Goal: Task Accomplishment & Management: Use online tool/utility

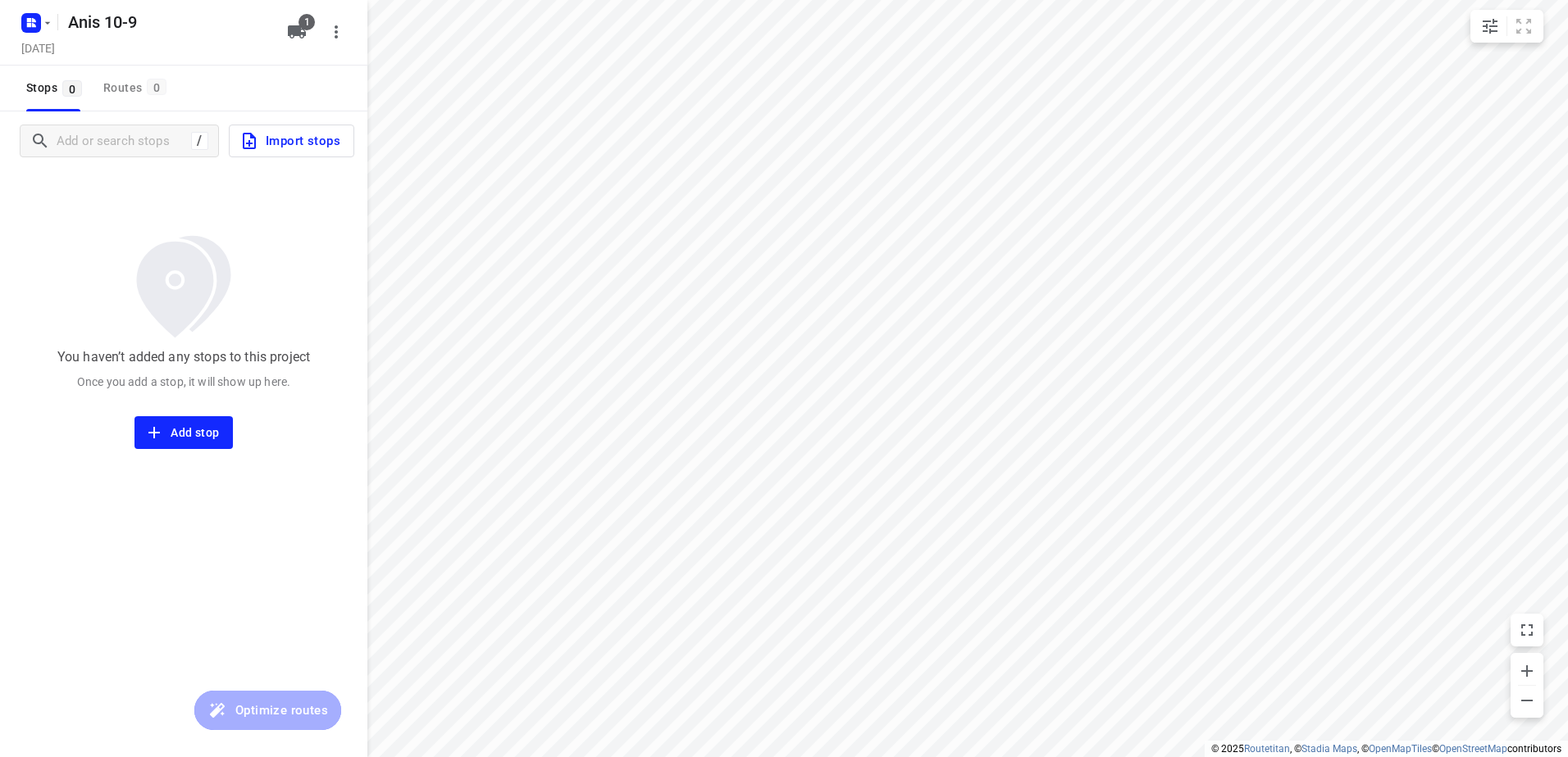
click at [306, 141] on span "Import stops" at bounding box center [290, 141] width 101 height 21
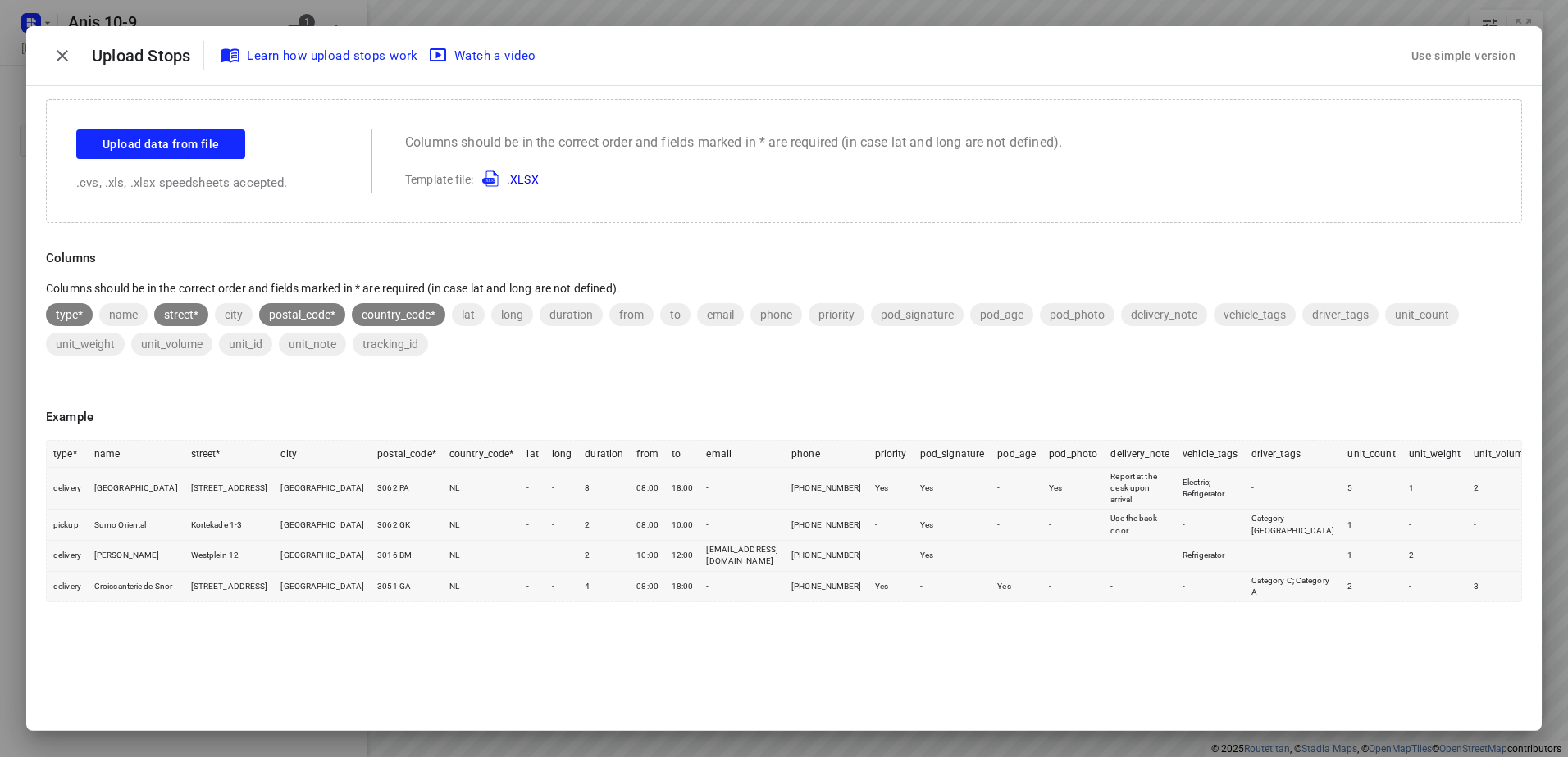
click at [1482, 50] on div "Use simple version" at bounding box center [1463, 56] width 110 height 27
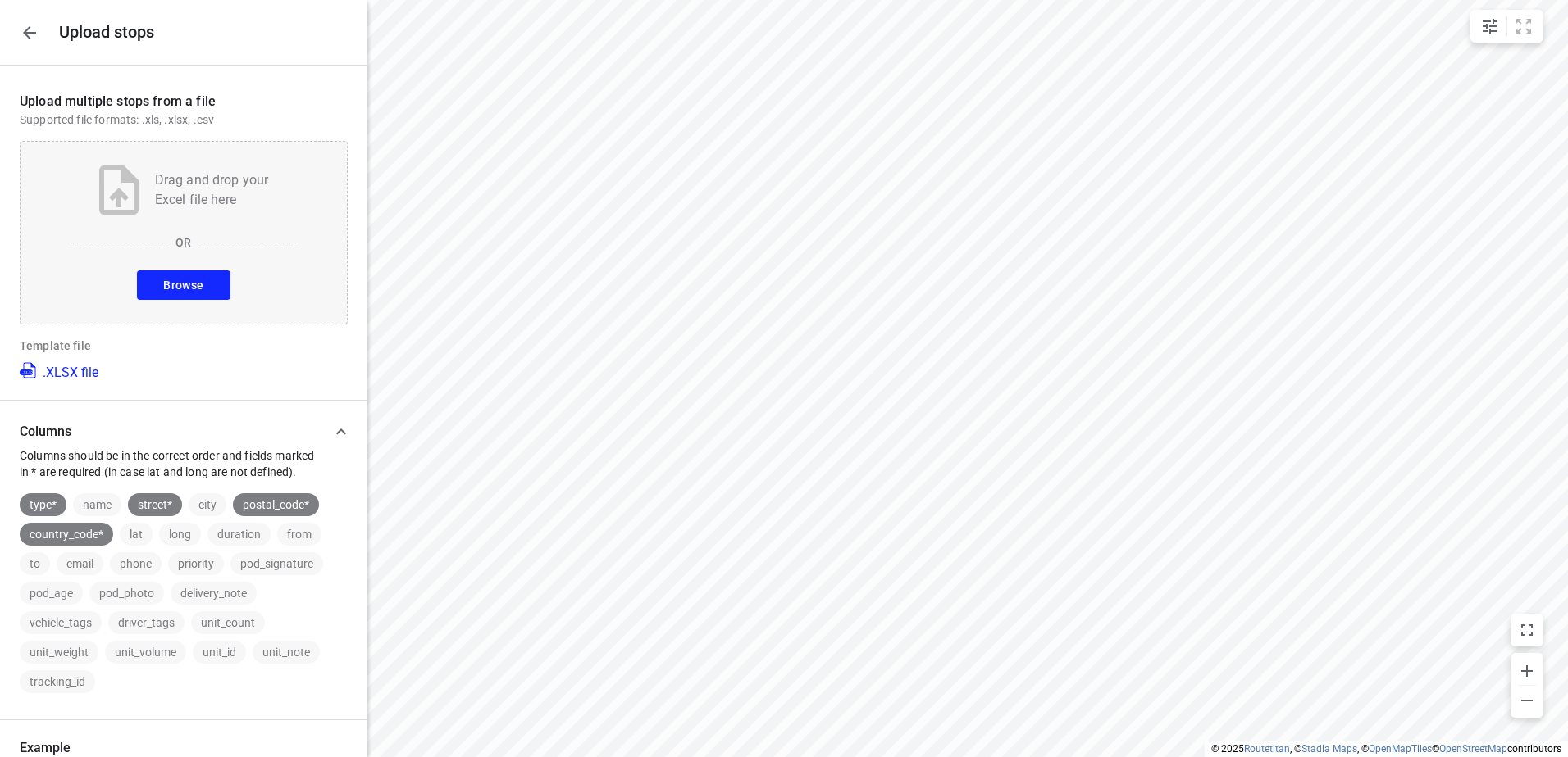
click at [189, 288] on span "Browse" at bounding box center [182, 286] width 40 height 20
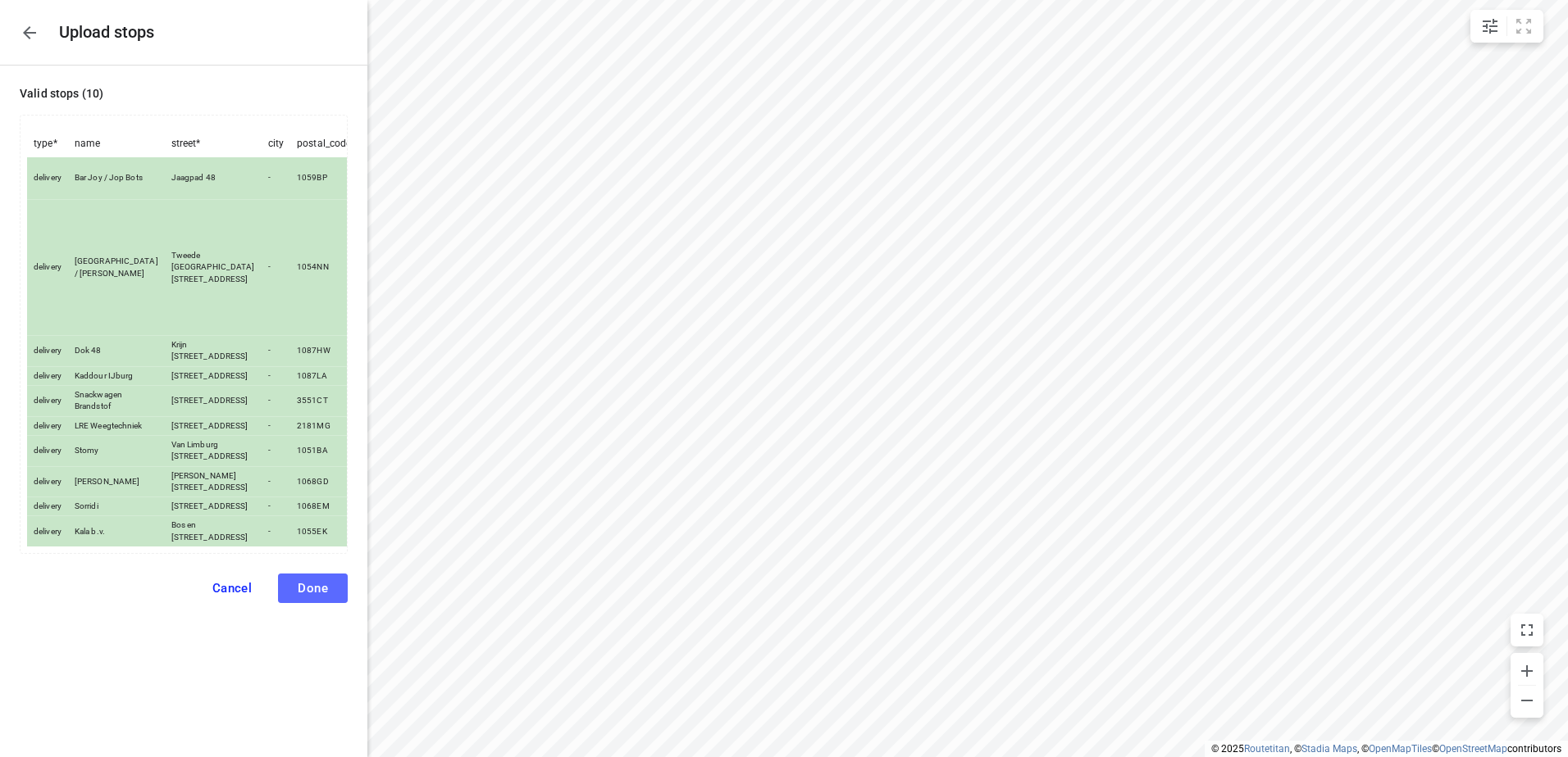
click at [315, 596] on span "Done" at bounding box center [312, 588] width 30 height 15
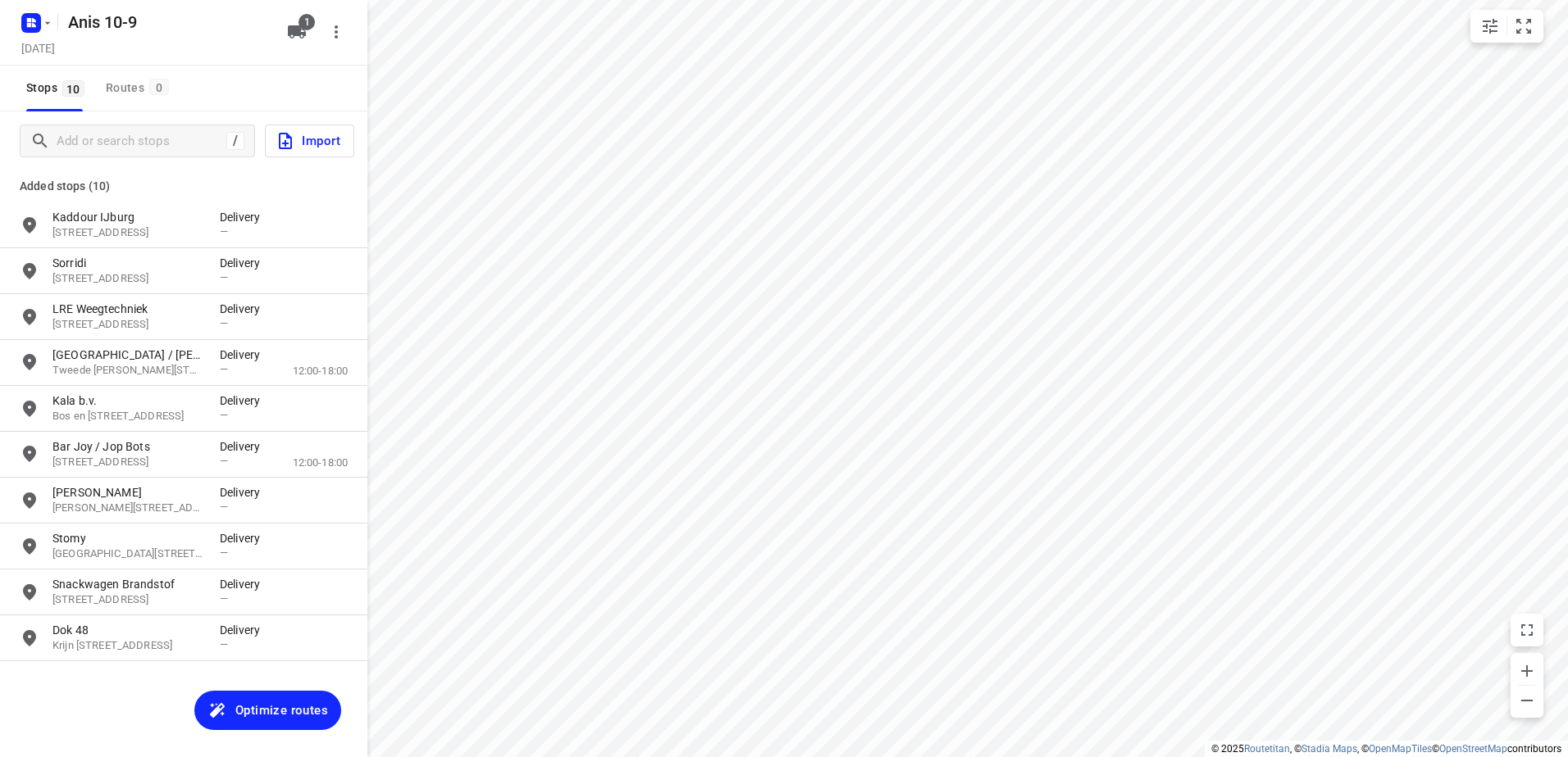
click at [287, 712] on span "Optimize routes" at bounding box center [282, 711] width 93 height 21
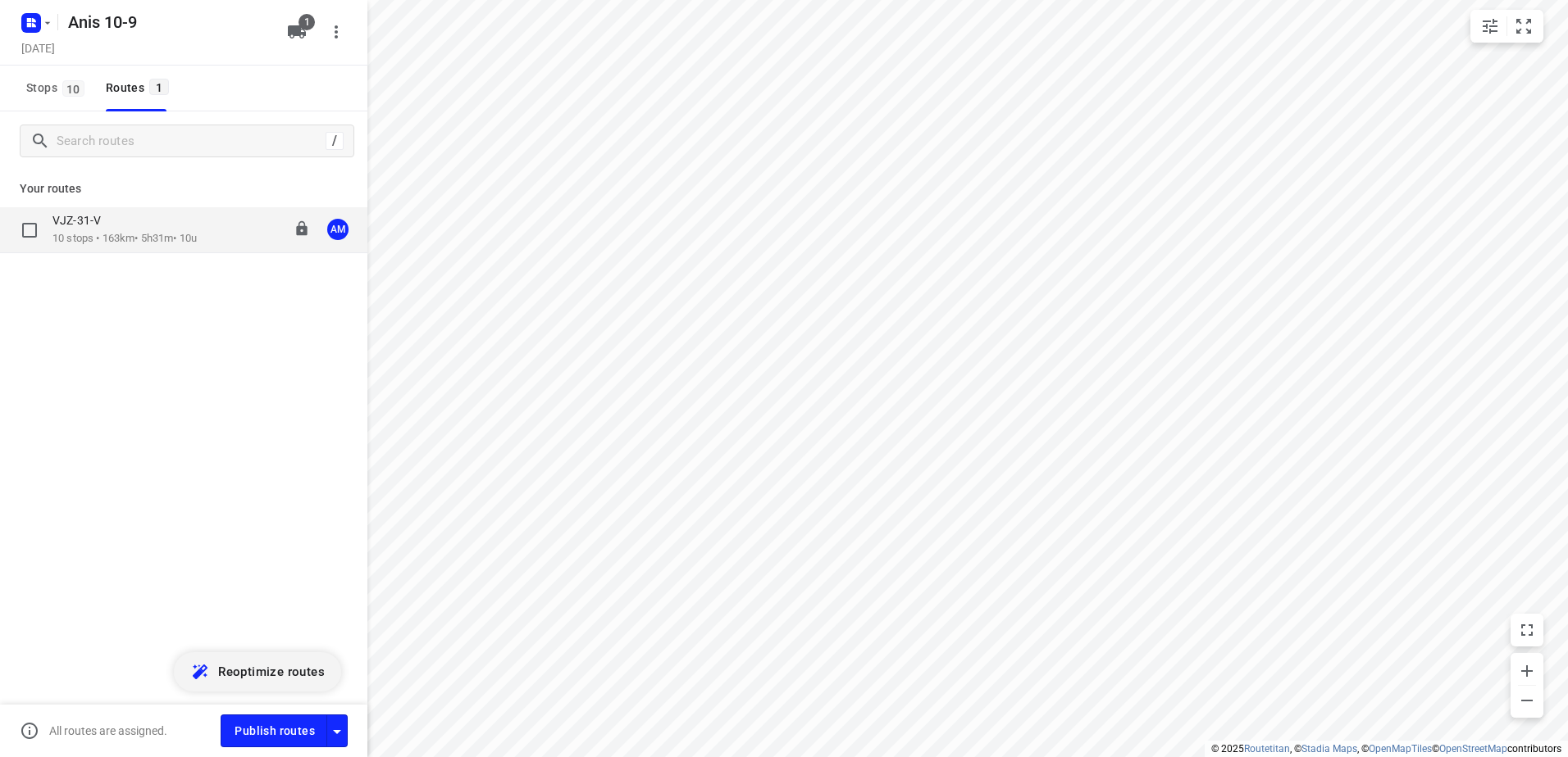
click at [106, 230] on div "VJZ-31-V" at bounding box center [124, 222] width 144 height 18
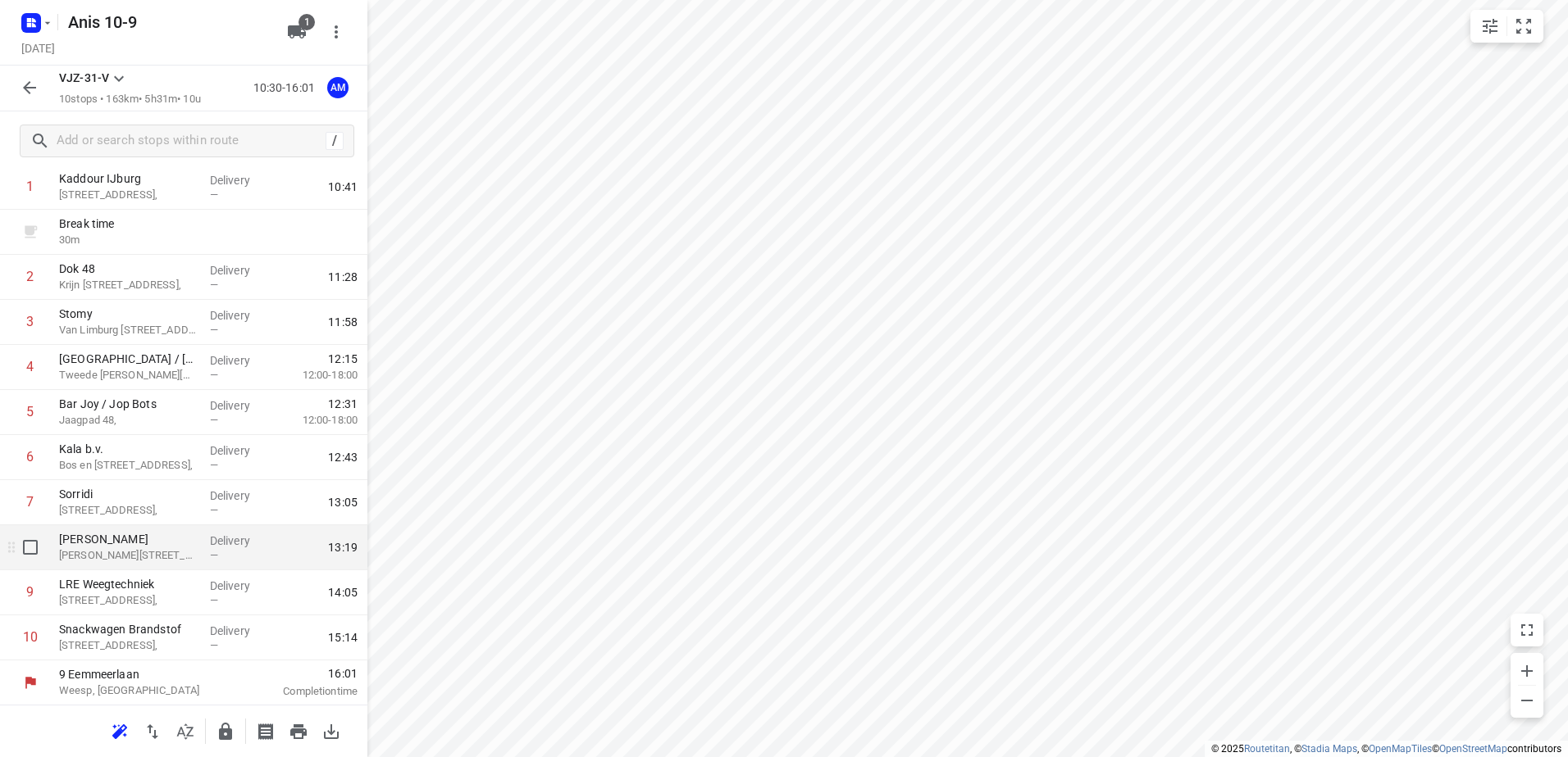
scroll to position [88, 0]
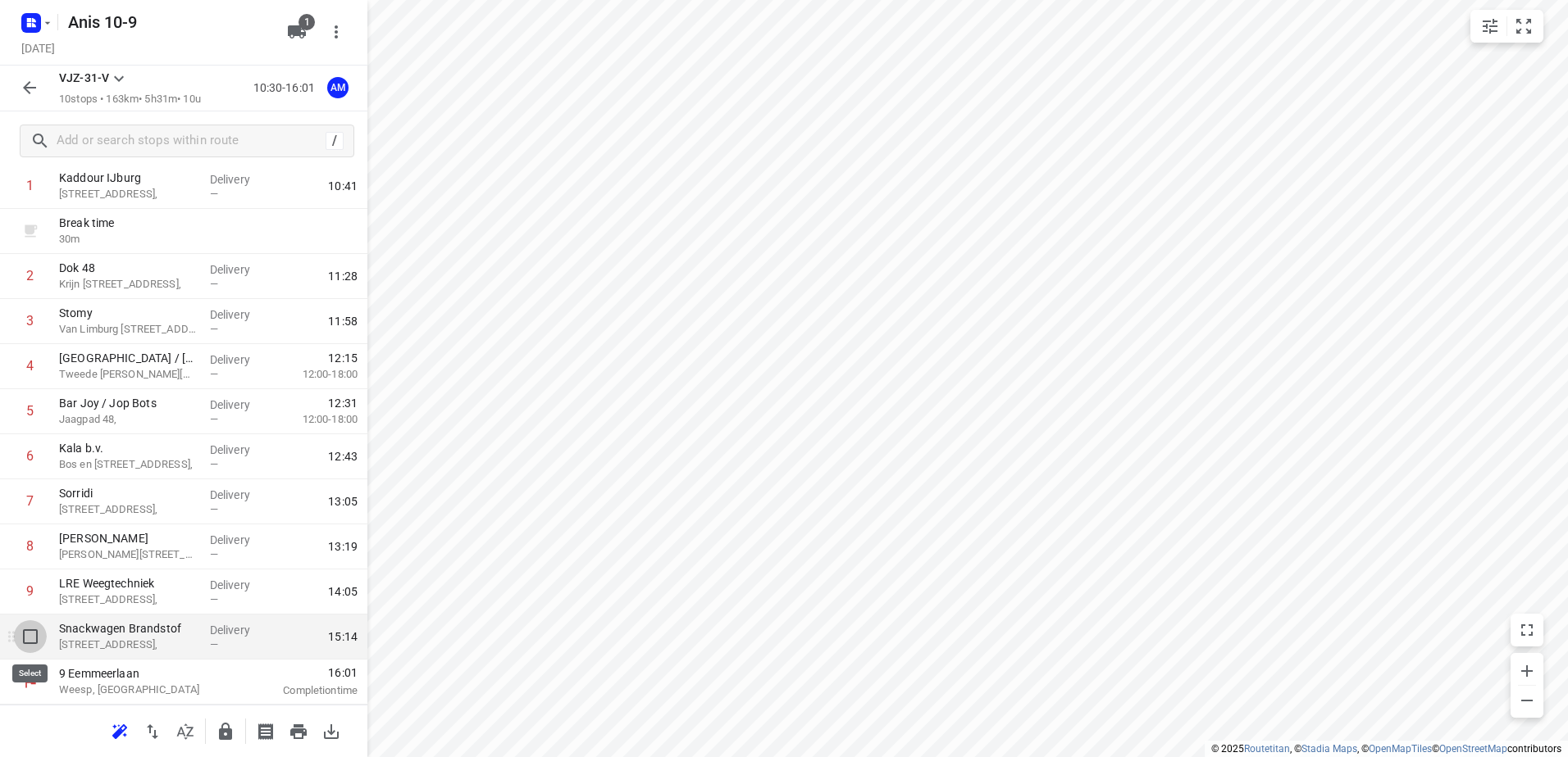
click at [30, 634] on input "checkbox" at bounding box center [30, 637] width 33 height 33
checkbox input "true"
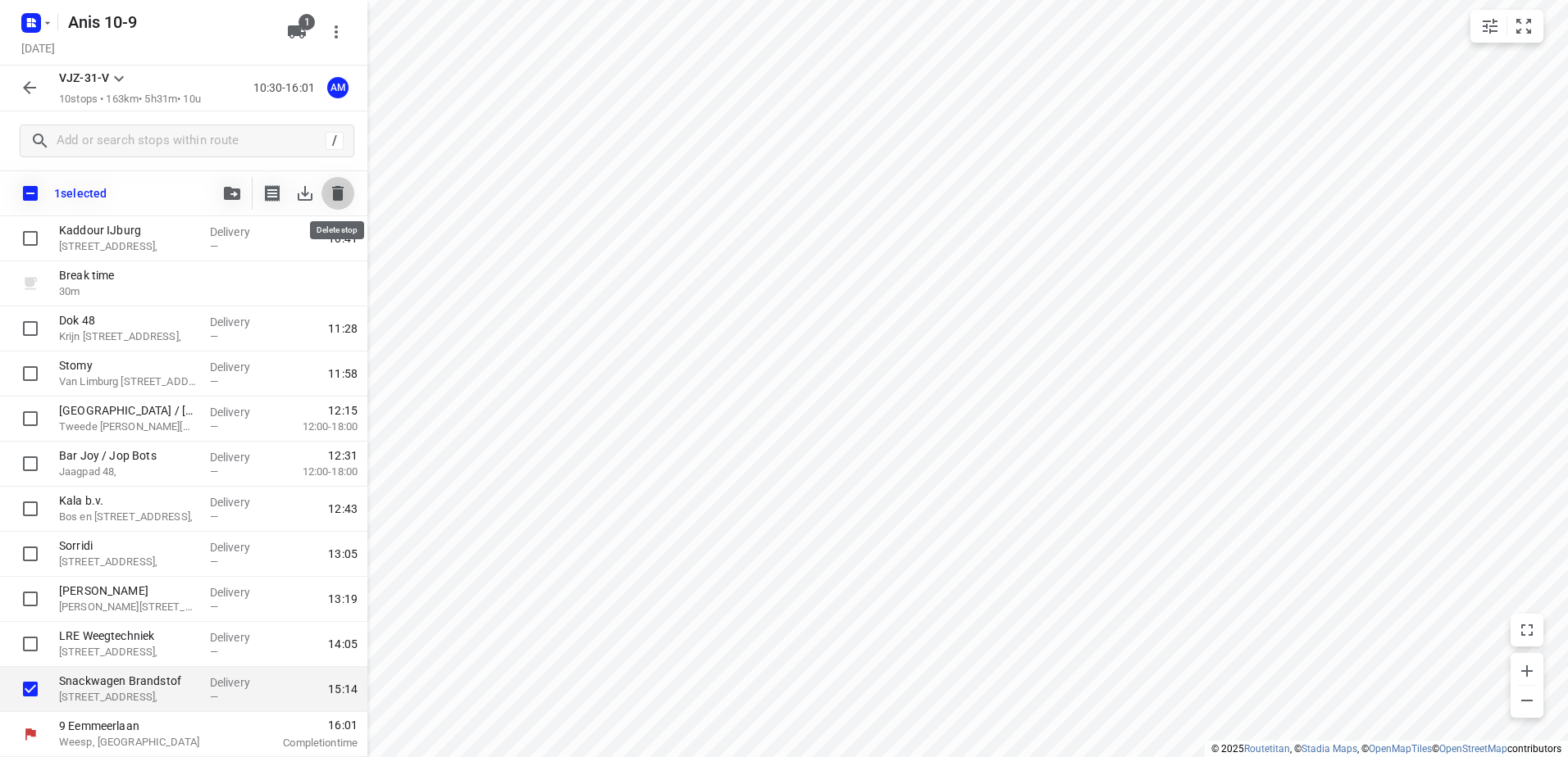
click at [340, 196] on icon "button" at bounding box center [338, 193] width 12 height 15
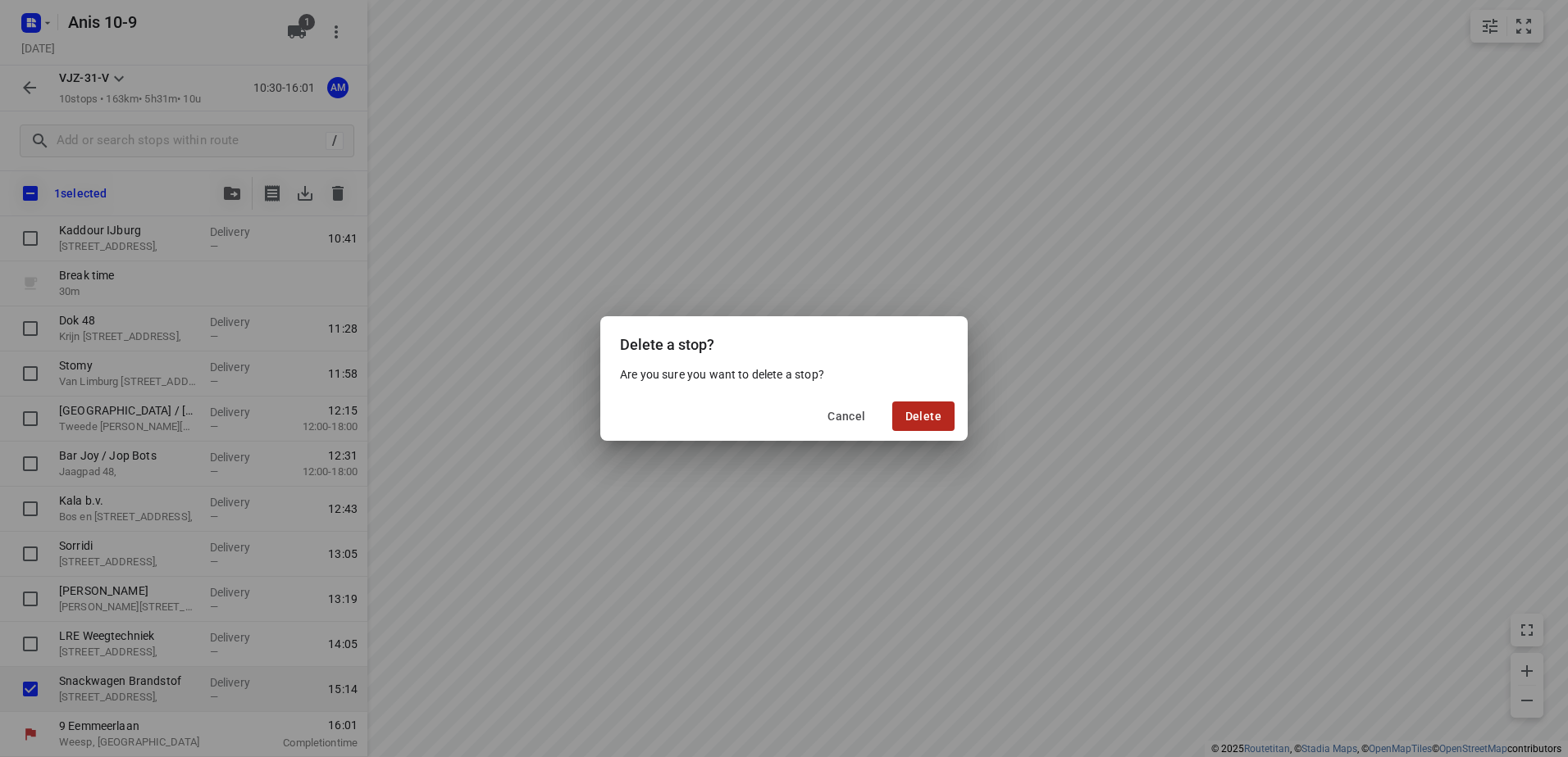
click at [938, 414] on span "Delete" at bounding box center [923, 416] width 36 height 14
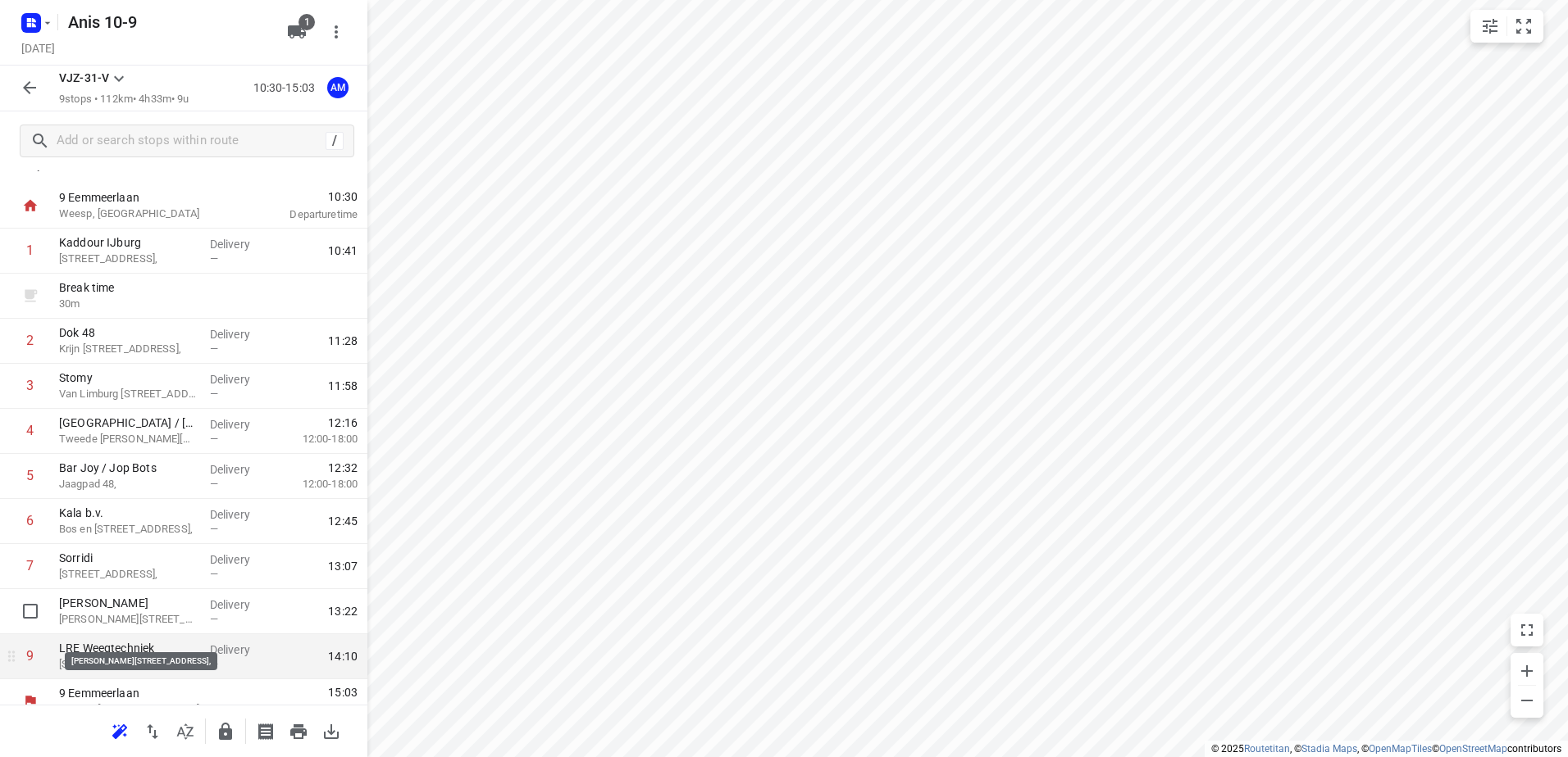
scroll to position [44, 0]
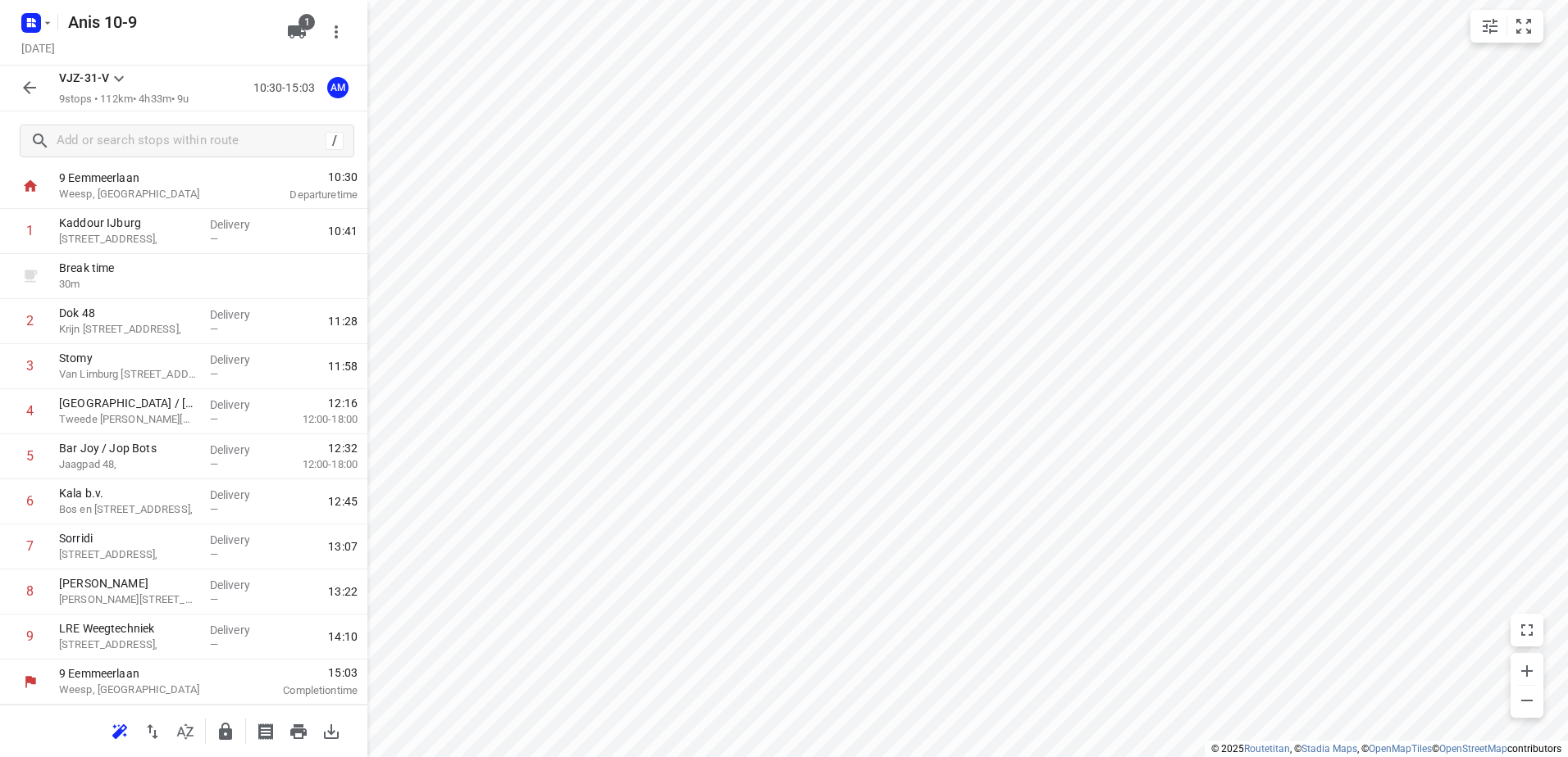
click at [35, 83] on icon "button" at bounding box center [29, 87] width 19 height 19
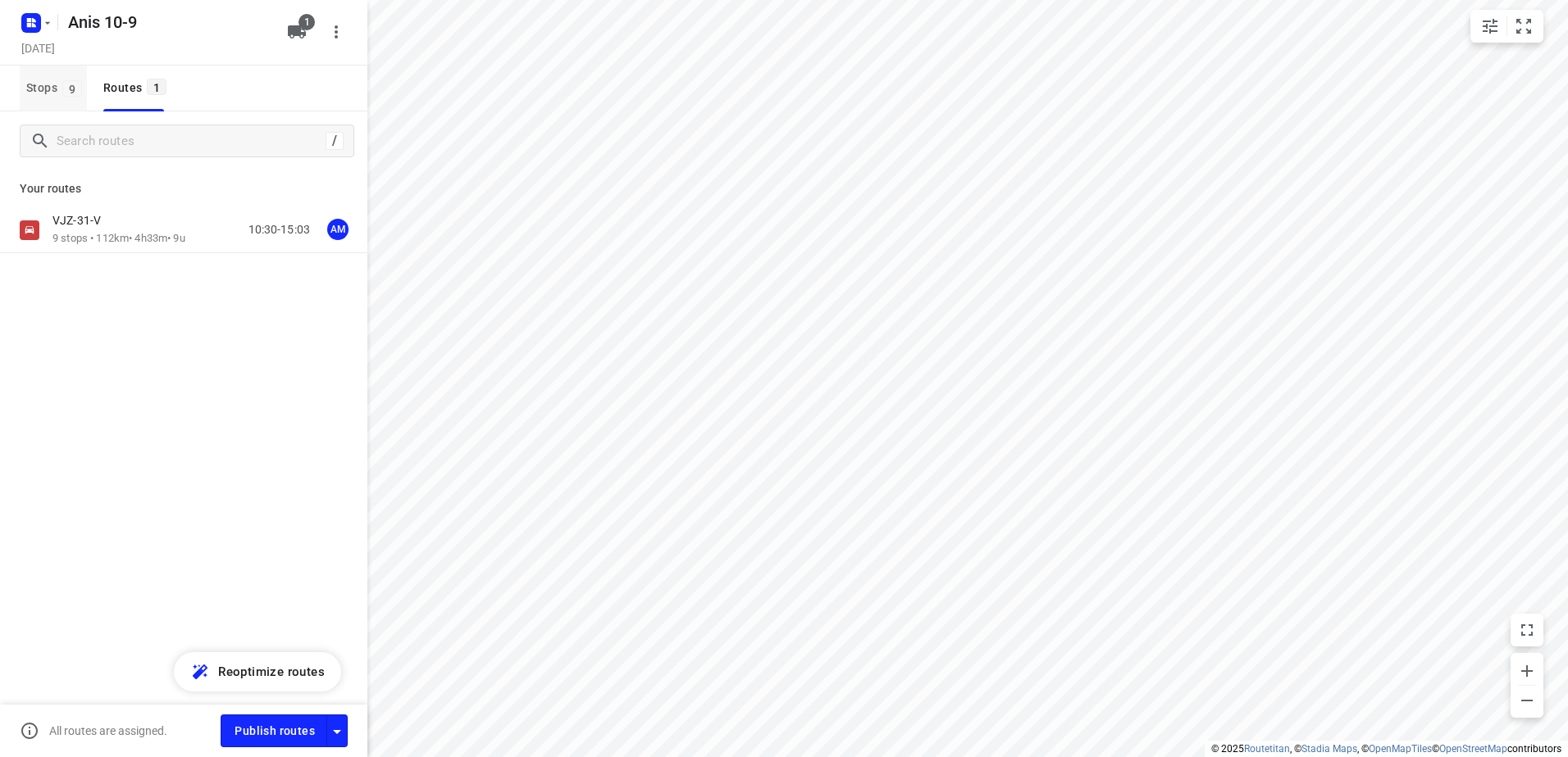
click at [50, 101] on button "Stops 9" at bounding box center [52, 88] width 67 height 45
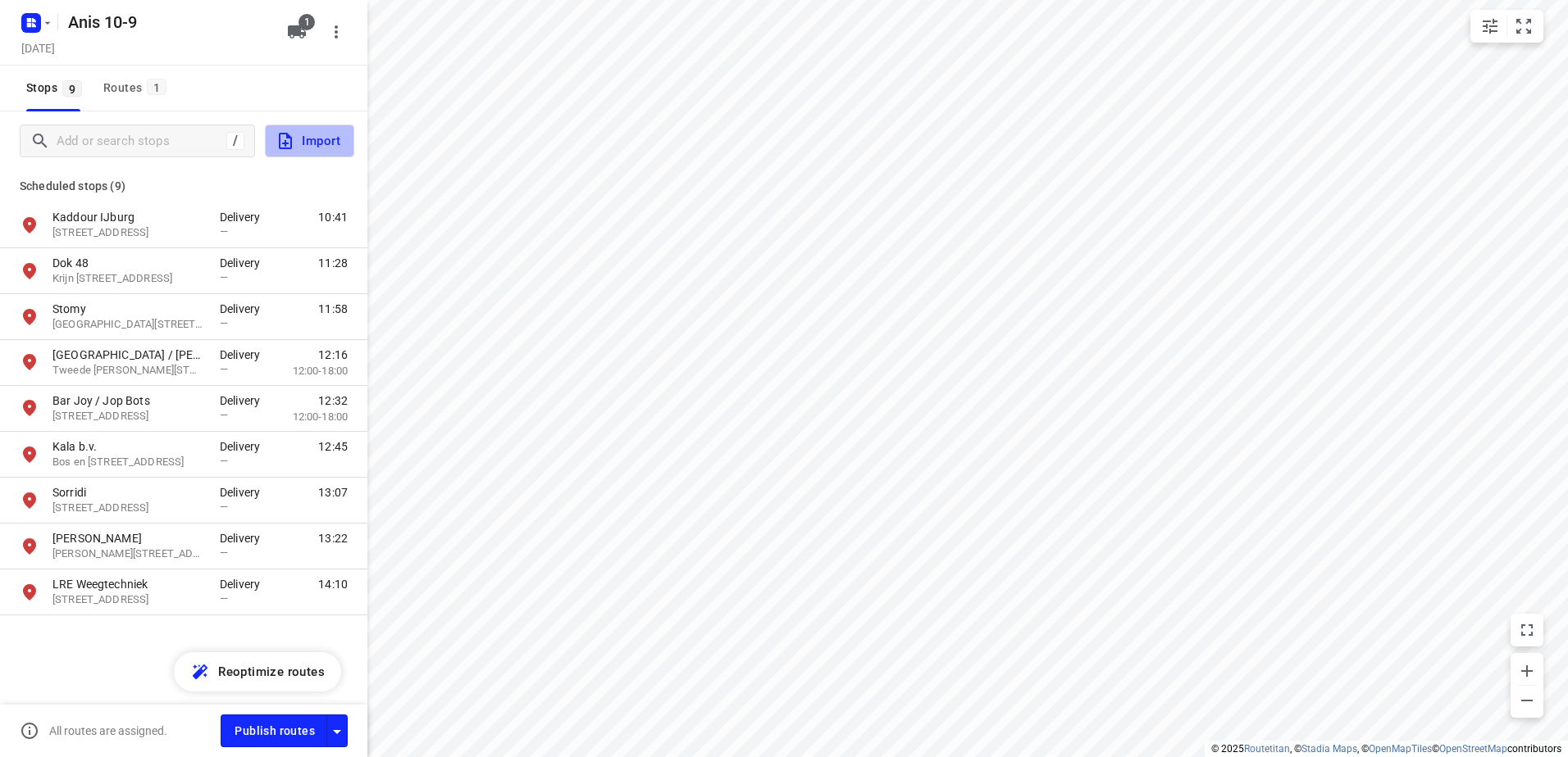
click at [292, 131] on span "Import" at bounding box center [308, 141] width 65 height 21
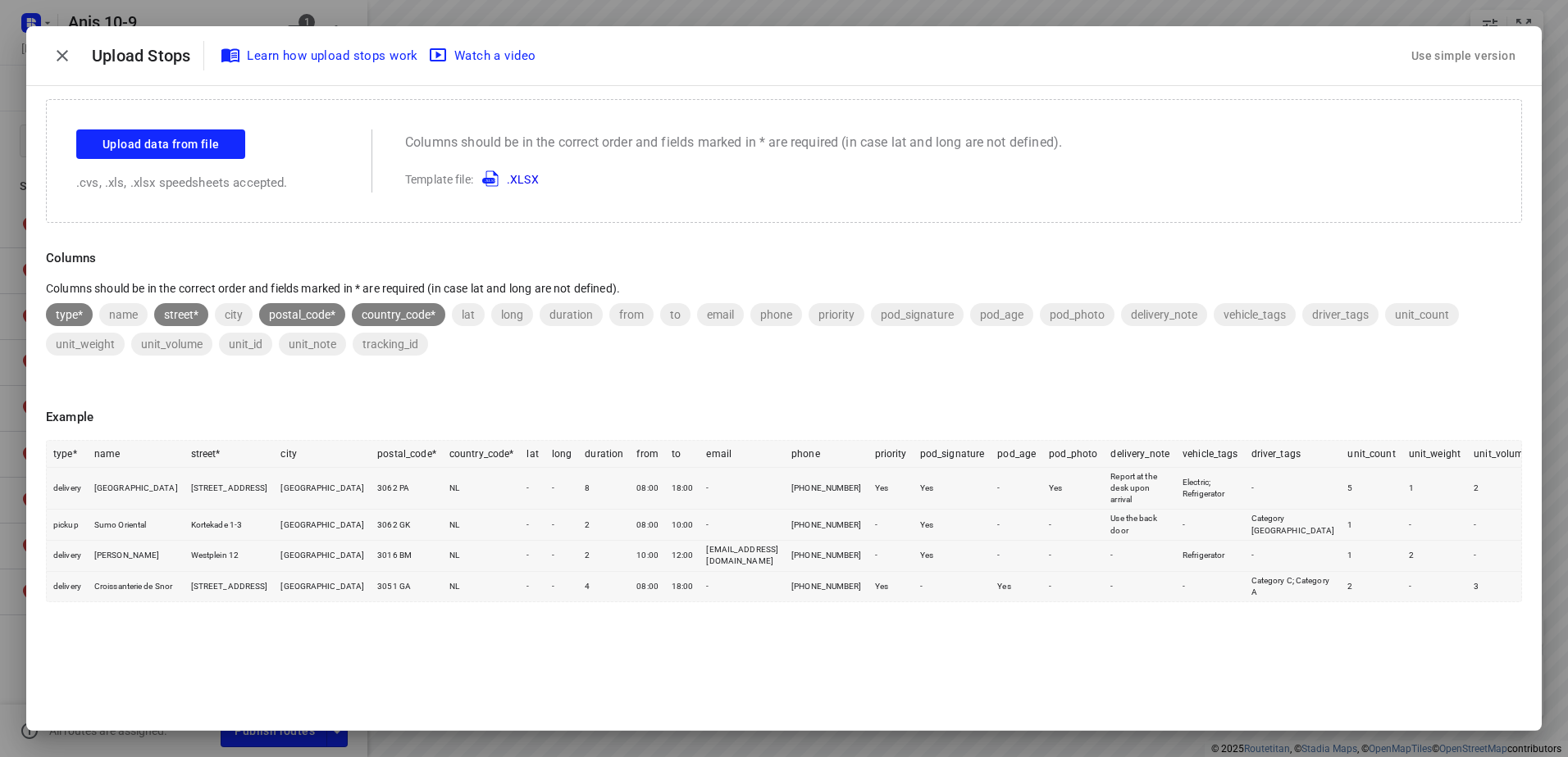
click at [1439, 60] on div "Use simple version" at bounding box center [1463, 56] width 110 height 27
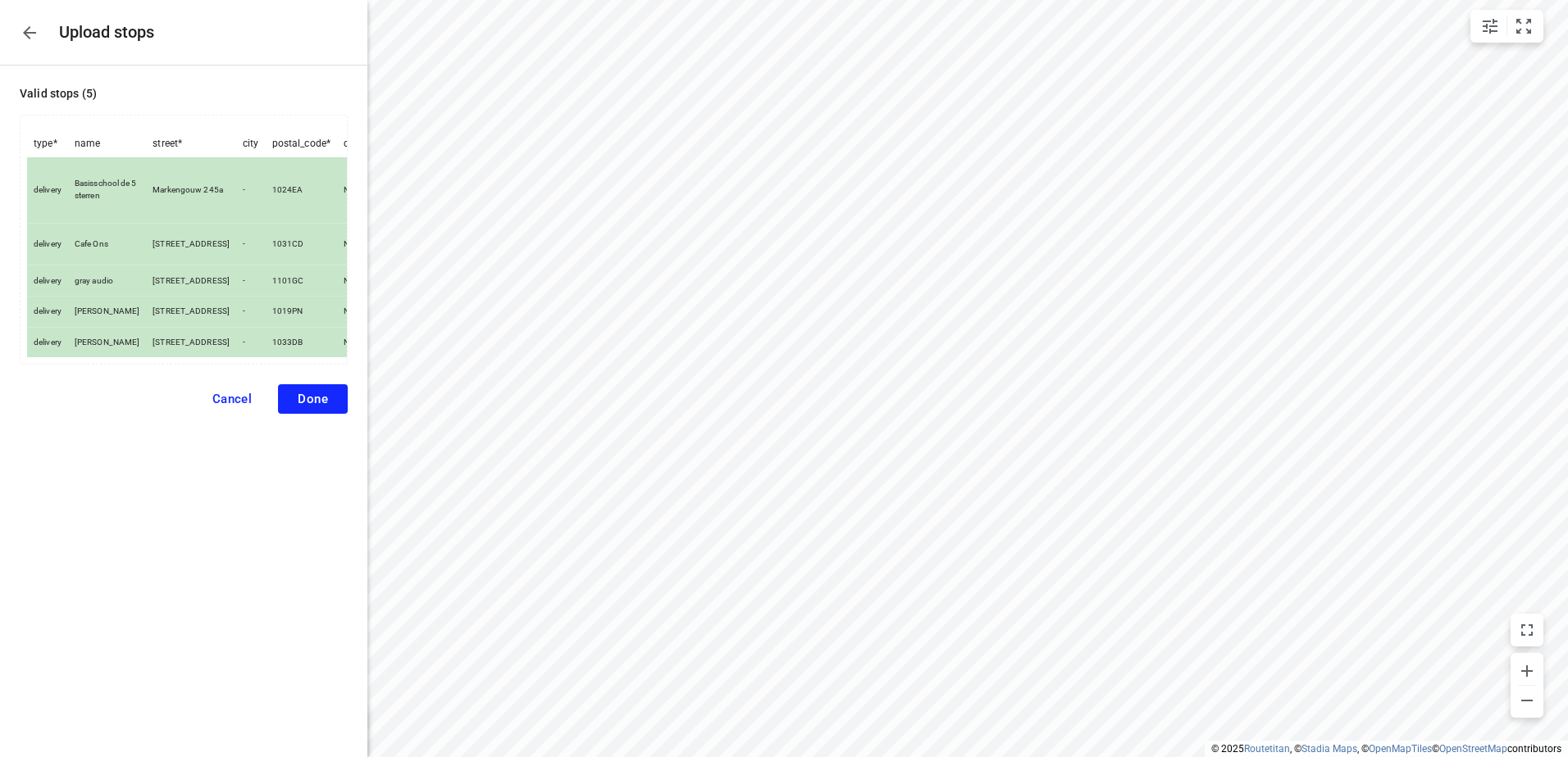
click at [308, 407] on span "Done" at bounding box center [312, 399] width 30 height 15
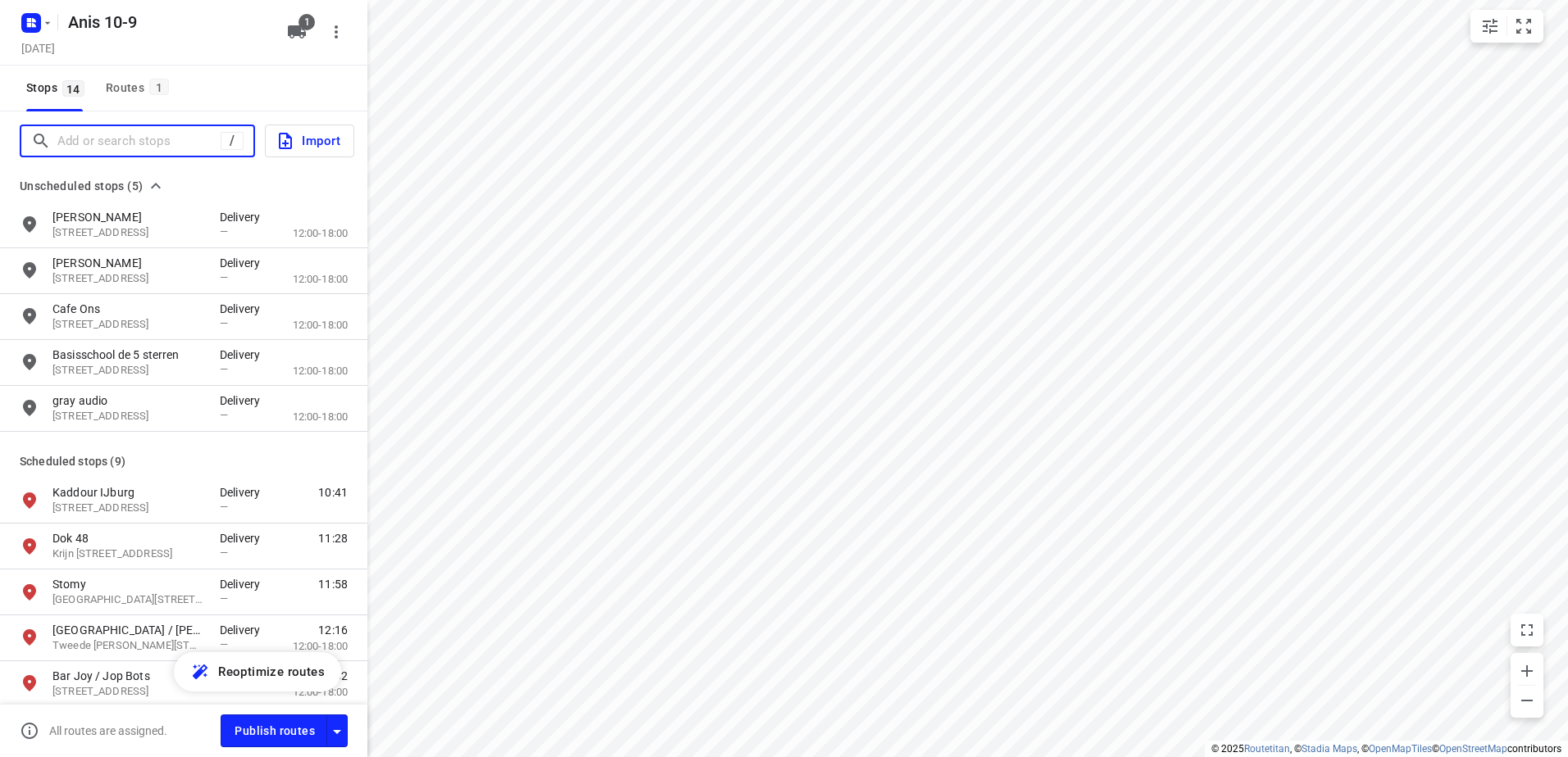
click at [138, 135] on input "Add or search stops" at bounding box center [138, 141] width 163 height 25
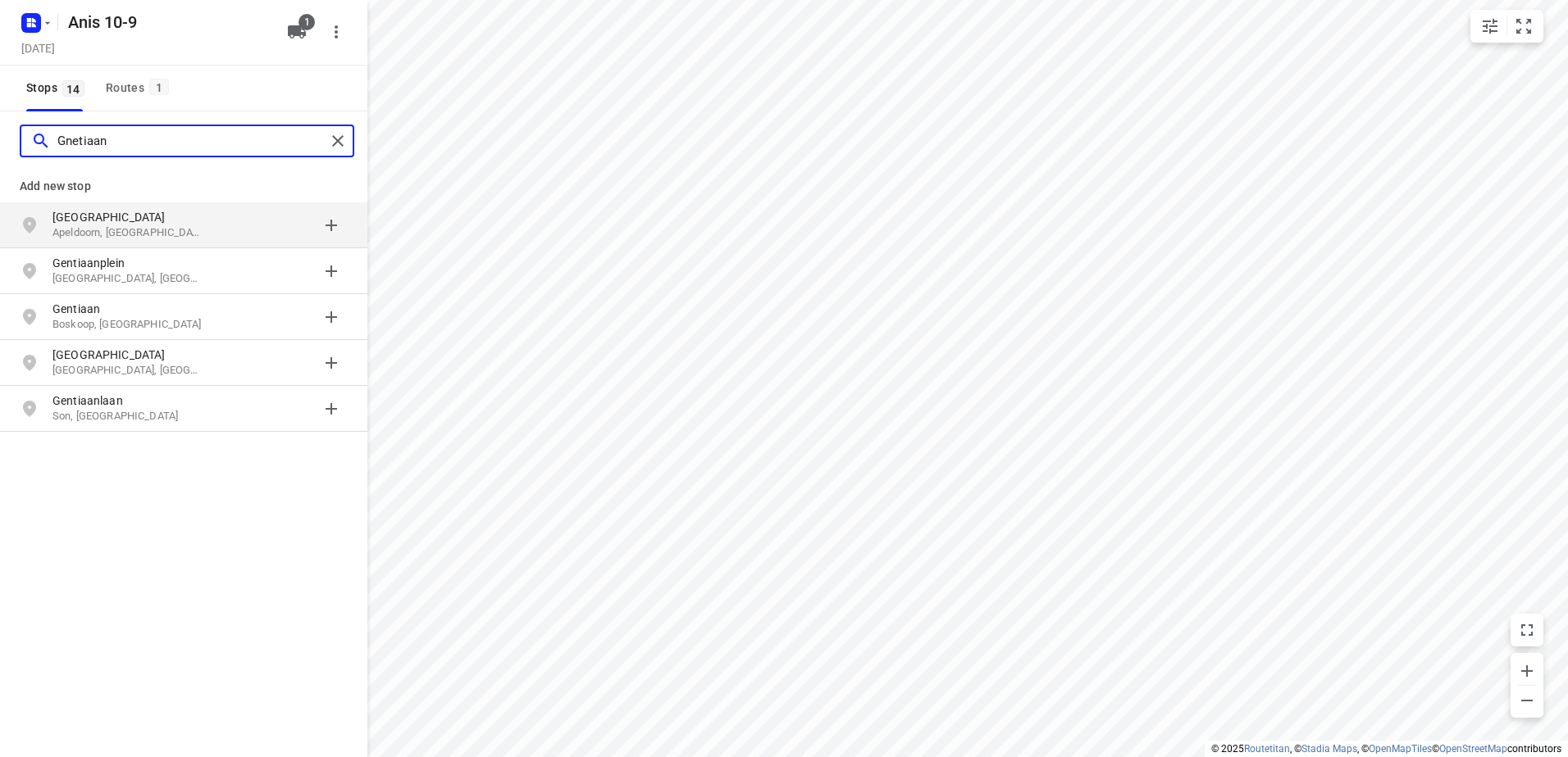
click at [74, 139] on input "Gnetiaan" at bounding box center [191, 141] width 268 height 25
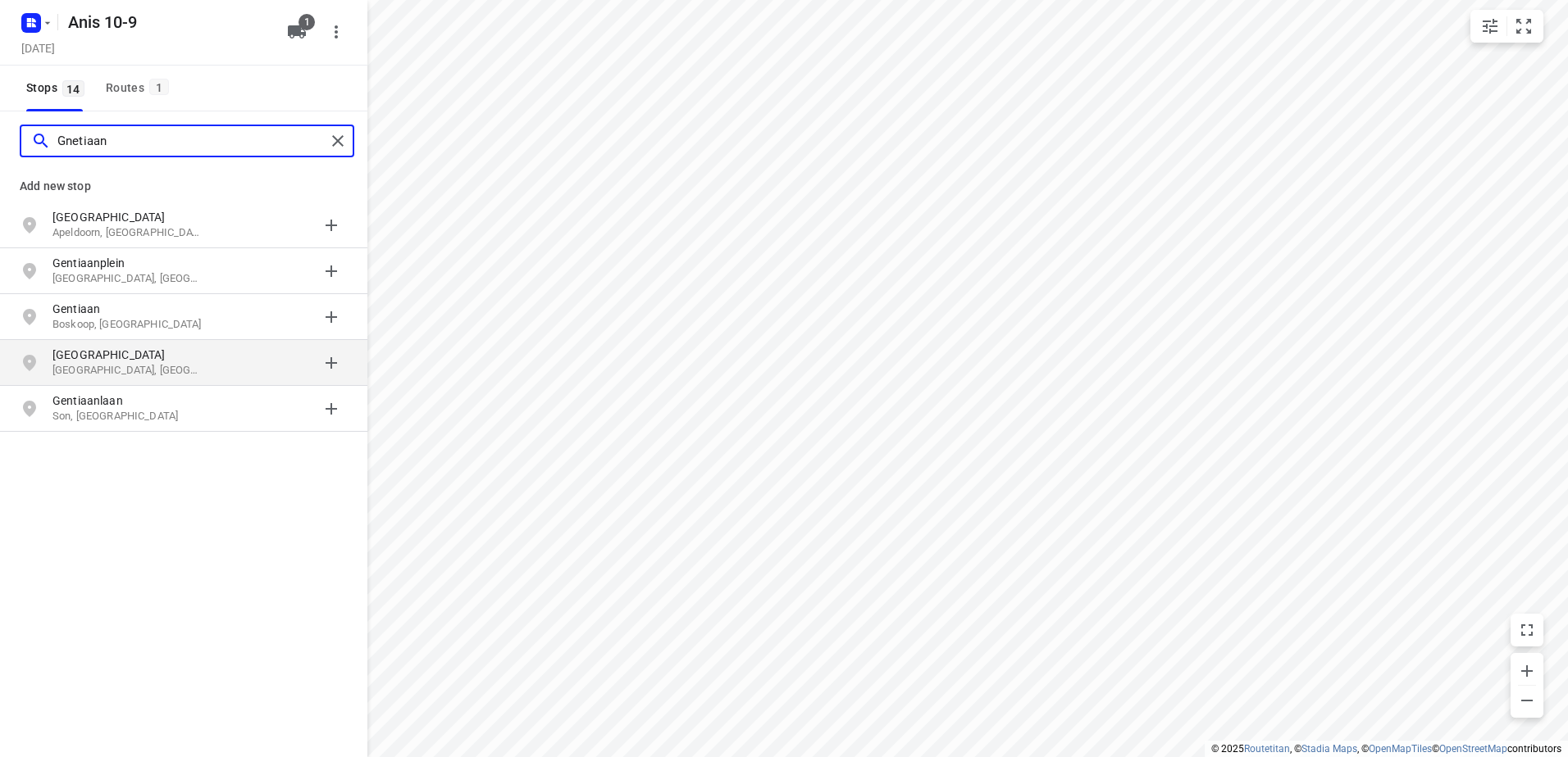
type input "Gnetiaan"
click at [126, 360] on p "[GEOGRAPHIC_DATA]" at bounding box center [128, 354] width 151 height 16
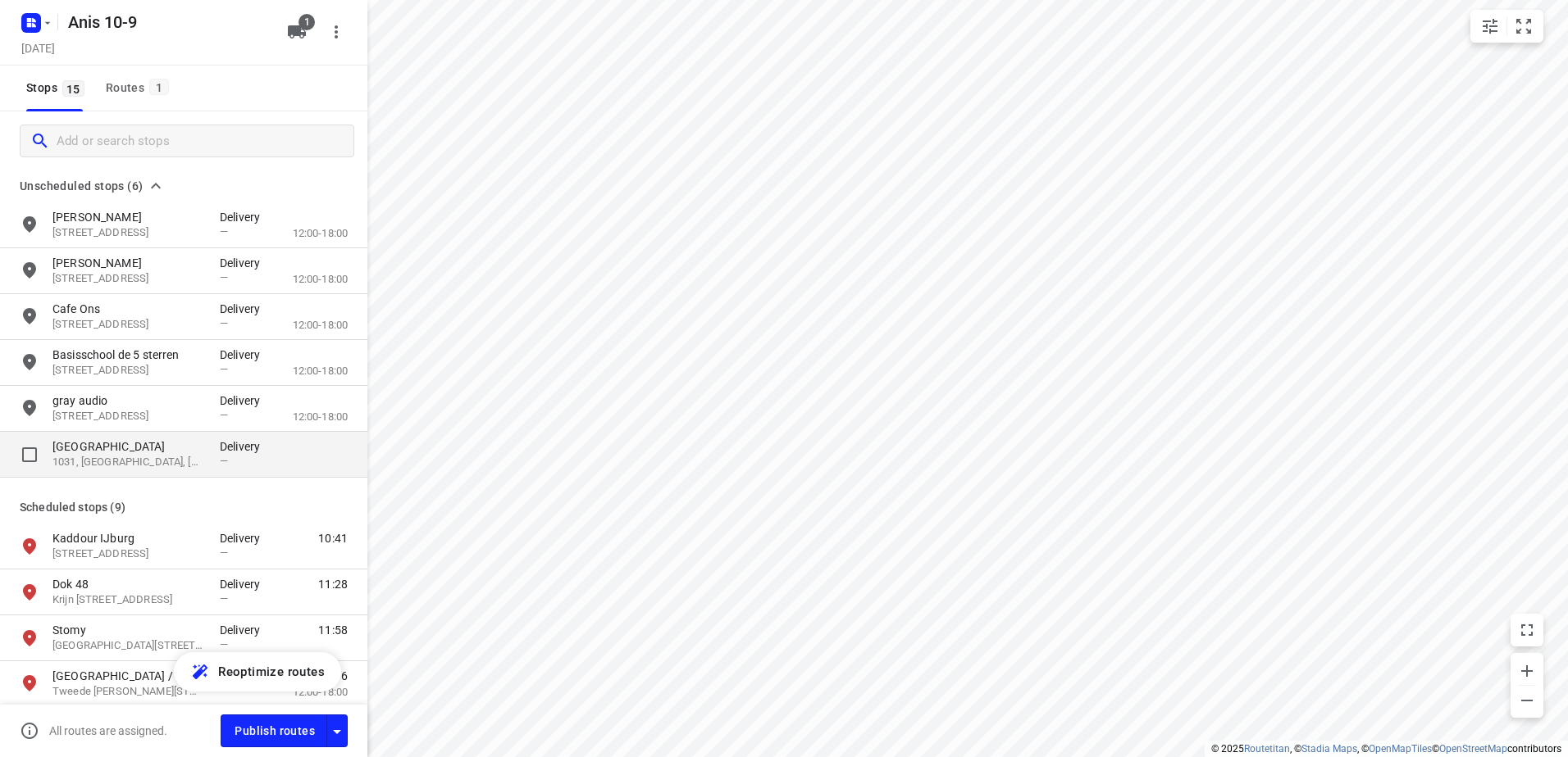
click at [124, 451] on p "[GEOGRAPHIC_DATA]" at bounding box center [128, 446] width 151 height 16
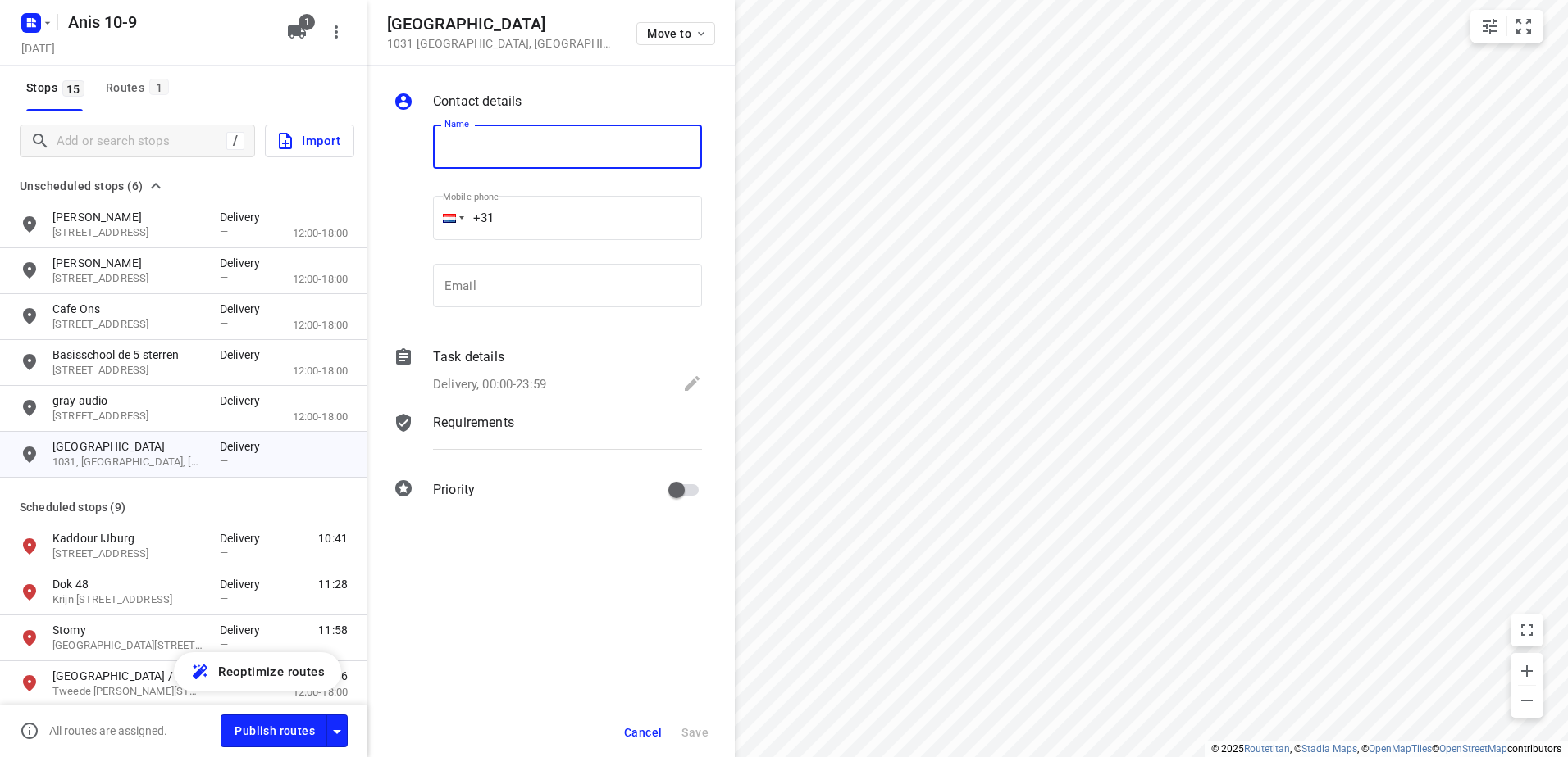
click at [639, 727] on span "Cancel" at bounding box center [642, 733] width 38 height 14
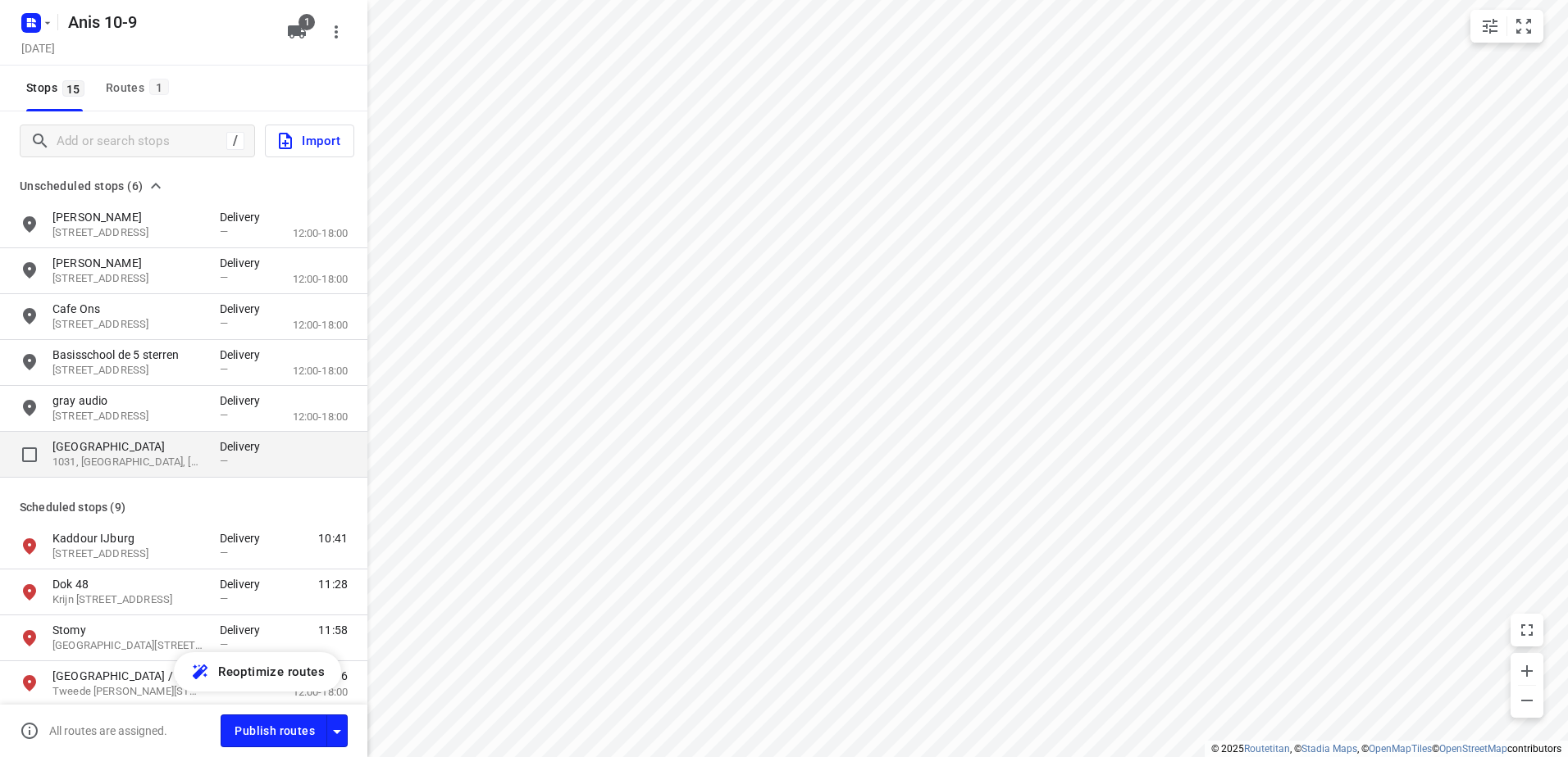
click at [111, 452] on p "[GEOGRAPHIC_DATA]" at bounding box center [128, 446] width 151 height 16
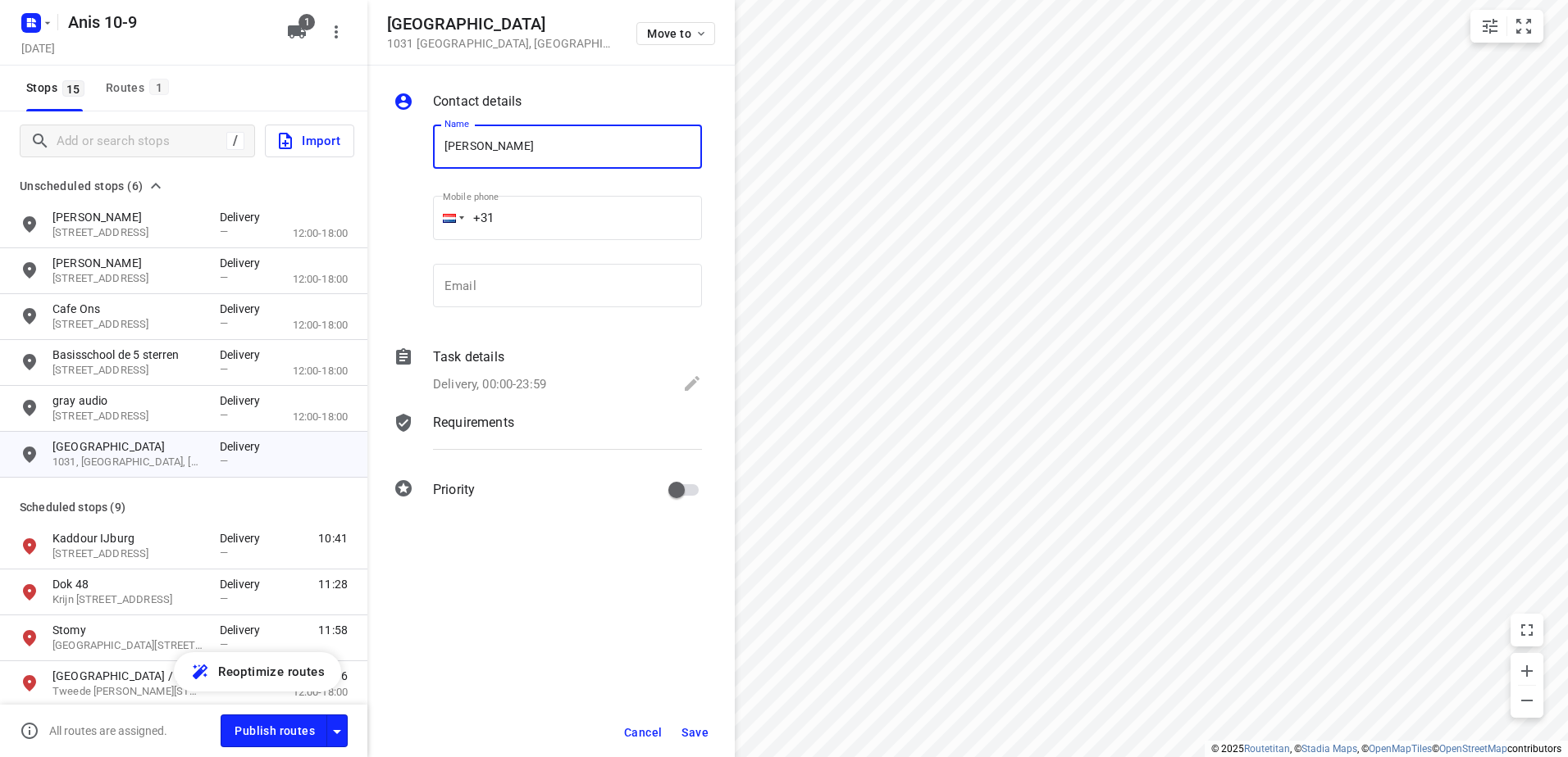
type input "[PERSON_NAME]"
click at [690, 388] on icon at bounding box center [692, 383] width 15 height 15
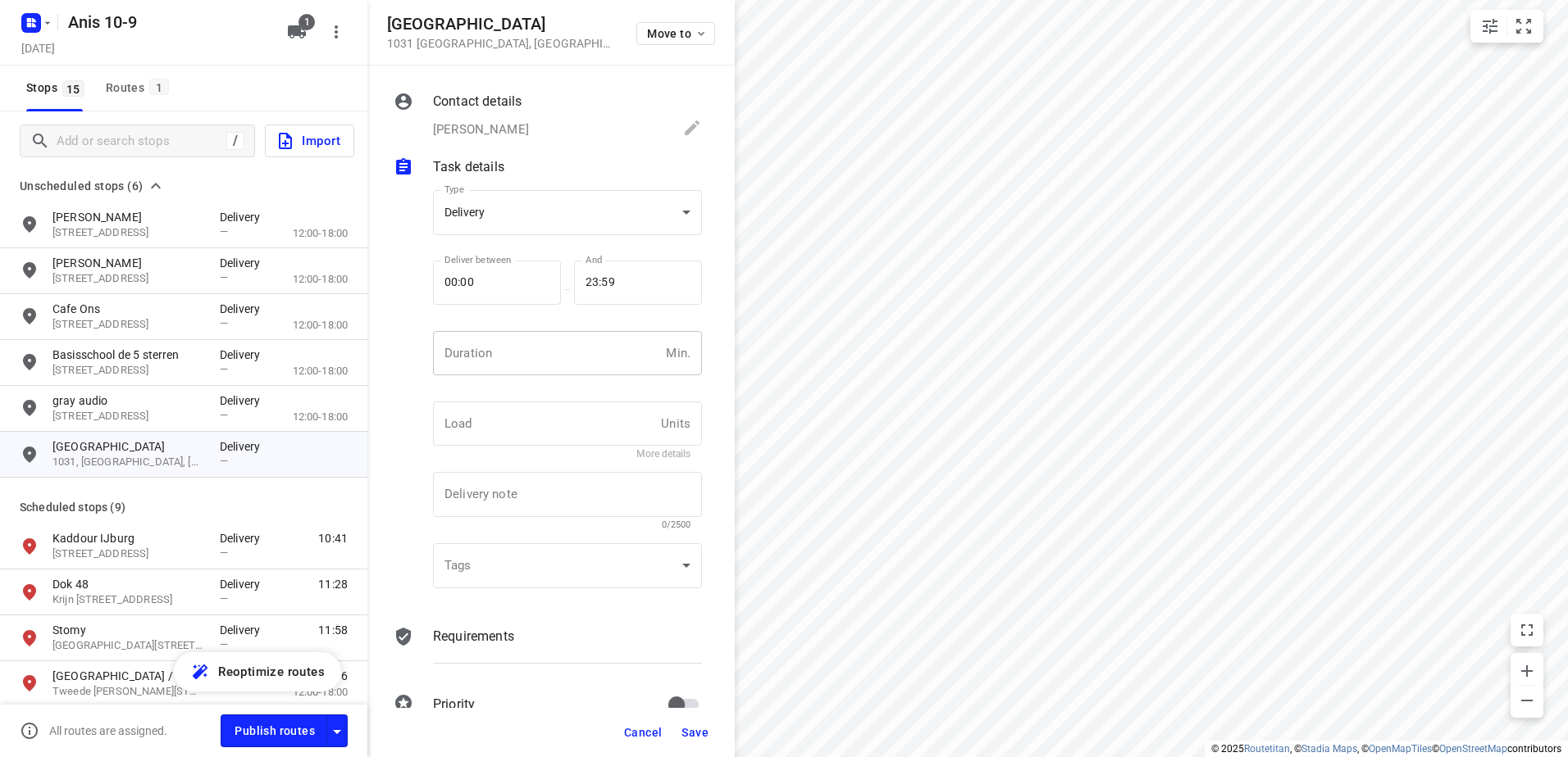
click at [566, 358] on input "number" at bounding box center [546, 353] width 227 height 45
type input "20"
click at [692, 729] on span "Save" at bounding box center [695, 733] width 27 height 14
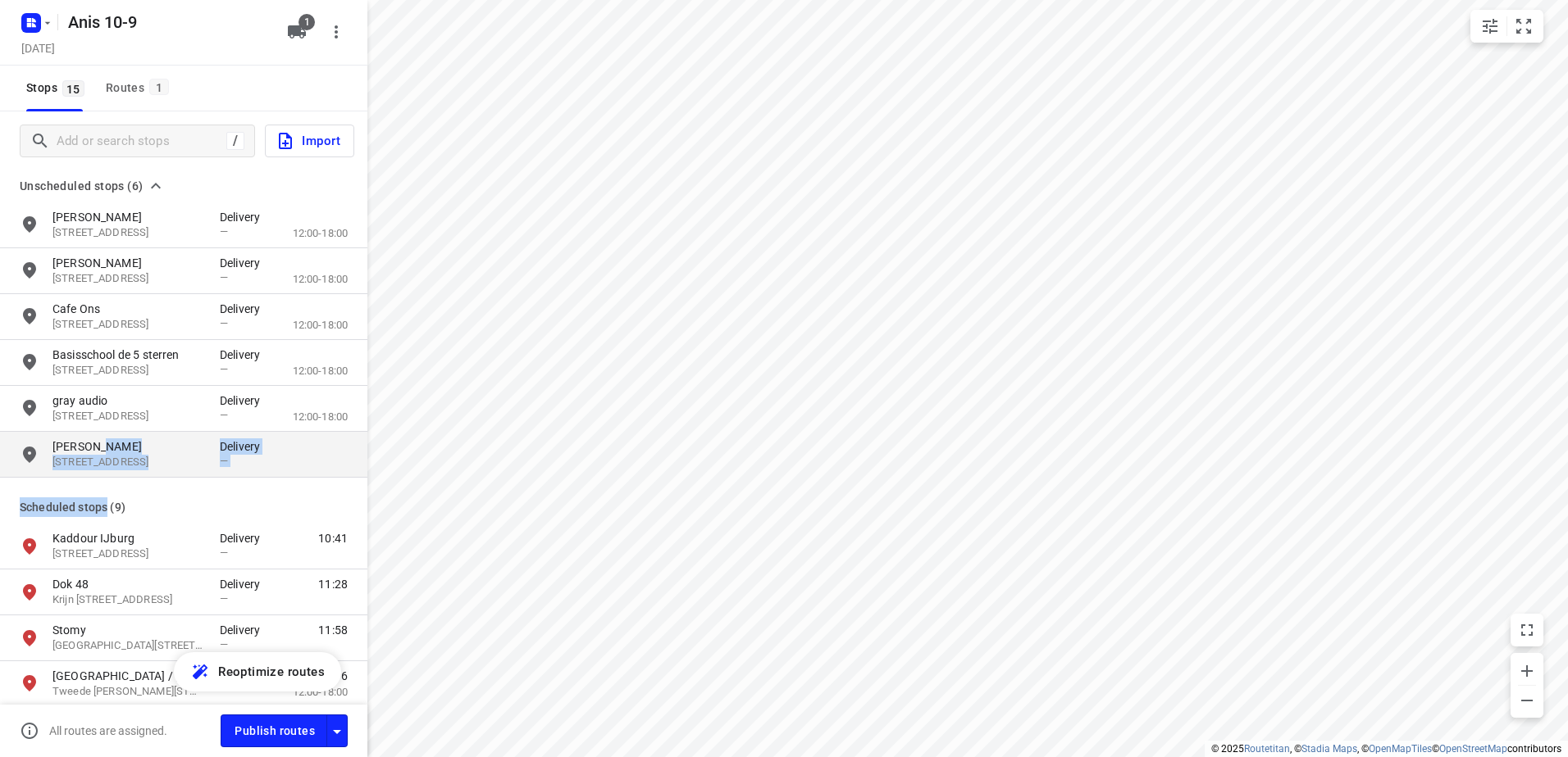
drag, startPoint x: 101, startPoint y: 454, endPoint x: 108, endPoint y: 466, distance: 13.9
click at [108, 473] on div "Kaddour Mosveld [STREET_ADDRESS] Delivery —" at bounding box center [183, 454] width 367 height 45
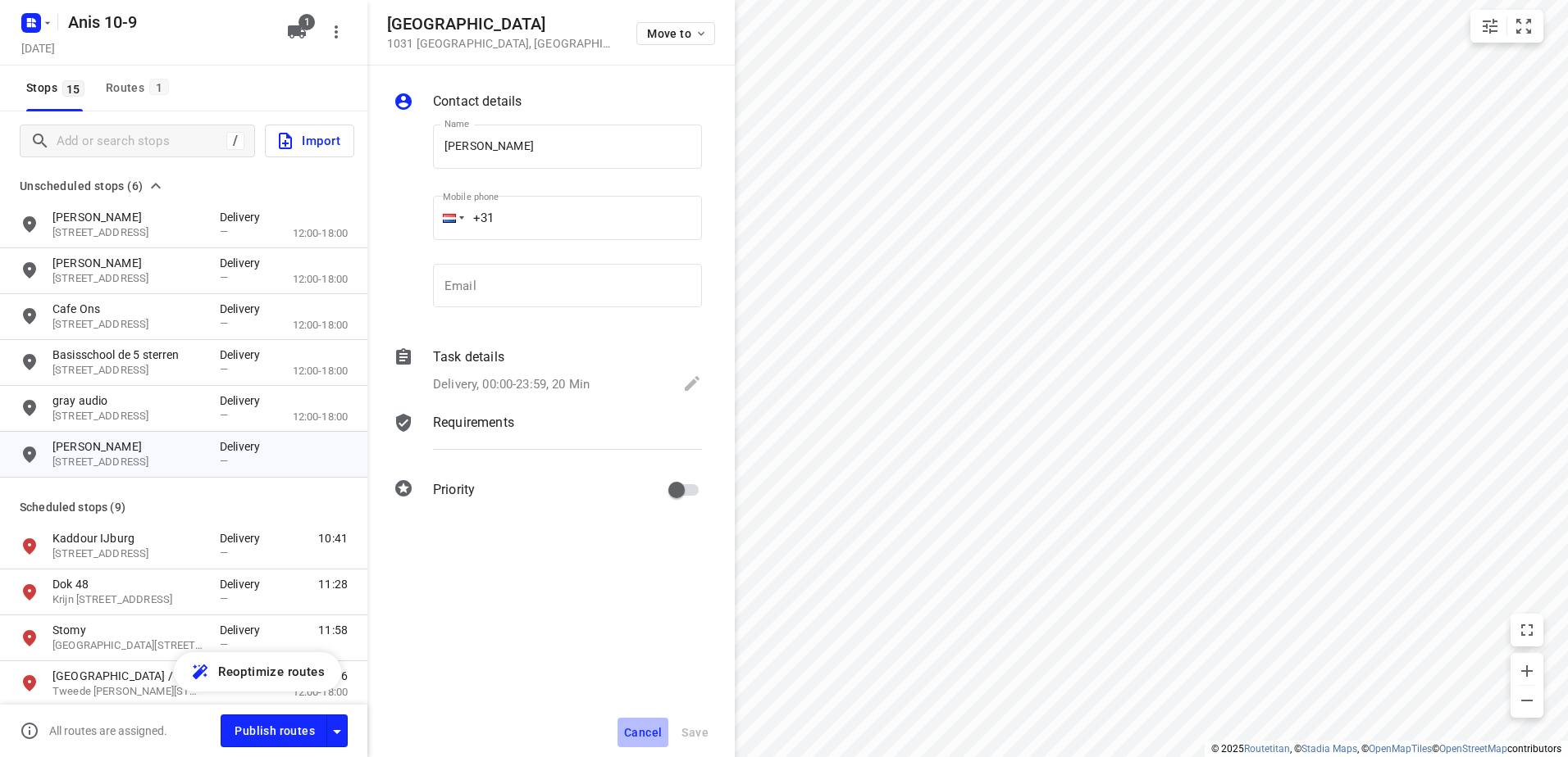
click at [641, 719] on button "Cancel" at bounding box center [643, 733] width 50 height 29
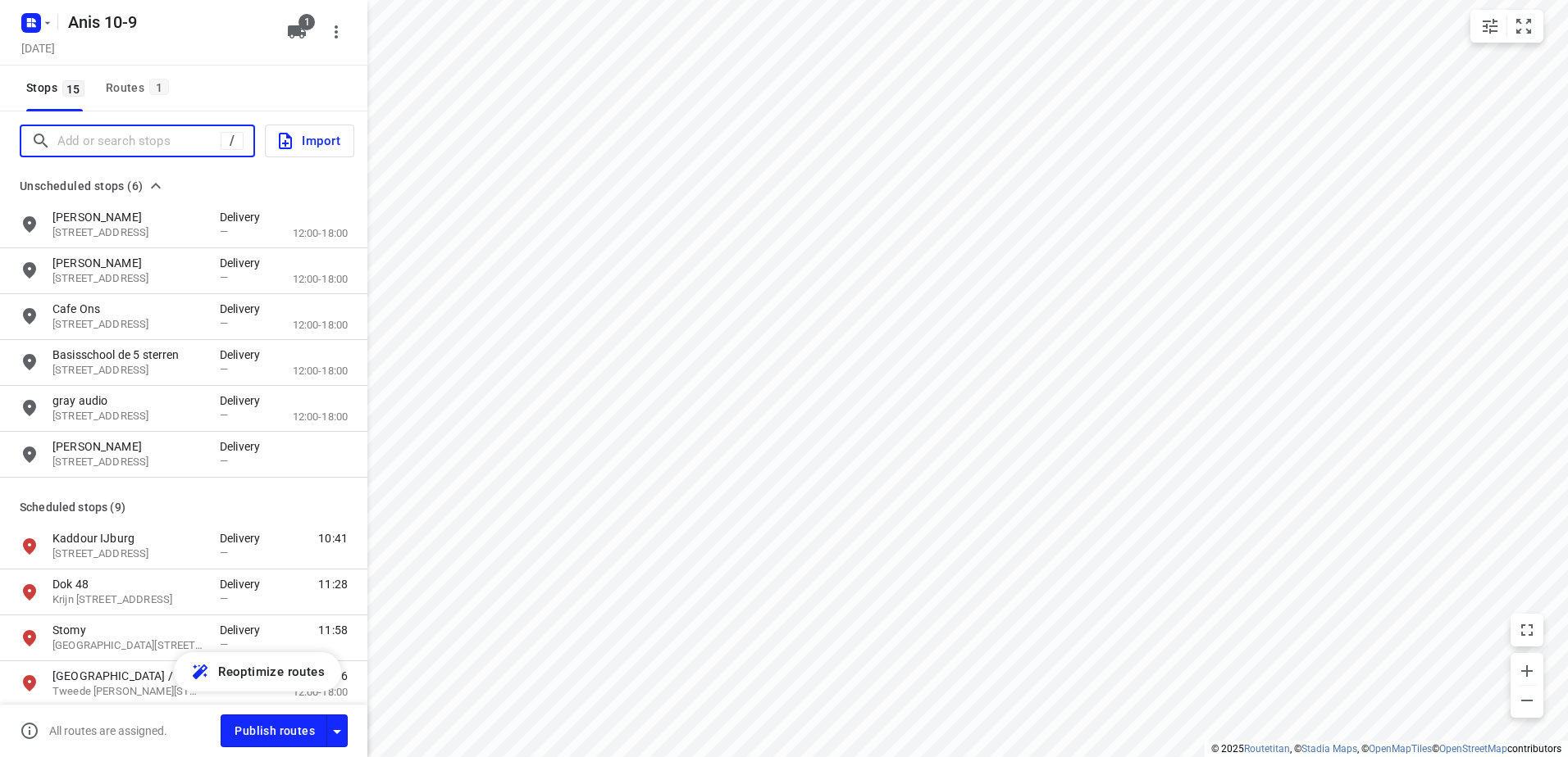
click at [87, 137] on input "Add or search stops" at bounding box center [138, 141] width 163 height 25
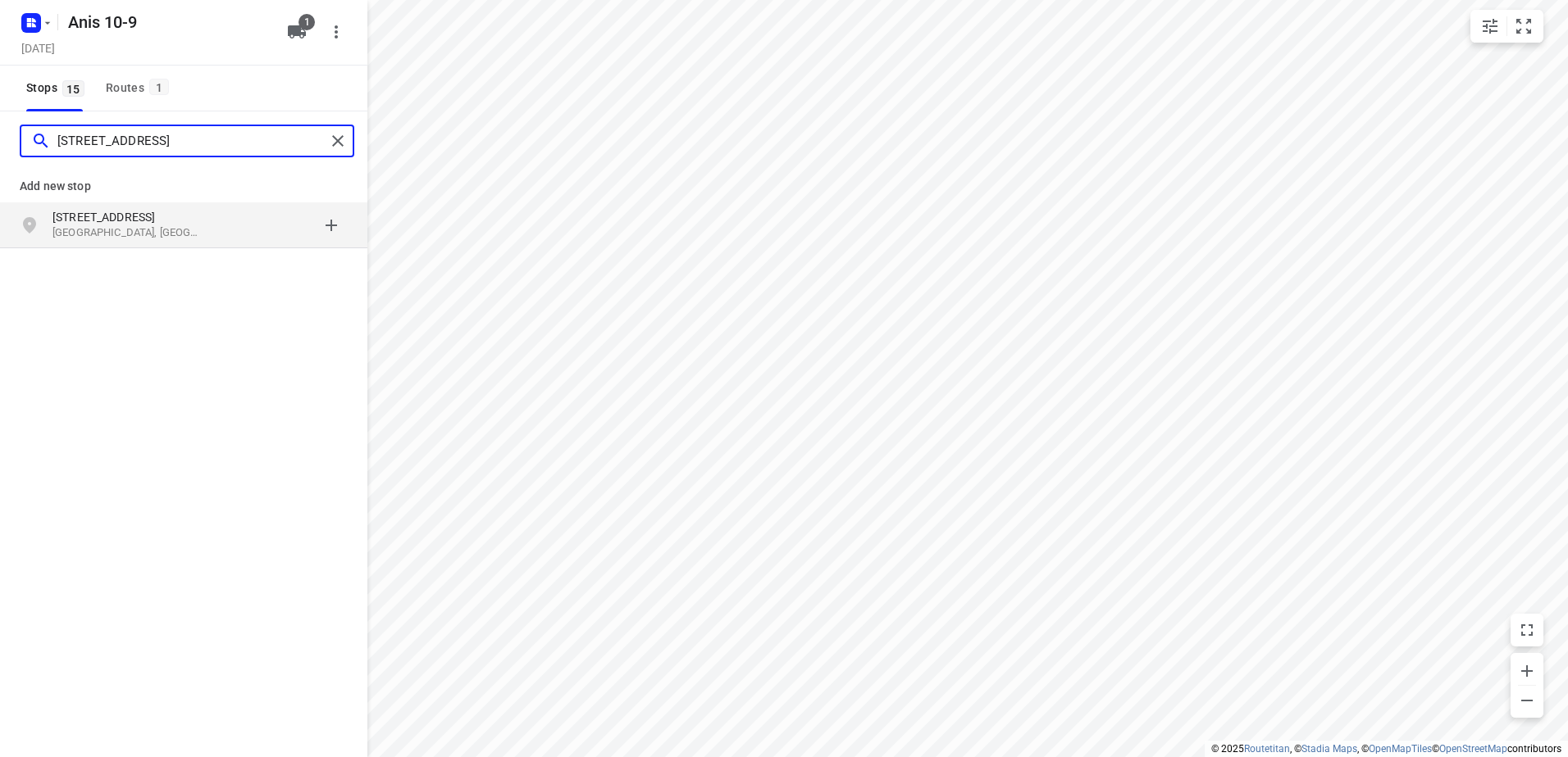
type input "[STREET_ADDRESS]"
click at [90, 229] on p "[GEOGRAPHIC_DATA], [GEOGRAPHIC_DATA]" at bounding box center [128, 233] width 151 height 15
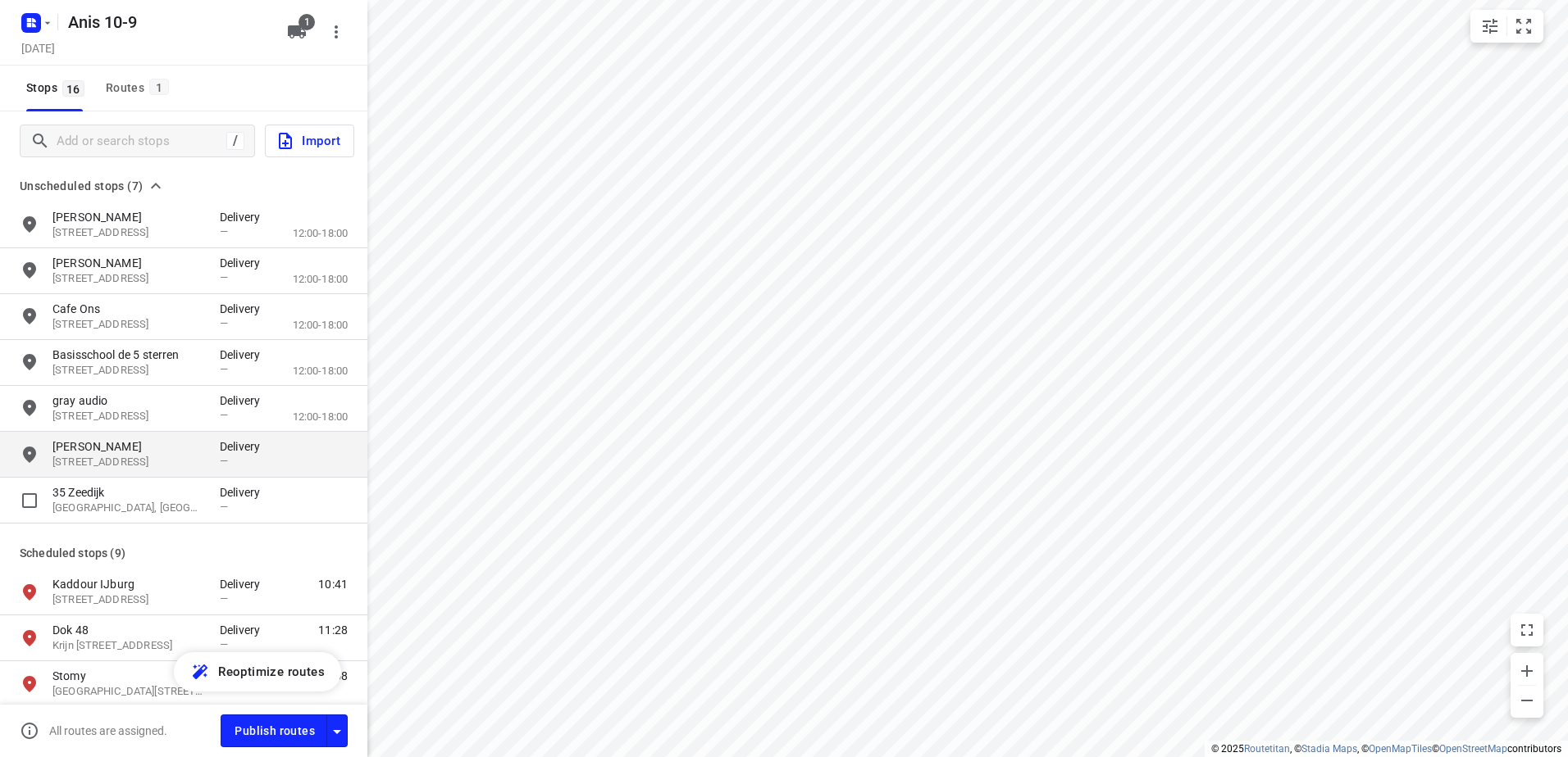
drag, startPoint x: 114, startPoint y: 500, endPoint x: 308, endPoint y: 469, distance: 196.5
click at [114, 500] on p "35 Zeedijk" at bounding box center [128, 492] width 151 height 16
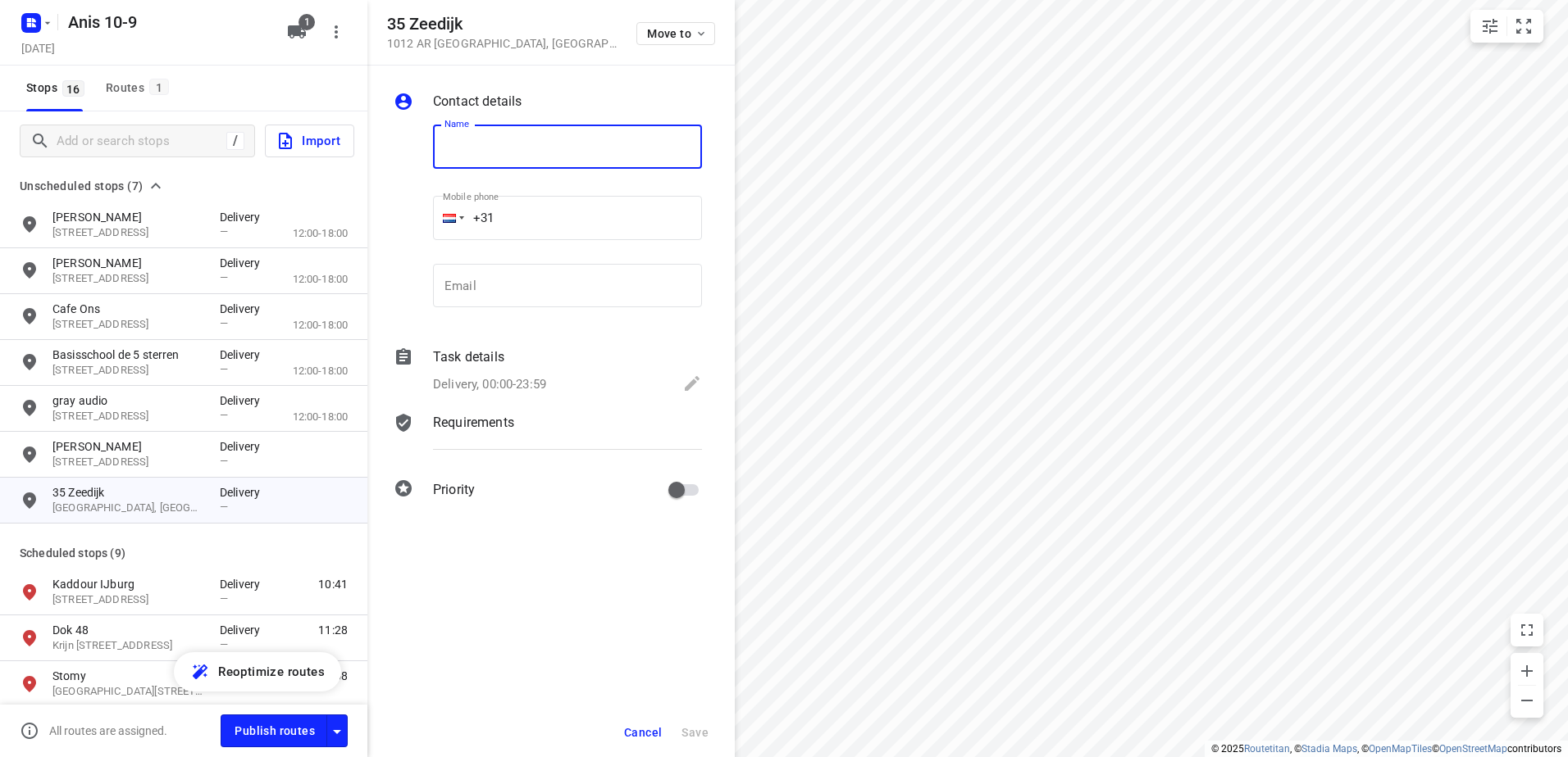
paste input "Maleisisch restaurant wau"
type input "Maleisisch restaurant wau"
click at [565, 216] on input "+31" at bounding box center [568, 218] width 269 height 45
click at [677, 390] on div "Delivery, 00:00-23:59" at bounding box center [568, 385] width 269 height 23
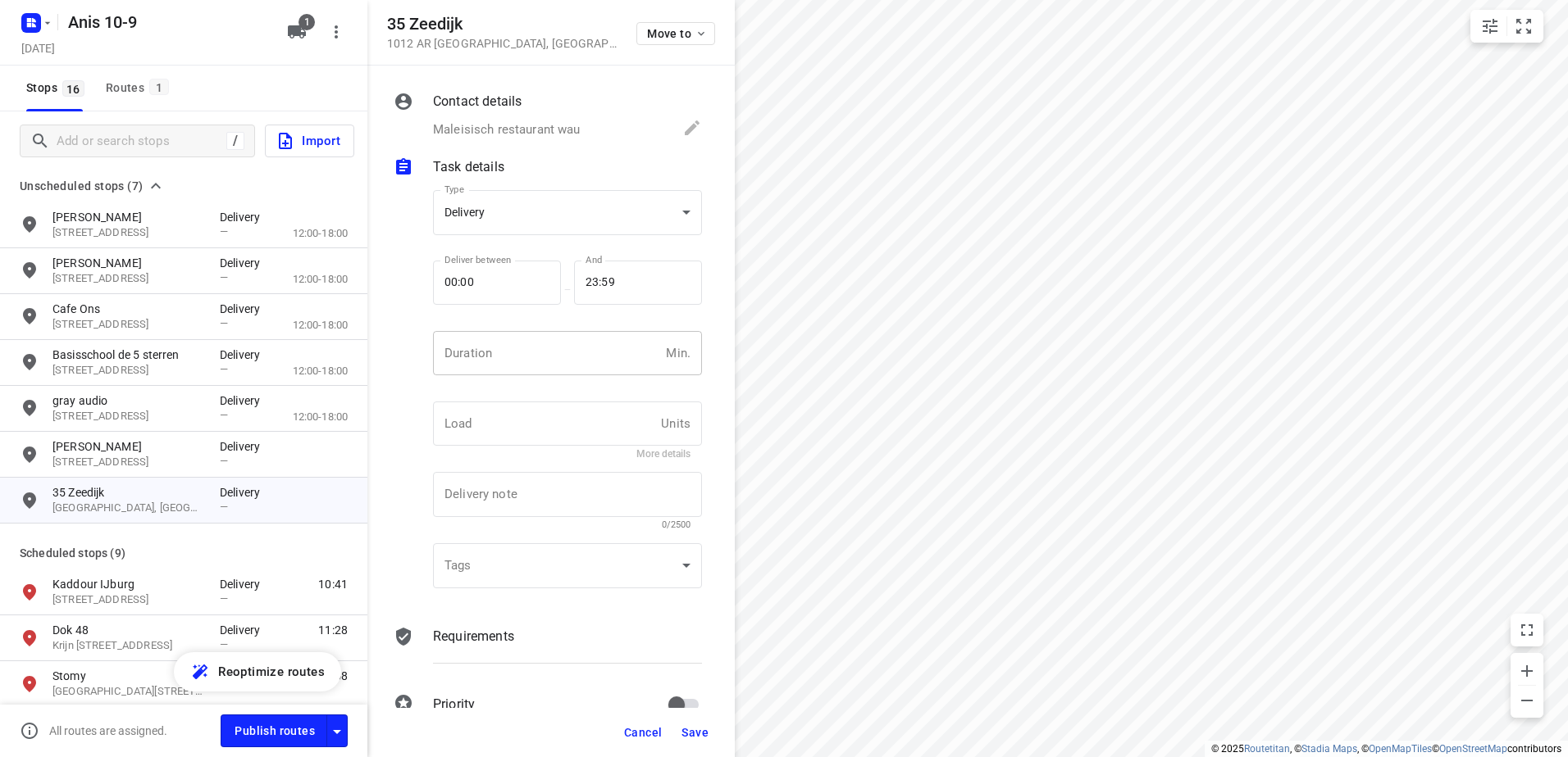
click at [501, 348] on input "number" at bounding box center [546, 353] width 227 height 45
type input "10"
click at [695, 731] on span "Save" at bounding box center [695, 733] width 27 height 14
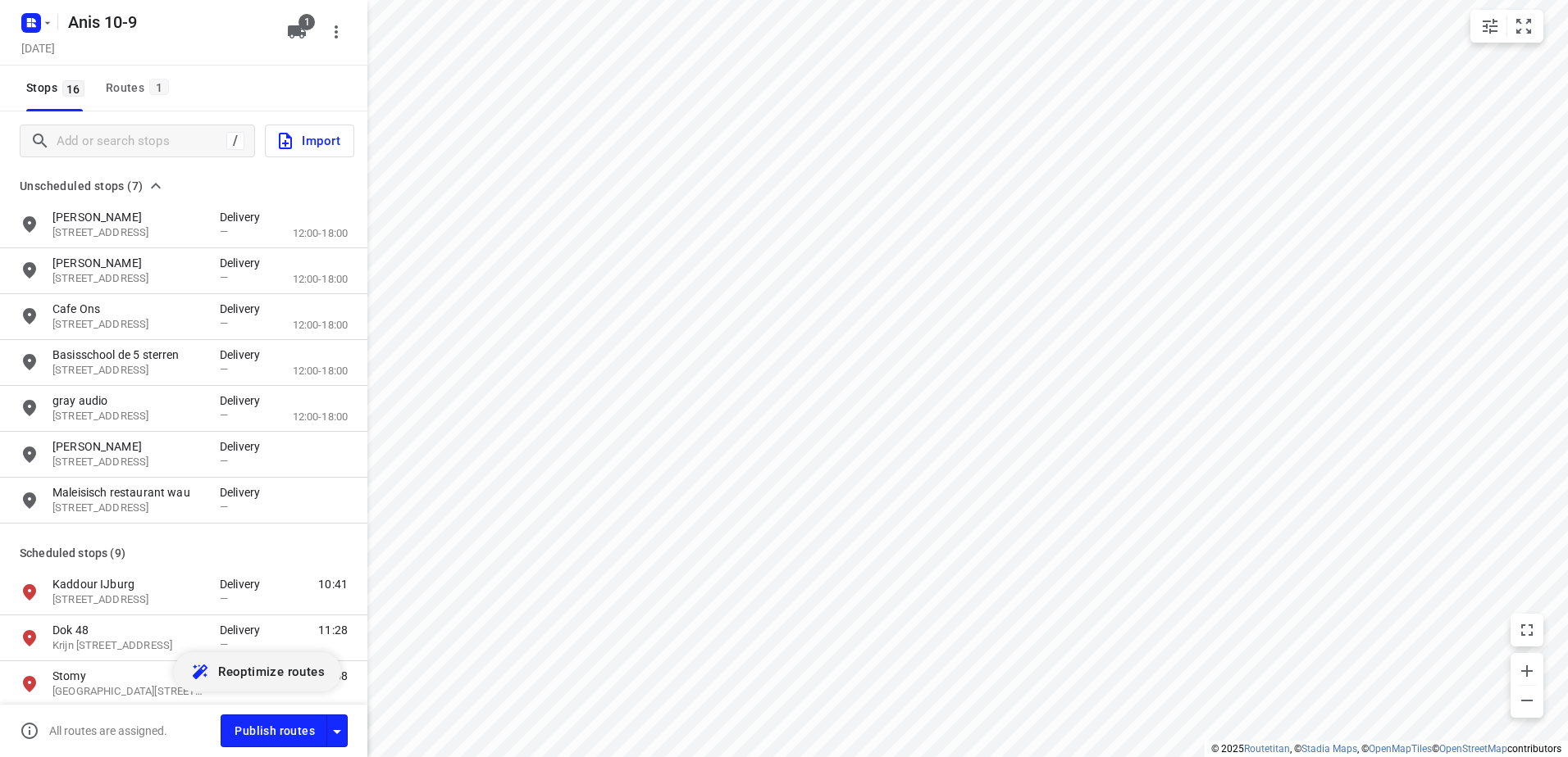
click at [263, 671] on span "Reoptimize routes" at bounding box center [271, 672] width 107 height 21
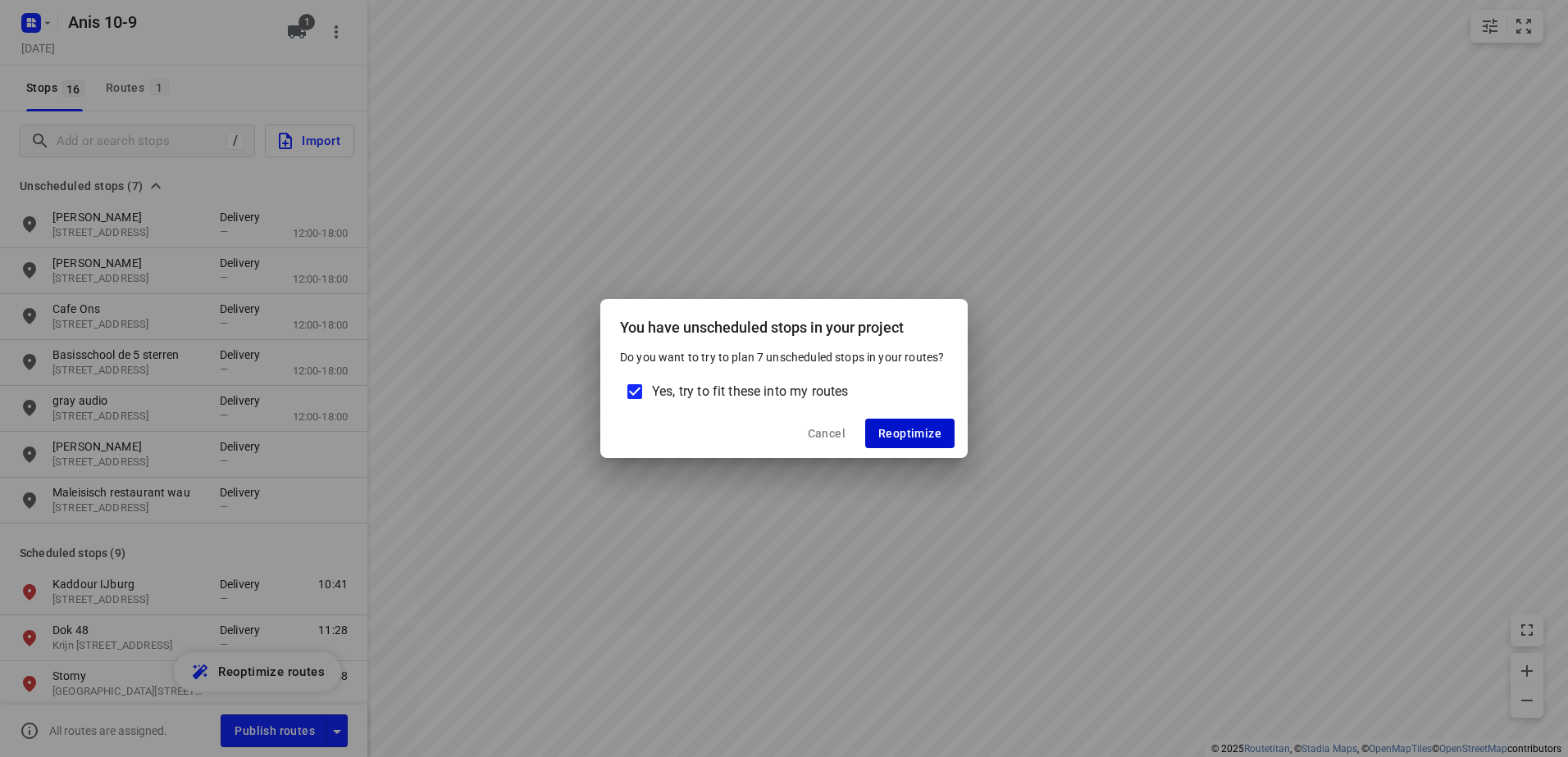
click at [912, 435] on span "Reoptimize" at bounding box center [909, 434] width 63 height 14
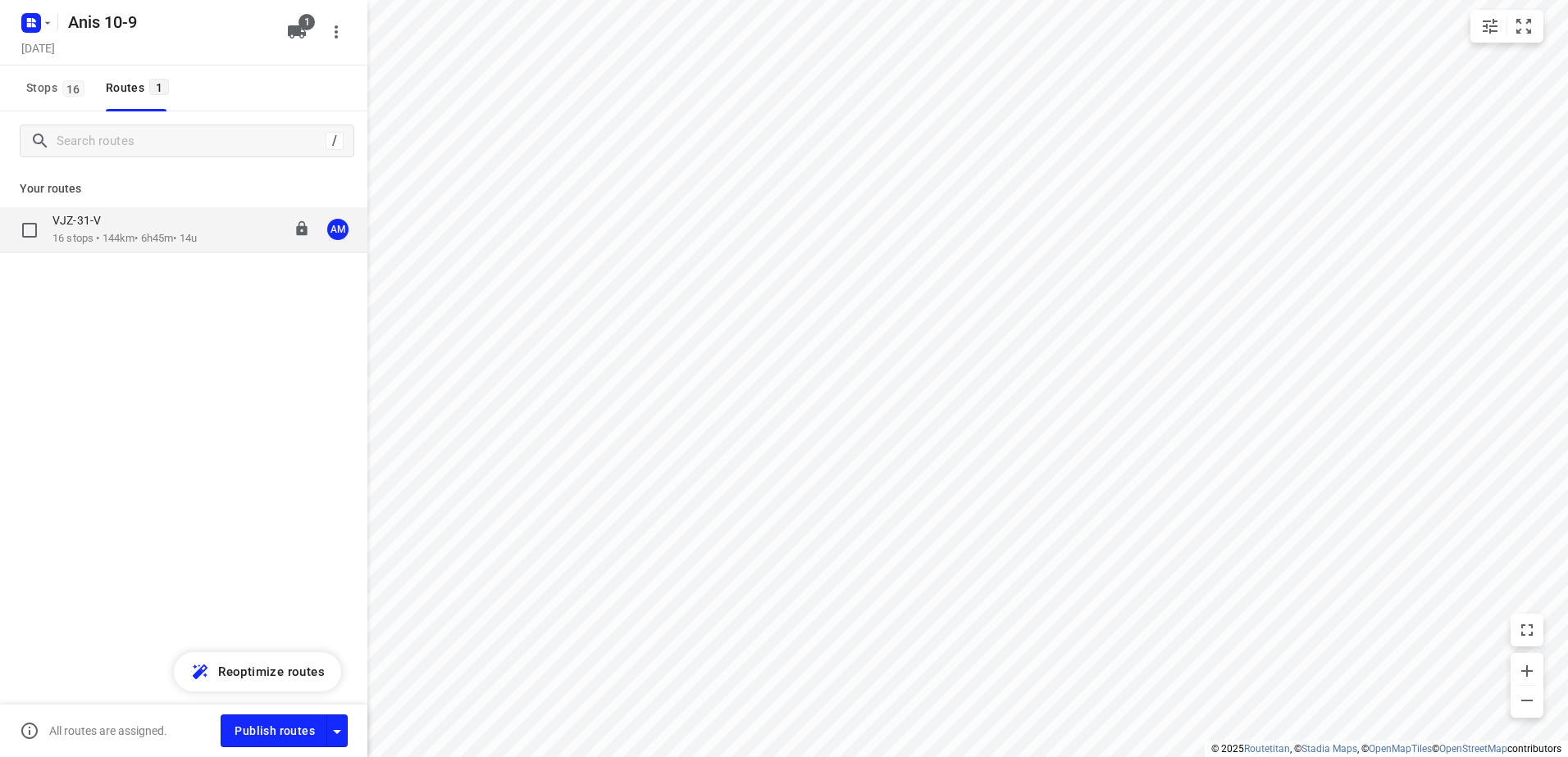
click at [108, 225] on p "VJZ-31-V" at bounding box center [81, 220] width 58 height 15
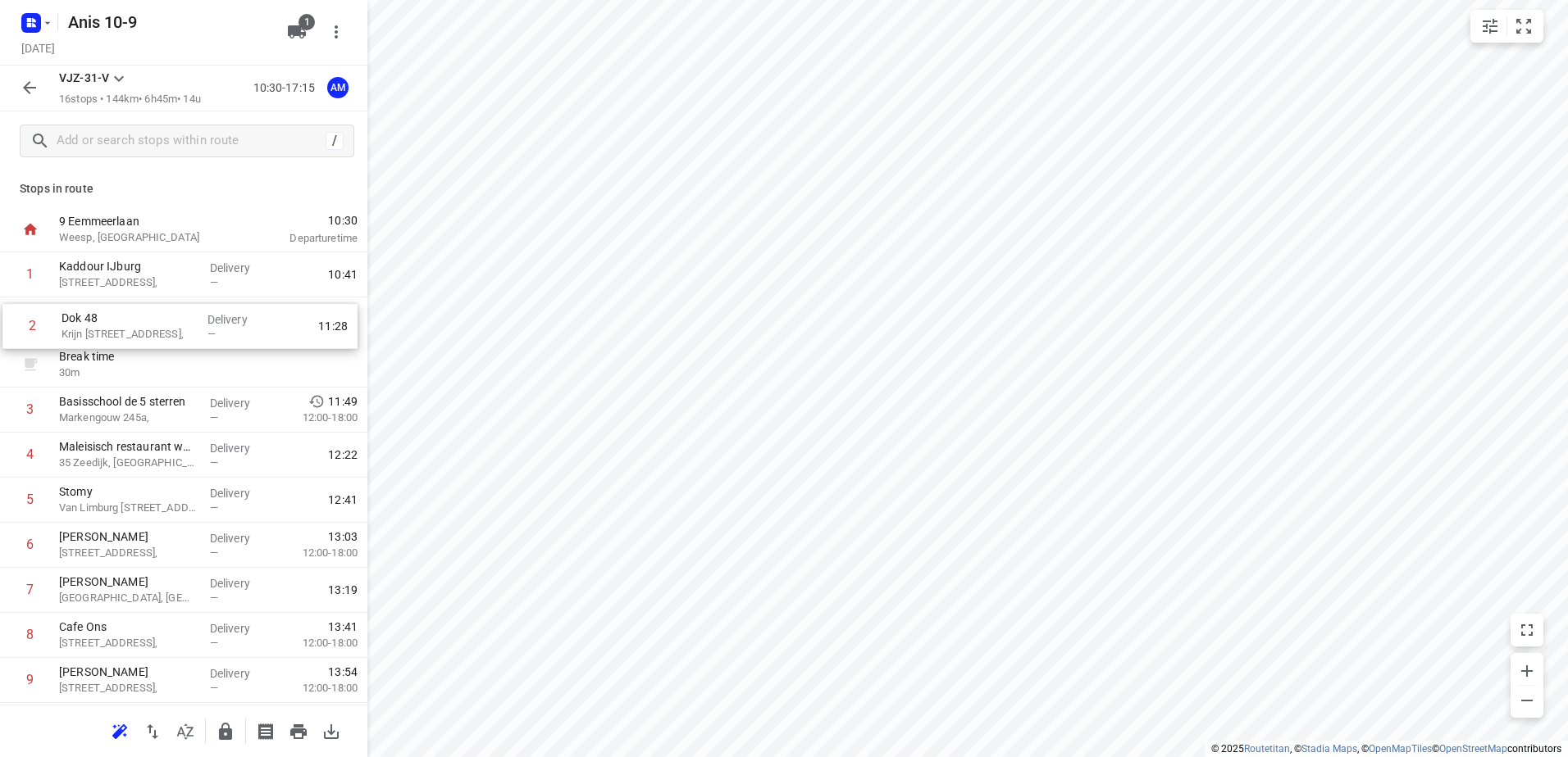
drag, startPoint x: 119, startPoint y: 378, endPoint x: 121, endPoint y: 334, distance: 44.0
click at [121, 334] on div "1 Kaddour IJburg Pampuslaan 22, Delivery — 10:41 Break time 30 m 2 Dok 48 [PERS…" at bounding box center [183, 636] width 367 height 767
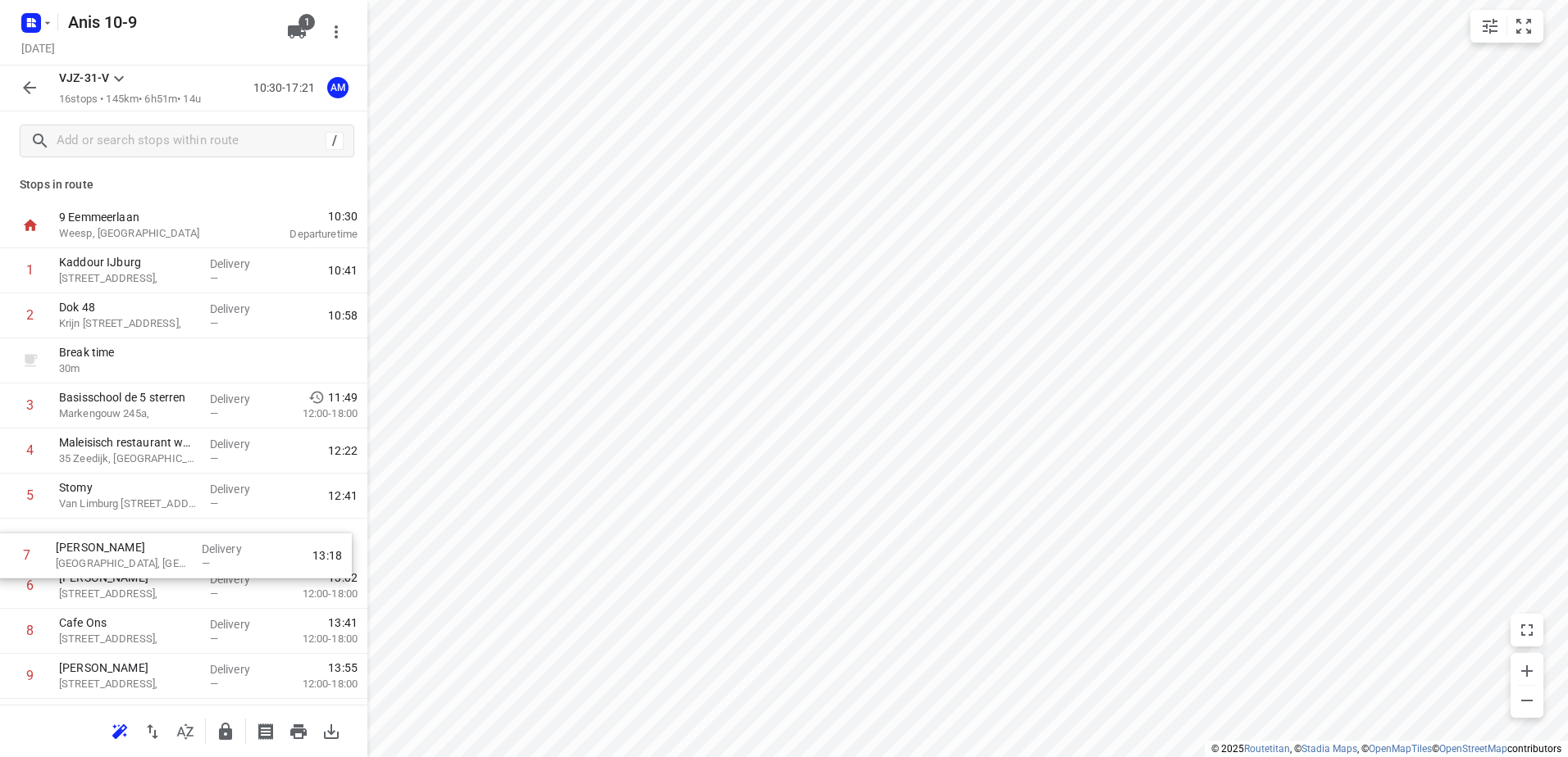
drag, startPoint x: 77, startPoint y: 589, endPoint x: 72, endPoint y: 539, distance: 50.2
click at [72, 539] on div "1 Kaddour IJburg Pampuslaan 22, Delivery — 10:41 2 Dok 48 Krijn [STREET_ADDRESS…" at bounding box center [183, 632] width 367 height 767
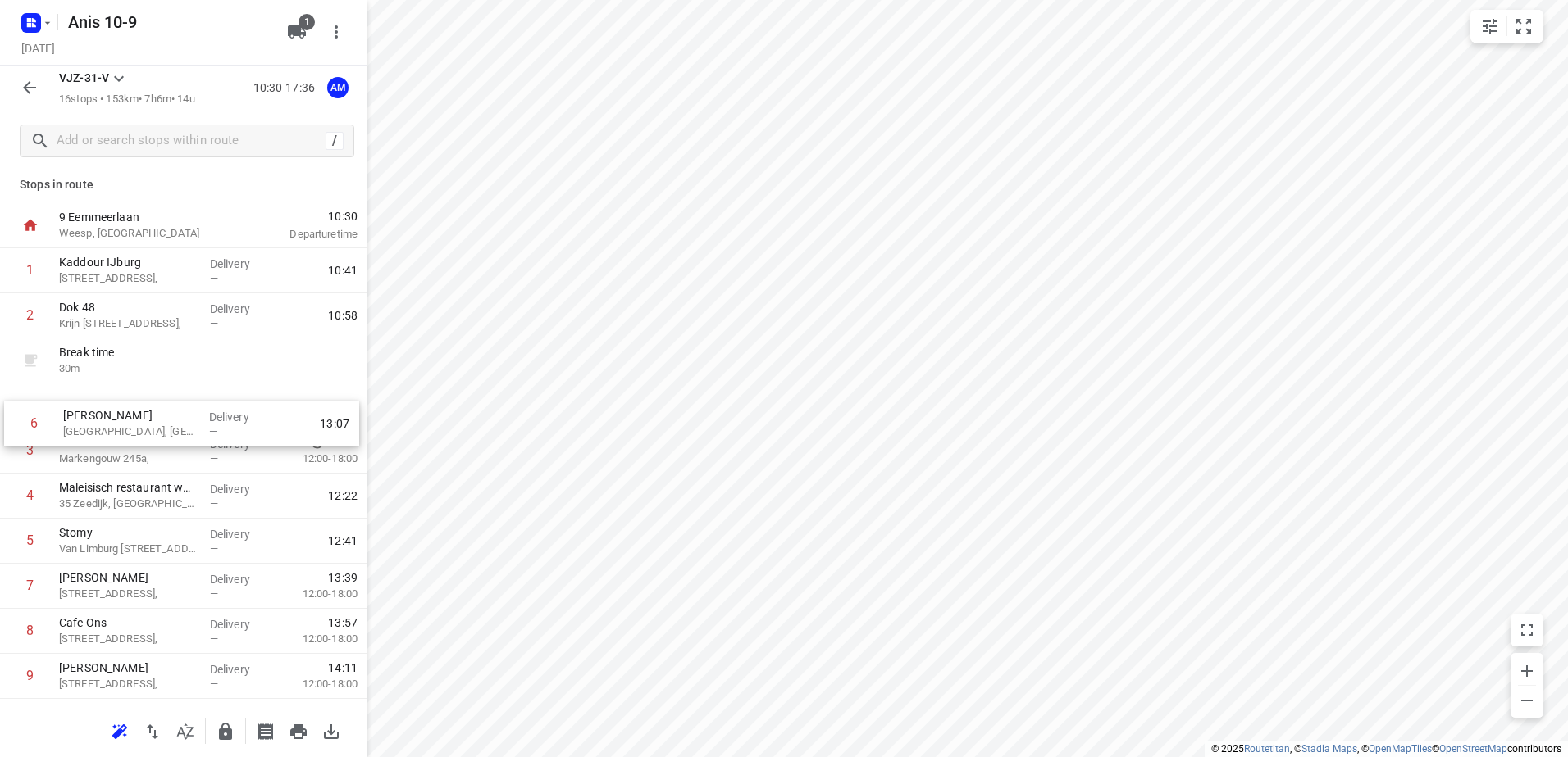
drag, startPoint x: 137, startPoint y: 545, endPoint x: 141, endPoint y: 415, distance: 130.1
click at [141, 415] on div "1 [GEOGRAPHIC_DATA], Delivery — 10:41 2 Dok 48 Krijn [STREET_ADDRESS], Delivery…" at bounding box center [183, 632] width 367 height 767
drag, startPoint x: 120, startPoint y: 505, endPoint x: 123, endPoint y: 461, distance: 44.1
click at [123, 461] on div "1 Kaddour IJburg Pampuslaan 22, Delivery — 10:41 2 Dok 48 Krijn [STREET_ADDRESS…" at bounding box center [183, 632] width 367 height 767
drag, startPoint x: 95, startPoint y: 454, endPoint x: 95, endPoint y: 412, distance: 42.0
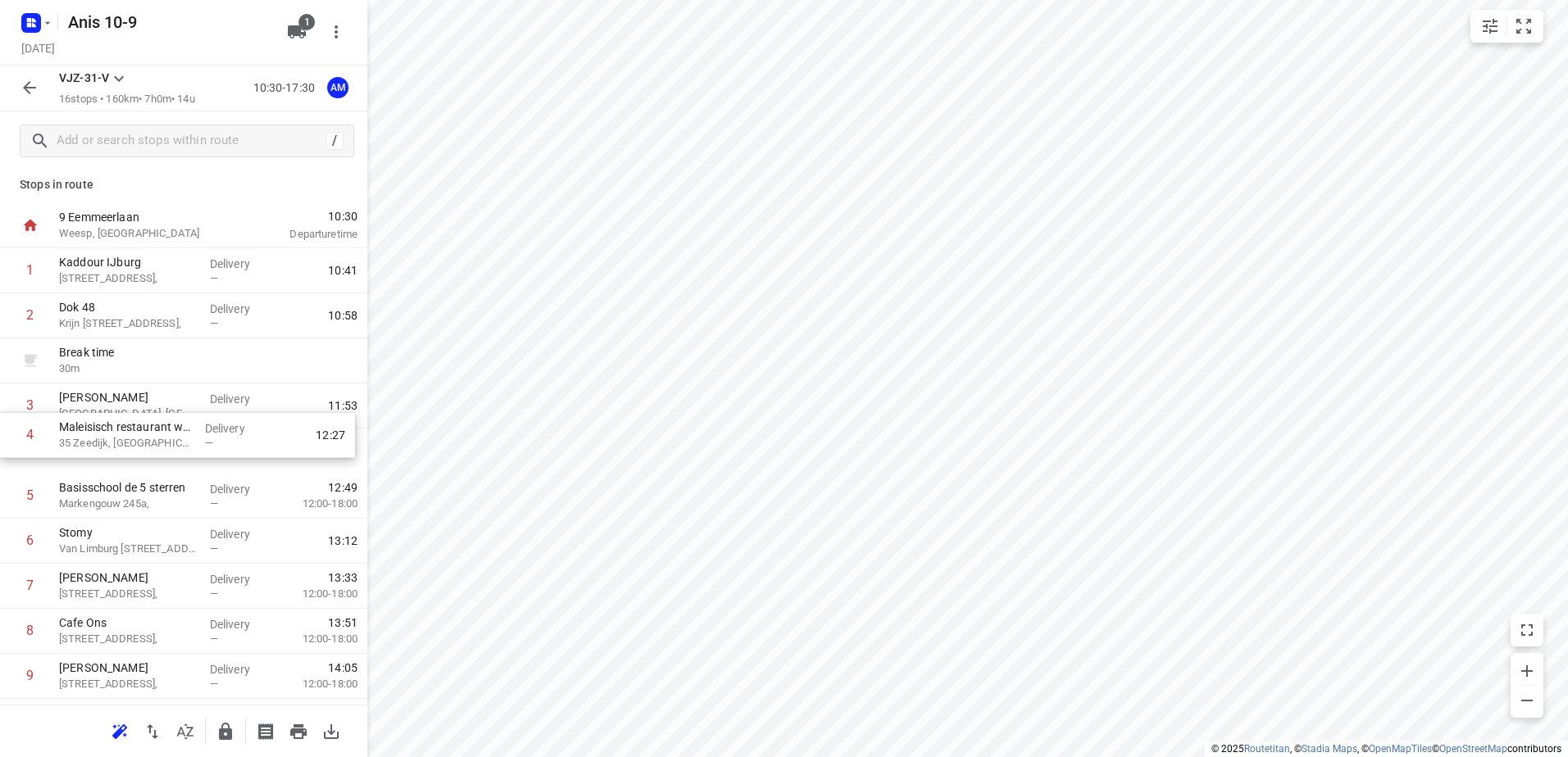
click at [95, 412] on div "1 Kaddour IJburg Pampuslaan 22, Delivery — 10:41 2 Dok 48 Krijn [STREET_ADDRESS…" at bounding box center [183, 632] width 367 height 767
drag, startPoint x: 104, startPoint y: 549, endPoint x: 112, endPoint y: 500, distance: 49.6
click at [112, 500] on div "1 Kaddour IJburg Pampuslaan 22, Delivery — 10:41 2 Dok 48 Krijn [STREET_ADDRESS…" at bounding box center [183, 632] width 367 height 767
drag, startPoint x: 116, startPoint y: 507, endPoint x: 119, endPoint y: 468, distance: 39.1
click at [119, 468] on div "1 Kaddour IJburg Pampuslaan 22, Delivery — 10:41 2 Dok 48 Krijn [STREET_ADDRESS…" at bounding box center [183, 632] width 367 height 767
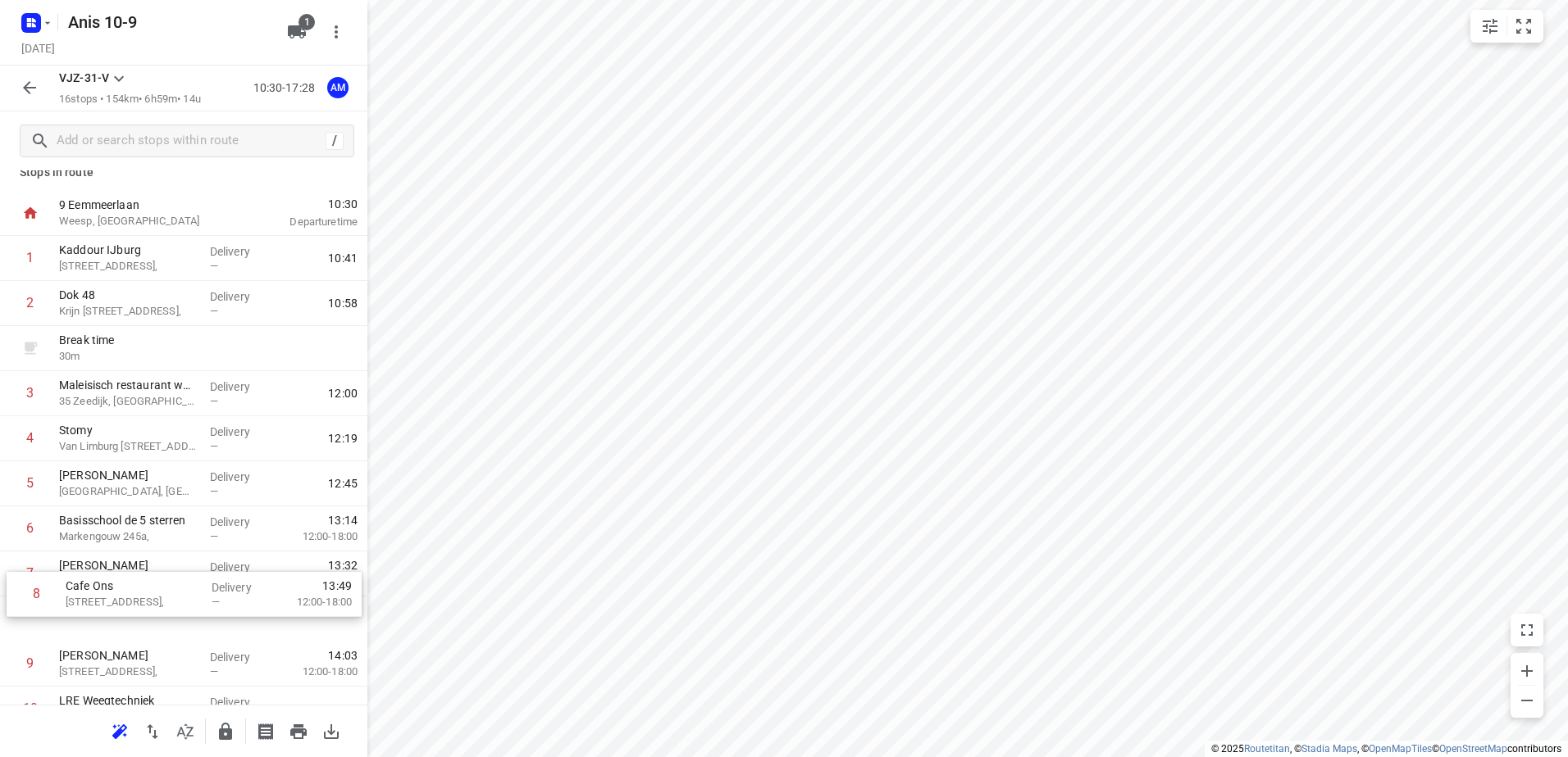
scroll to position [24, 0]
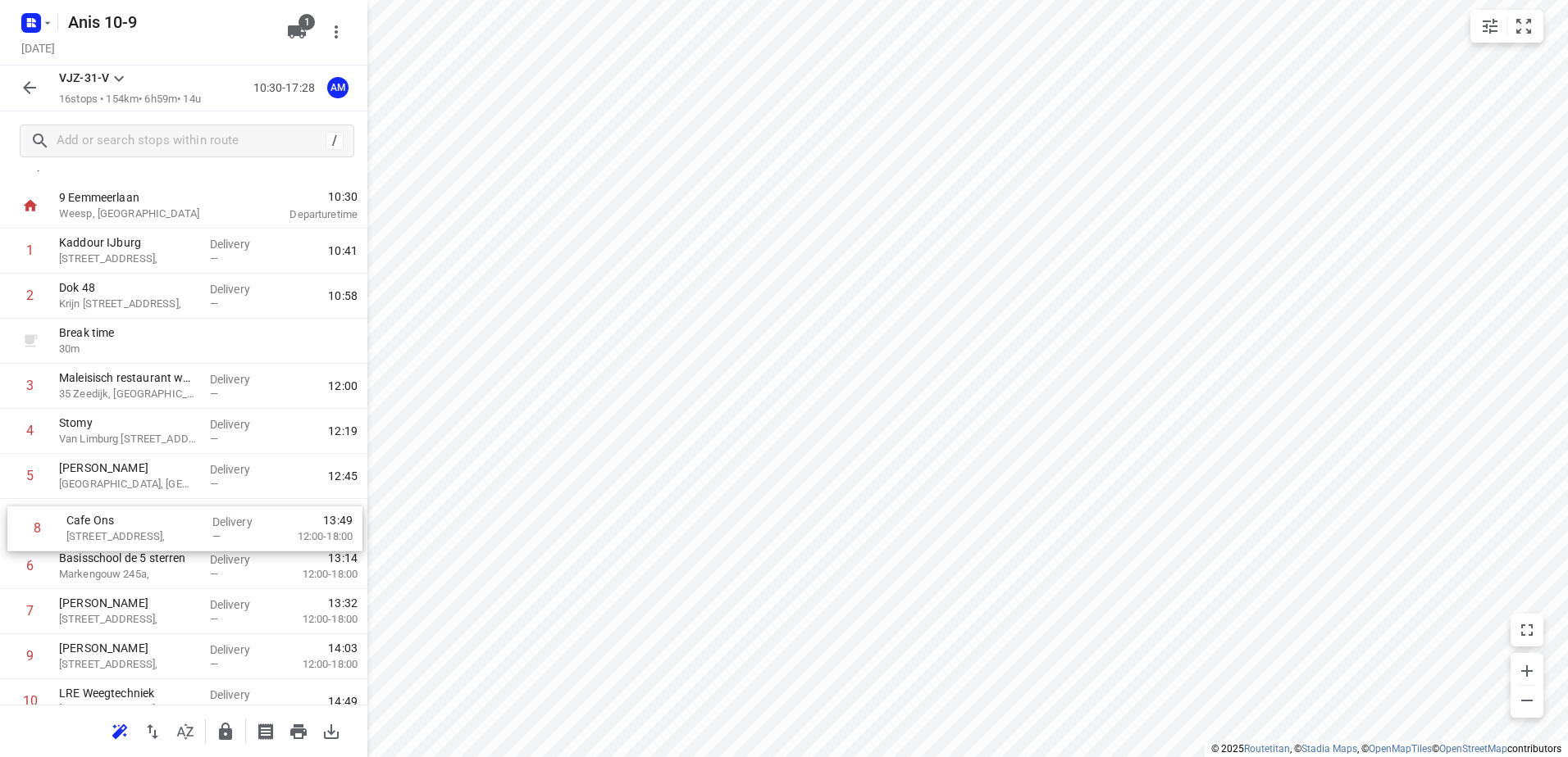
drag, startPoint x: 77, startPoint y: 633, endPoint x: 361, endPoint y: 549, distance: 296.2
click at [169, 542] on div "1 Kaddour IJburg Pampuslaan 22, Delivery — 10:41 2 Dok 48 Krijn [STREET_ADDRESS…" at bounding box center [183, 612] width 367 height 767
drag, startPoint x: 111, startPoint y: 622, endPoint x: 115, endPoint y: 569, distance: 53.2
click at [115, 569] on div "1 [GEOGRAPHIC_DATA], Delivery — 10:41 2 Dok 48 Krijn [STREET_ADDRESS], Delivery…" at bounding box center [183, 609] width 367 height 767
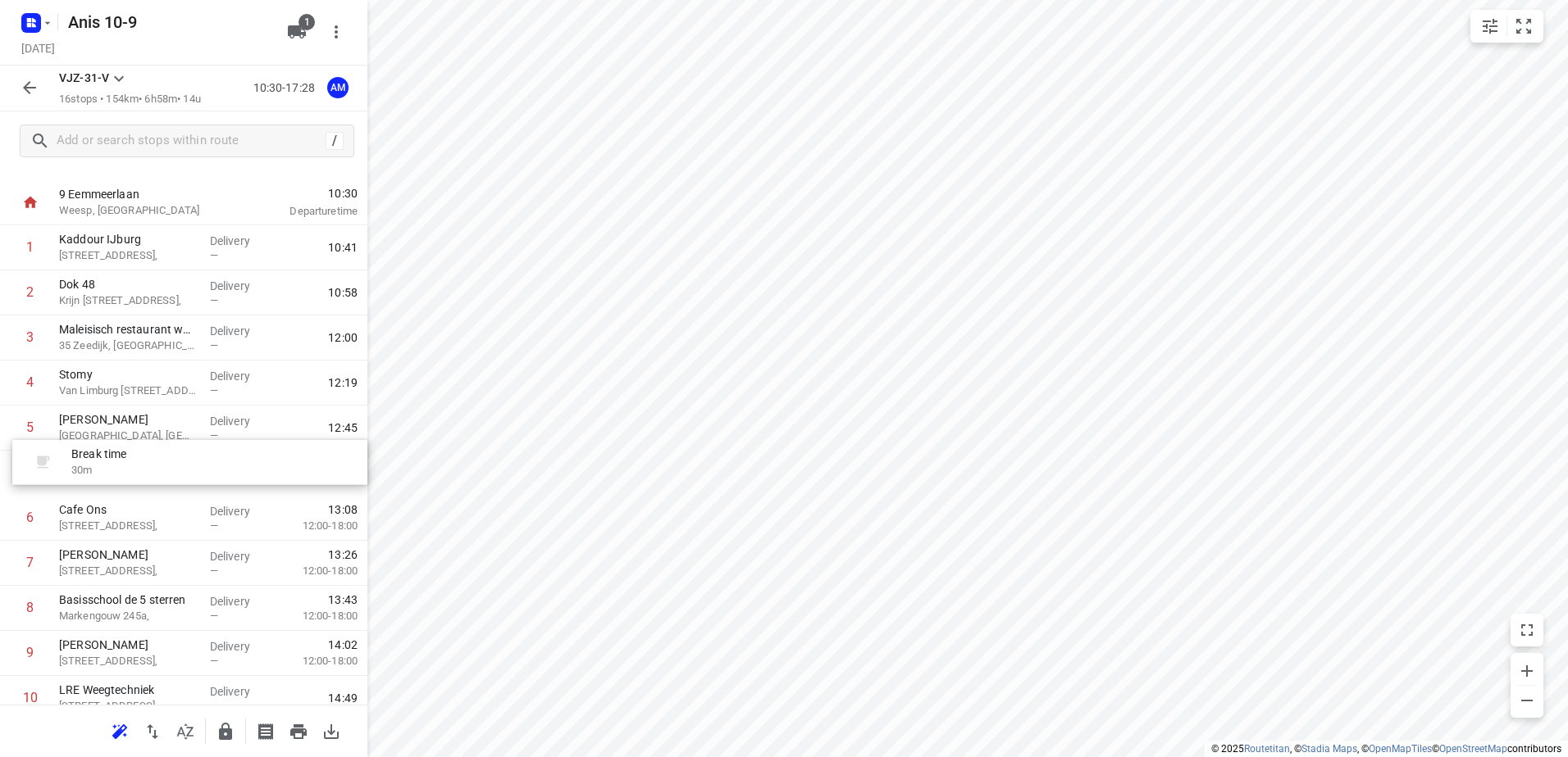
drag, startPoint x: 151, startPoint y: 348, endPoint x: 163, endPoint y: 480, distance: 132.5
click at [163, 480] on div "1 Kaddour IJburg Pampuslaan 22, Delivery — 10:41 2 Dok 48 Krijn [STREET_ADDRESS…" at bounding box center [183, 609] width 367 height 767
click at [49, 26] on icon "button" at bounding box center [47, 23] width 14 height 14
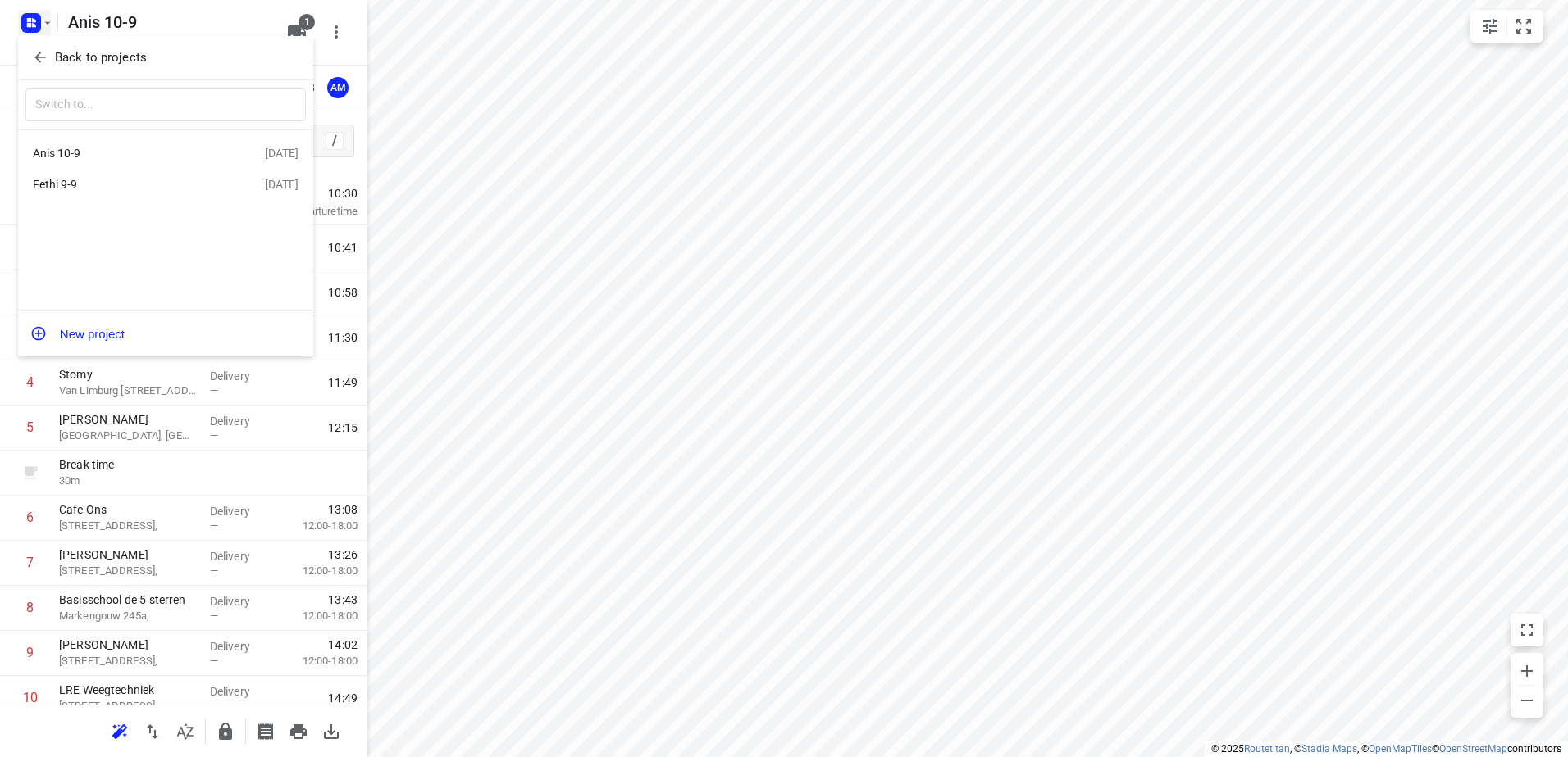
click at [42, 57] on icon "button" at bounding box center [40, 57] width 11 height 11
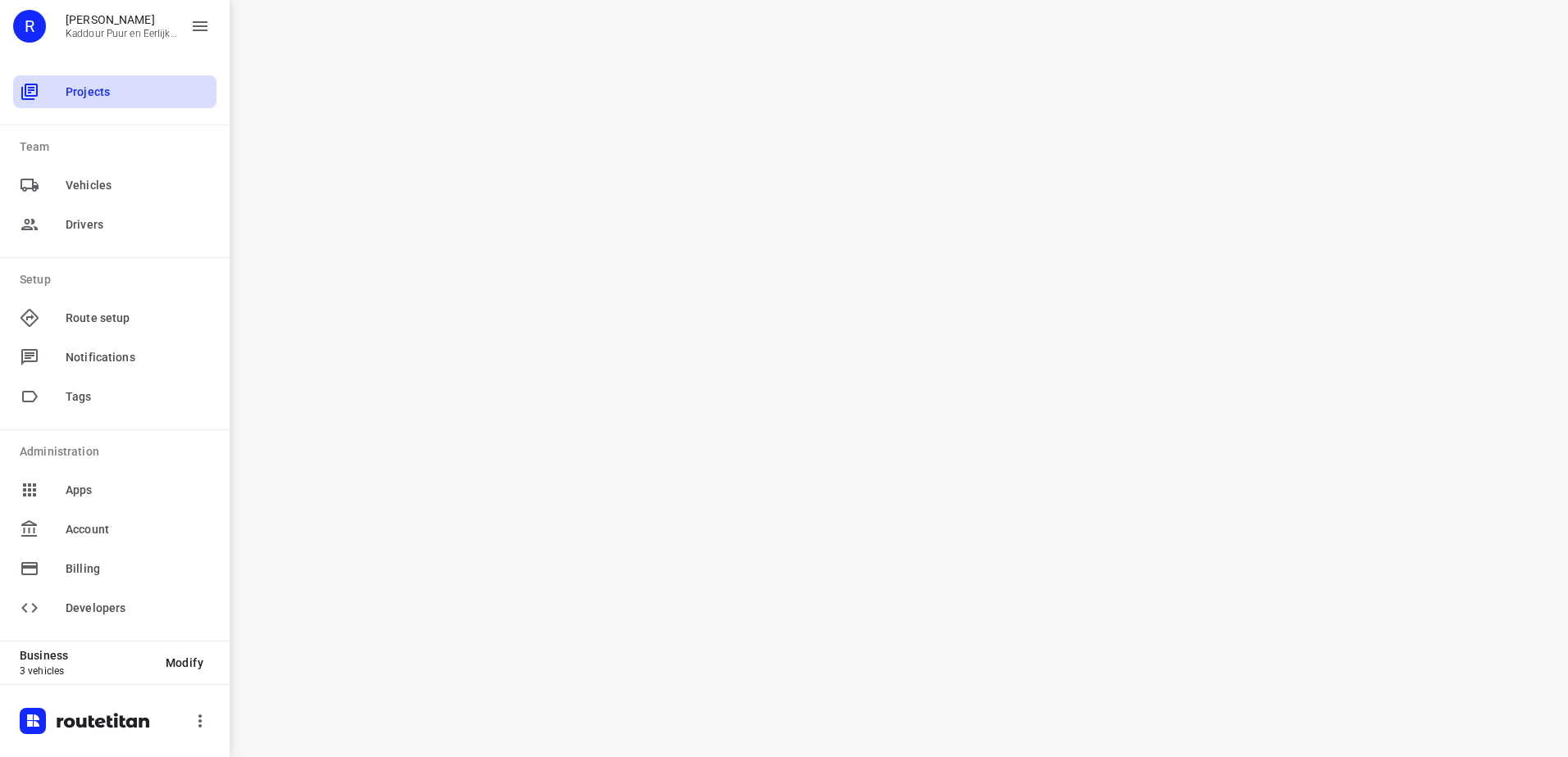
click at [99, 97] on span "Projects" at bounding box center [138, 92] width 144 height 17
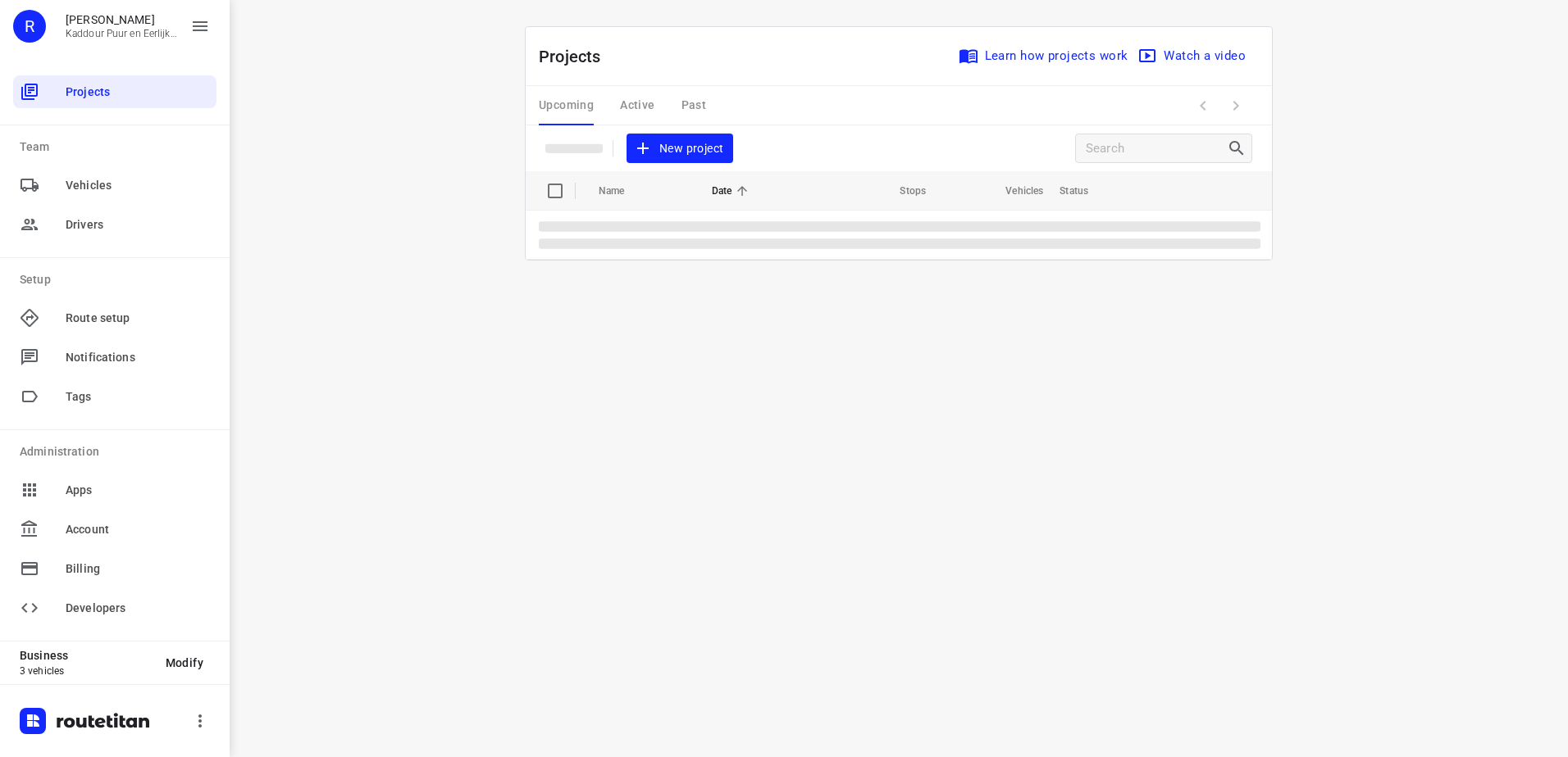
click at [689, 153] on span "New project" at bounding box center [680, 148] width 87 height 20
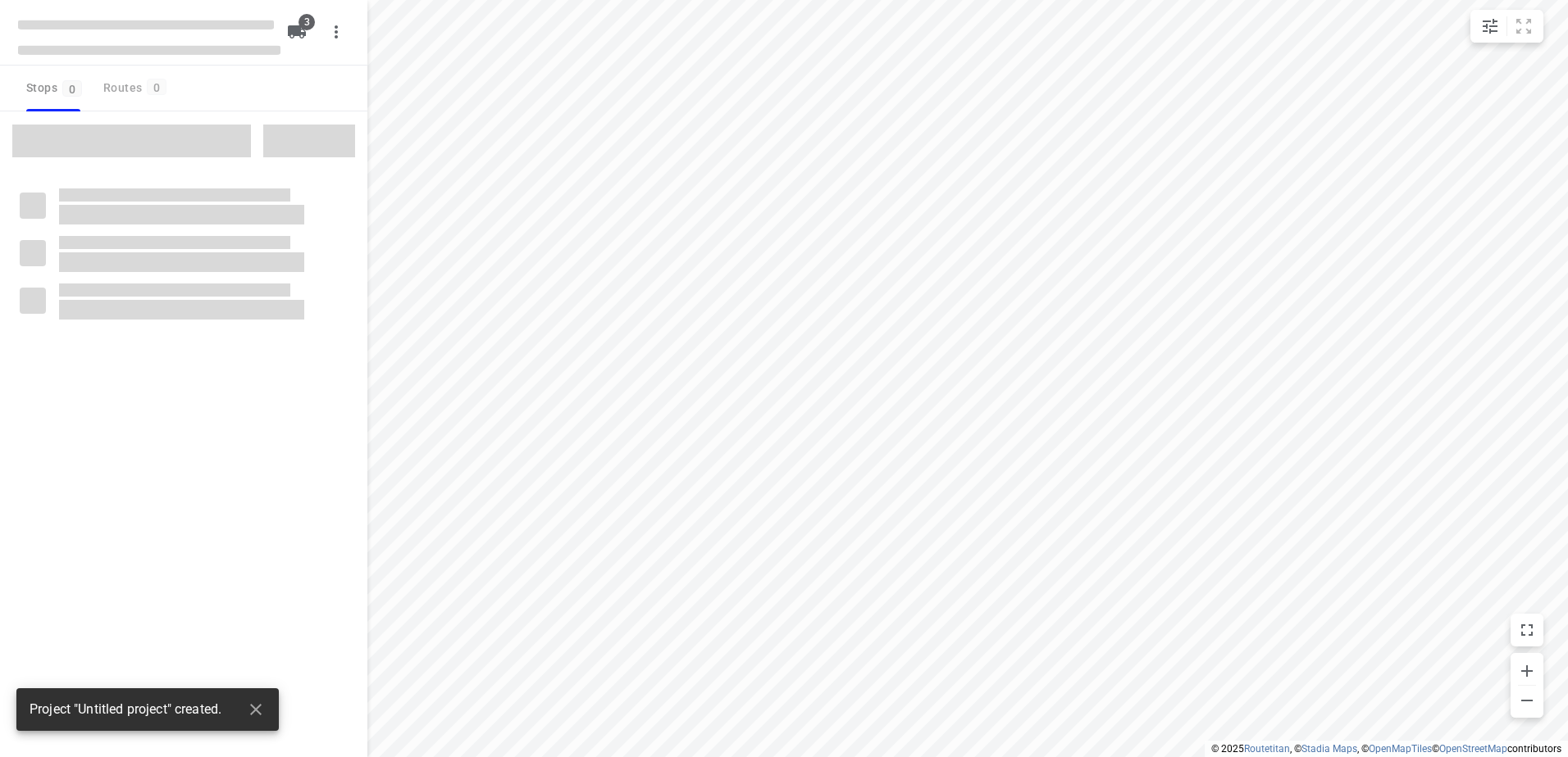
type input "distance"
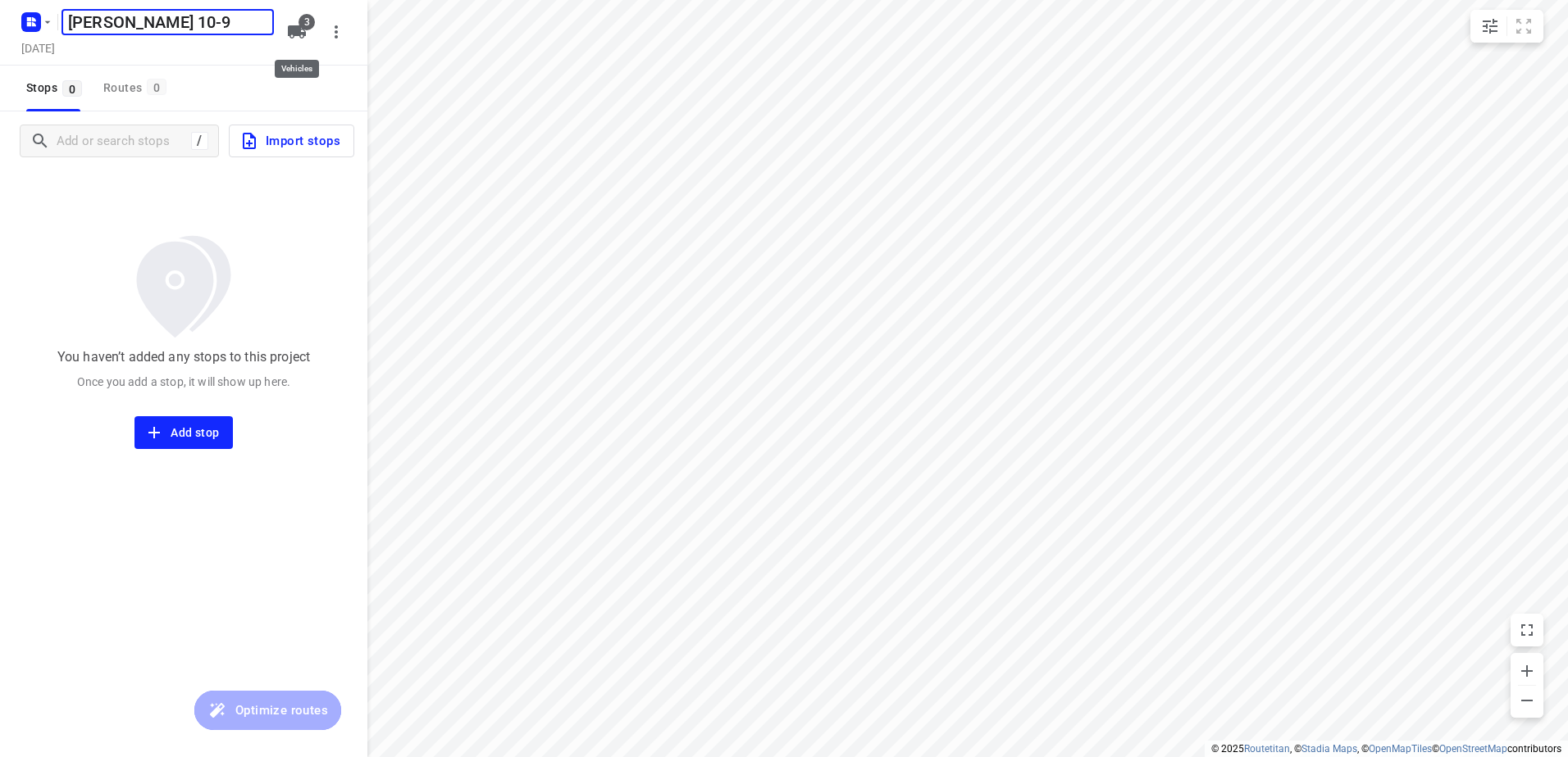
type input "[PERSON_NAME] 10-9"
click at [296, 39] on icon "button" at bounding box center [296, 32] width 19 height 19
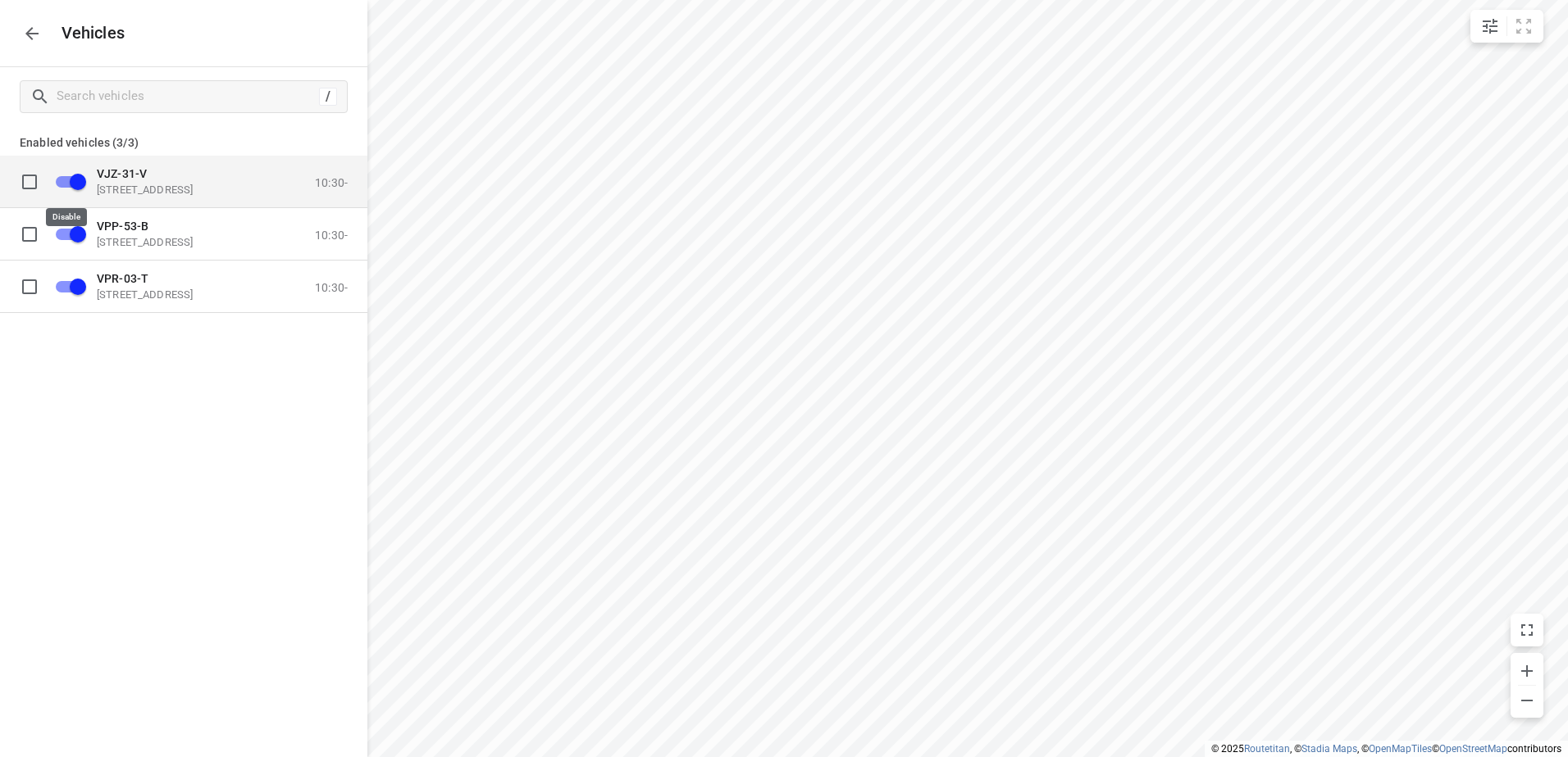
click at [67, 180] on input "grid" at bounding box center [77, 181] width 94 height 31
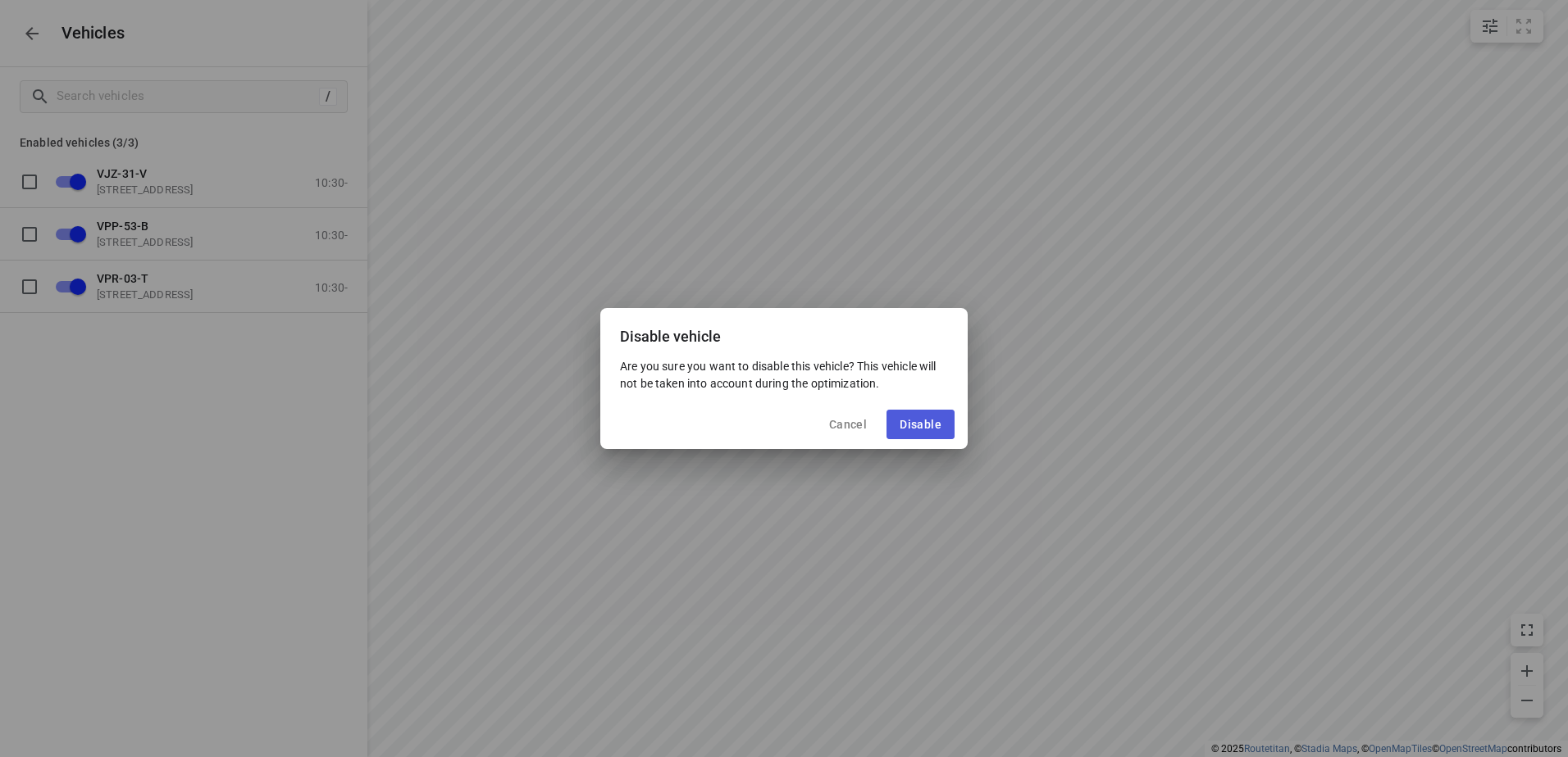
click at [910, 418] on span "Disable" at bounding box center [920, 425] width 42 height 14
checkbox input "false"
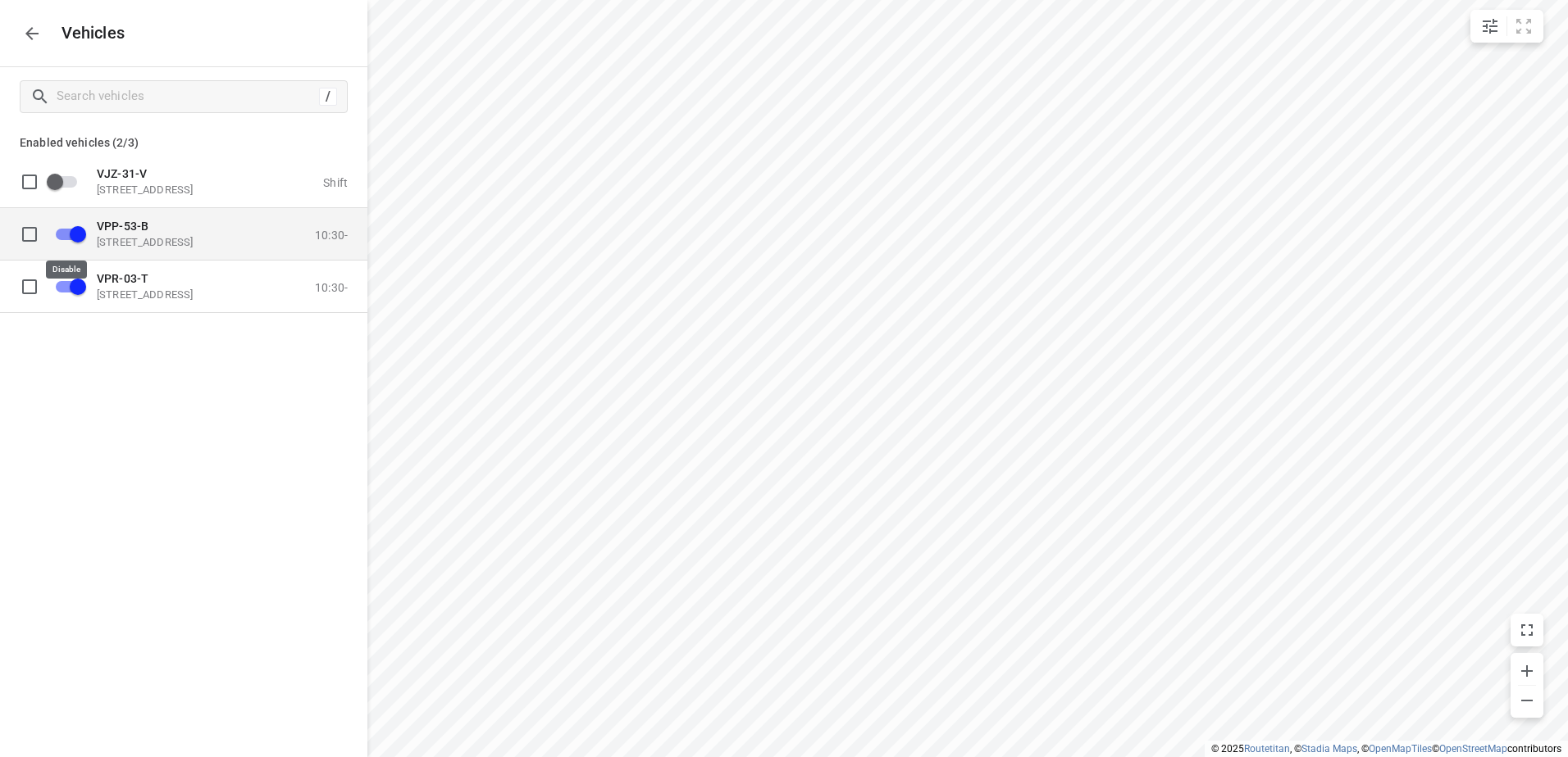
click at [75, 230] on input "grid" at bounding box center [77, 233] width 94 height 31
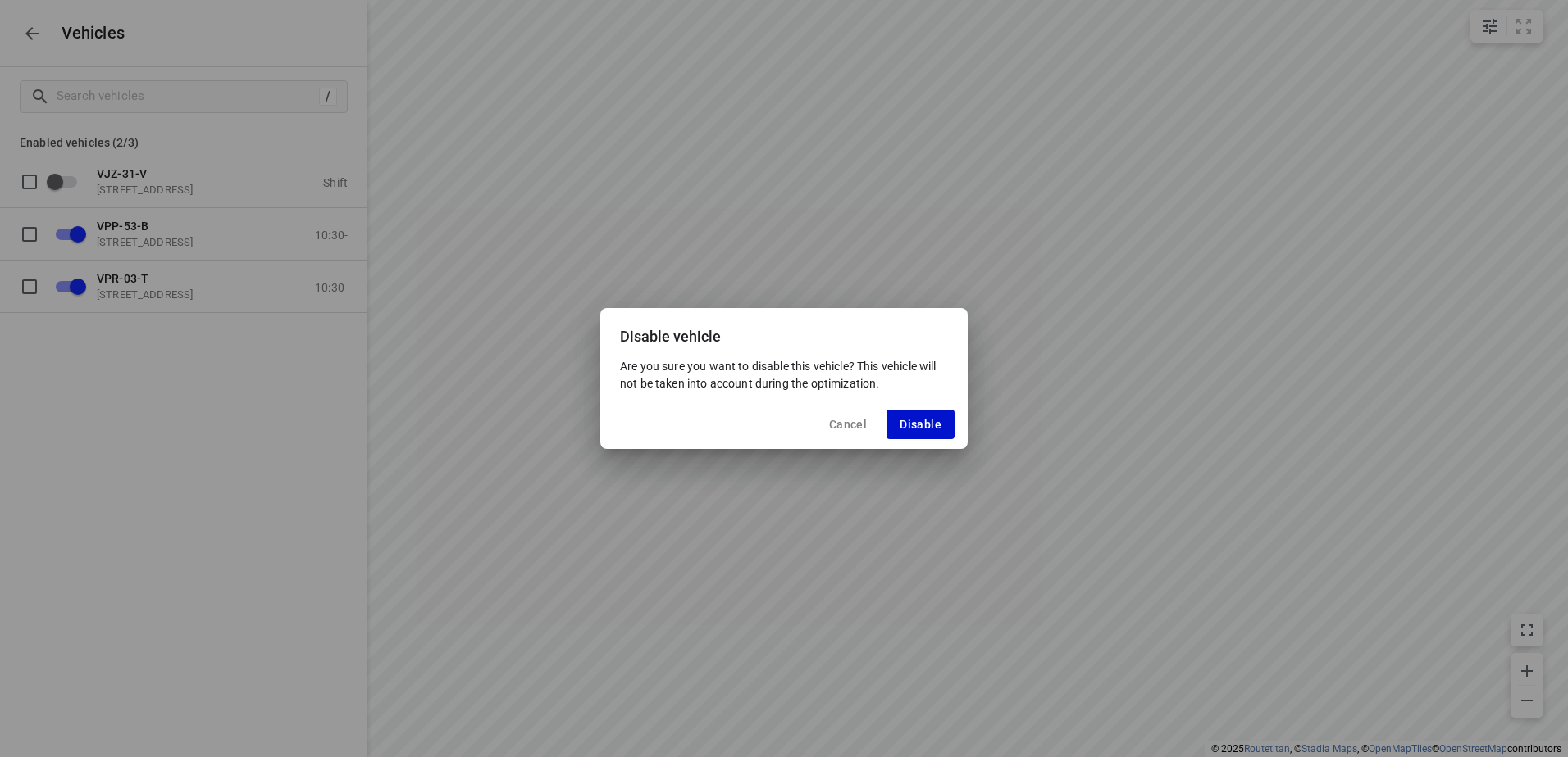
click at [925, 420] on span "Disable" at bounding box center [920, 425] width 42 height 14
checkbox input "false"
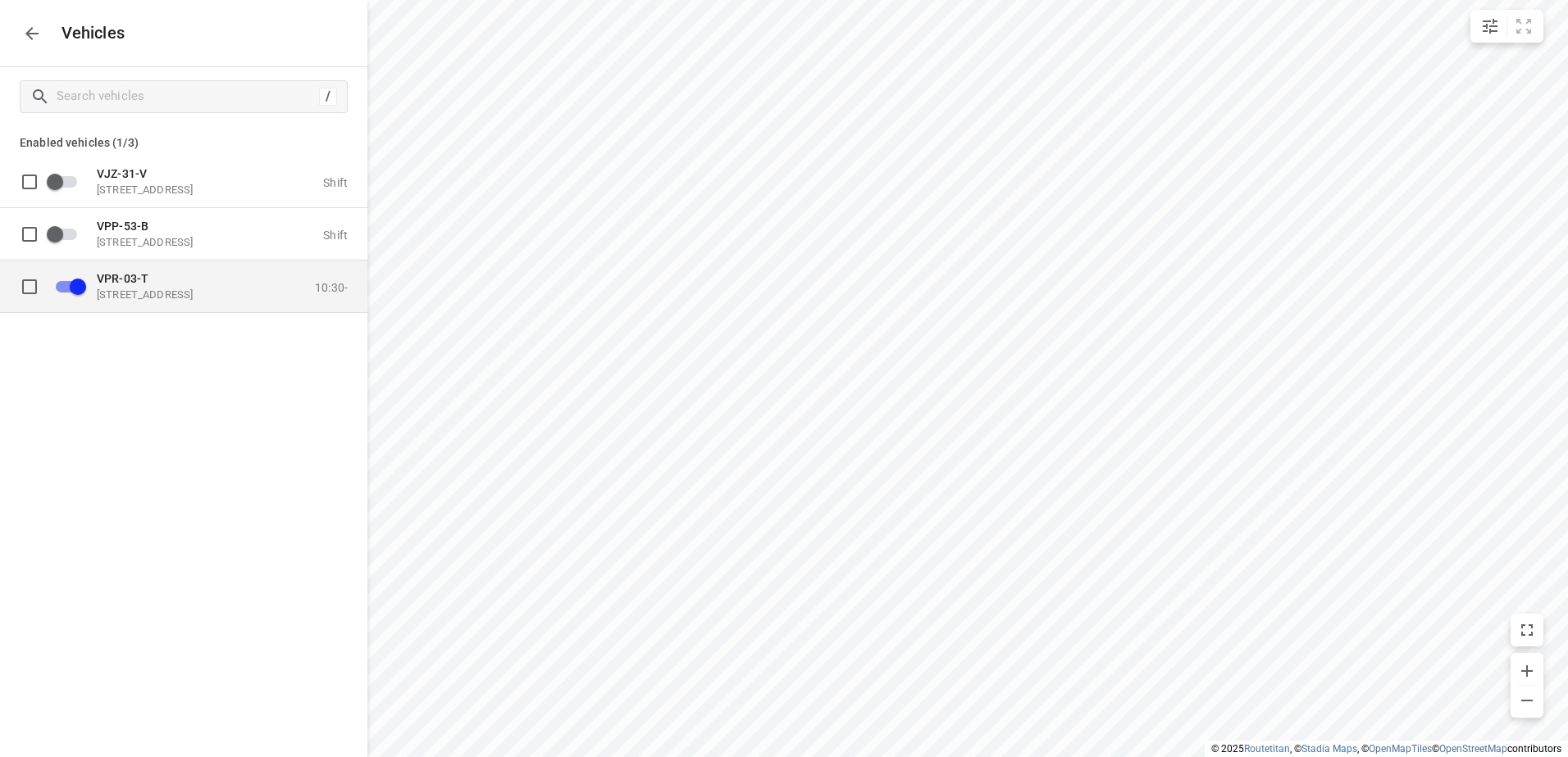
click at [167, 289] on p "[STREET_ADDRESS]" at bounding box center [178, 294] width 164 height 14
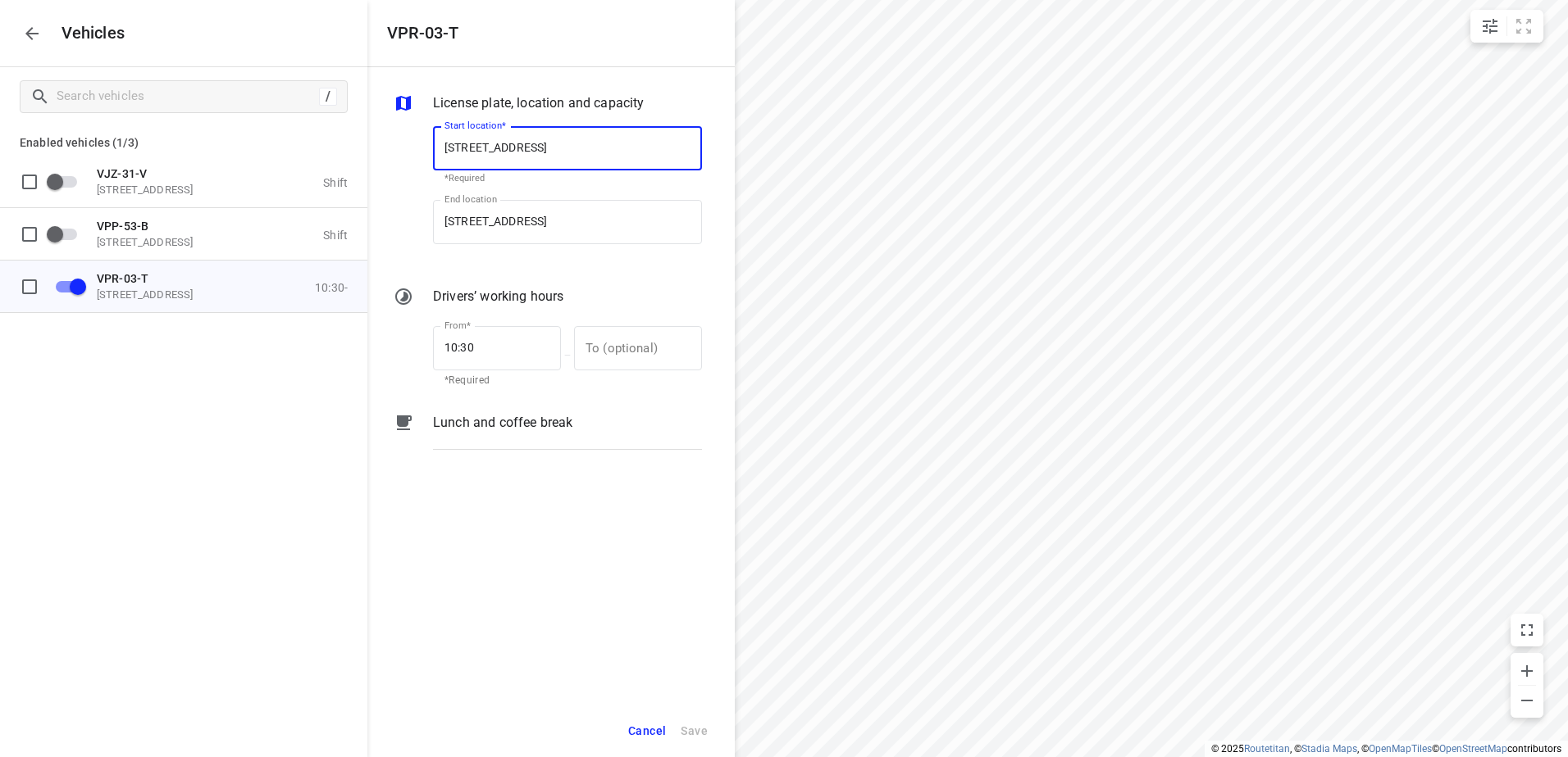
click at [509, 414] on p "Lunch and coffee break" at bounding box center [503, 423] width 139 height 19
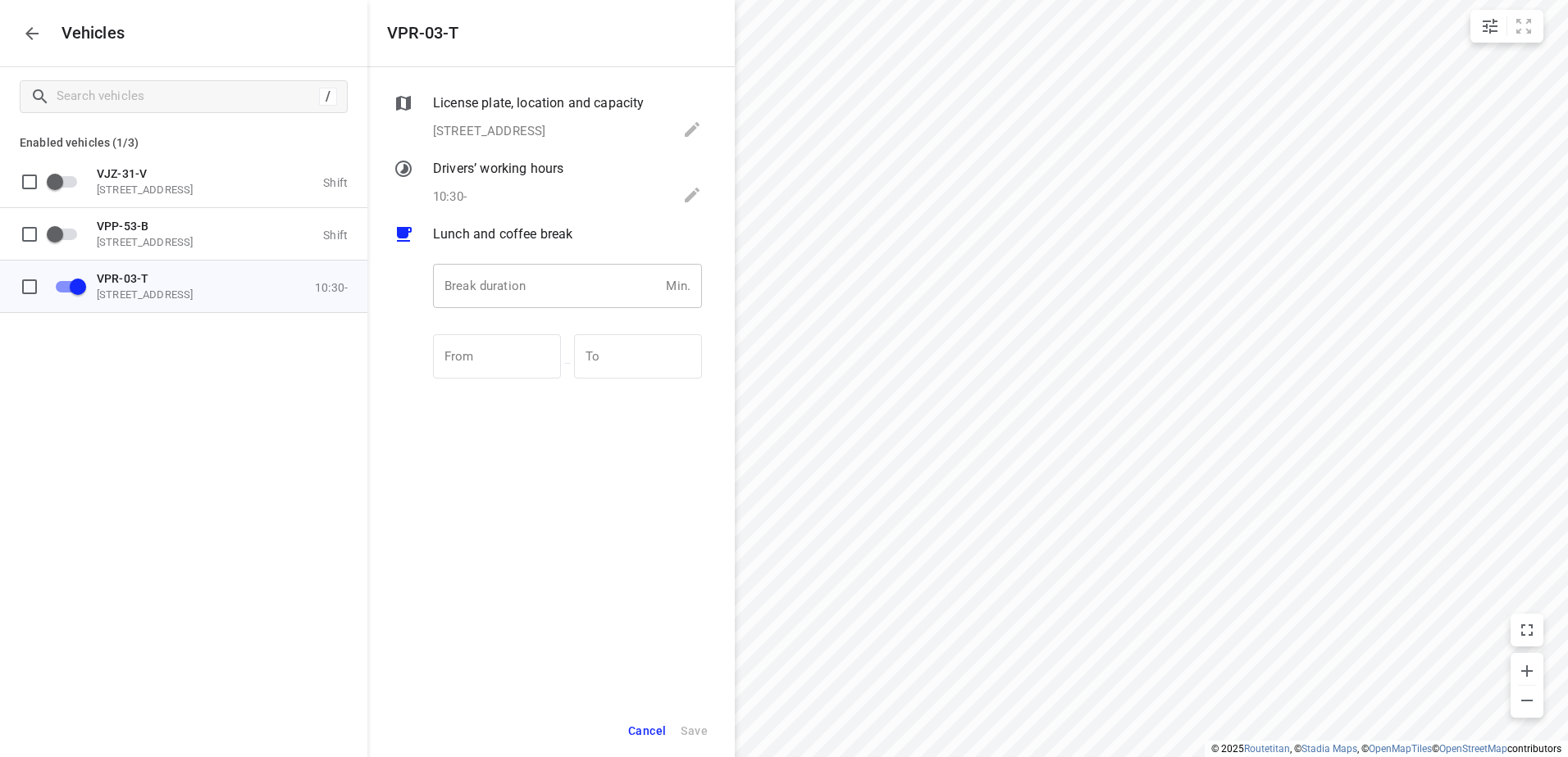
click at [543, 294] on input "number" at bounding box center [546, 287] width 227 height 45
type input "30"
click at [694, 725] on span "Save" at bounding box center [694, 731] width 27 height 20
click at [40, 36] on icon "button" at bounding box center [32, 34] width 19 height 19
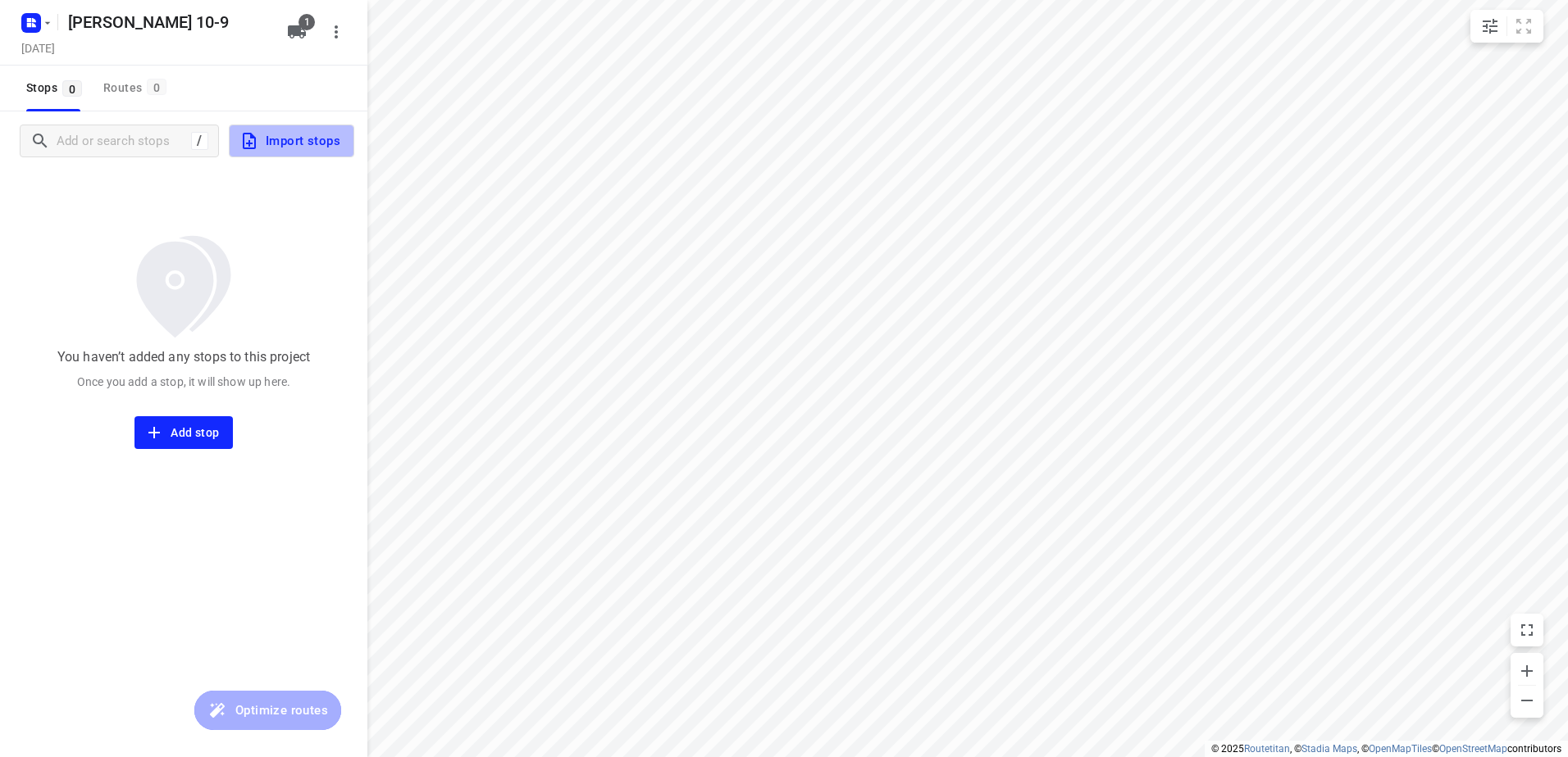
click at [303, 142] on span "Import stops" at bounding box center [290, 141] width 101 height 21
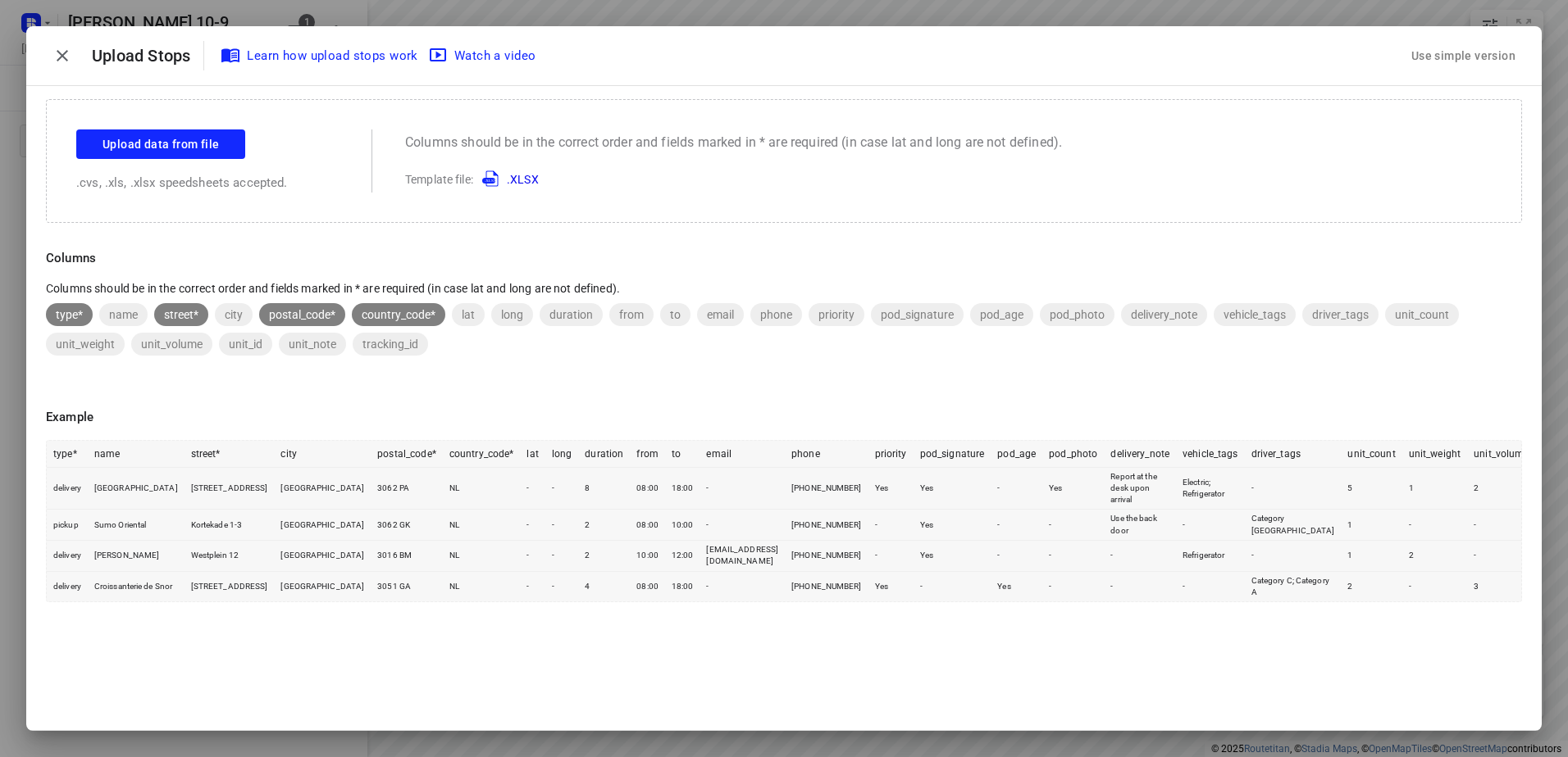
click at [1501, 50] on div "Use simple version" at bounding box center [1463, 56] width 110 height 27
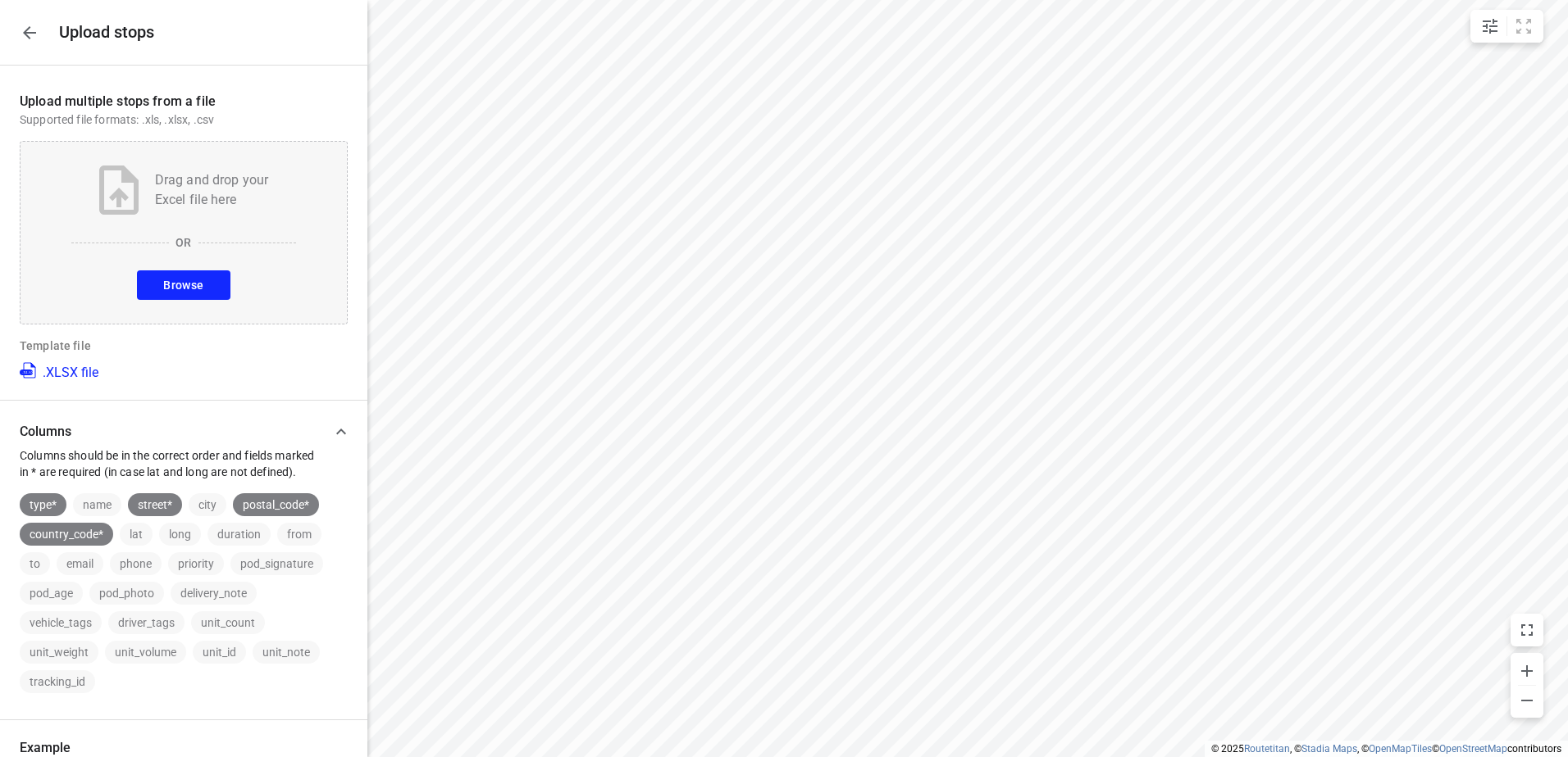
click at [193, 288] on span "Browse" at bounding box center [182, 286] width 40 height 20
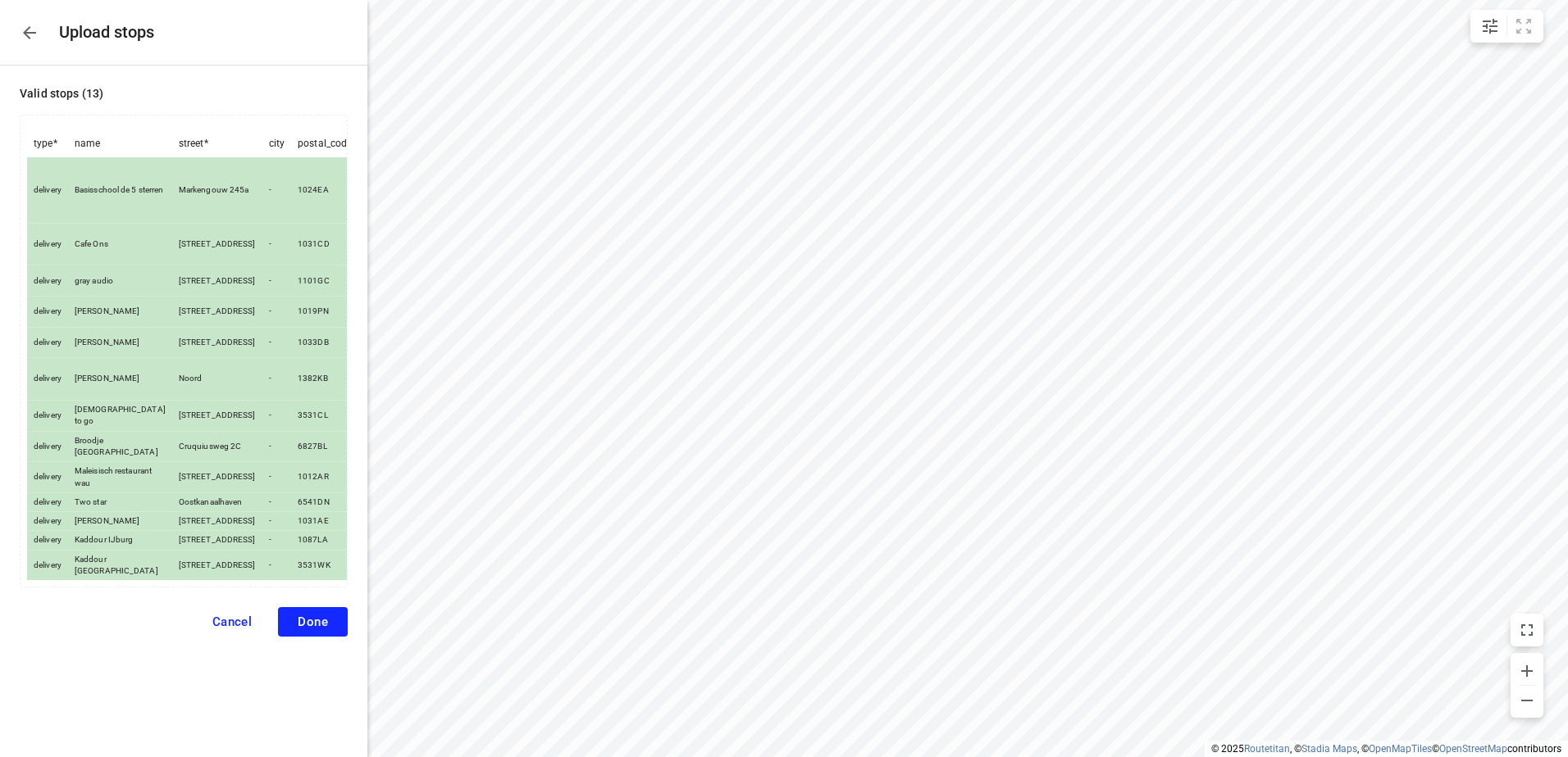
scroll to position [62, 0]
click at [297, 629] on span "Done" at bounding box center [312, 621] width 30 height 15
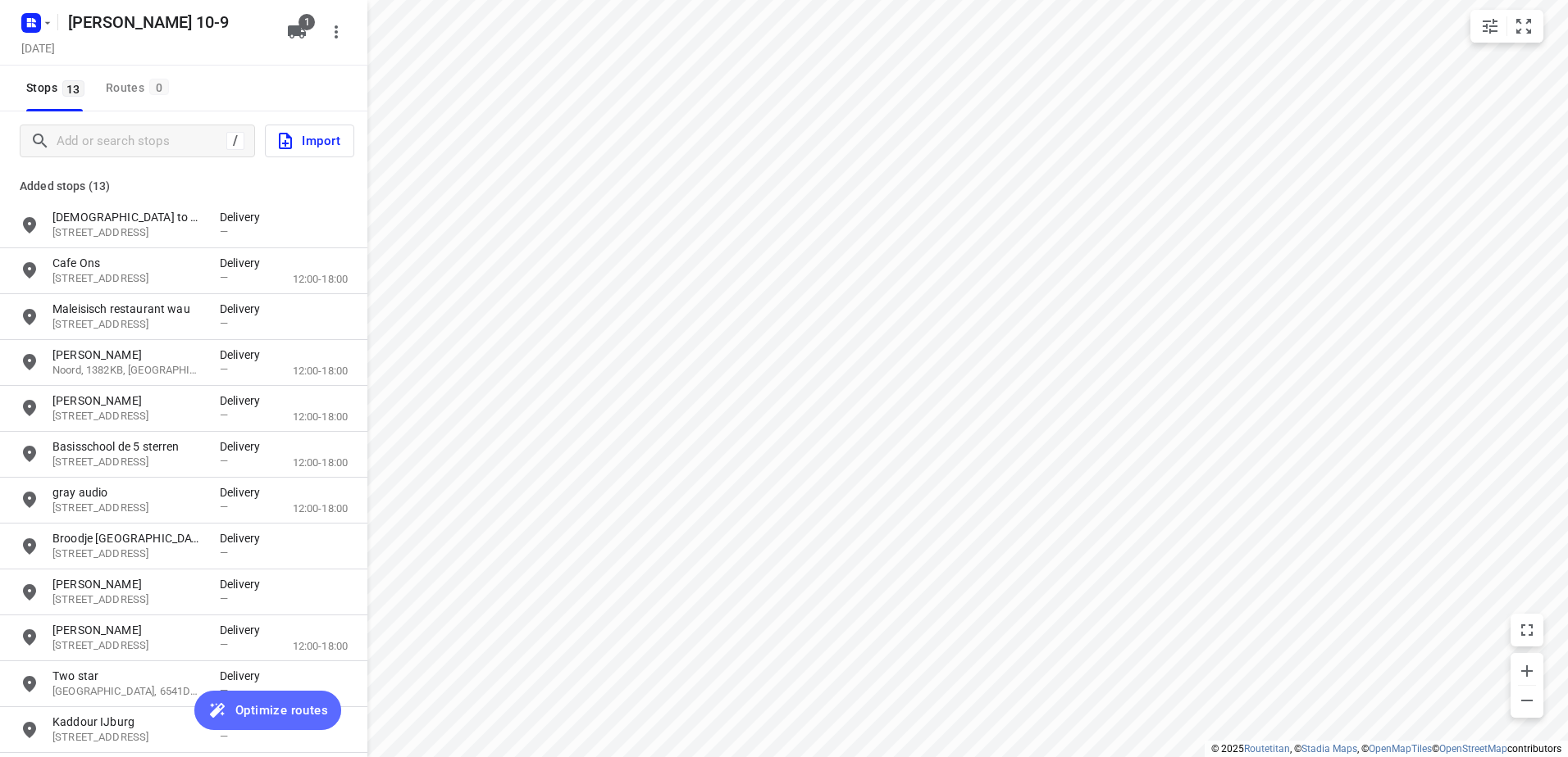
click at [254, 705] on span "Optimize routes" at bounding box center [282, 711] width 93 height 21
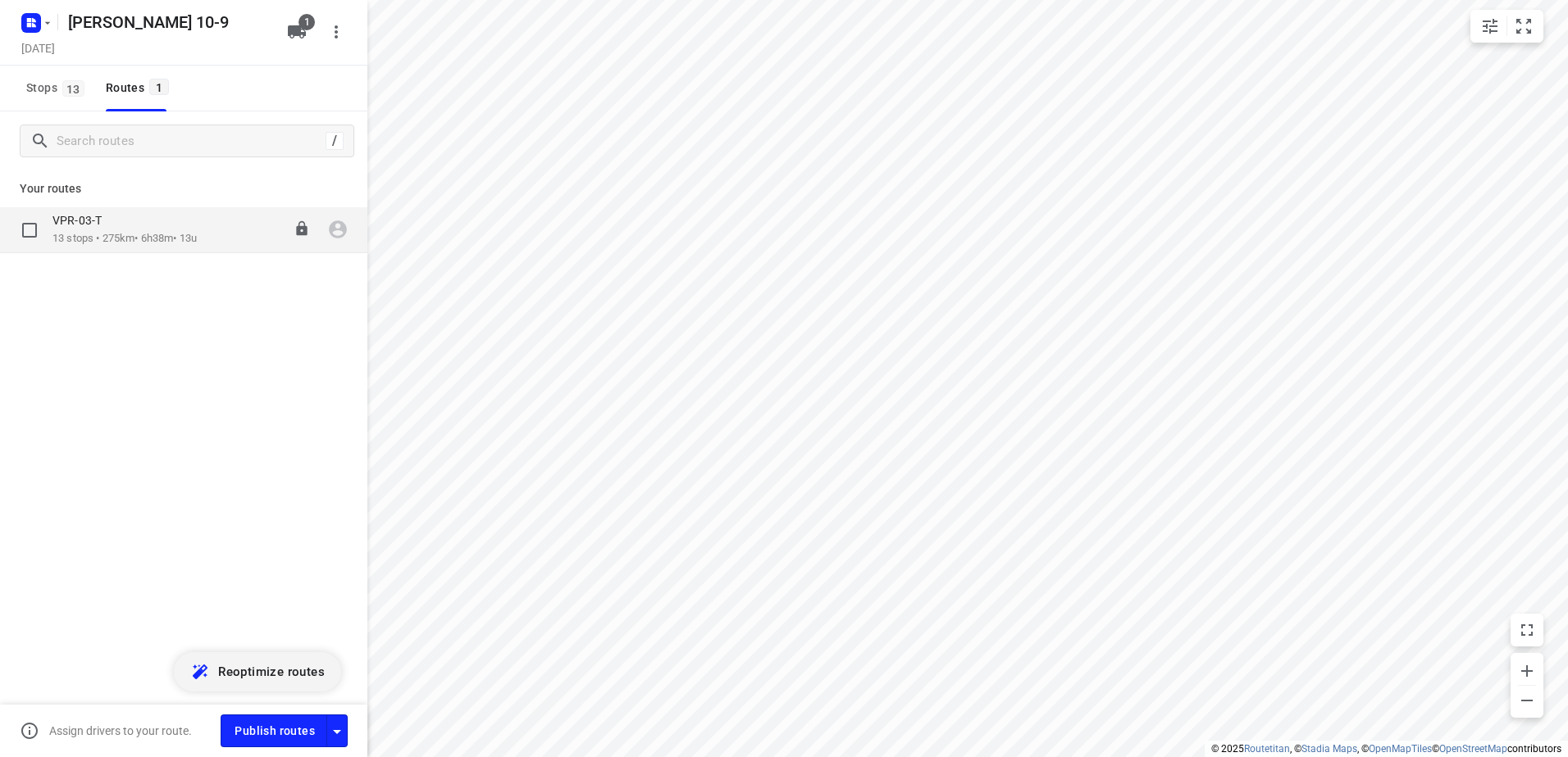
click at [337, 227] on icon "button" at bounding box center [338, 229] width 21 height 21
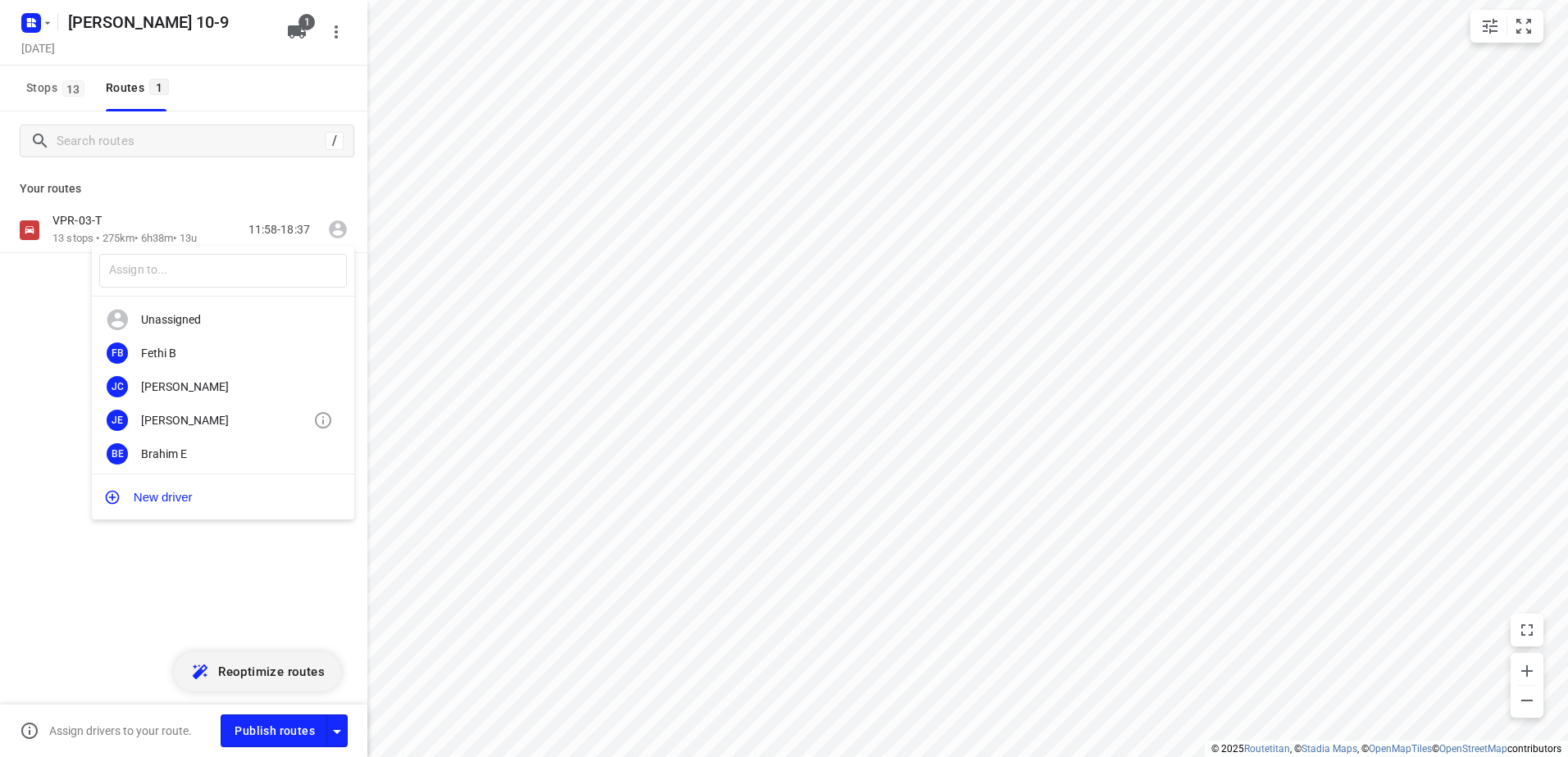
click at [188, 420] on div "[PERSON_NAME]" at bounding box center [228, 421] width 172 height 14
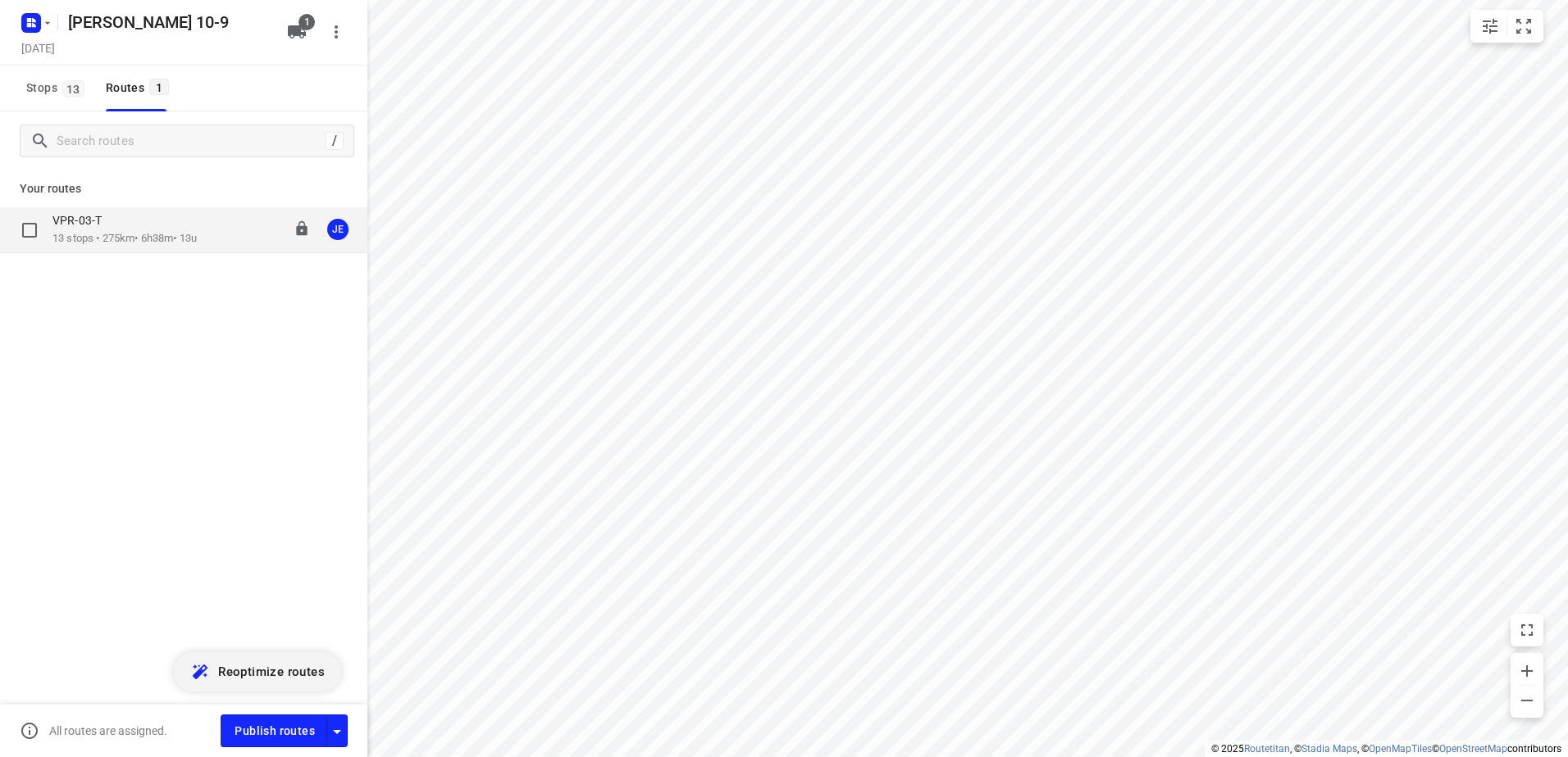
click at [132, 233] on p "13 stops • 275km • 6h38m • 13u" at bounding box center [124, 239] width 144 height 15
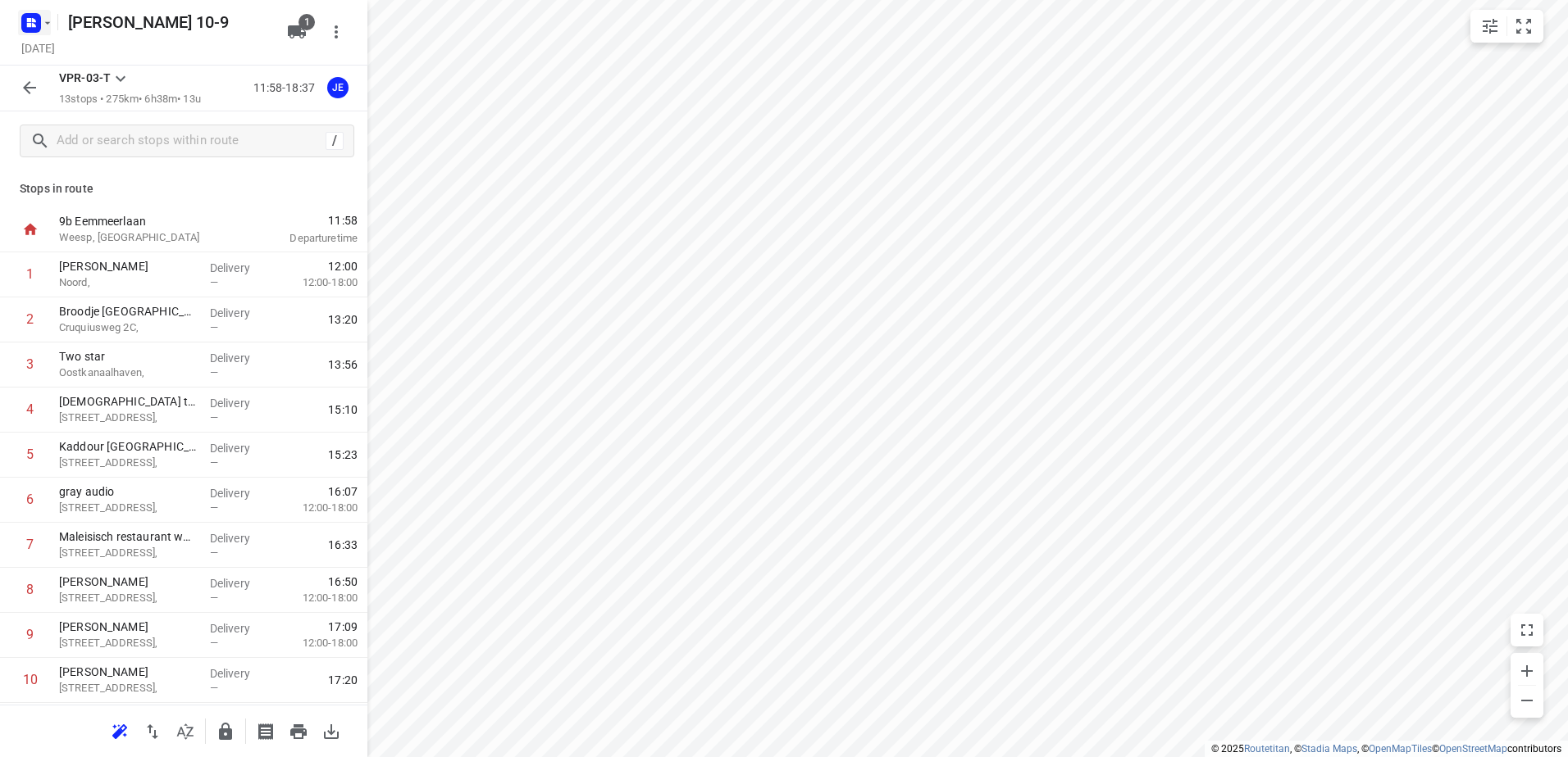
click at [50, 26] on icon "button" at bounding box center [47, 23] width 14 height 14
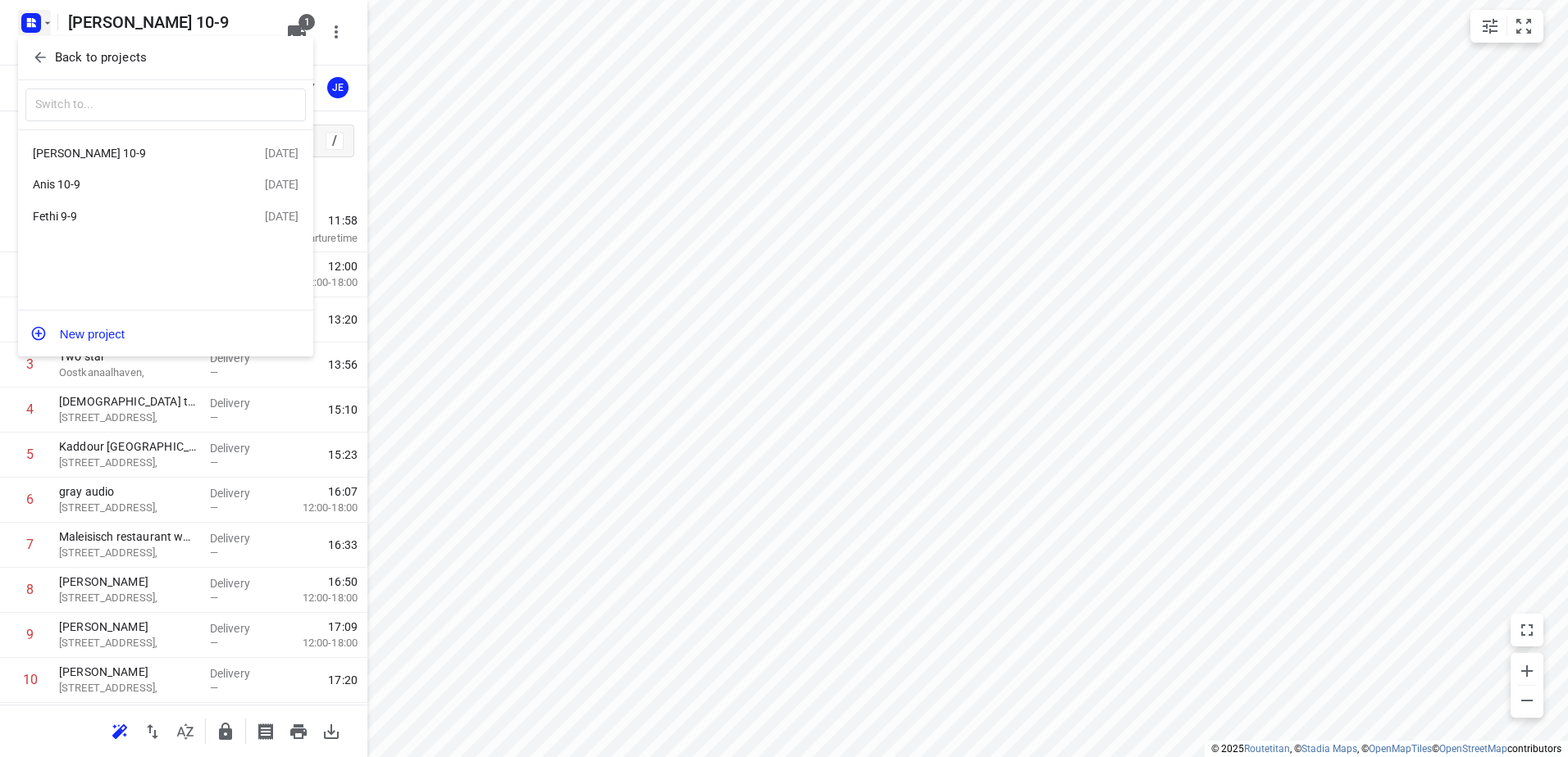
click at [88, 186] on div "Anis 10-9" at bounding box center [127, 185] width 189 height 14
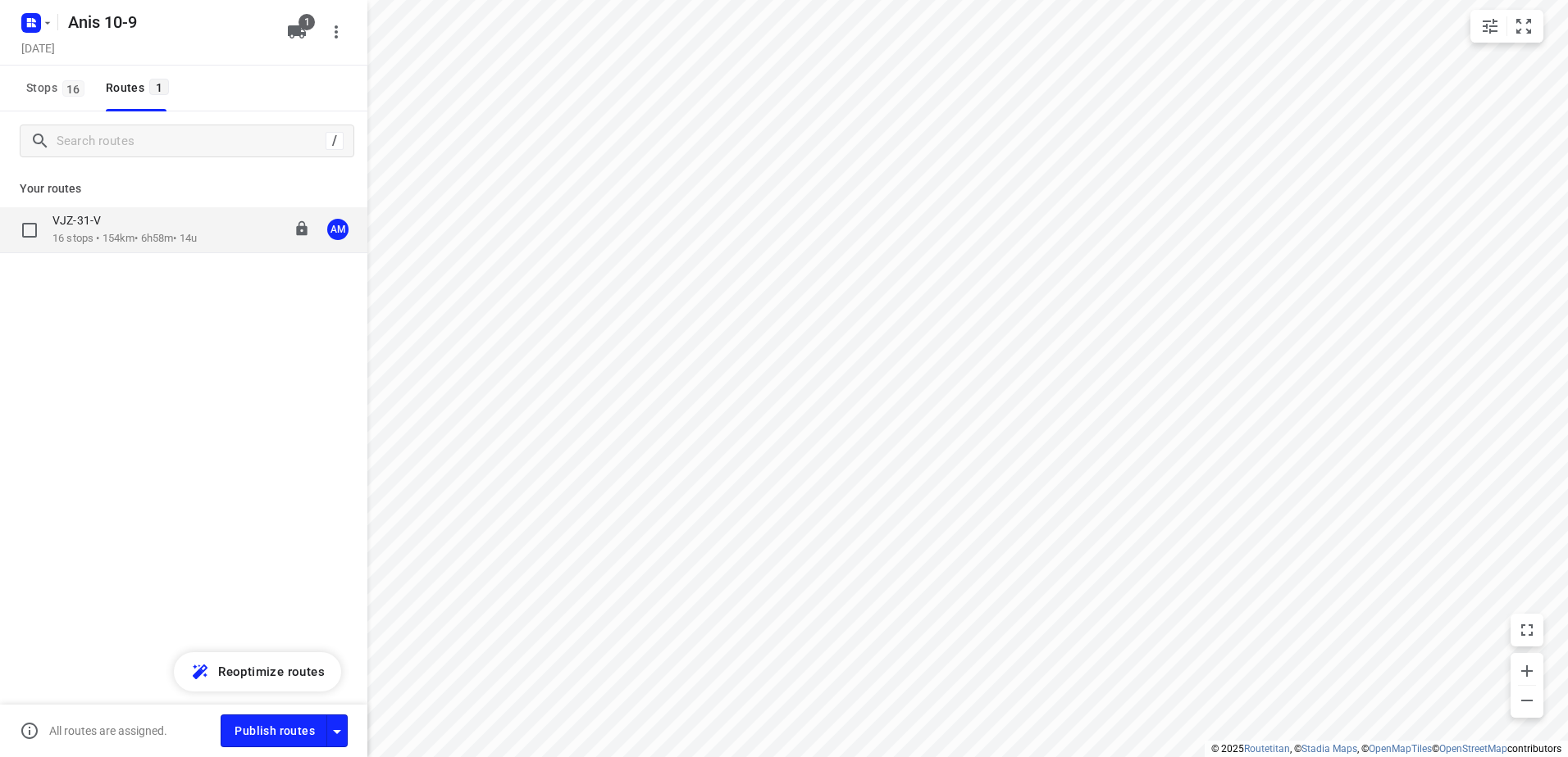
click at [128, 232] on p "16 stops • 154km • 6h58m • 14u" at bounding box center [124, 239] width 144 height 15
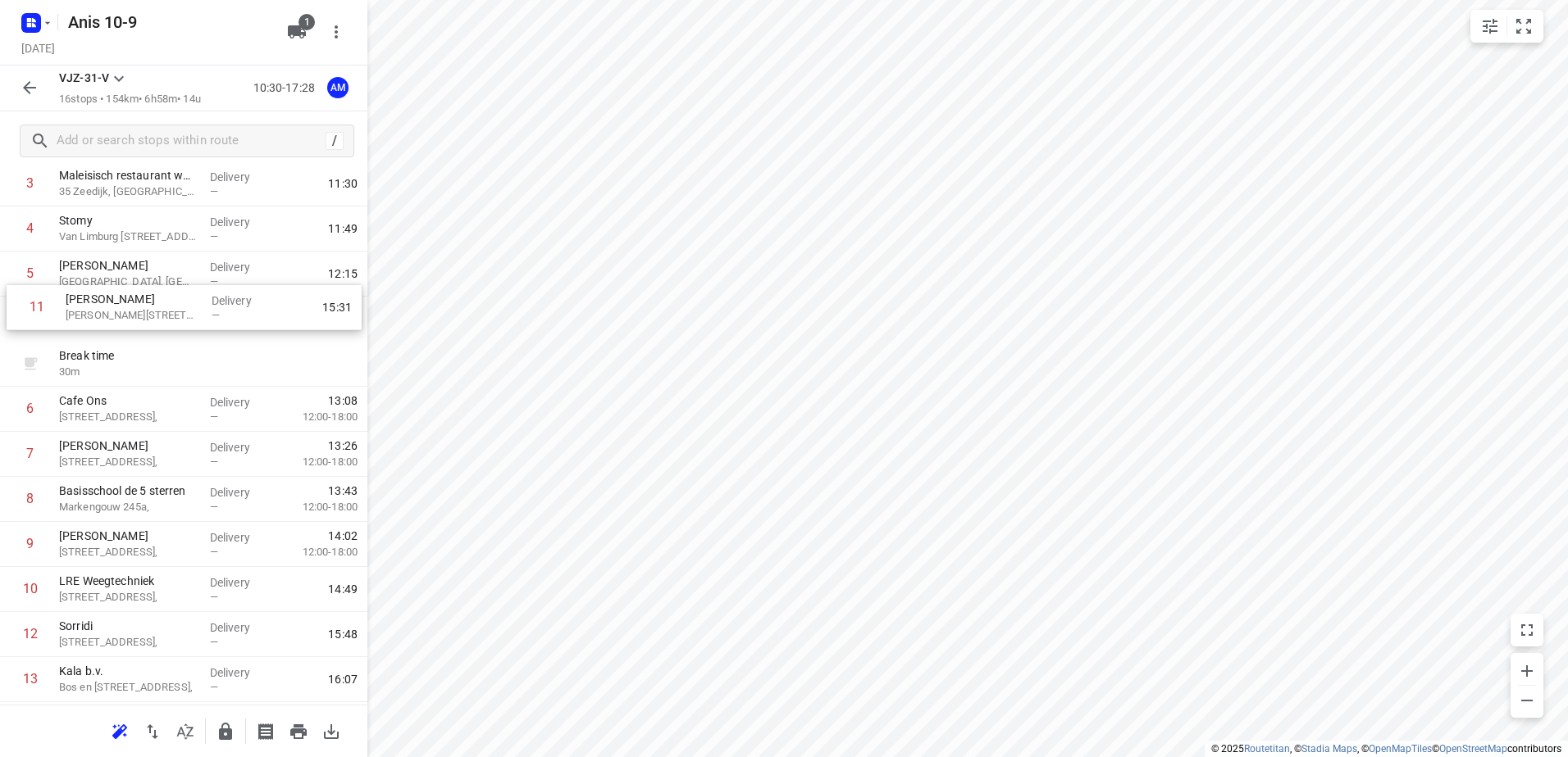
scroll to position [178, 0]
drag, startPoint x: 149, startPoint y: 582, endPoint x: 155, endPoint y: 321, distance: 261.1
click at [155, 321] on div "1 Kaddour IJburg Pampuslaan 22, Delivery — 10:41 2 Dok 48 Krijn [STREET_ADDRESS…" at bounding box center [183, 458] width 367 height 767
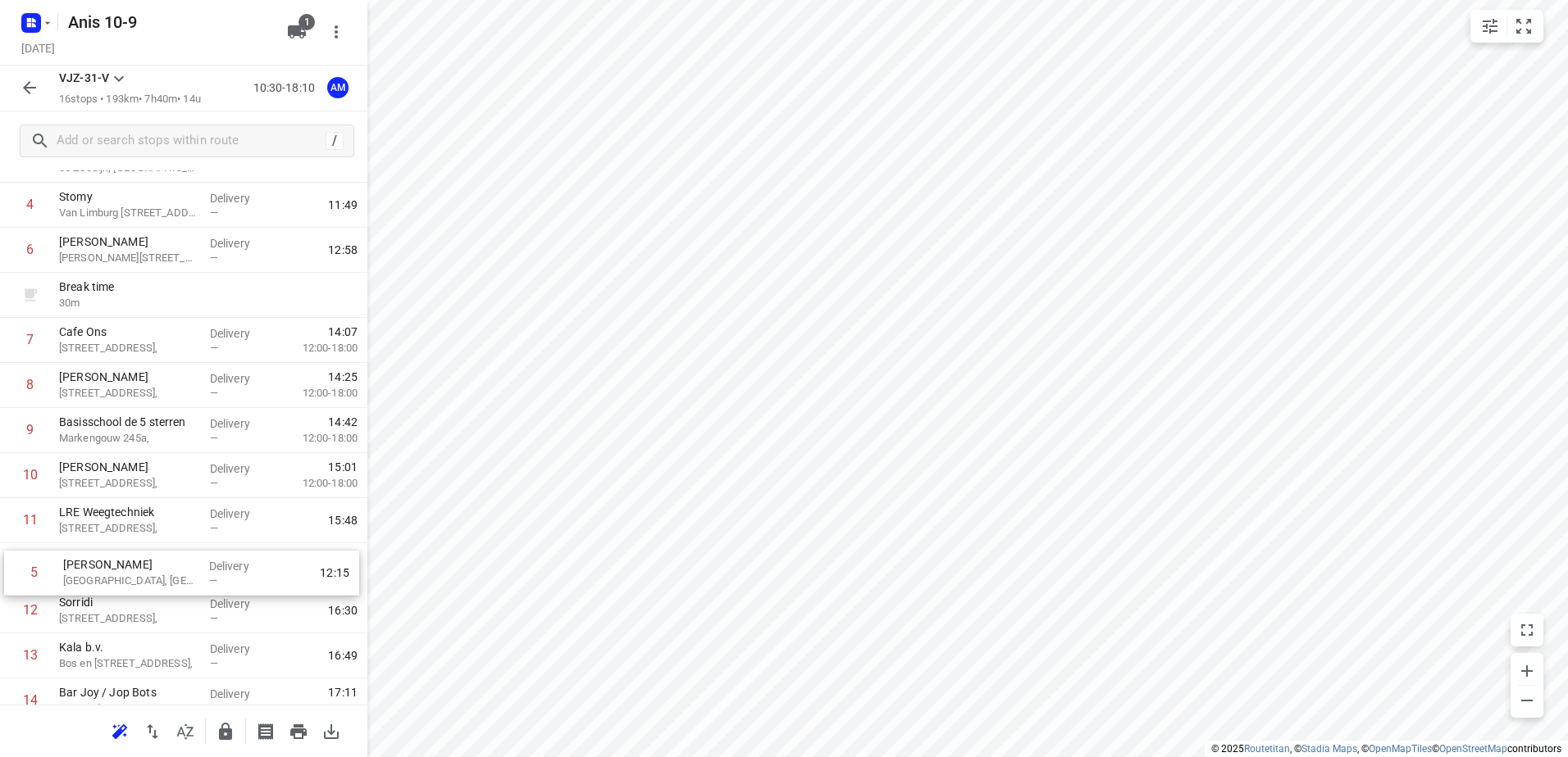
scroll to position [210, 0]
drag, startPoint x: 148, startPoint y: 287, endPoint x: 154, endPoint y: 568, distance: 281.1
click at [154, 568] on div "1 [GEOGRAPHIC_DATA], Delivery — 10:41 2 Dok 48 Krijn [STREET_ADDRESS], Delivery…" at bounding box center [183, 426] width 367 height 767
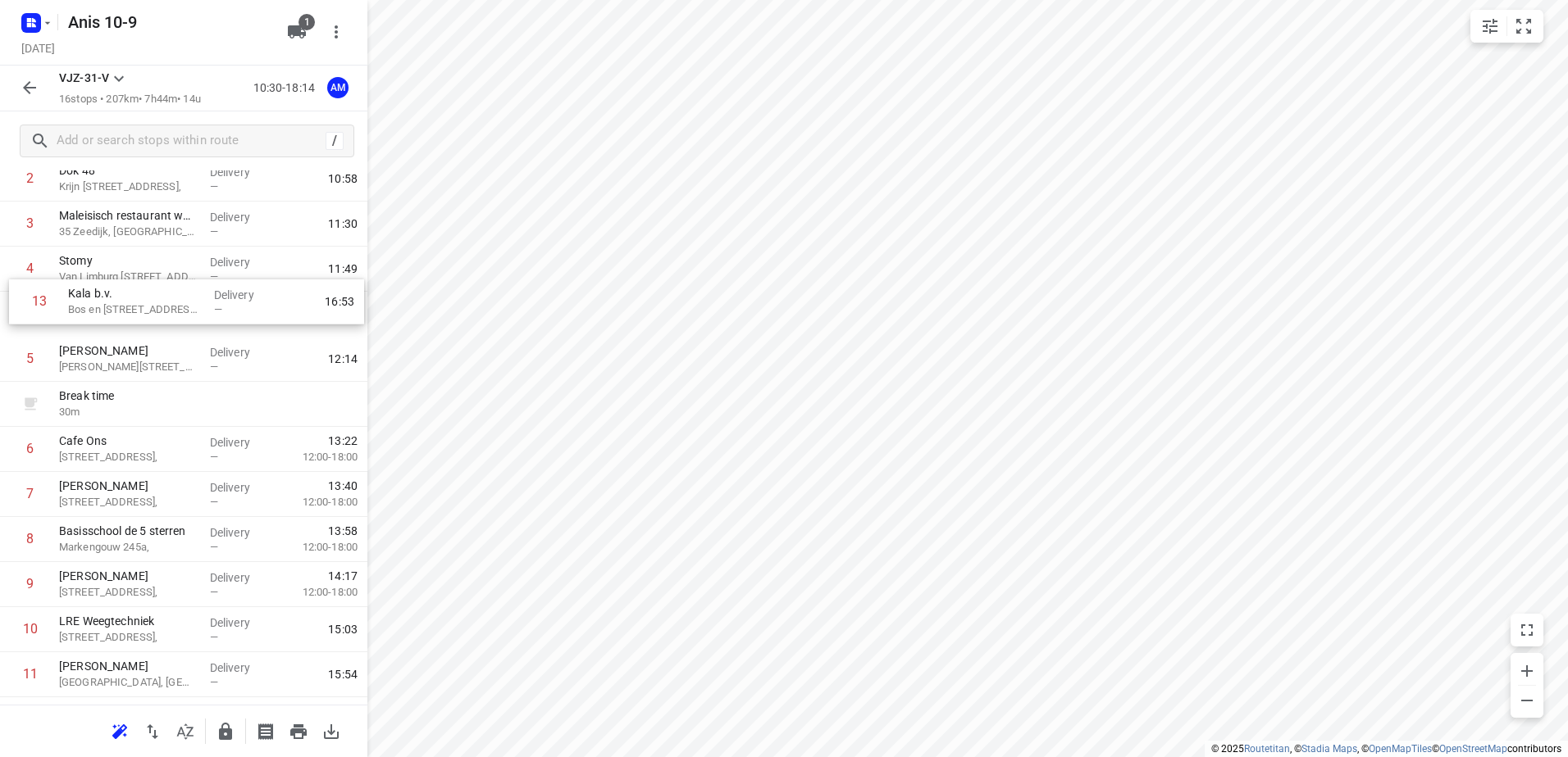
scroll to position [138, 0]
drag, startPoint x: 96, startPoint y: 661, endPoint x: 105, endPoint y: 324, distance: 337.1
click at [105, 324] on div "1 Kaddour IJburg Pampuslaan 22, Delivery — 10:41 2 Dok 48 Krijn [STREET_ADDRESS…" at bounding box center [183, 498] width 367 height 767
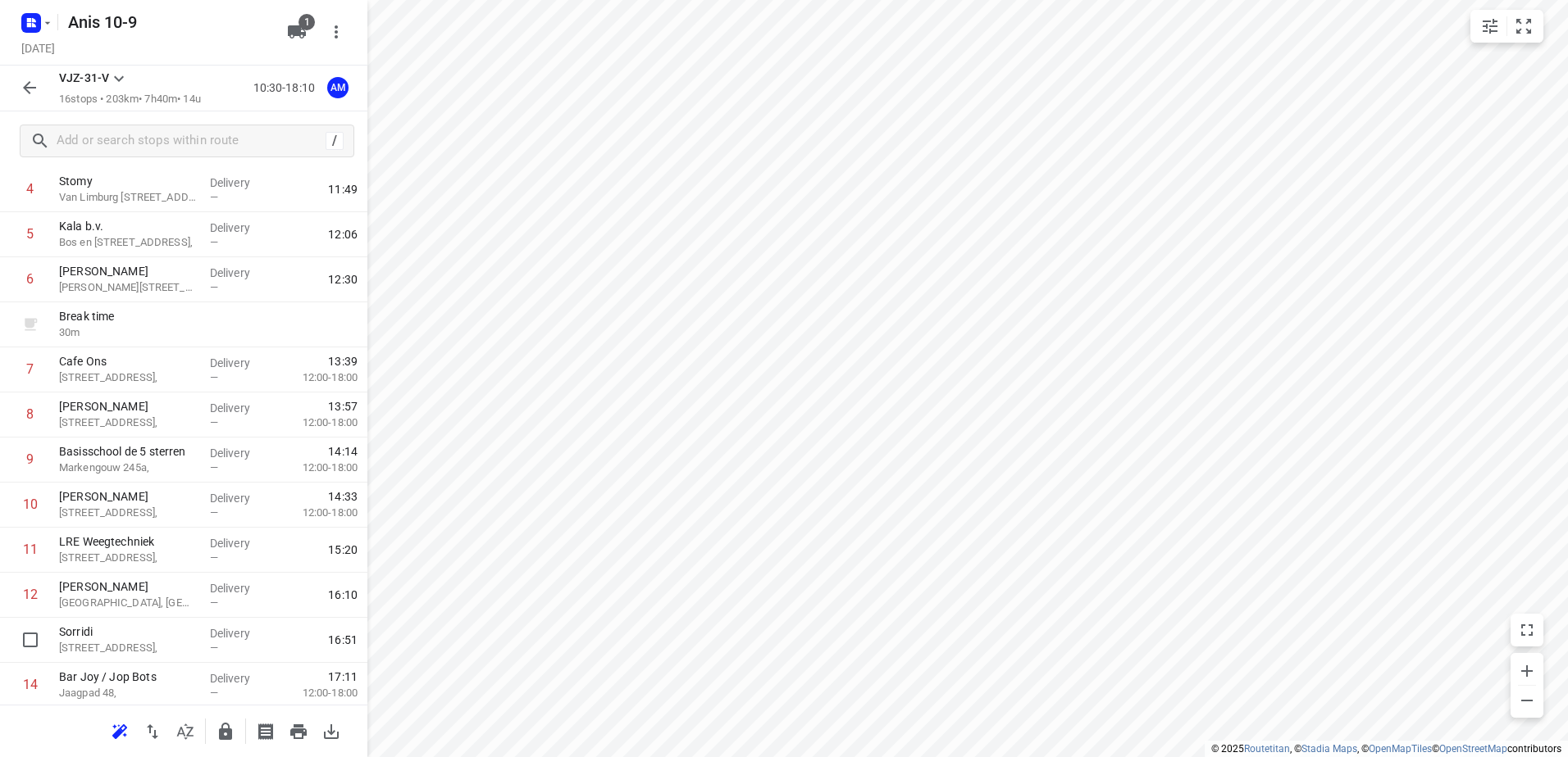
scroll to position [230, 0]
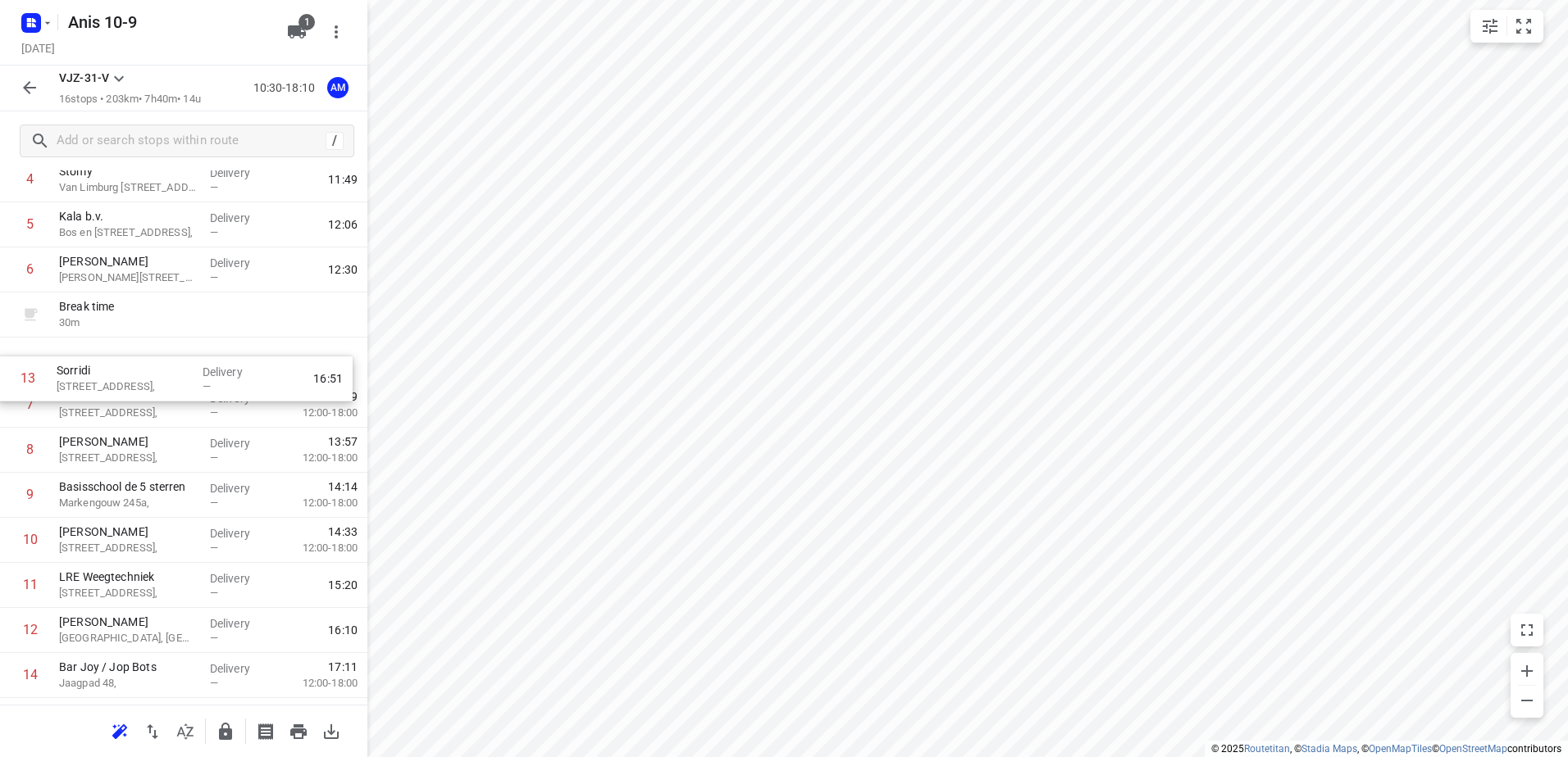
drag, startPoint x: 105, startPoint y: 647, endPoint x: 102, endPoint y: 378, distance: 269.0
click at [102, 378] on div "1 Kaddour IJburg [STREET_ADDRESS], Delivery — 10:41 2 Dok 48 Krijn [STREET_ADDR…" at bounding box center [183, 406] width 367 height 767
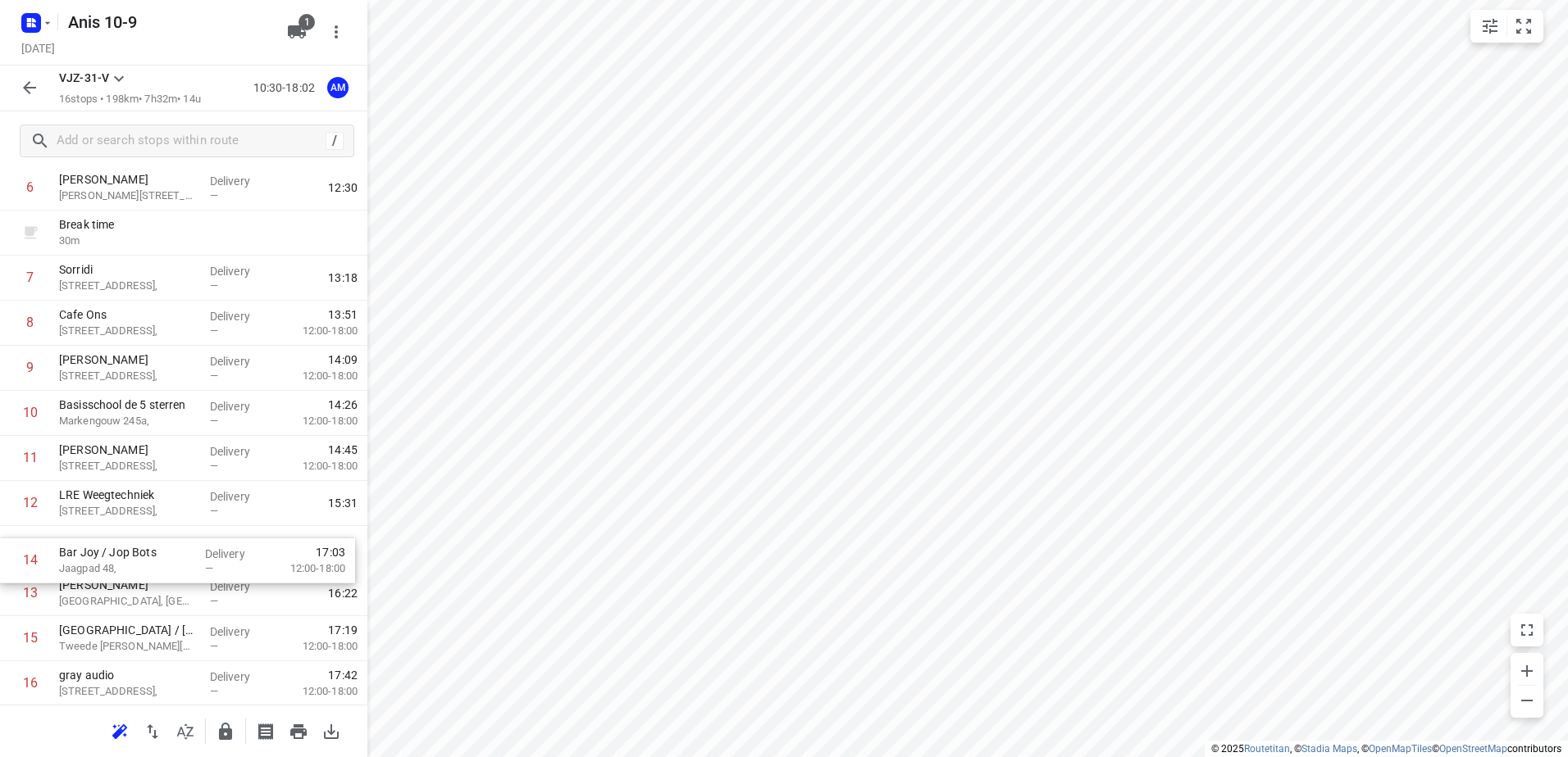
scroll to position [316, 0]
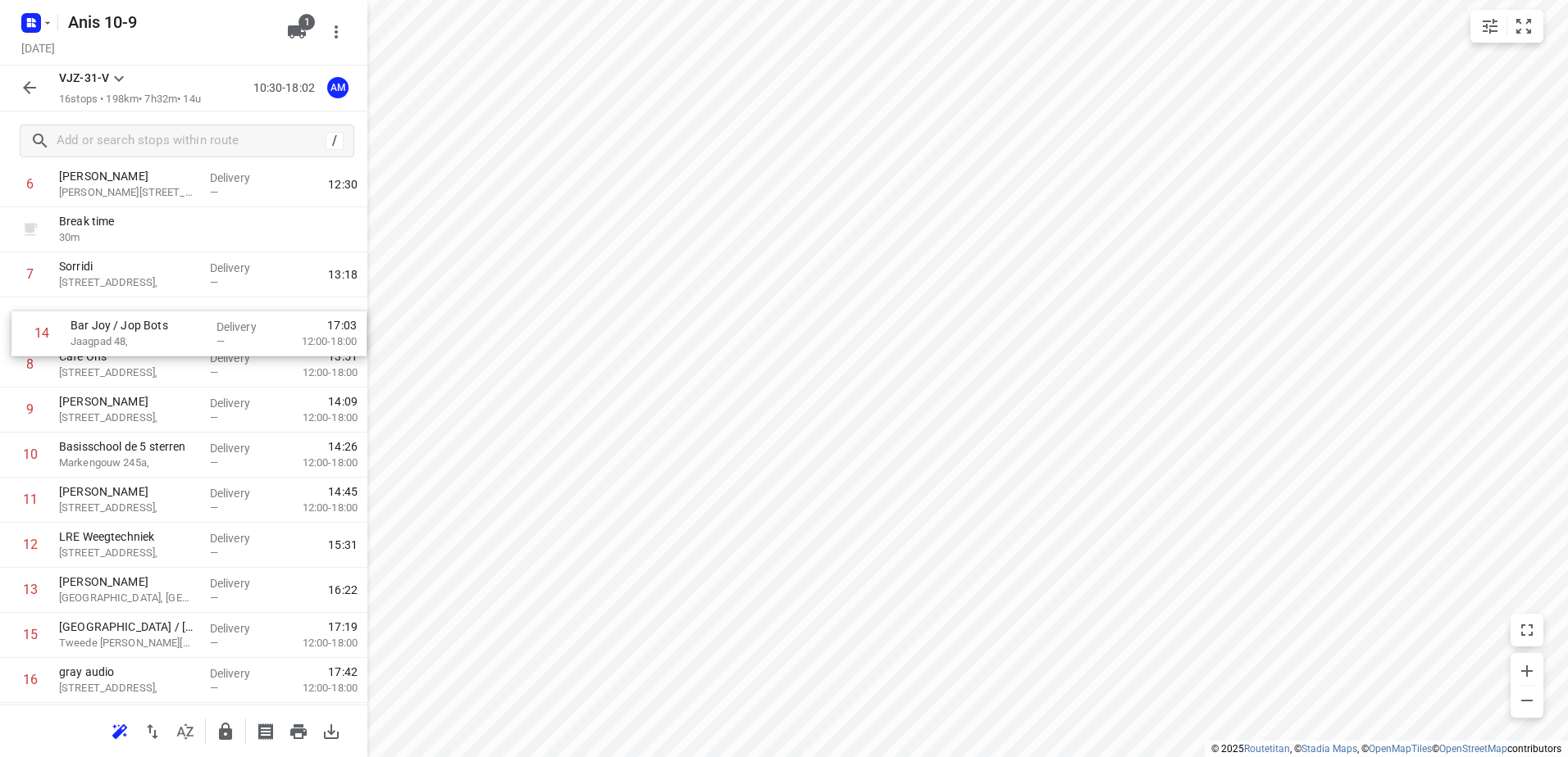
drag, startPoint x: 134, startPoint y: 590, endPoint x: 145, endPoint y: 325, distance: 265.2
click at [145, 325] on div "1 Kaddour IJburg [STREET_ADDRESS], Delivery — 10:41 2 Dok 48 Krijn [STREET_ADDR…" at bounding box center [183, 320] width 367 height 767
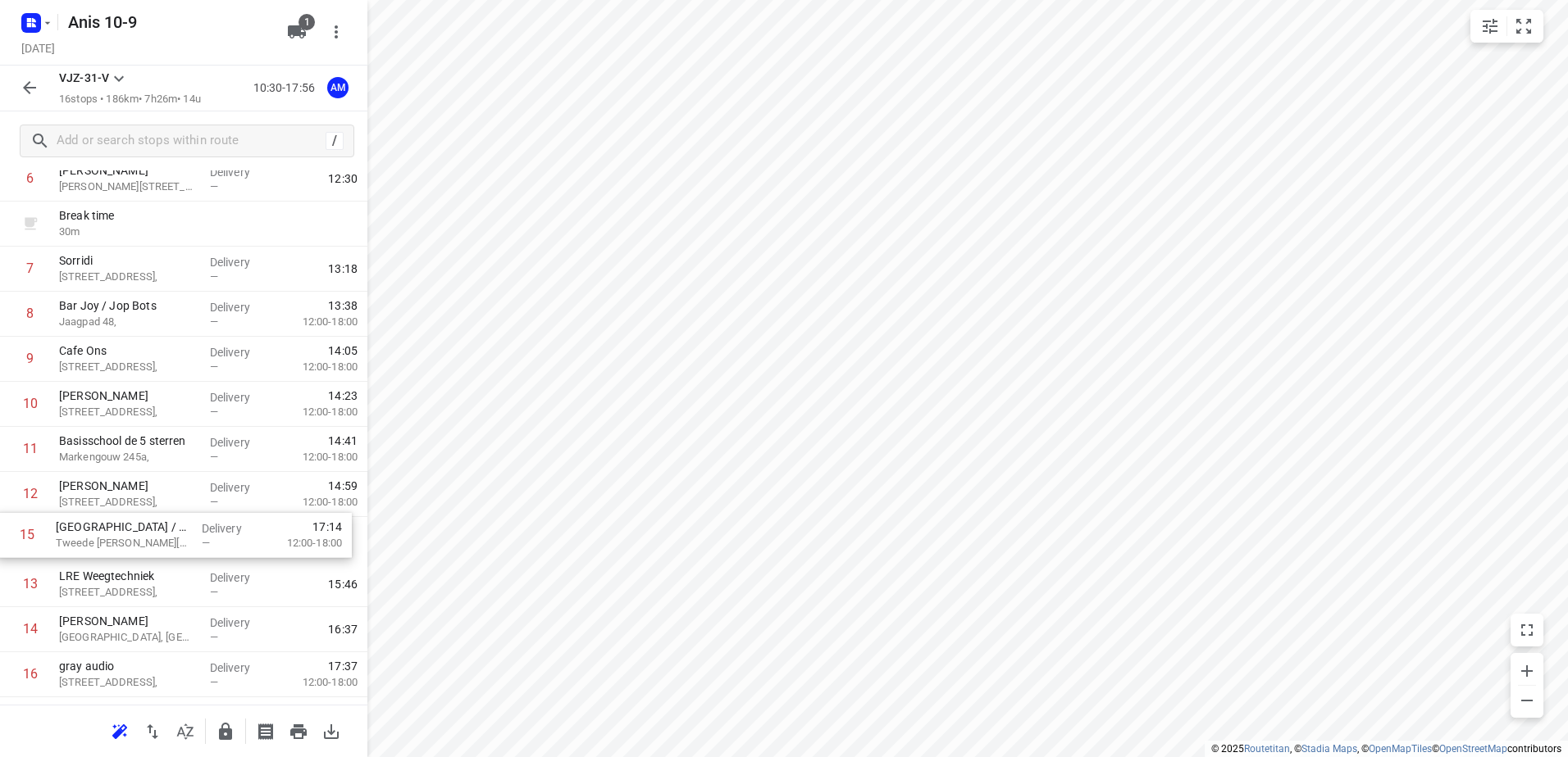
scroll to position [322, 0]
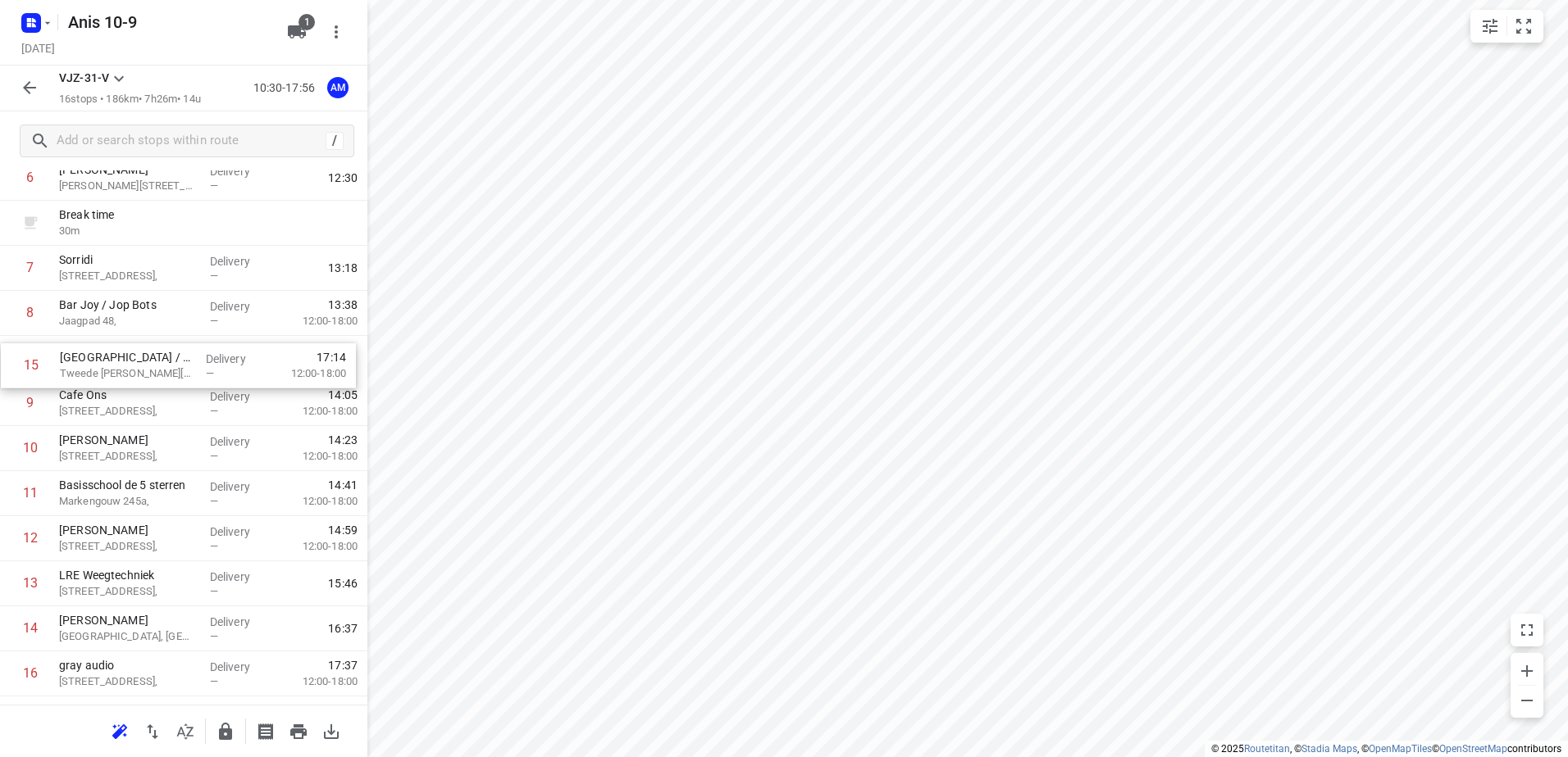
drag, startPoint x: 141, startPoint y: 639, endPoint x: 142, endPoint y: 365, distance: 274.0
click at [142, 365] on div "1 Kaddour IJburg [STREET_ADDRESS], Delivery — 10:41 2 Dok 48 Krijn [STREET_ADDR…" at bounding box center [183, 314] width 367 height 767
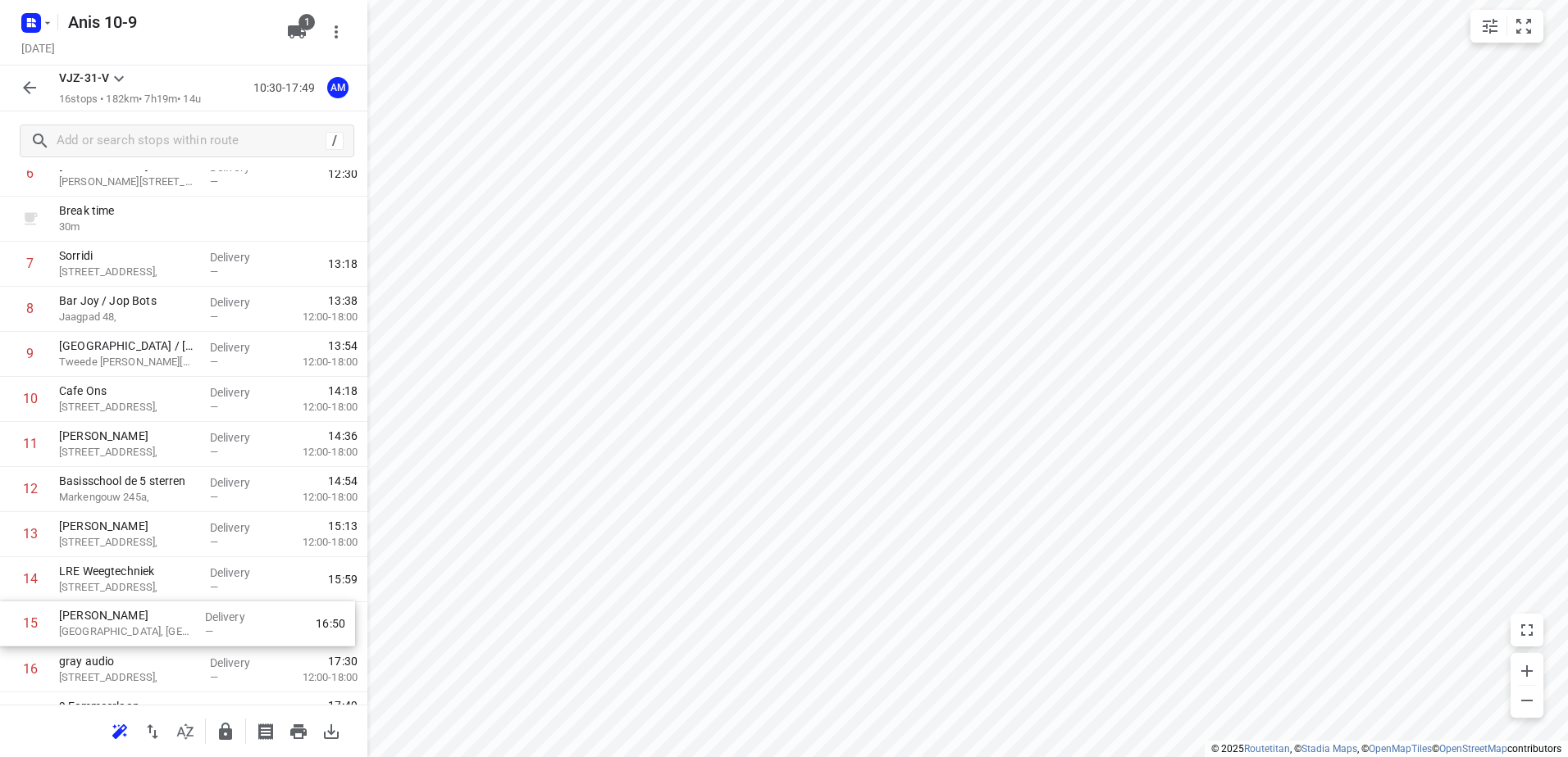
scroll to position [330, 0]
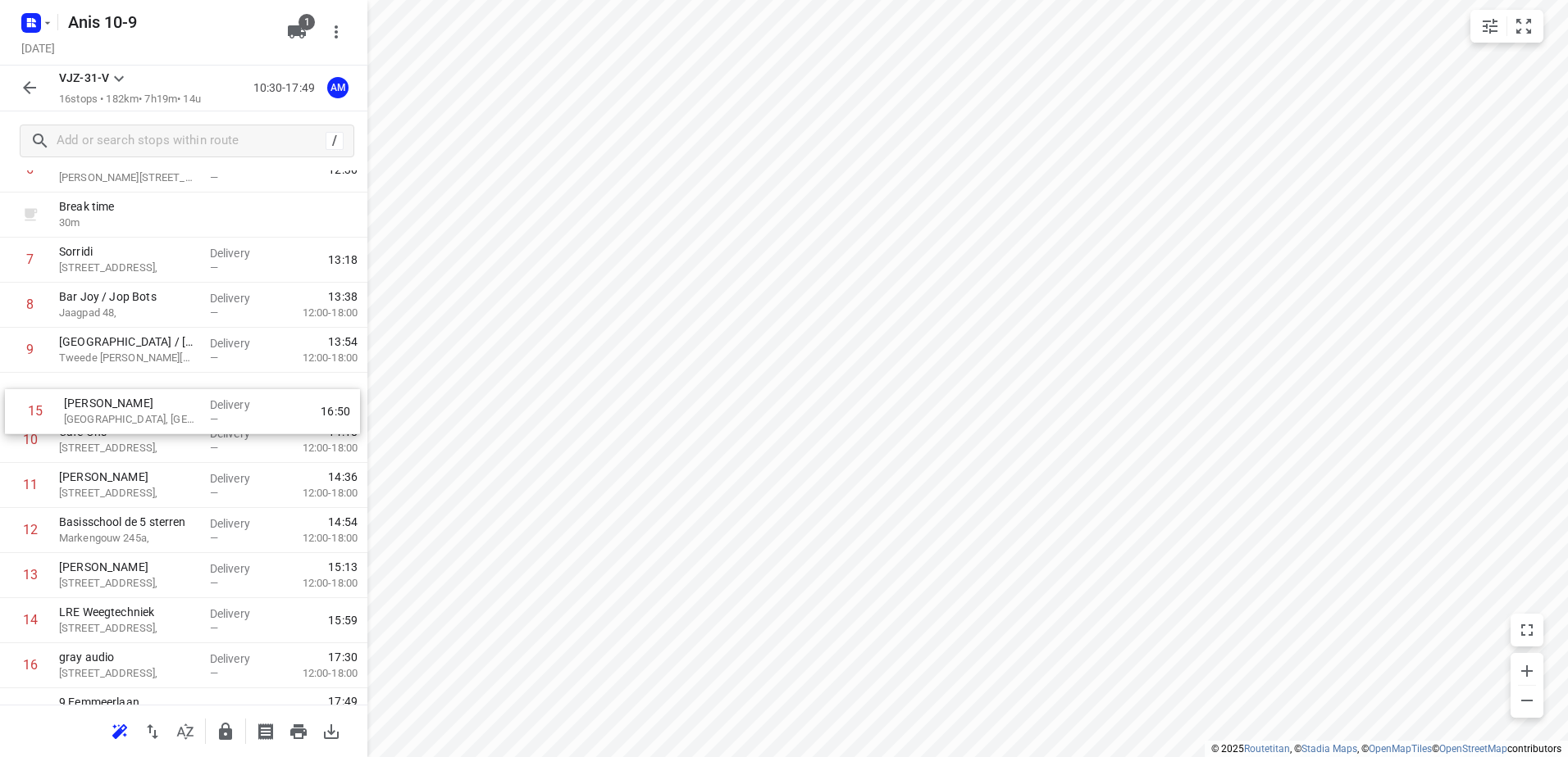
drag, startPoint x: 120, startPoint y: 636, endPoint x: 126, endPoint y: 414, distance: 222.1
click at [126, 414] on div "1 Kaddour IJburg [STREET_ADDRESS], Delivery — 10:41 2 Dok 48 Krijn [STREET_ADDR…" at bounding box center [183, 306] width 367 height 767
click at [25, 83] on icon "button" at bounding box center [29, 87] width 19 height 19
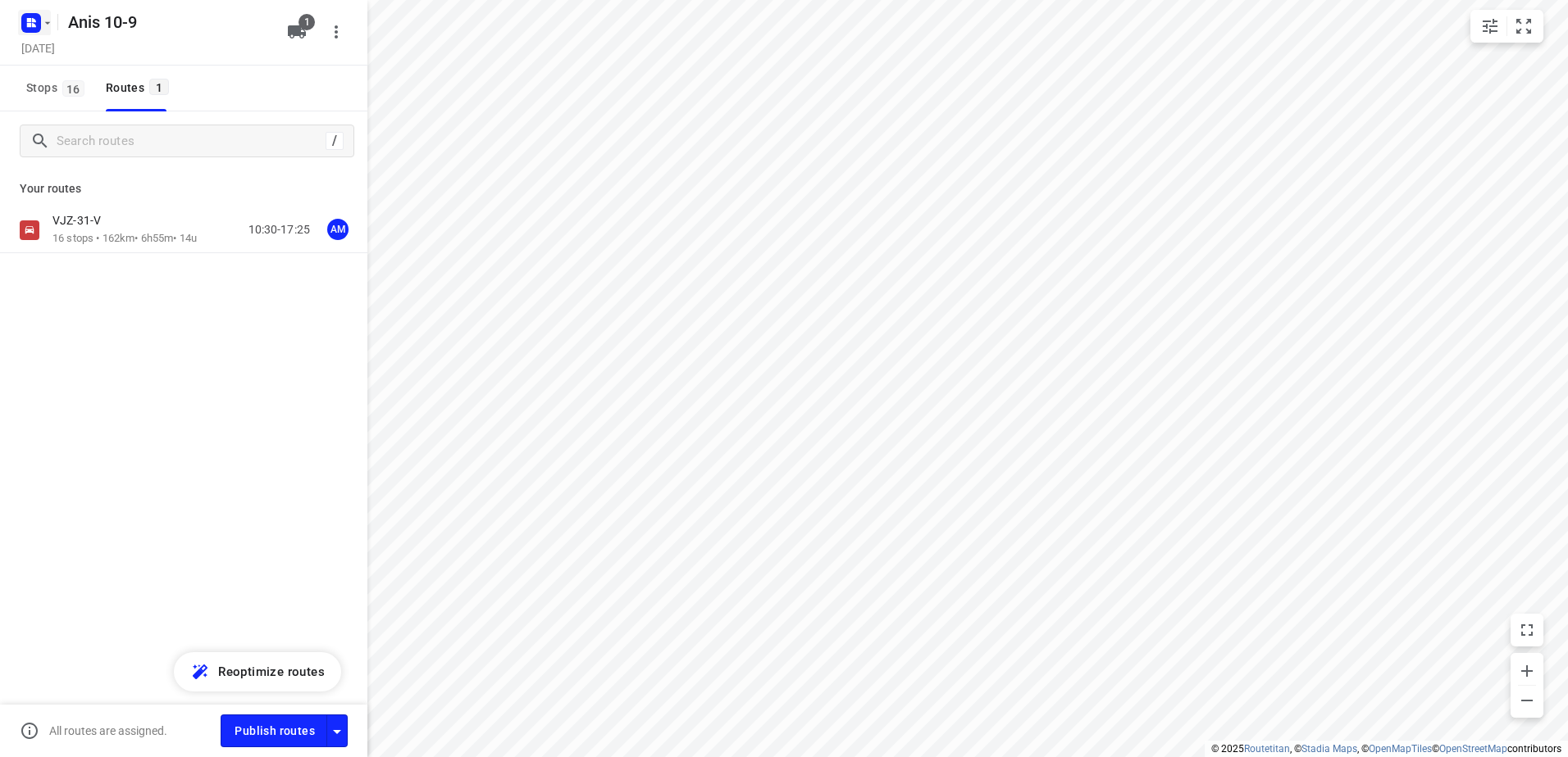
click at [45, 28] on icon "button" at bounding box center [47, 23] width 14 height 14
click at [82, 155] on div "[PERSON_NAME] 10-9" at bounding box center [127, 154] width 189 height 14
click at [115, 227] on div "VPR-03-T" at bounding box center [124, 222] width 144 height 18
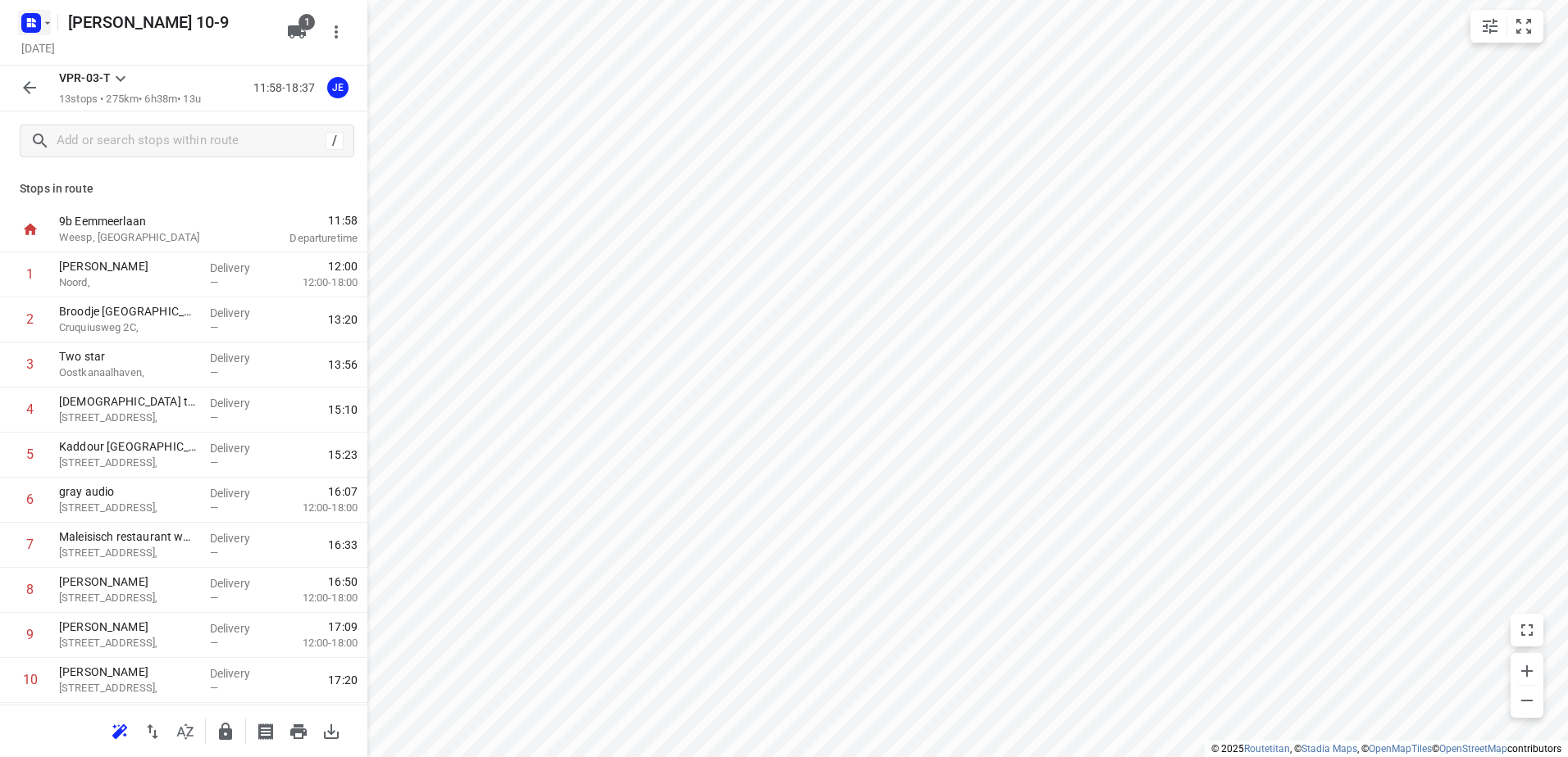
click at [46, 26] on icon "button" at bounding box center [47, 23] width 14 height 14
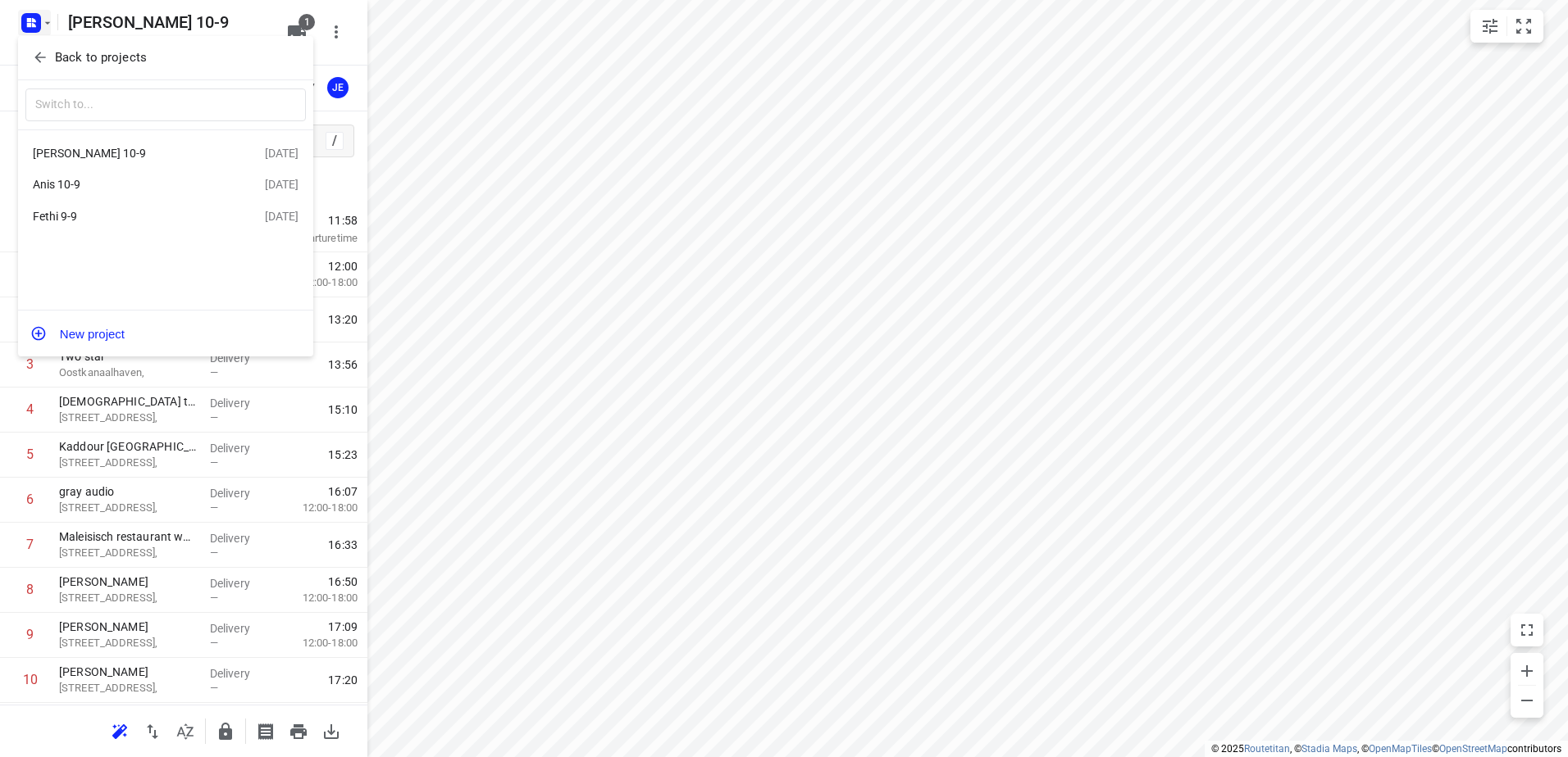
click at [71, 187] on div "Anis 10-9" at bounding box center [127, 185] width 189 height 14
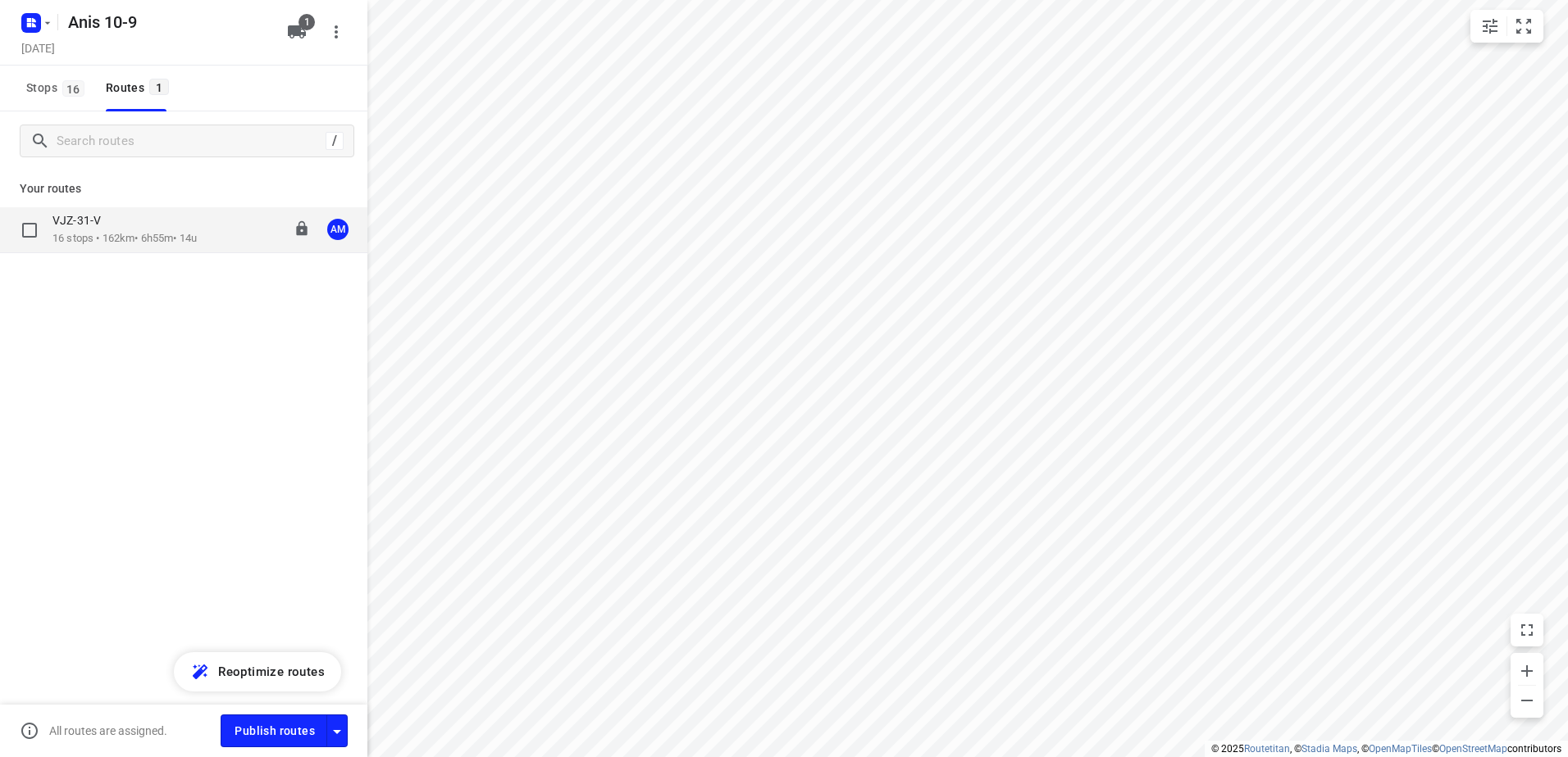
click at [121, 239] on p "16 stops • 162km • 6h55m • 14u" at bounding box center [124, 239] width 144 height 15
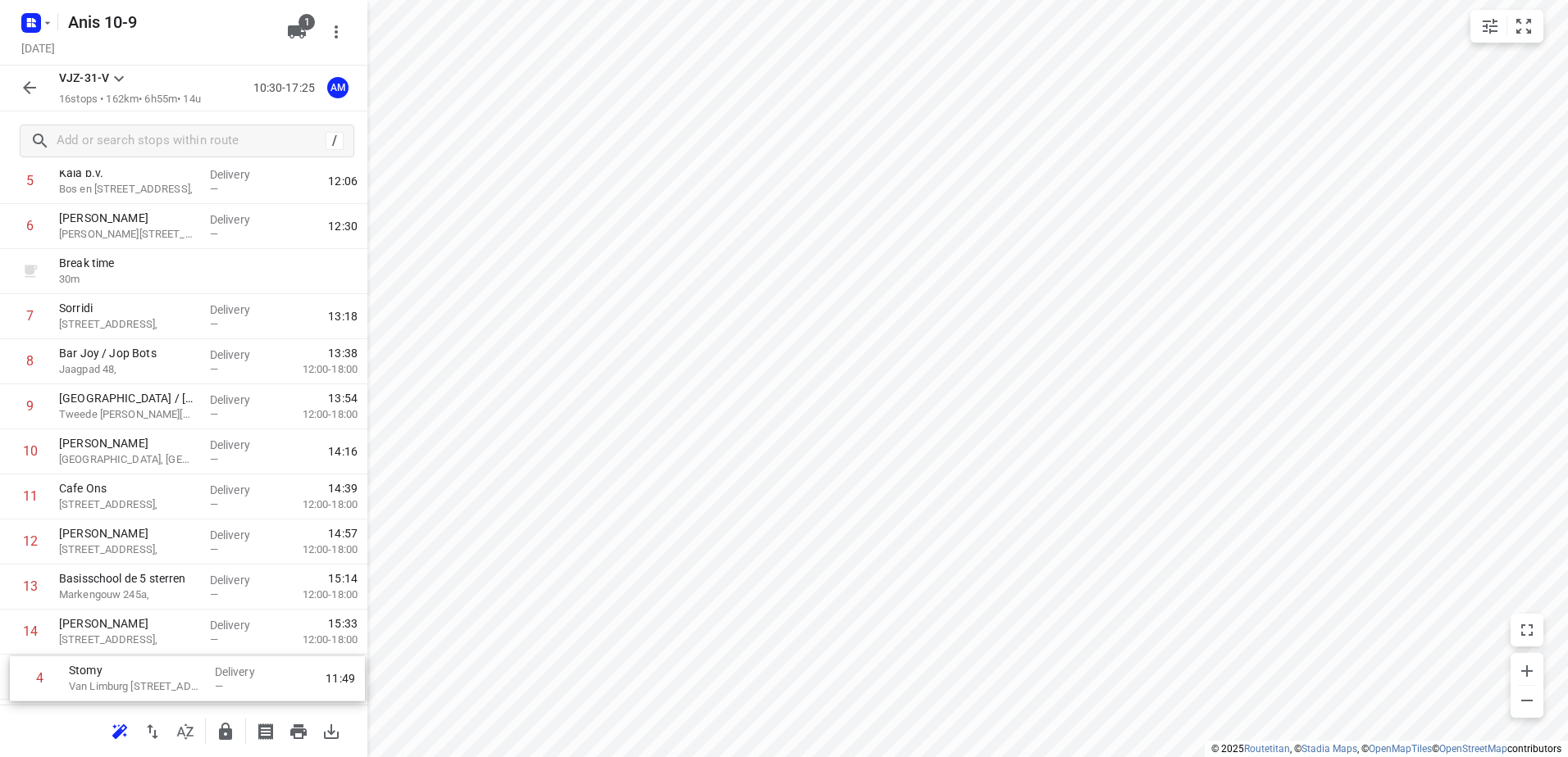
scroll to position [359, 0]
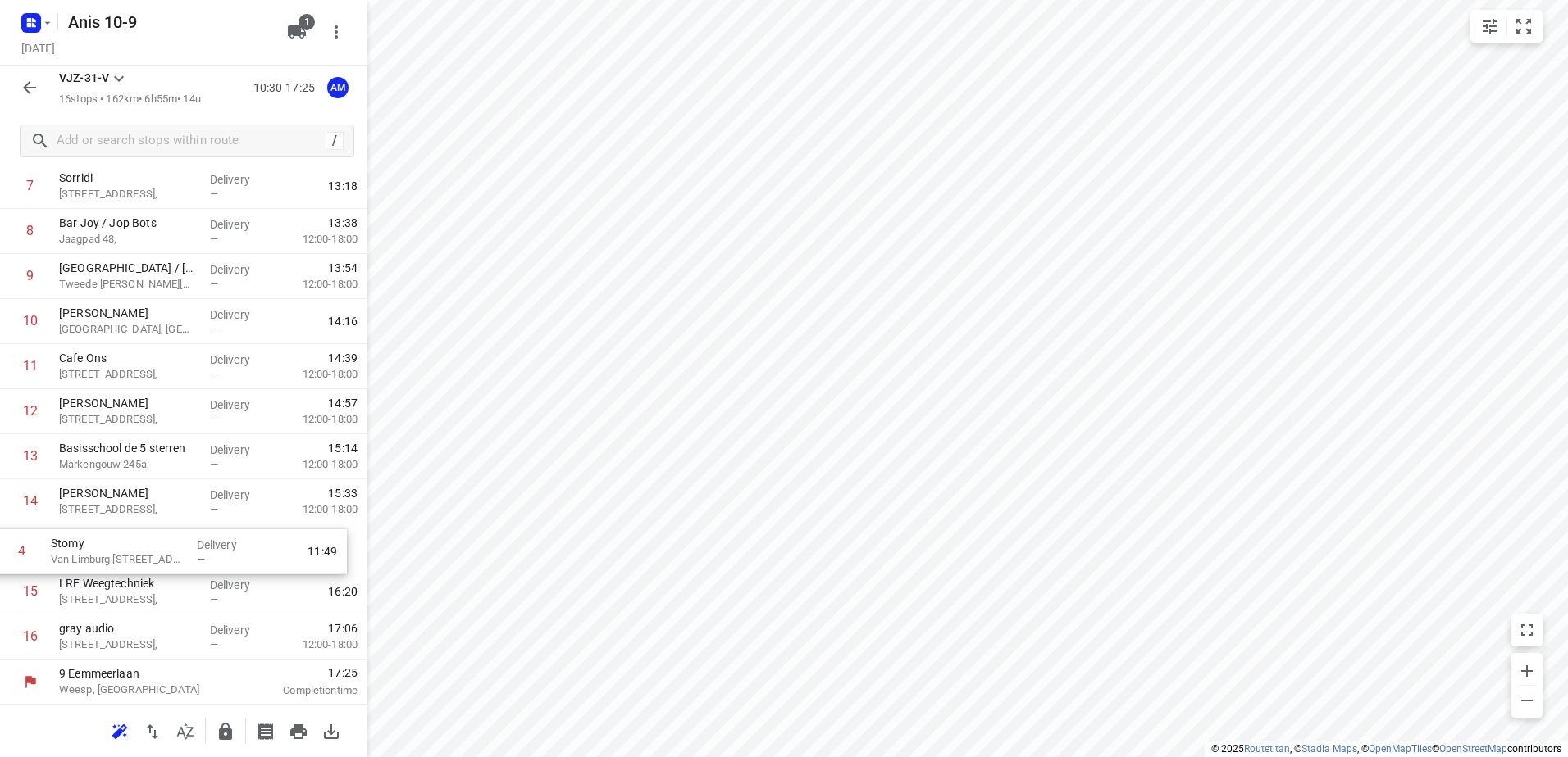
drag, startPoint x: 98, startPoint y: 407, endPoint x: 92, endPoint y: 553, distance: 146.1
click at [92, 553] on div "1 Kaddour IJburg [STREET_ADDRESS], Delivery — 10:41 2 Dok 48 Krijn [STREET_ADDR…" at bounding box center [183, 277] width 367 height 767
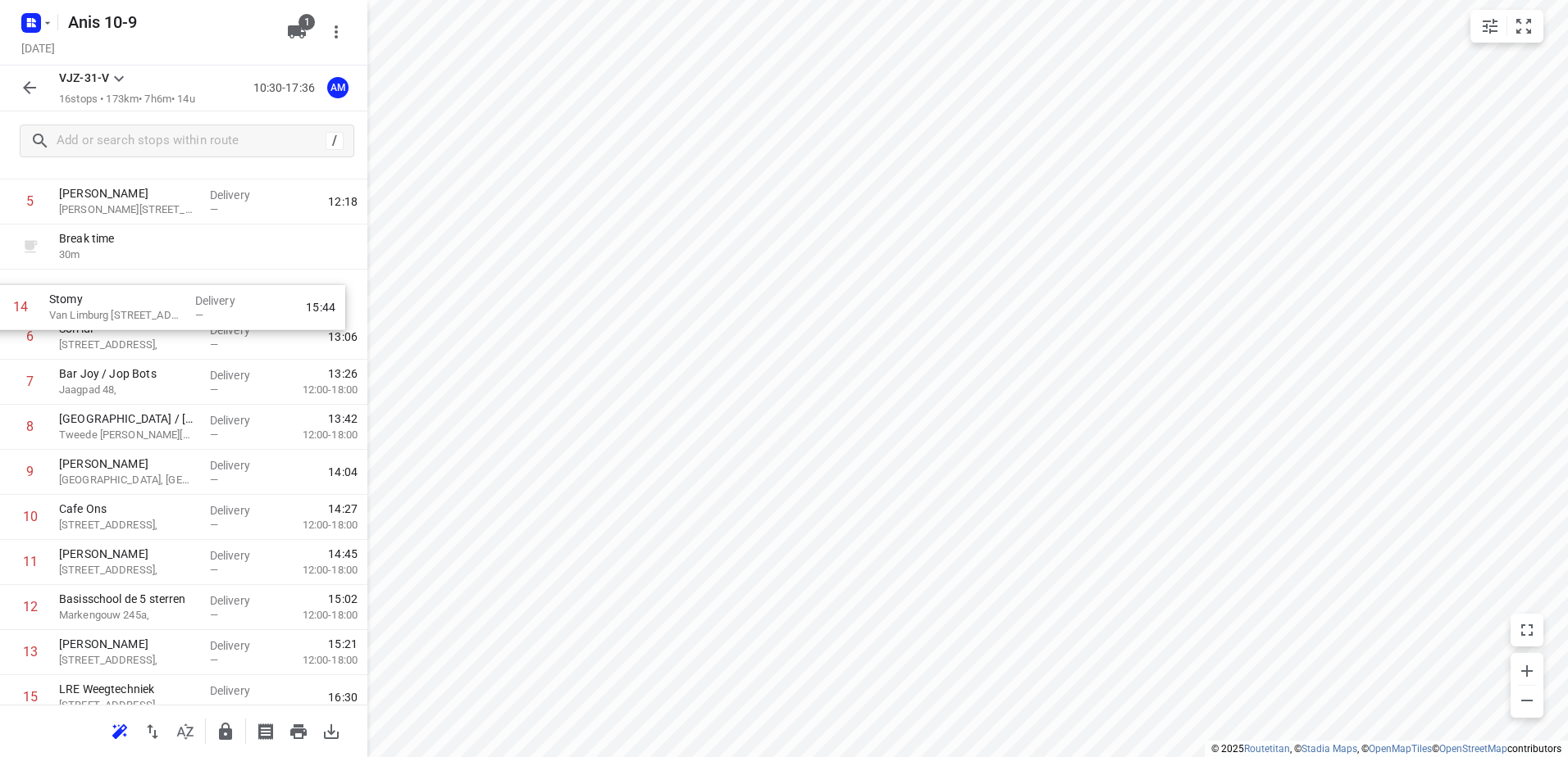
scroll to position [253, 0]
drag, startPoint x: 104, startPoint y: 556, endPoint x: 97, endPoint y: 316, distance: 240.1
click at [97, 316] on div "1 Kaddour IJburg [STREET_ADDRESS], Delivery — 10:41 2 Dok 48 Krijn [STREET_ADDR…" at bounding box center [183, 383] width 367 height 767
drag, startPoint x: 110, startPoint y: 350, endPoint x: 111, endPoint y: 314, distance: 36.0
click at [111, 314] on div "1 Kaddour IJburg [STREET_ADDRESS], Delivery — 10:41 2 Dok 48 Krijn [STREET_ADDR…" at bounding box center [183, 383] width 367 height 767
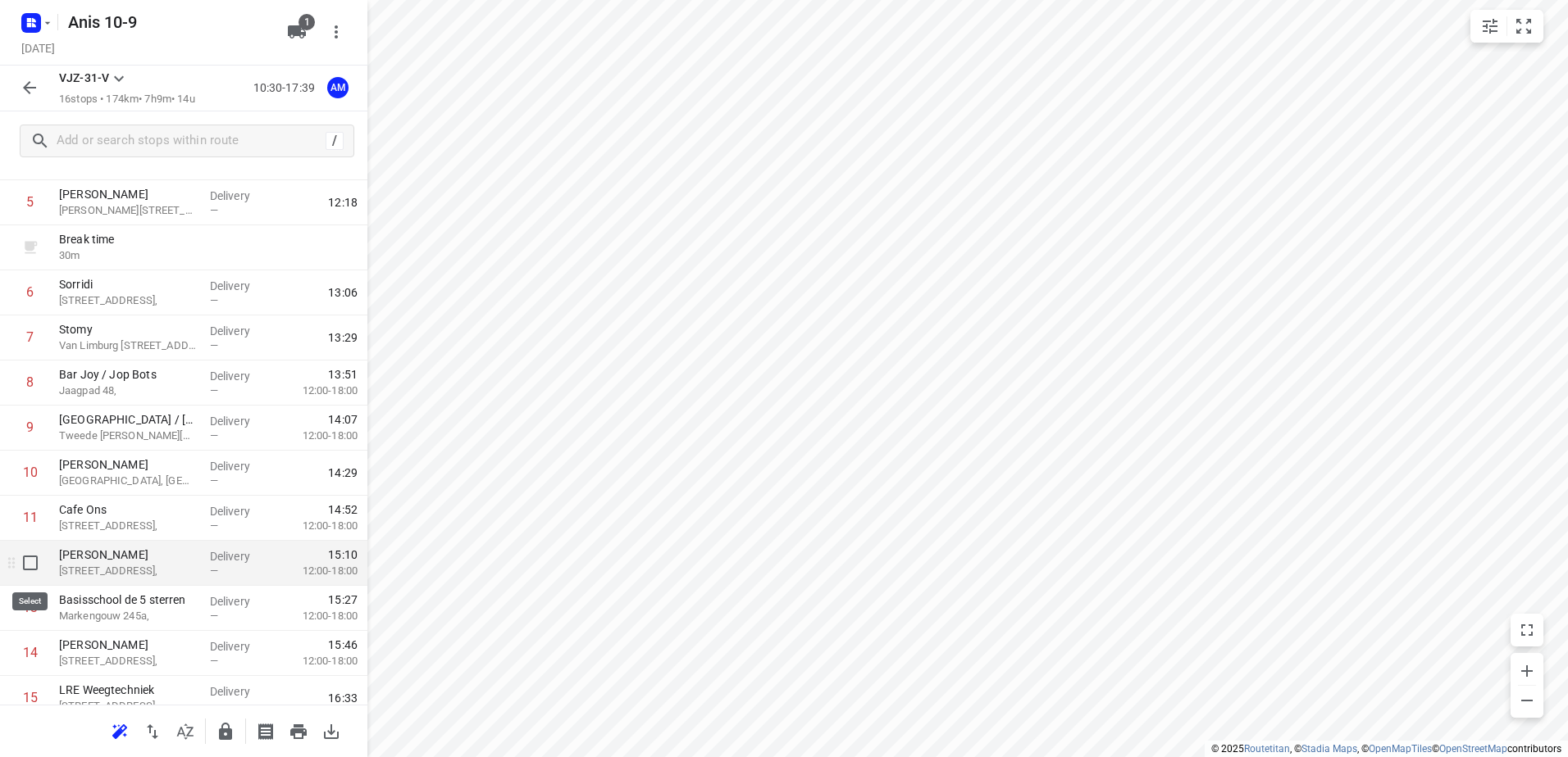
scroll to position [88, 0]
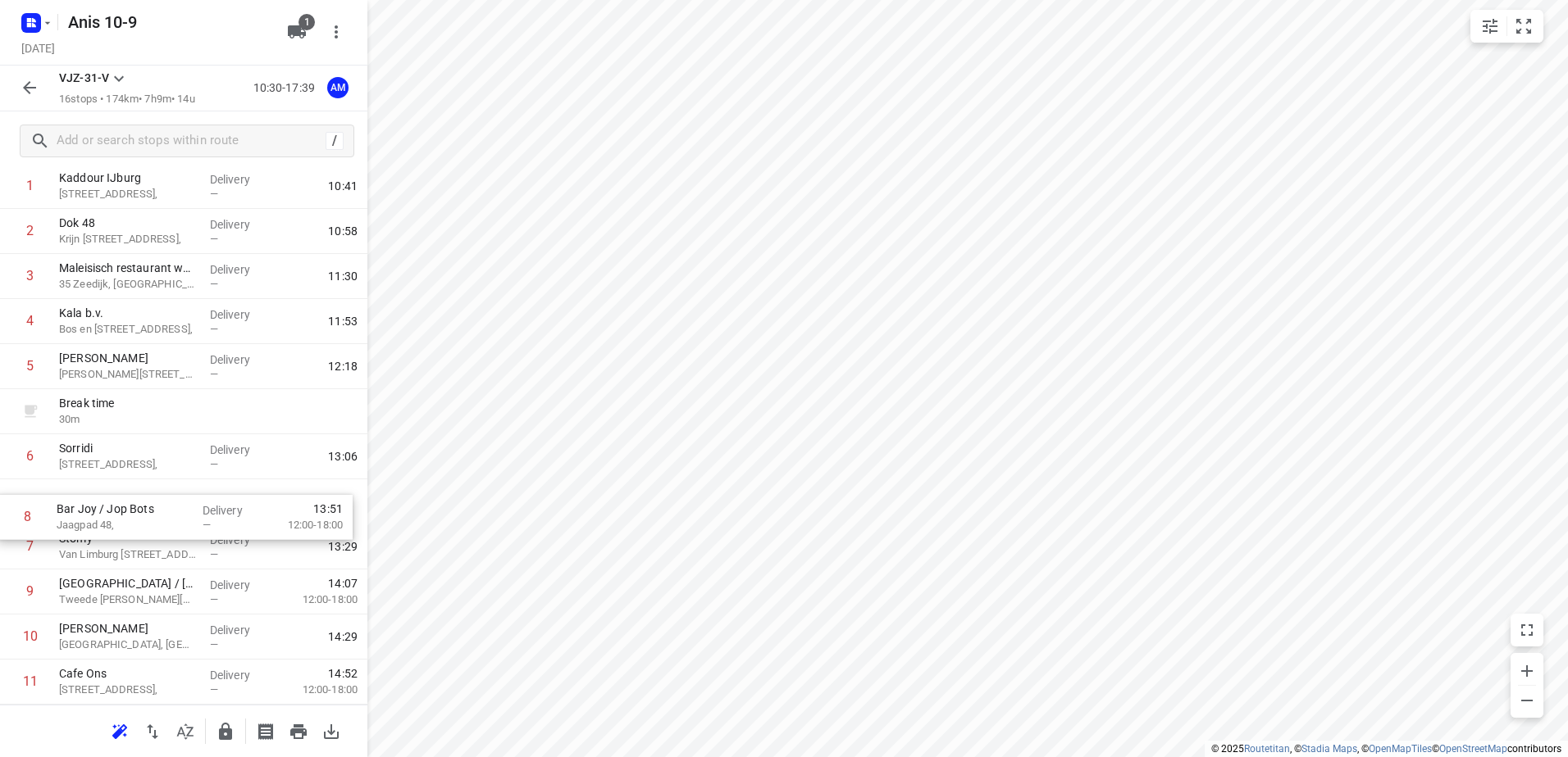
drag, startPoint x: 126, startPoint y: 555, endPoint x: 125, endPoint y: 520, distance: 35.0
click at [125, 520] on div "1 Kaddour IJburg [STREET_ADDRESS], Delivery — 10:41 2 Dok 48 Krijn [STREET_ADDR…" at bounding box center [183, 547] width 367 height 767
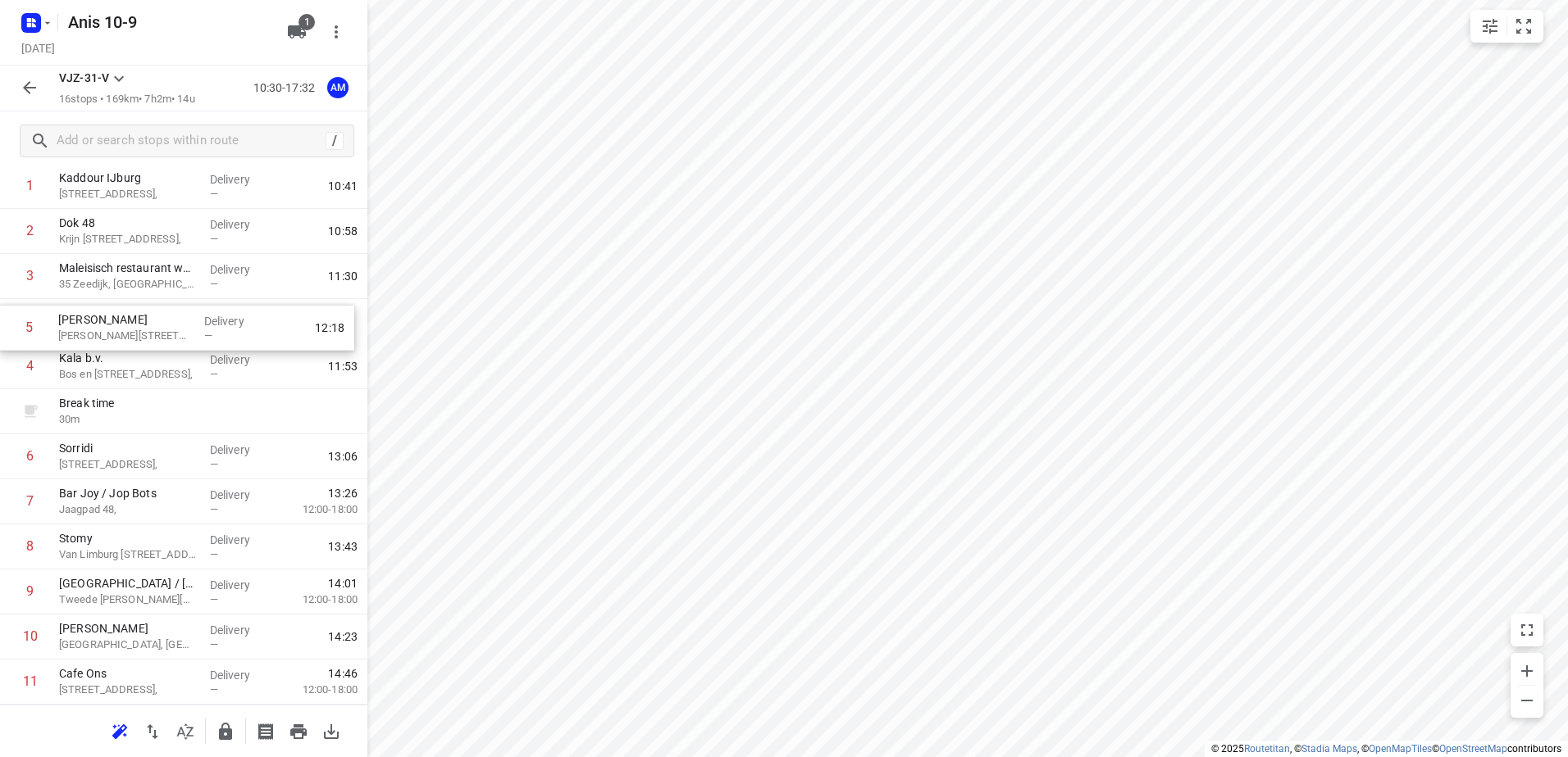
drag, startPoint x: 119, startPoint y: 375, endPoint x: 118, endPoint y: 332, distance: 43.0
click at [118, 332] on div "1 Kaddour IJburg [STREET_ADDRESS], Delivery — 10:41 2 Dok 48 Krijn [STREET_ADDR…" at bounding box center [183, 547] width 367 height 767
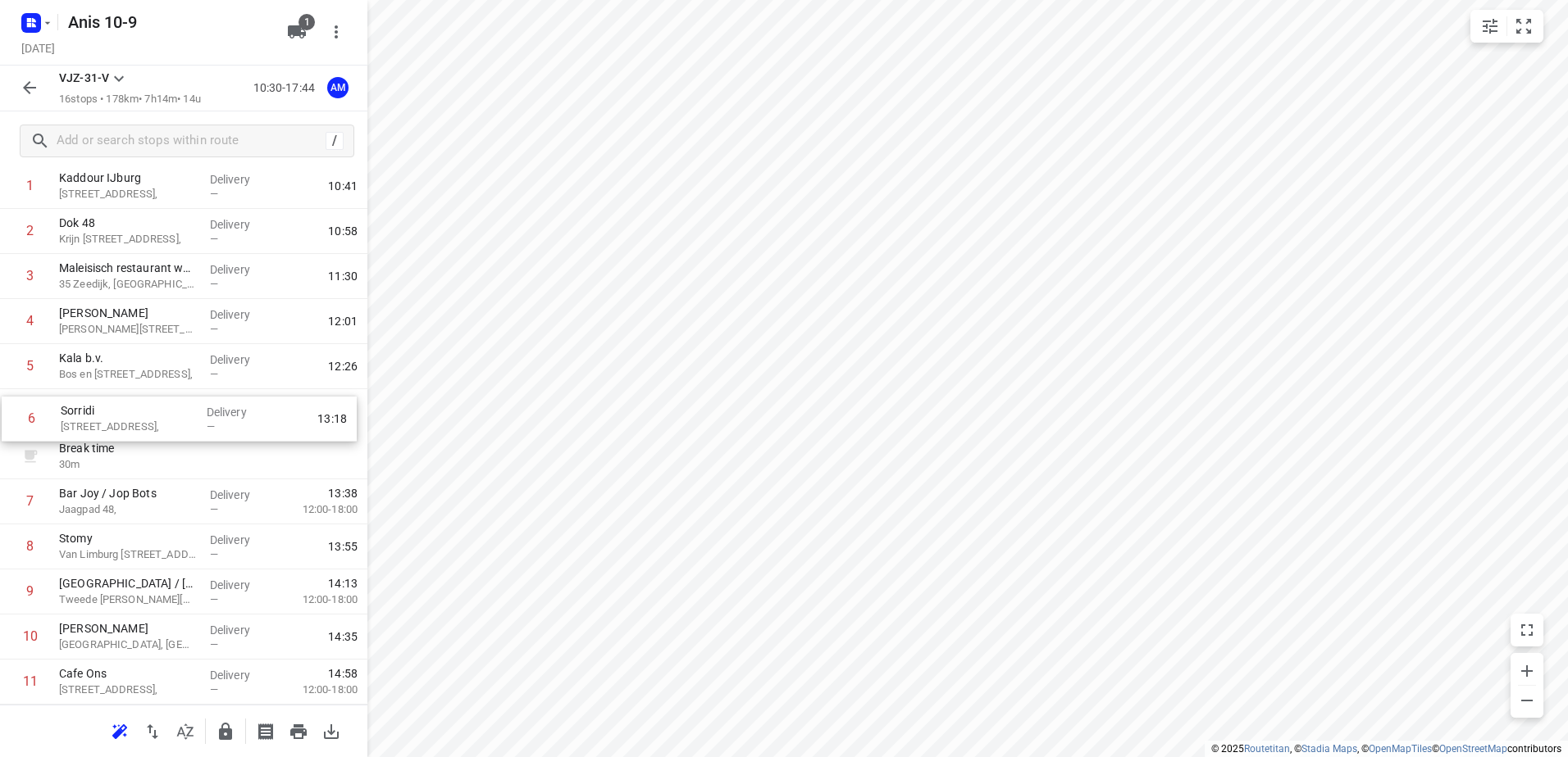
drag, startPoint x: 103, startPoint y: 465, endPoint x: 105, endPoint y: 422, distance: 43.0
click at [105, 422] on div "1 Kaddour IJburg [STREET_ADDRESS], Delivery — 10:41 2 Dok 48 Krijn [STREET_ADDR…" at bounding box center [183, 547] width 367 height 767
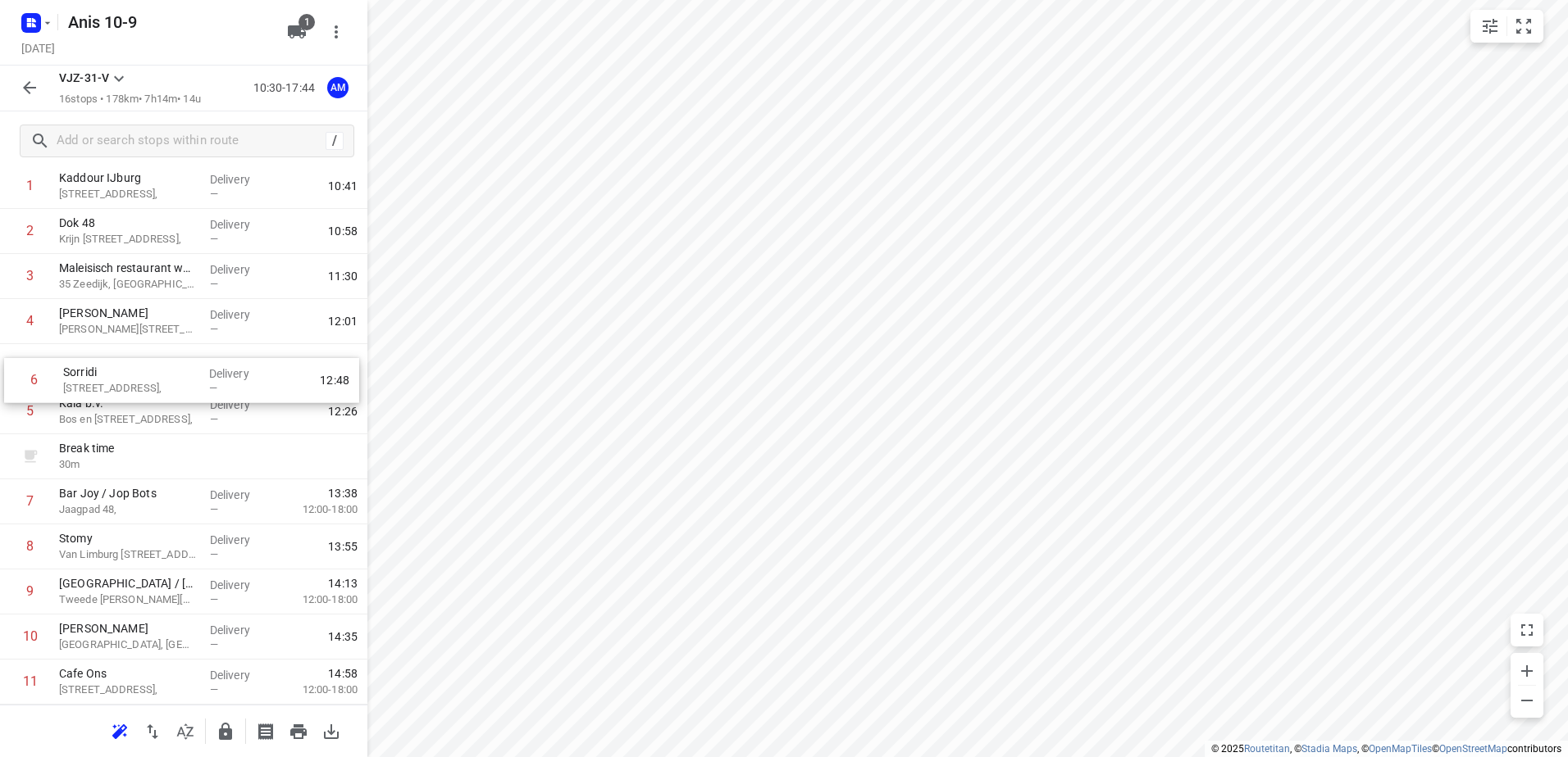
drag, startPoint x: 123, startPoint y: 421, endPoint x: 127, endPoint y: 387, distance: 34.2
click at [127, 387] on div "1 Kaddour IJburg [STREET_ADDRESS], Delivery — 10:41 2 Dok 48 Krijn [STREET_ADDR…" at bounding box center [183, 547] width 367 height 767
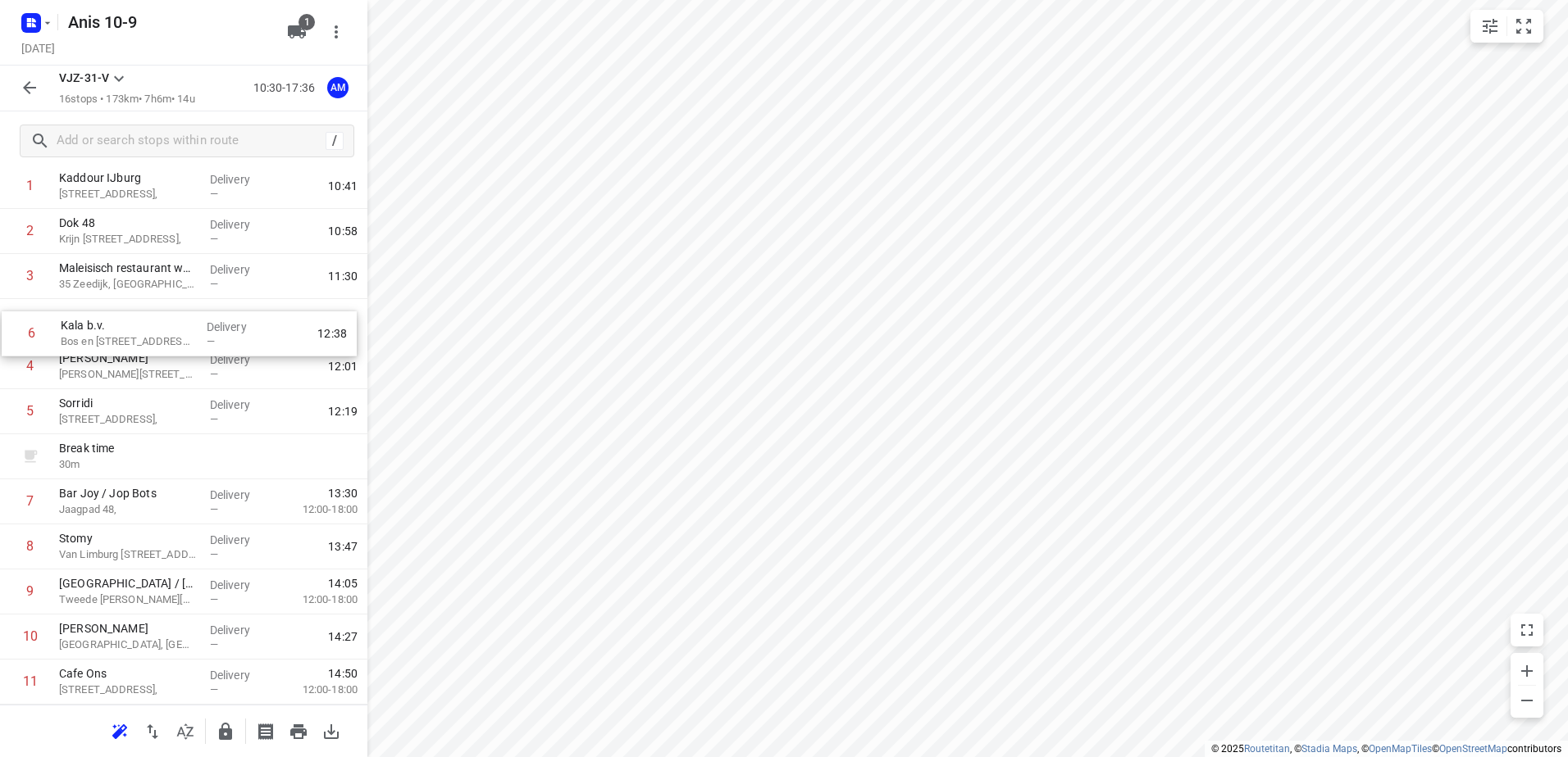
drag, startPoint x: 106, startPoint y: 422, endPoint x: 108, endPoint y: 339, distance: 83.0
click at [108, 339] on div "1 Kaddour IJburg [STREET_ADDRESS], Delivery — 10:41 2 Dok 48 Krijn [STREET_ADDR…" at bounding box center [183, 547] width 367 height 767
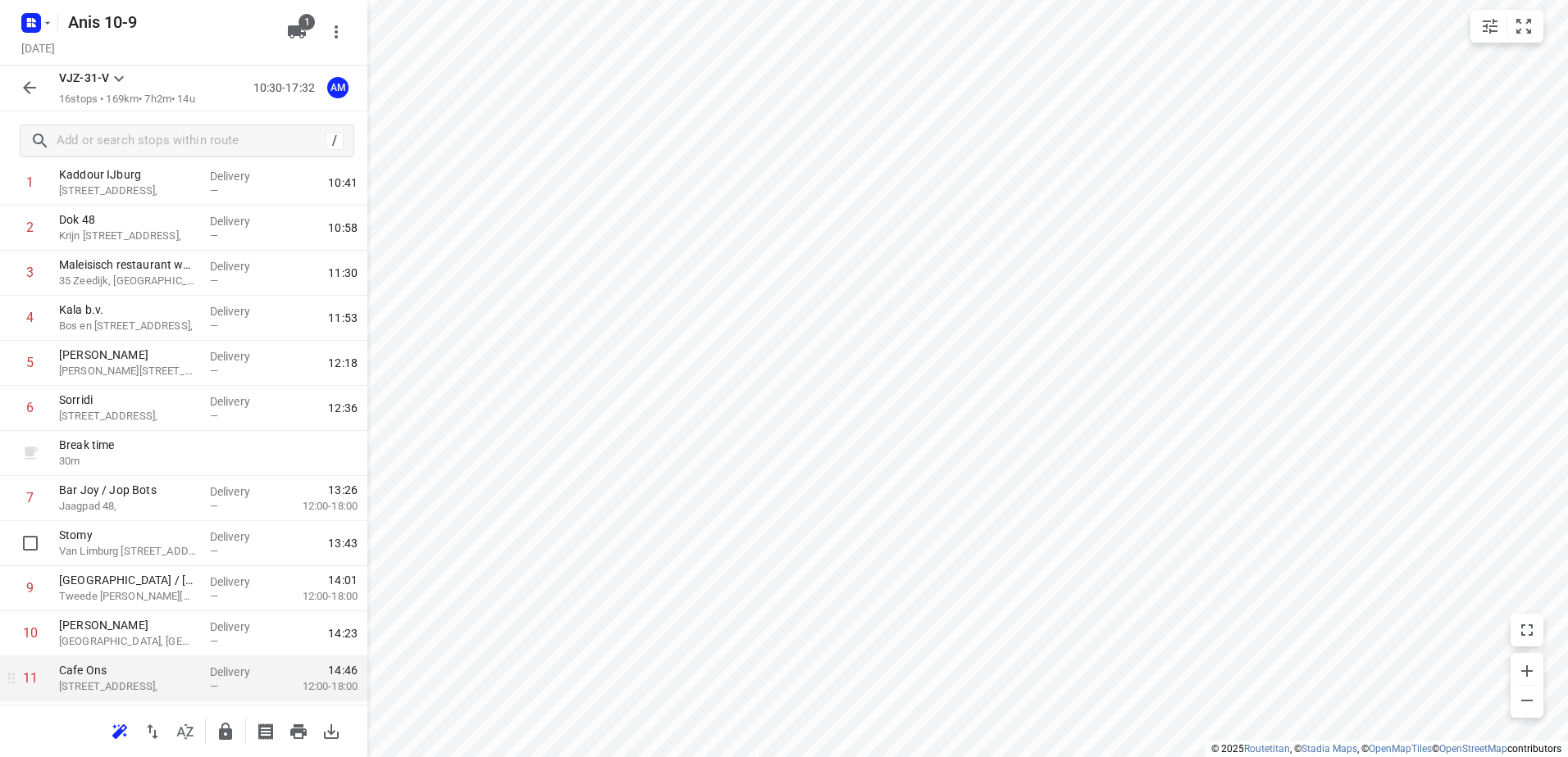
scroll to position [164, 0]
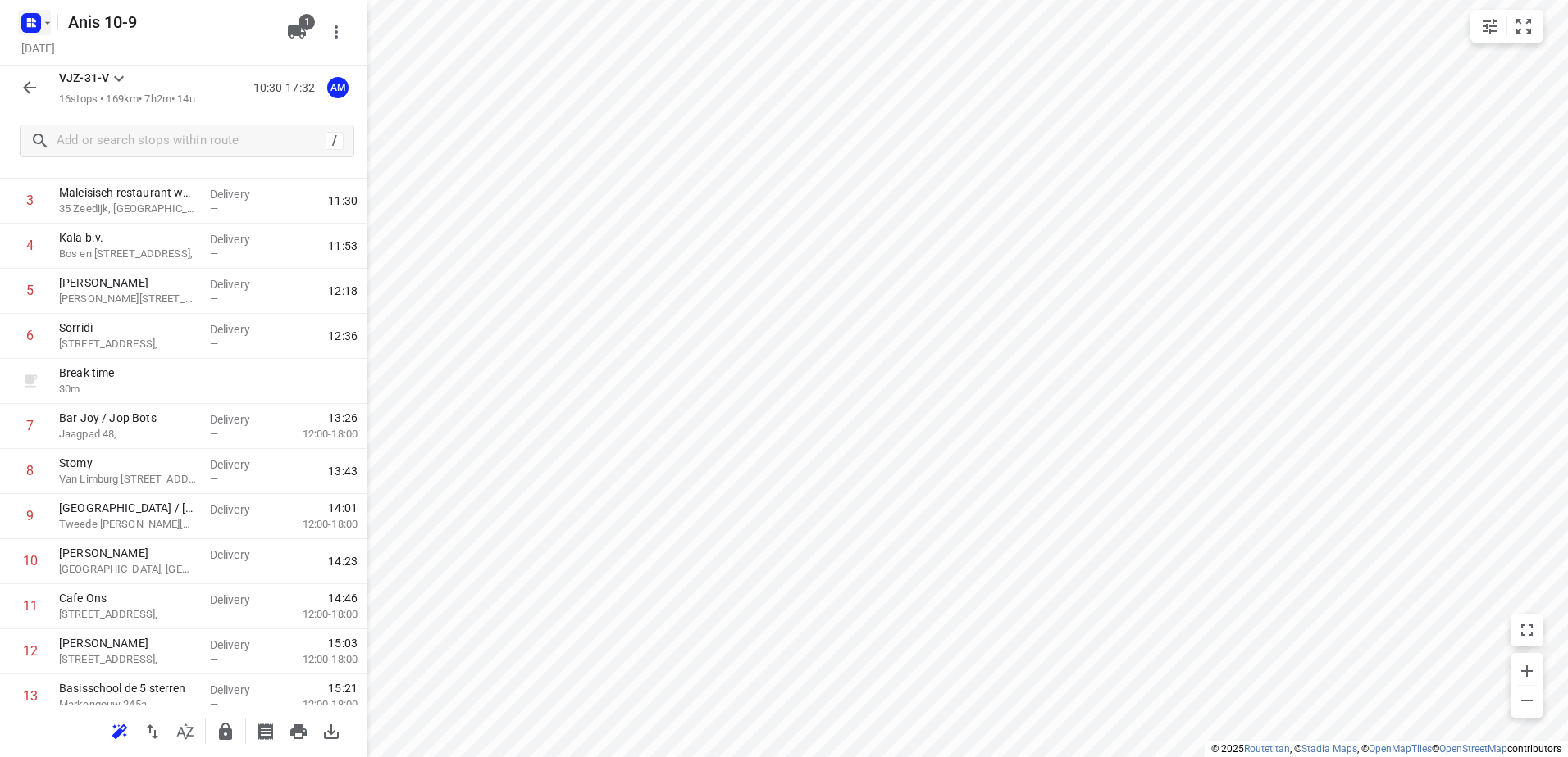
click at [53, 25] on icon "button" at bounding box center [47, 23] width 14 height 14
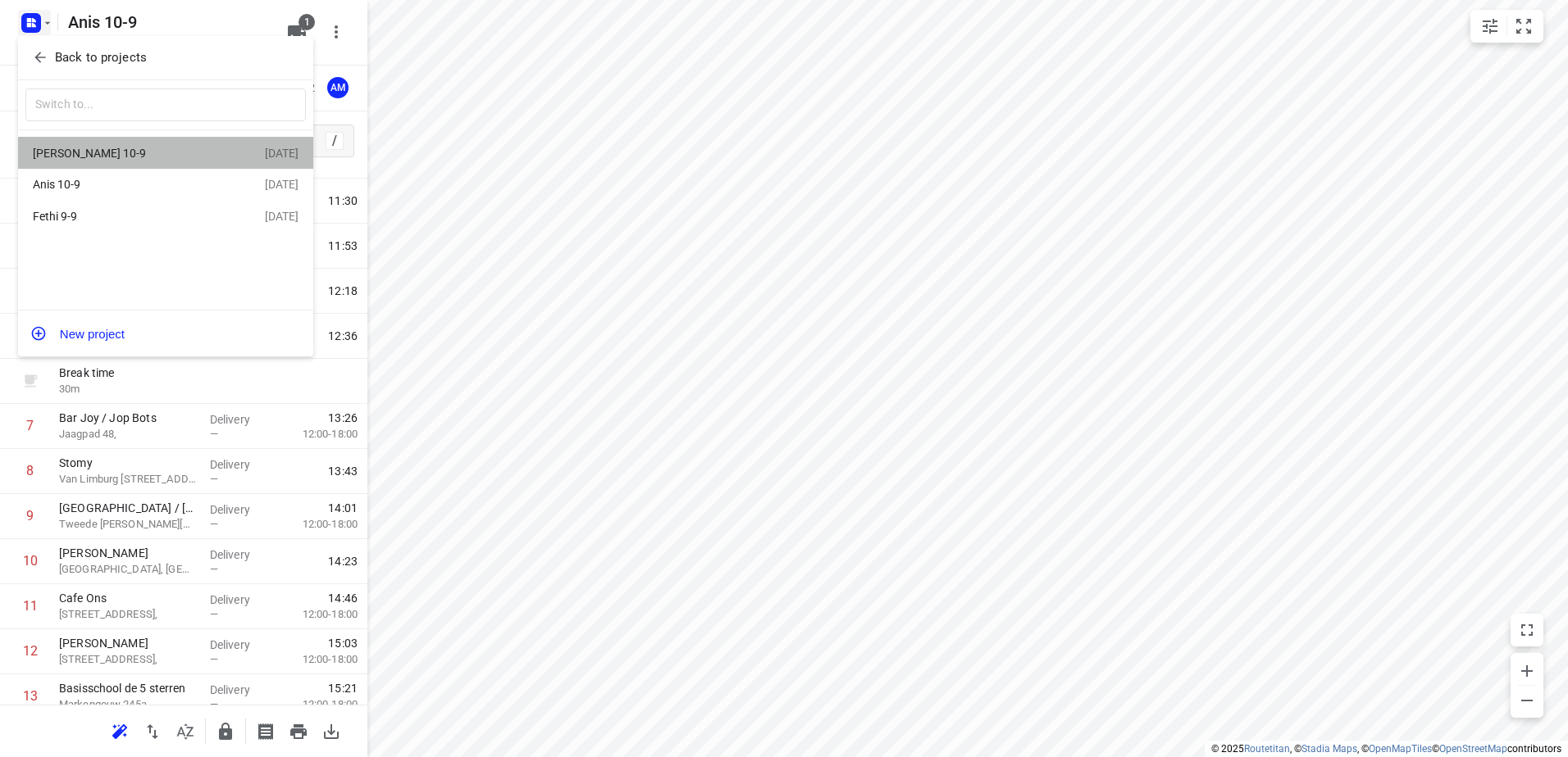
click at [72, 154] on div "[PERSON_NAME] 10-9" at bounding box center [127, 154] width 189 height 14
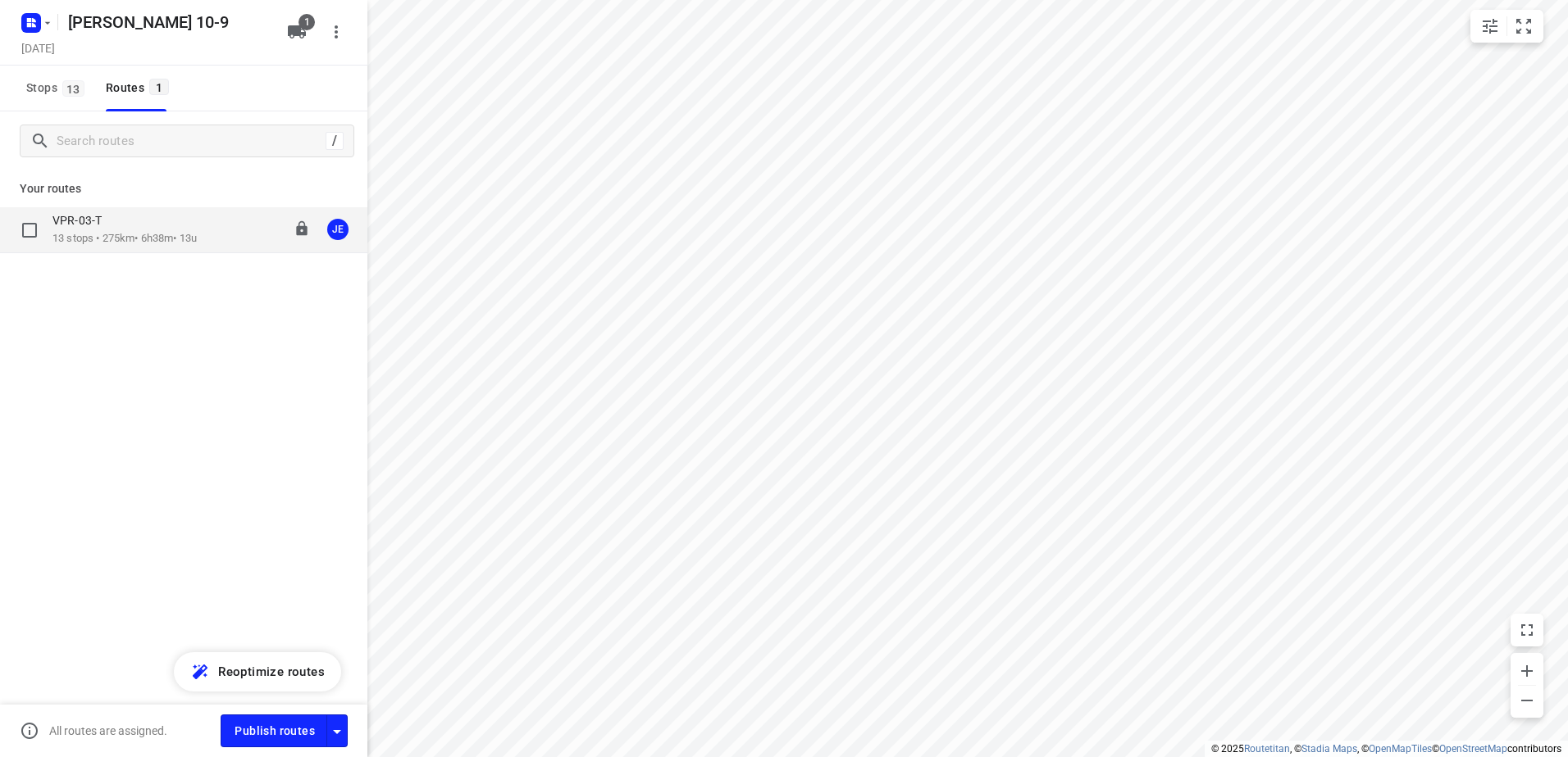
click at [93, 229] on div "VPR-03-T" at bounding box center [124, 222] width 144 height 18
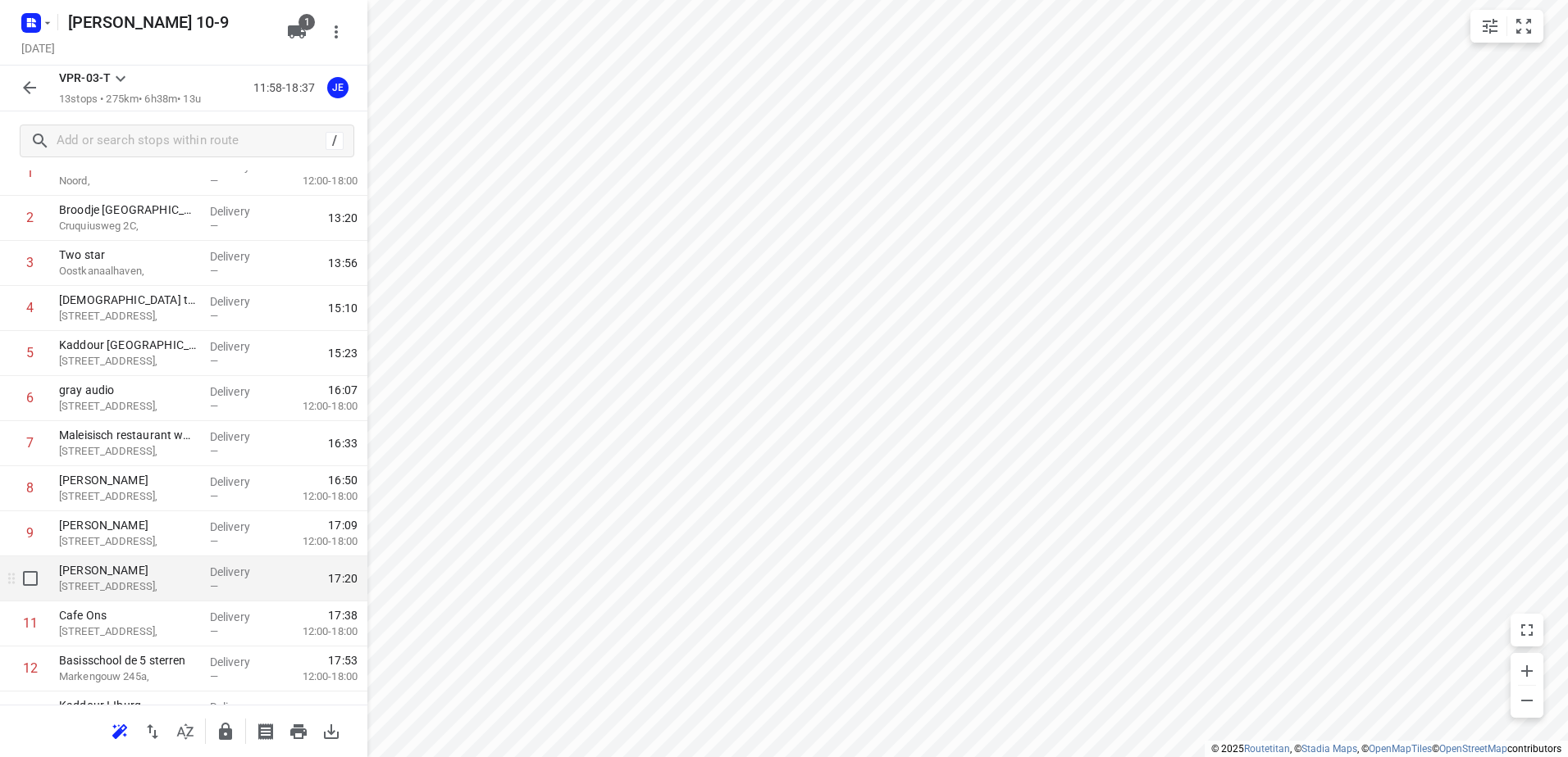
scroll to position [164, 0]
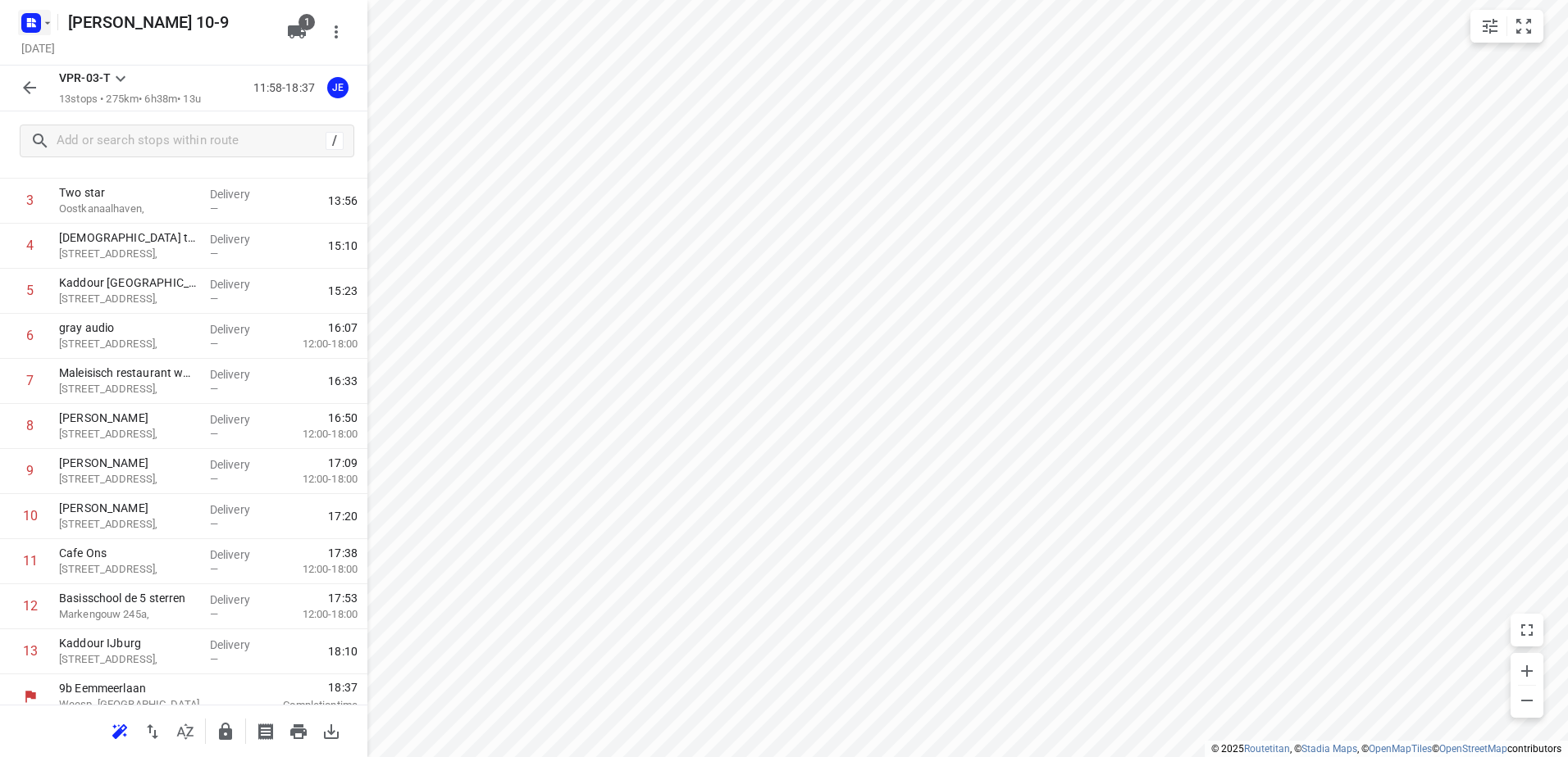
click at [47, 27] on icon "button" at bounding box center [47, 23] width 14 height 14
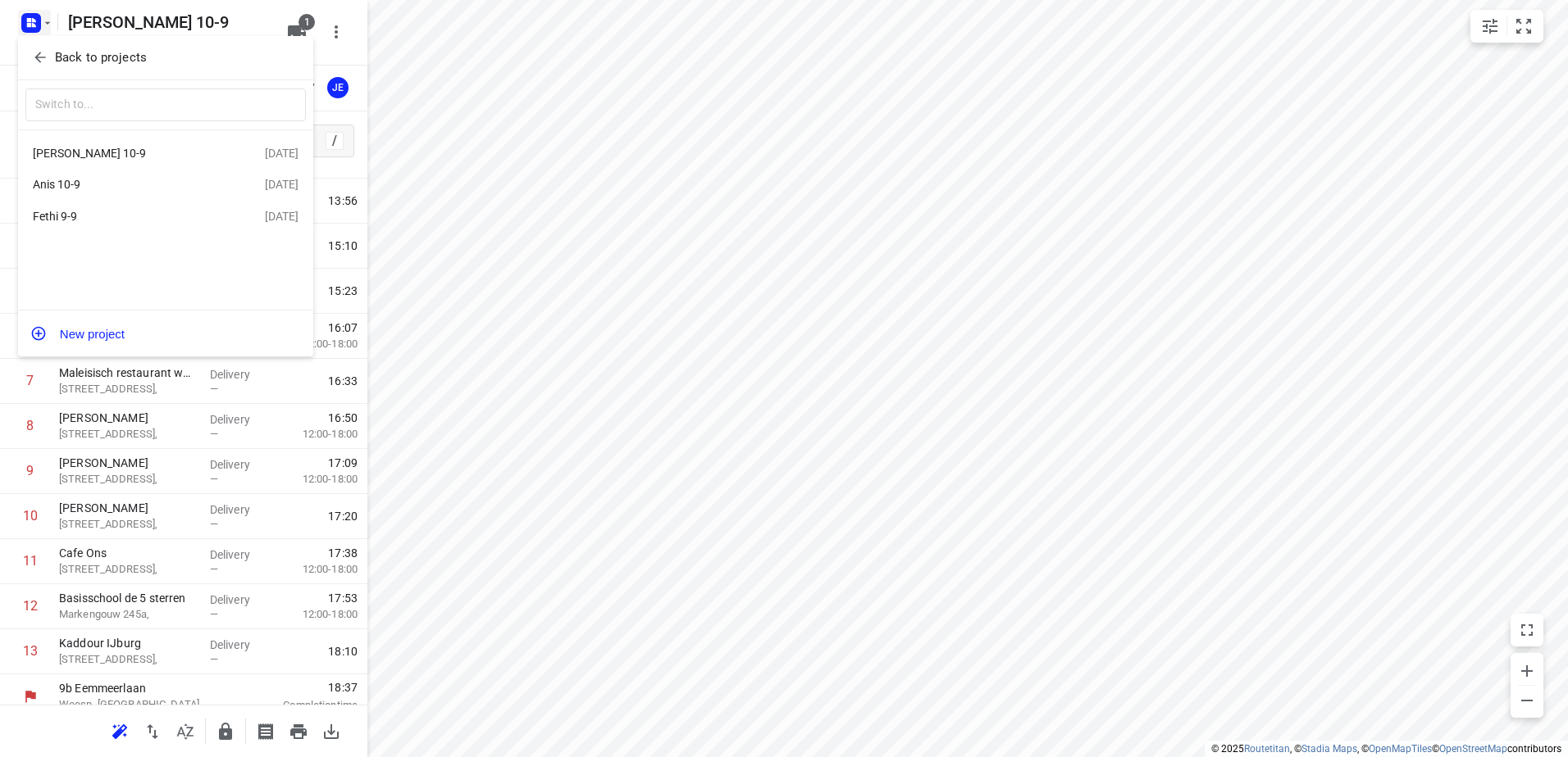
click at [74, 185] on div "Anis 10-9" at bounding box center [127, 185] width 189 height 14
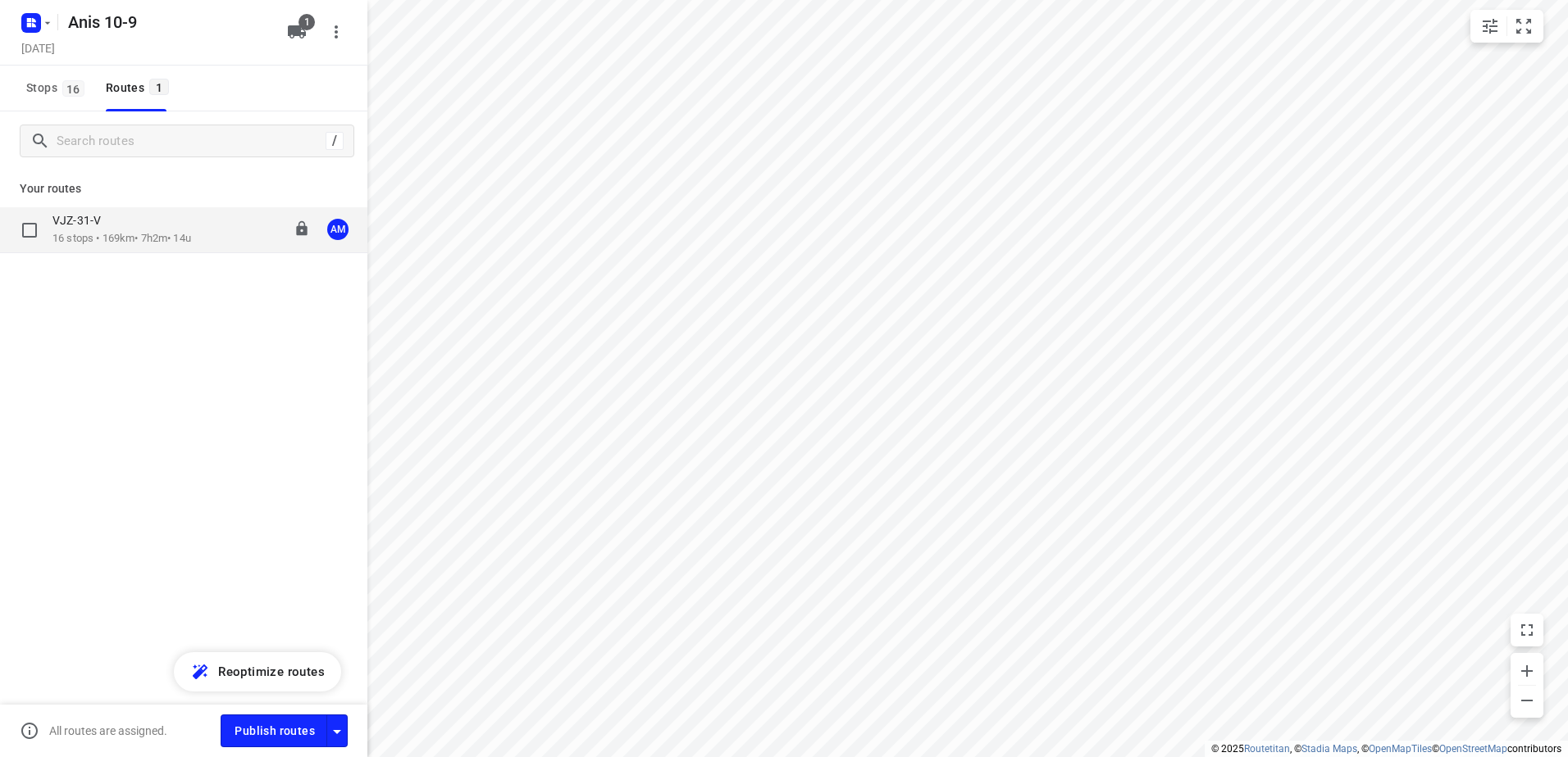
click at [93, 230] on div "VJZ-31-V" at bounding box center [121, 222] width 138 height 18
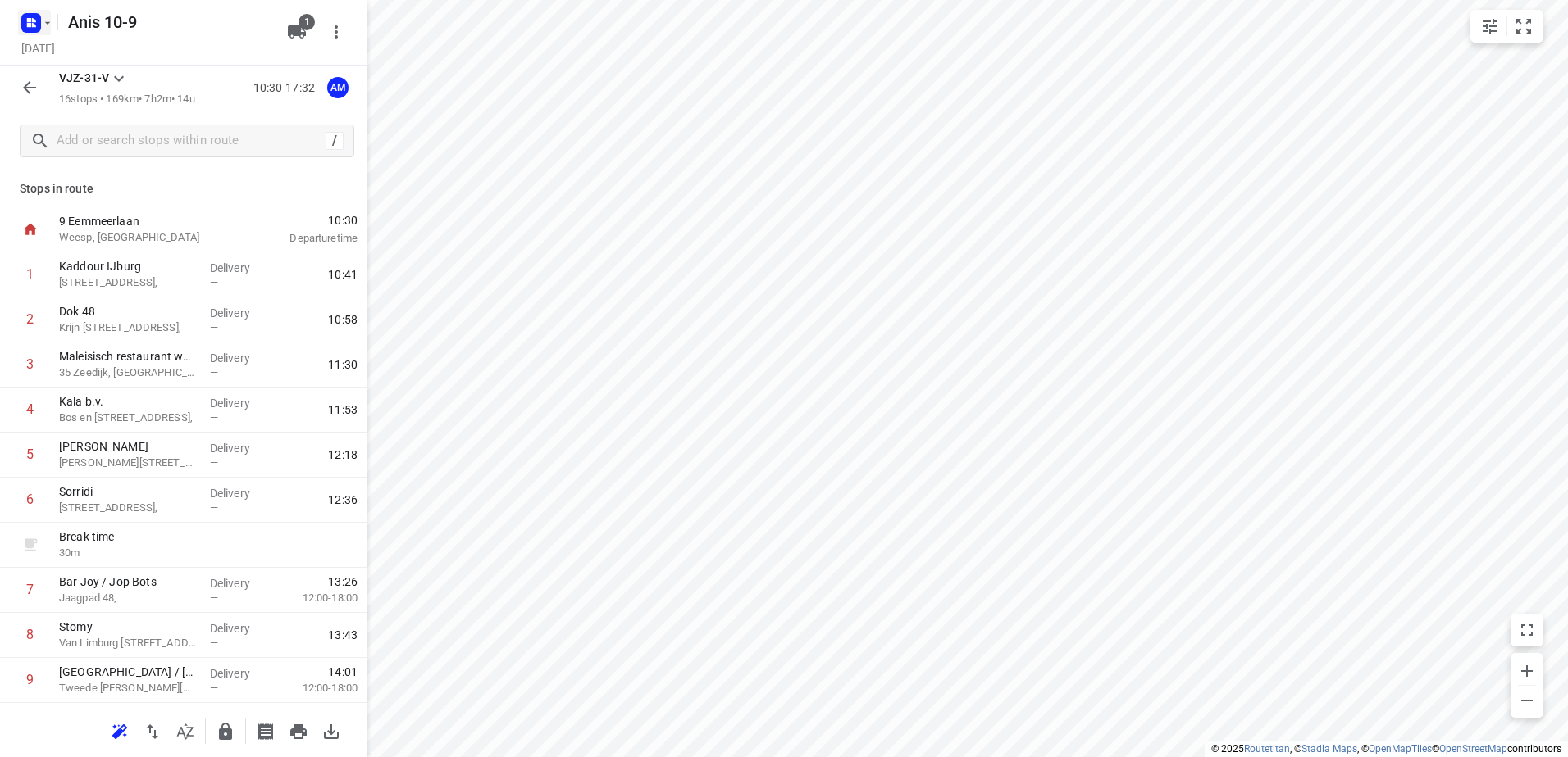
click at [49, 22] on icon "button" at bounding box center [48, 22] width 6 height 3
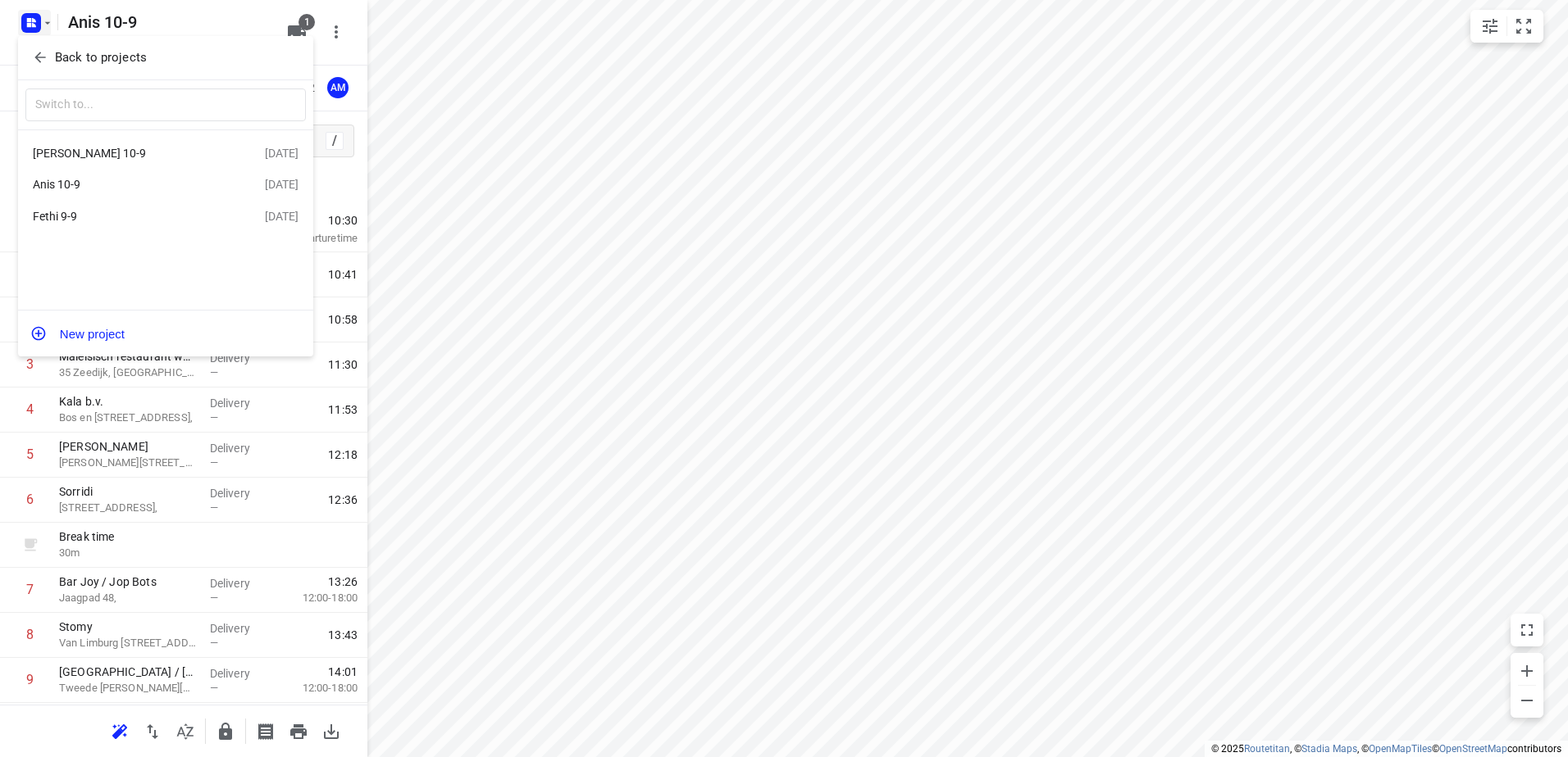
click at [77, 147] on div "[PERSON_NAME] 10-9" at bounding box center [127, 154] width 189 height 14
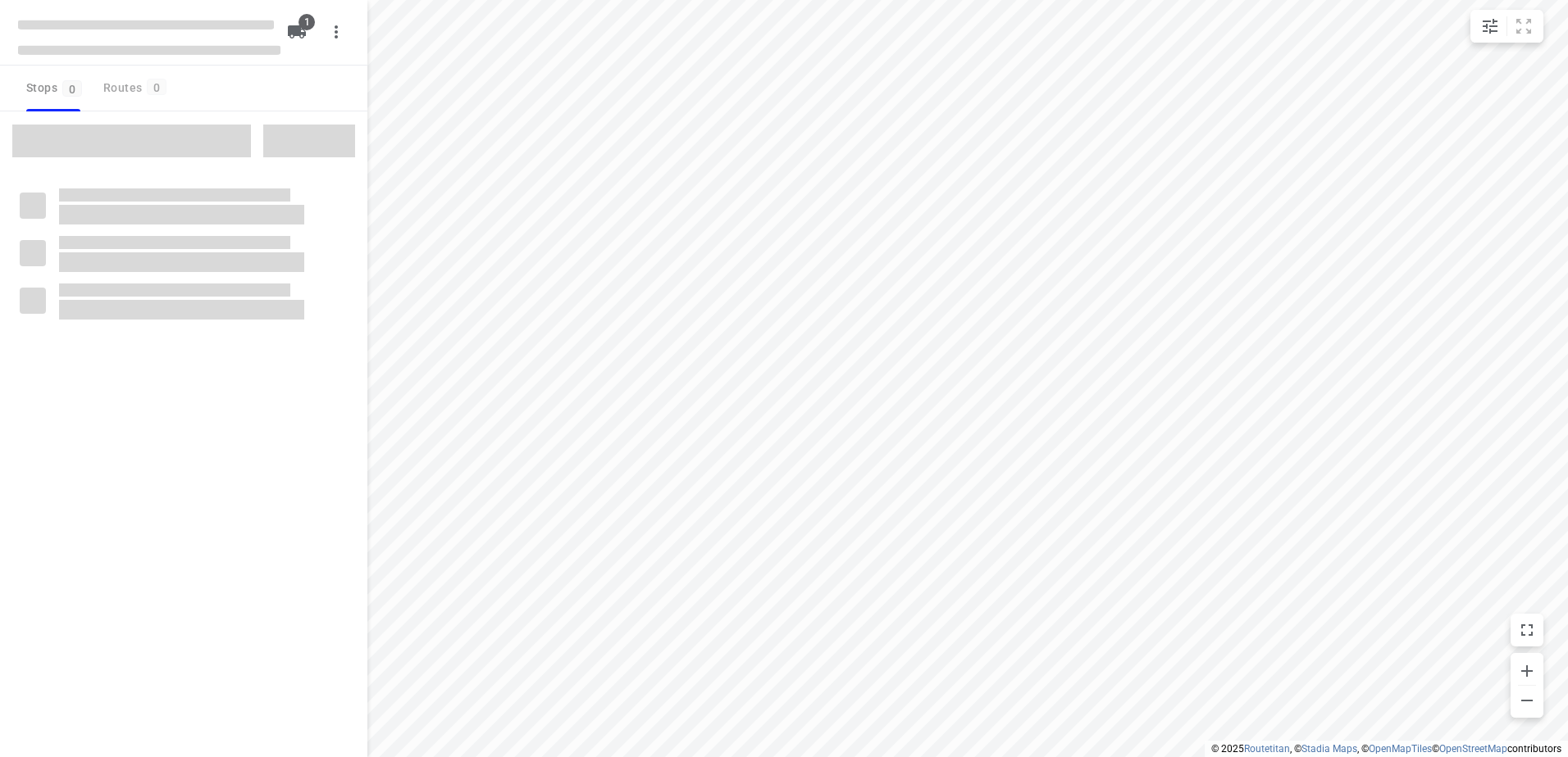
type input "distance"
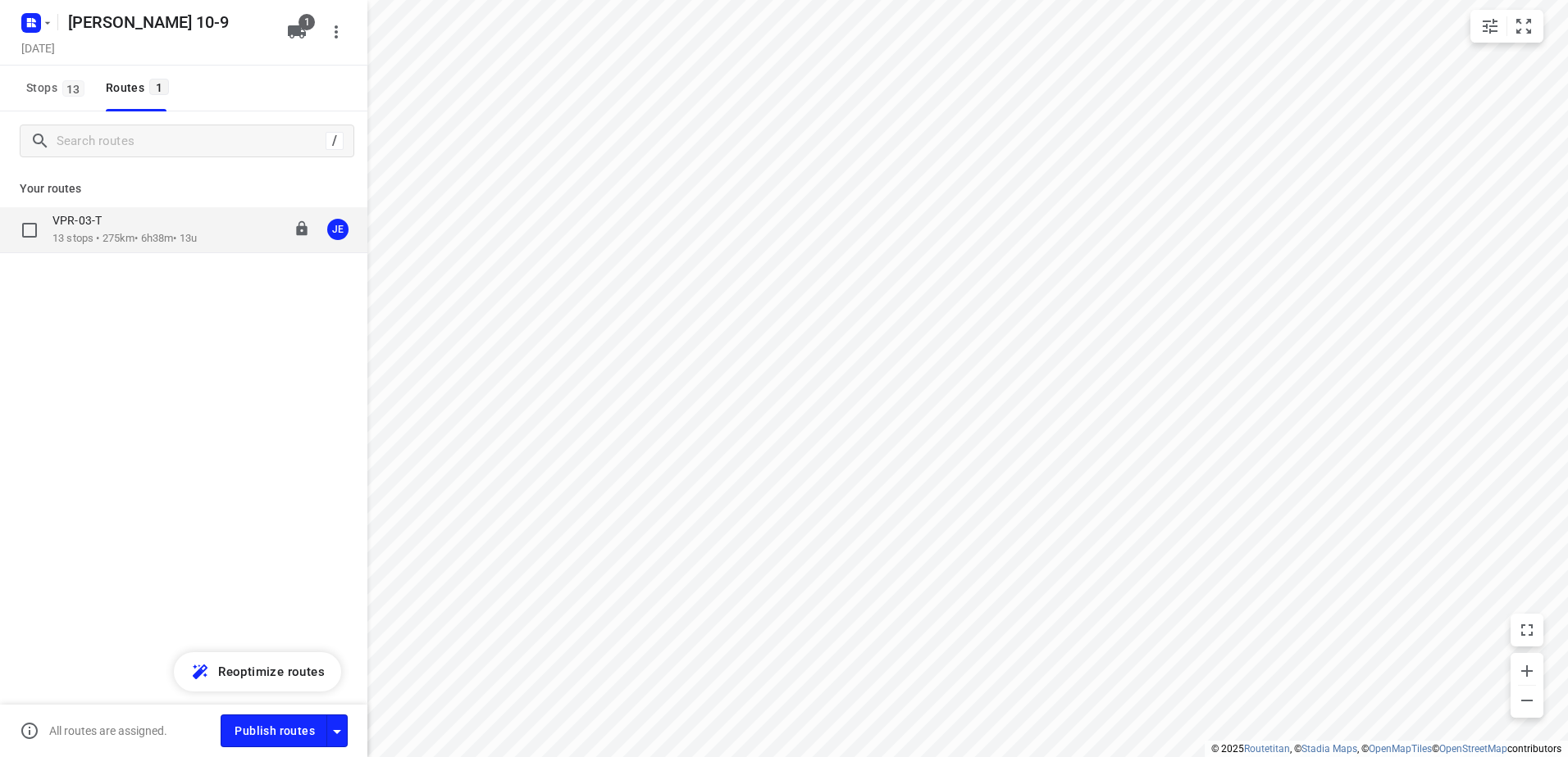
click at [98, 229] on div "VPR-03-T" at bounding box center [124, 222] width 144 height 18
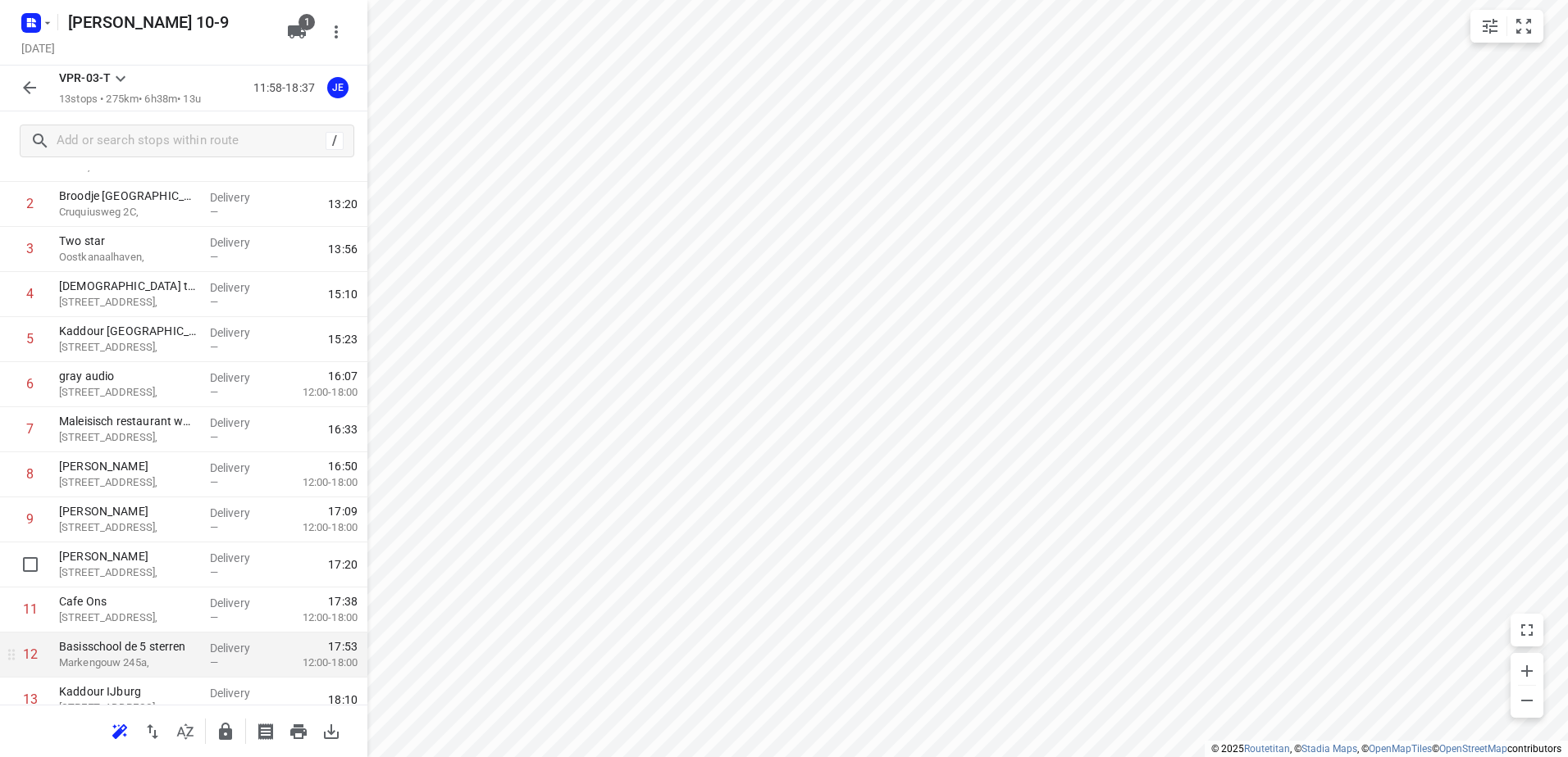
scroll to position [179, 0]
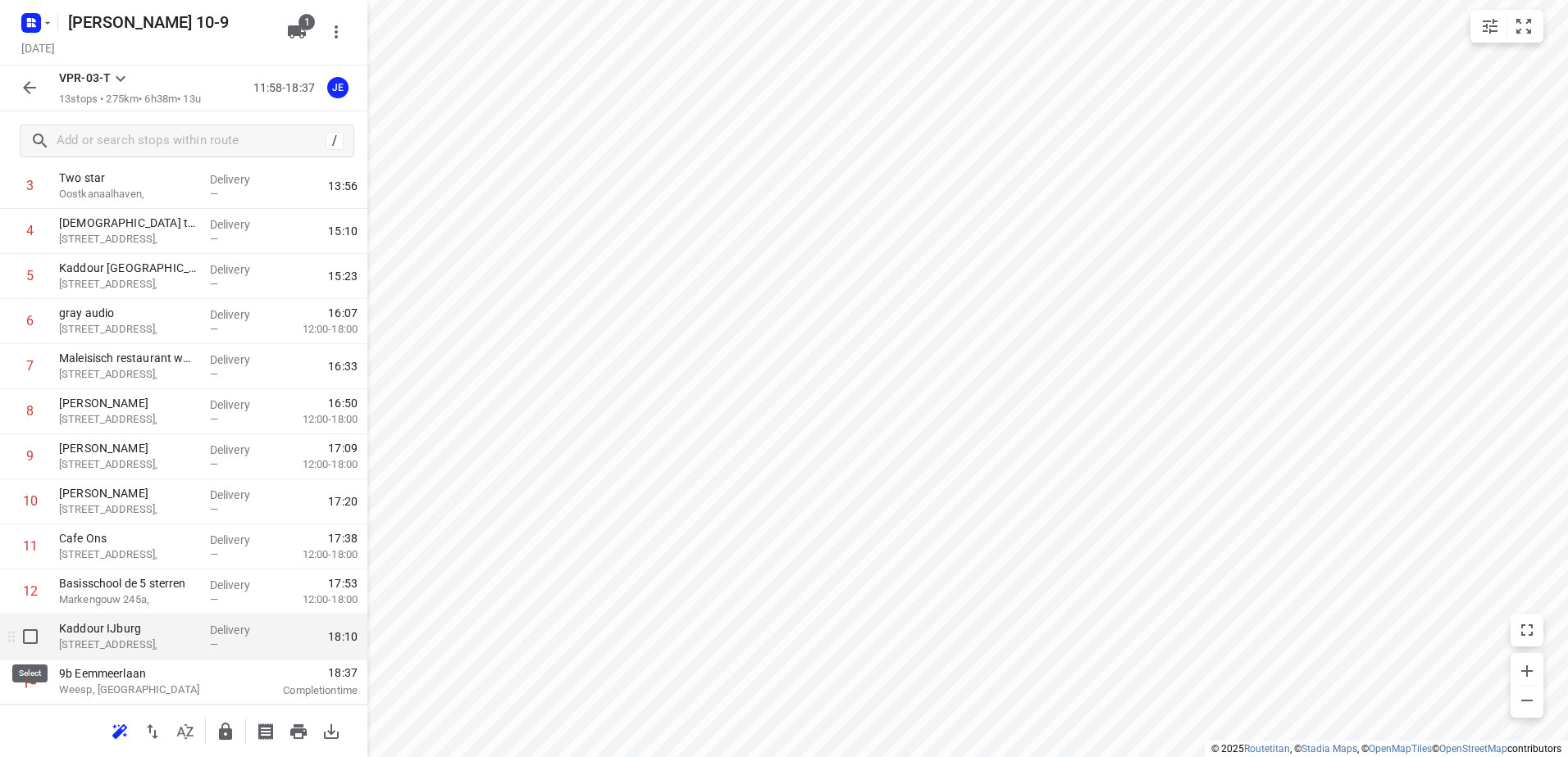
click at [32, 640] on input "checkbox" at bounding box center [30, 637] width 33 height 33
checkbox input "true"
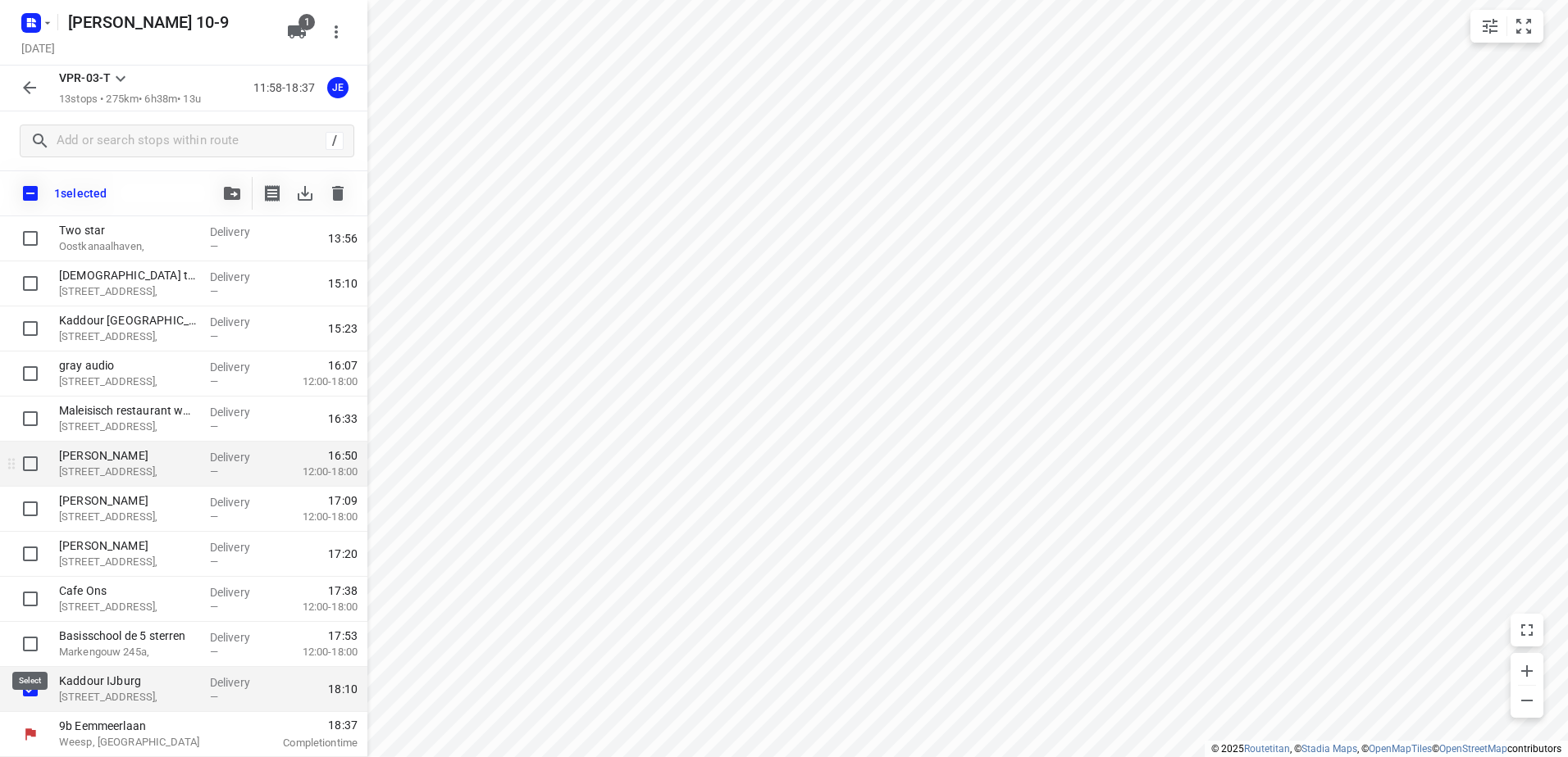
scroll to position [172, 0]
click at [333, 196] on icon "button" at bounding box center [338, 193] width 12 height 15
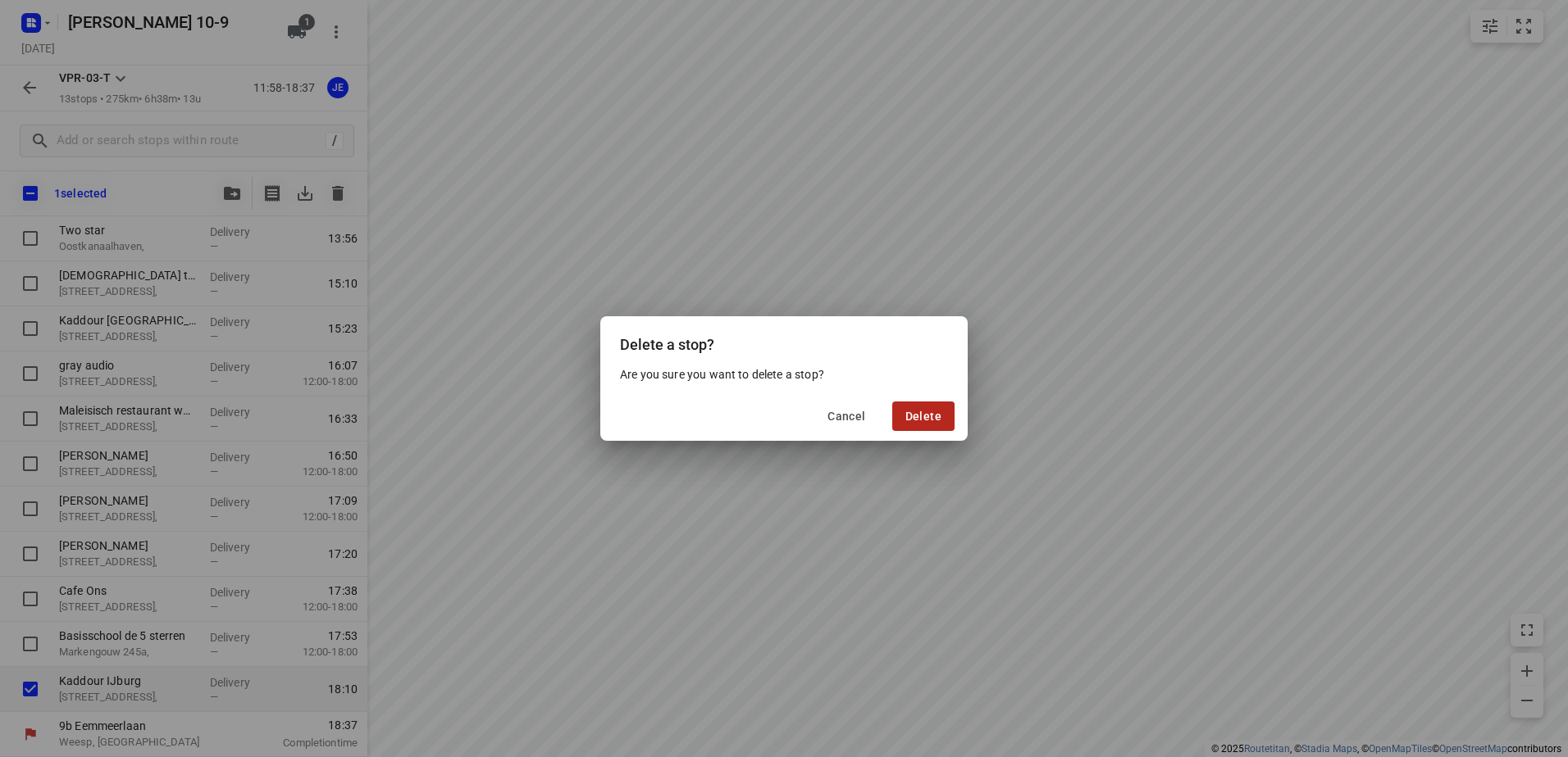
click at [915, 414] on span "Delete" at bounding box center [923, 416] width 36 height 14
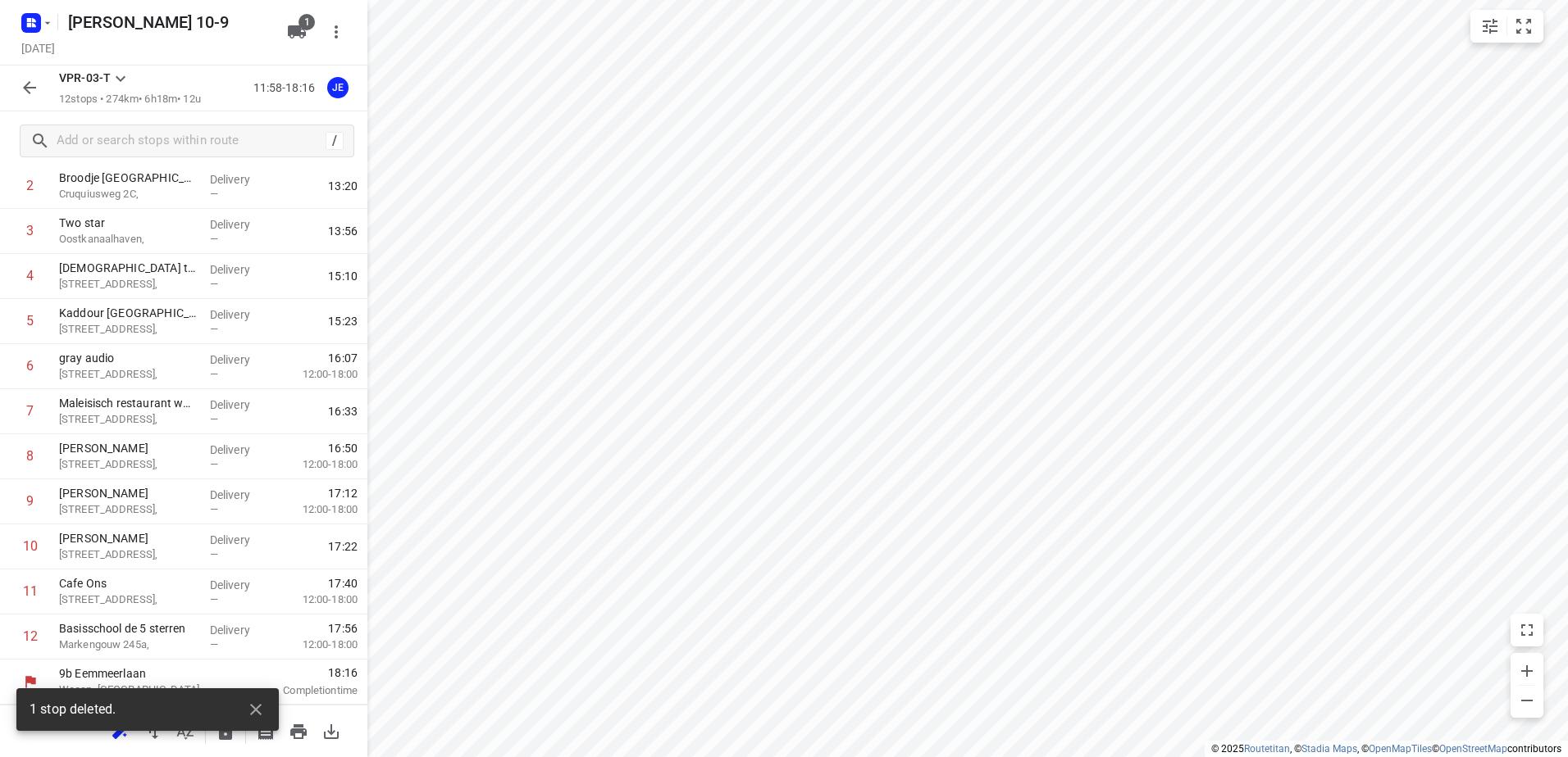
scroll to position [134, 0]
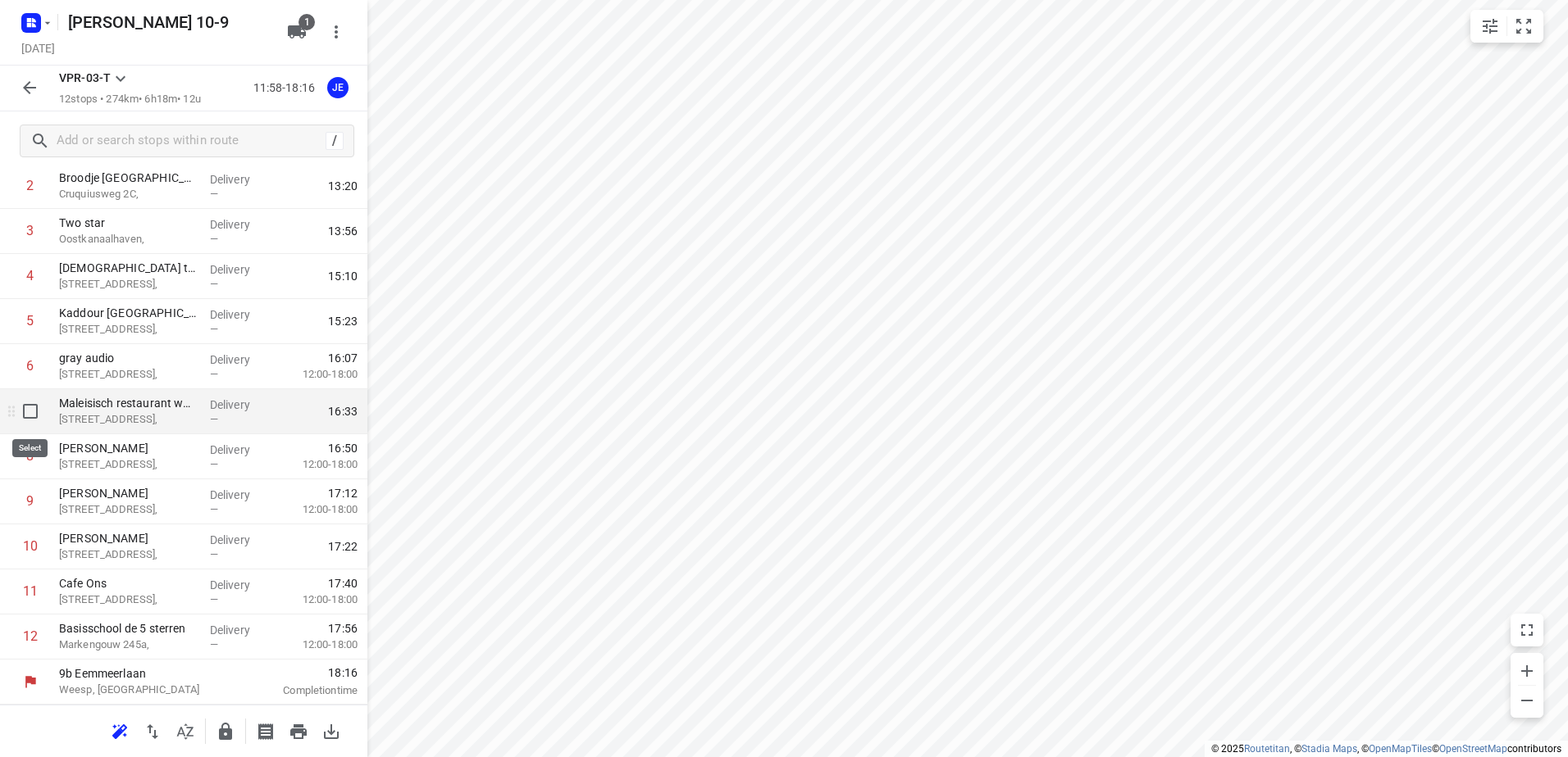
click at [30, 410] on input "checkbox" at bounding box center [30, 411] width 33 height 33
checkbox input "true"
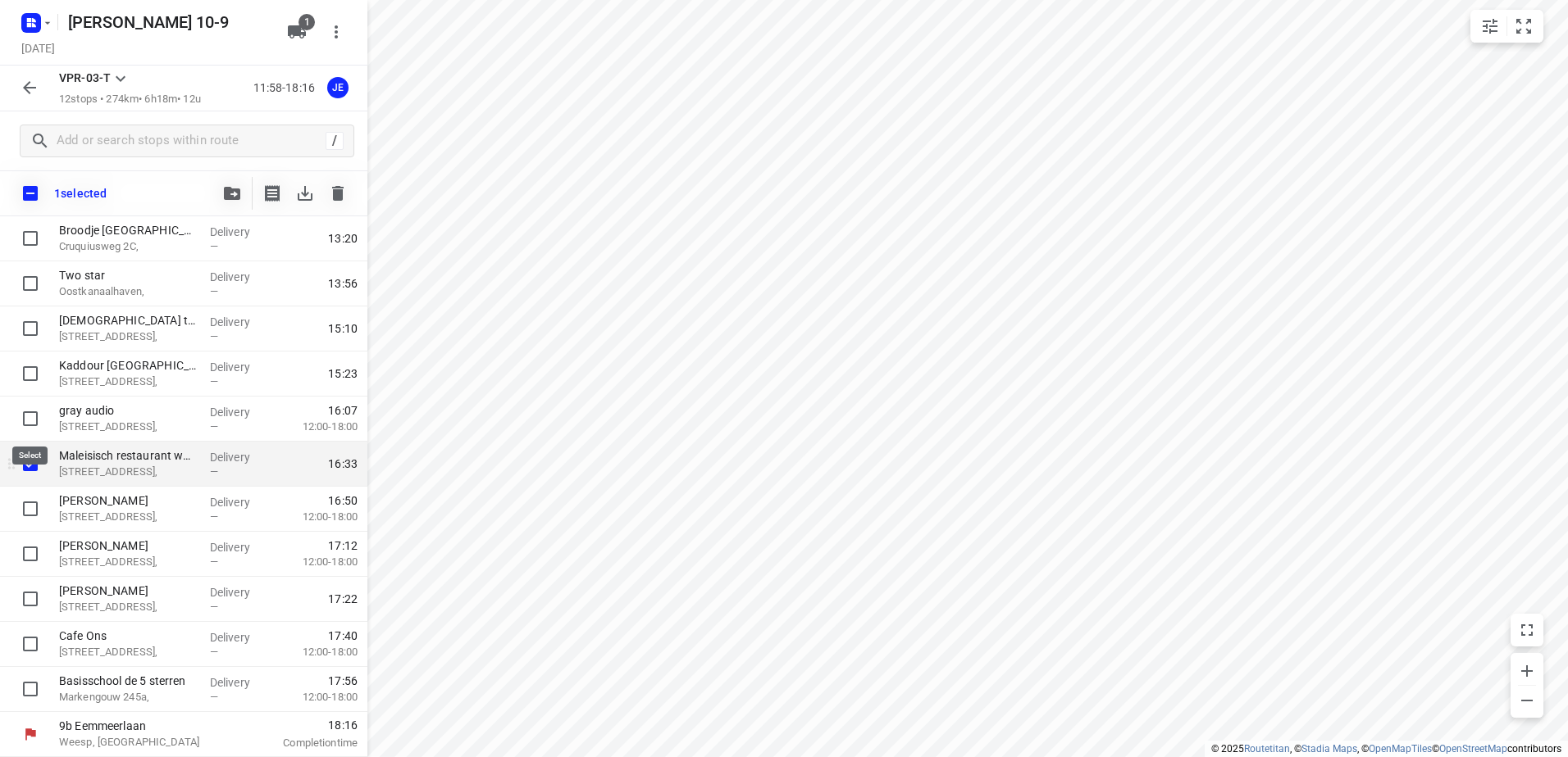
scroll to position [127, 0]
click at [335, 201] on icon "button" at bounding box center [338, 194] width 19 height 19
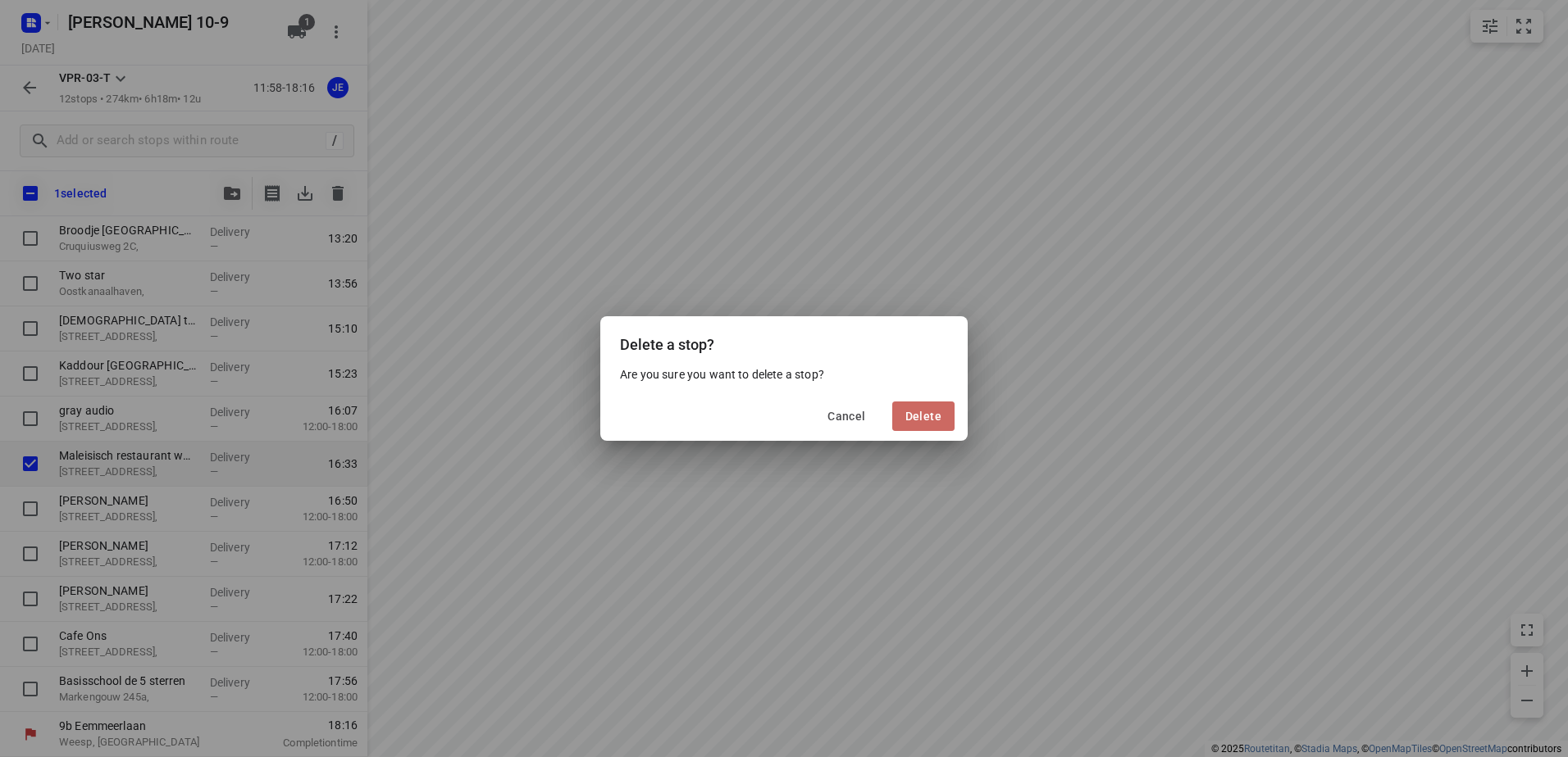
click at [928, 414] on span "Delete" at bounding box center [923, 416] width 36 height 14
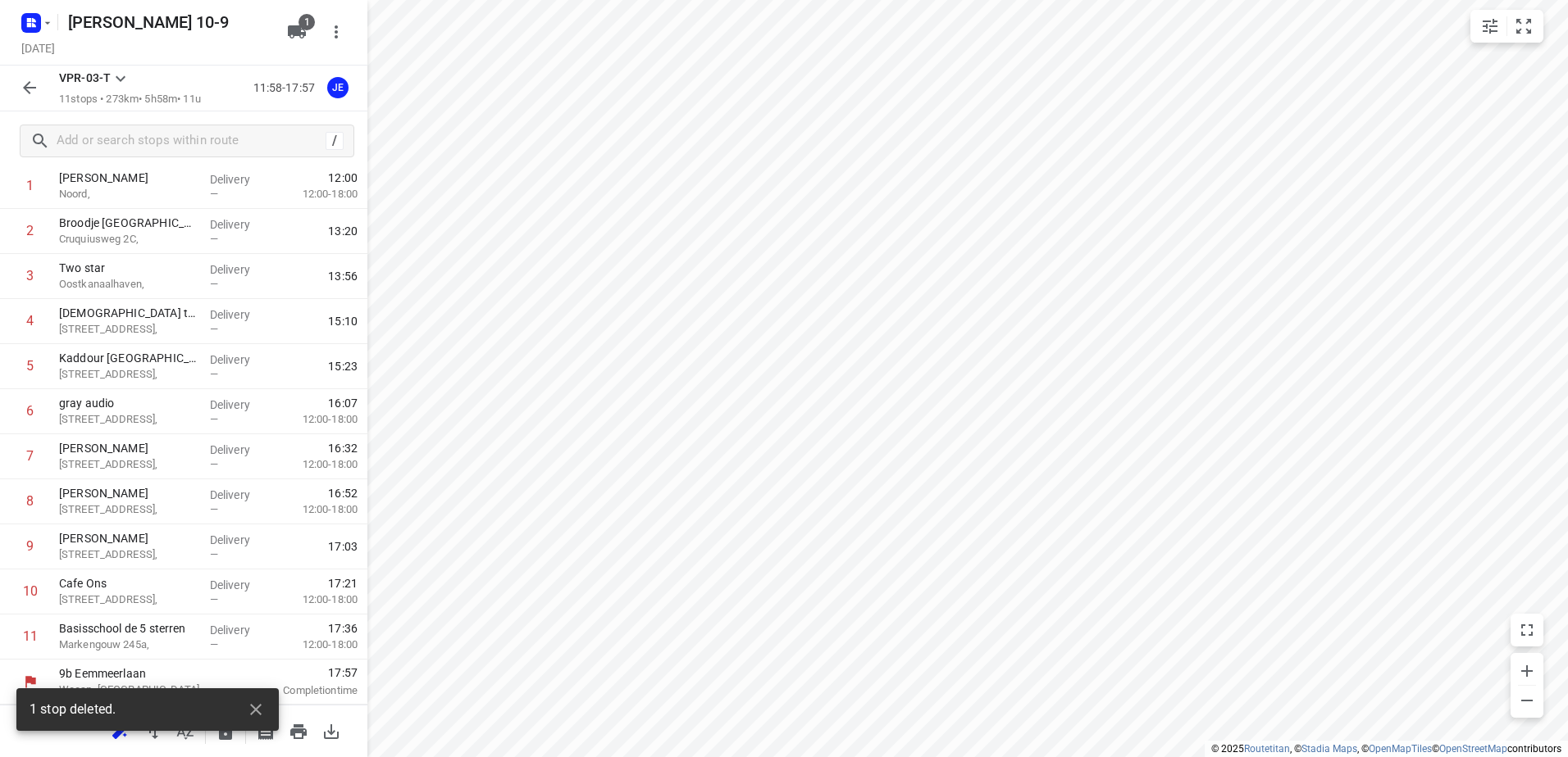
scroll to position [88, 0]
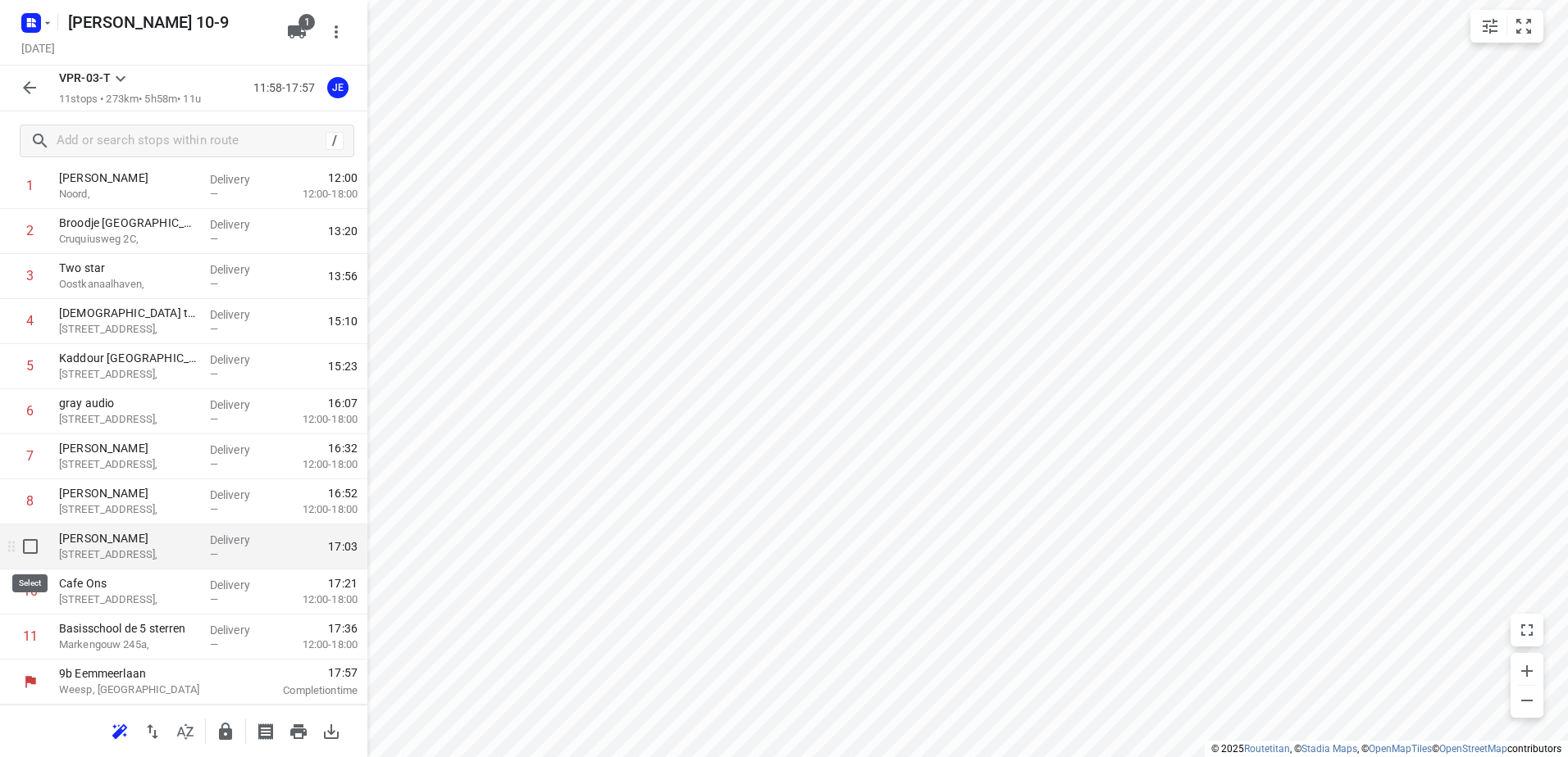
click at [28, 545] on input "checkbox" at bounding box center [30, 547] width 33 height 33
checkbox input "true"
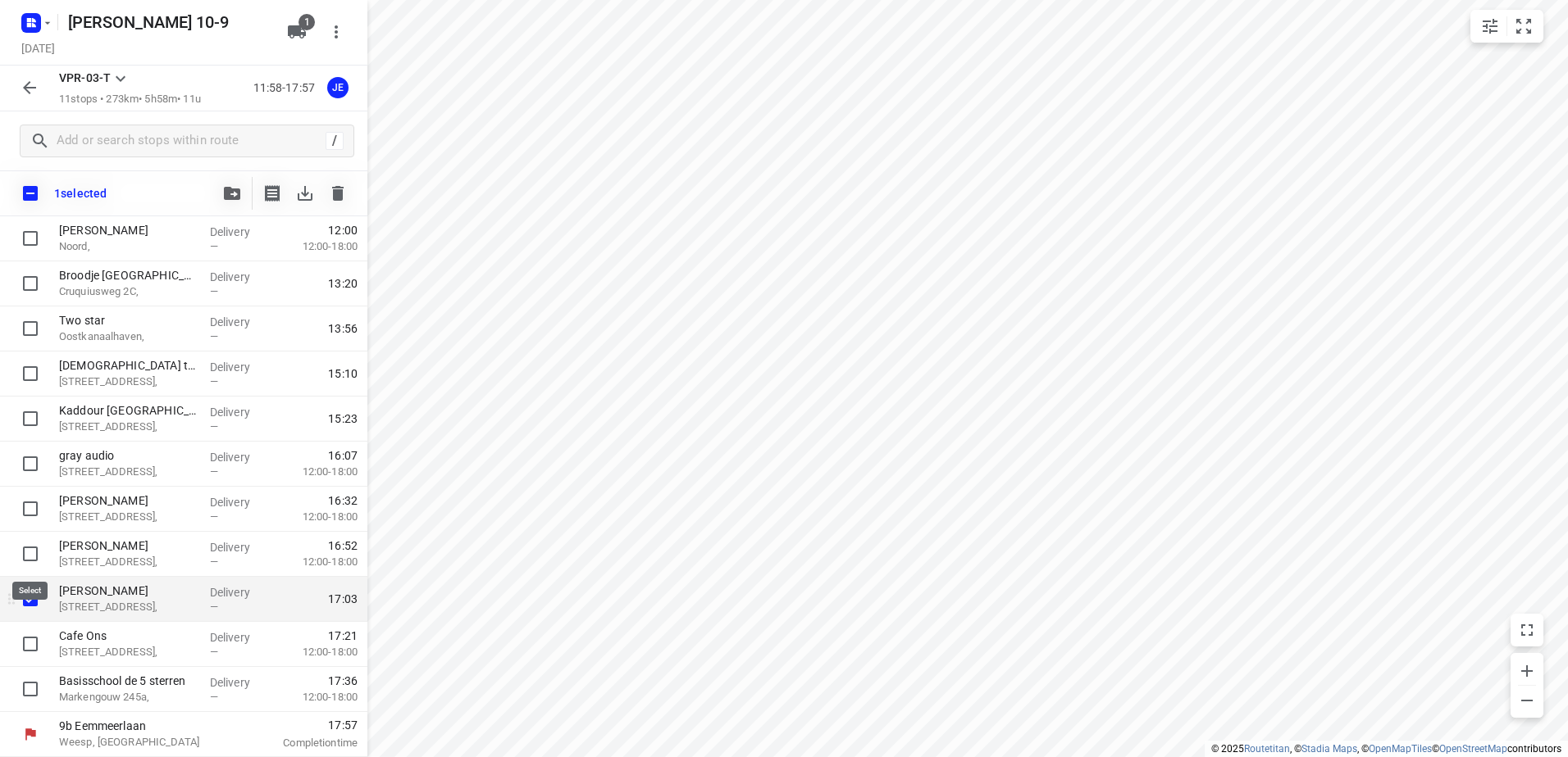
scroll to position [82, 0]
click at [335, 197] on icon "button" at bounding box center [338, 193] width 12 height 15
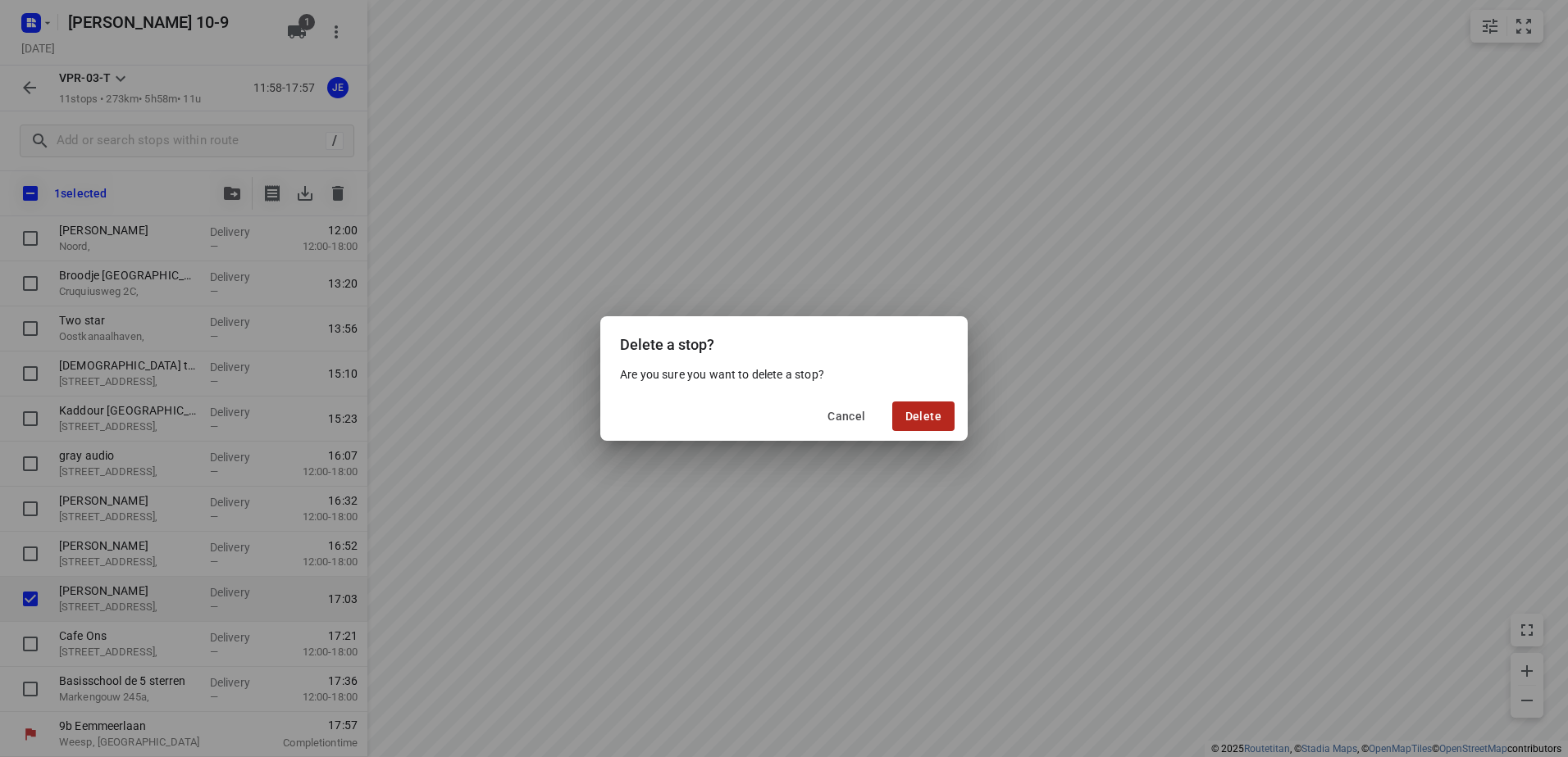
click at [943, 411] on button "Delete" at bounding box center [923, 416] width 62 height 29
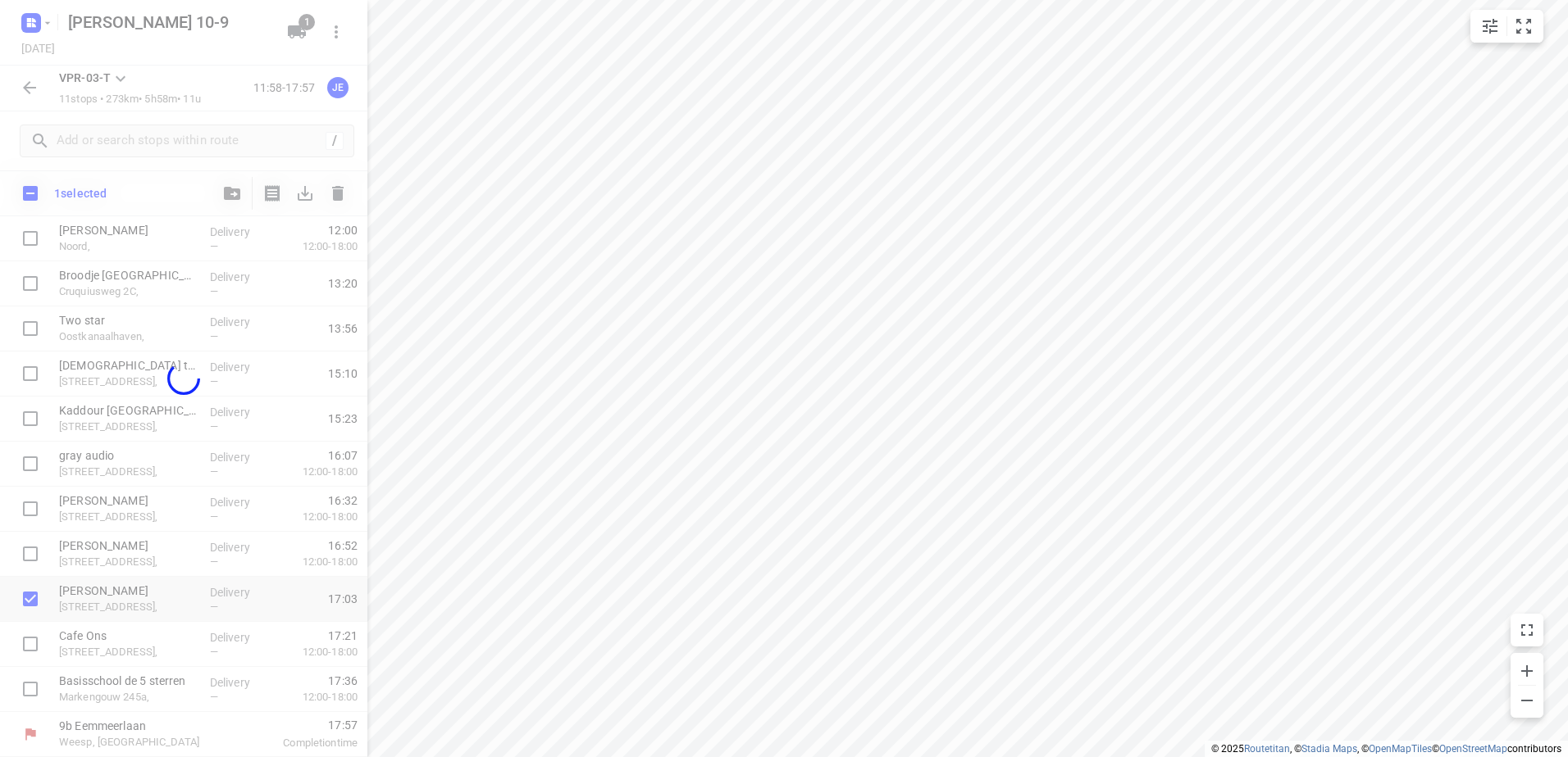
scroll to position [44, 0]
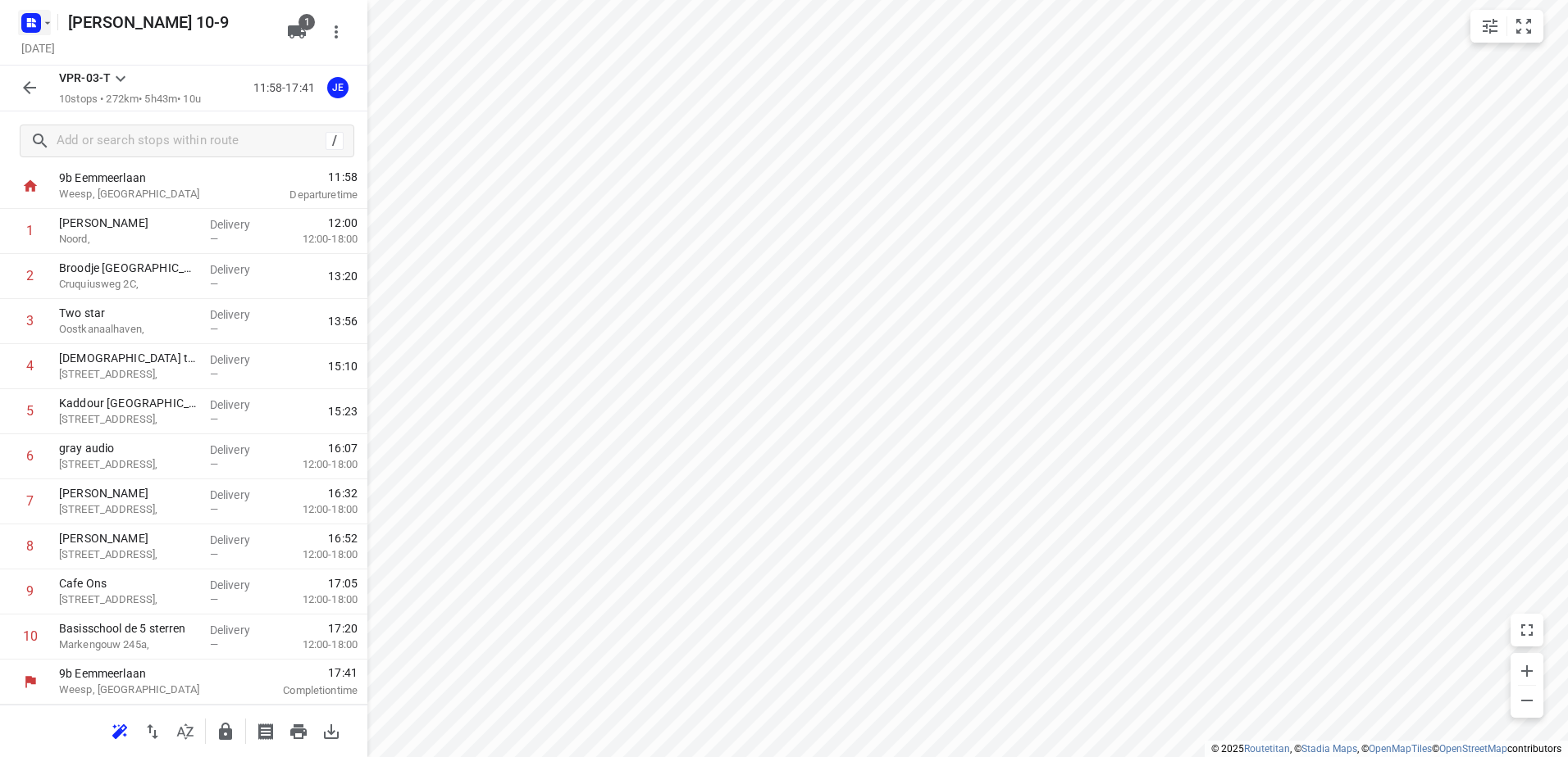
click at [49, 24] on icon "button" at bounding box center [47, 23] width 14 height 14
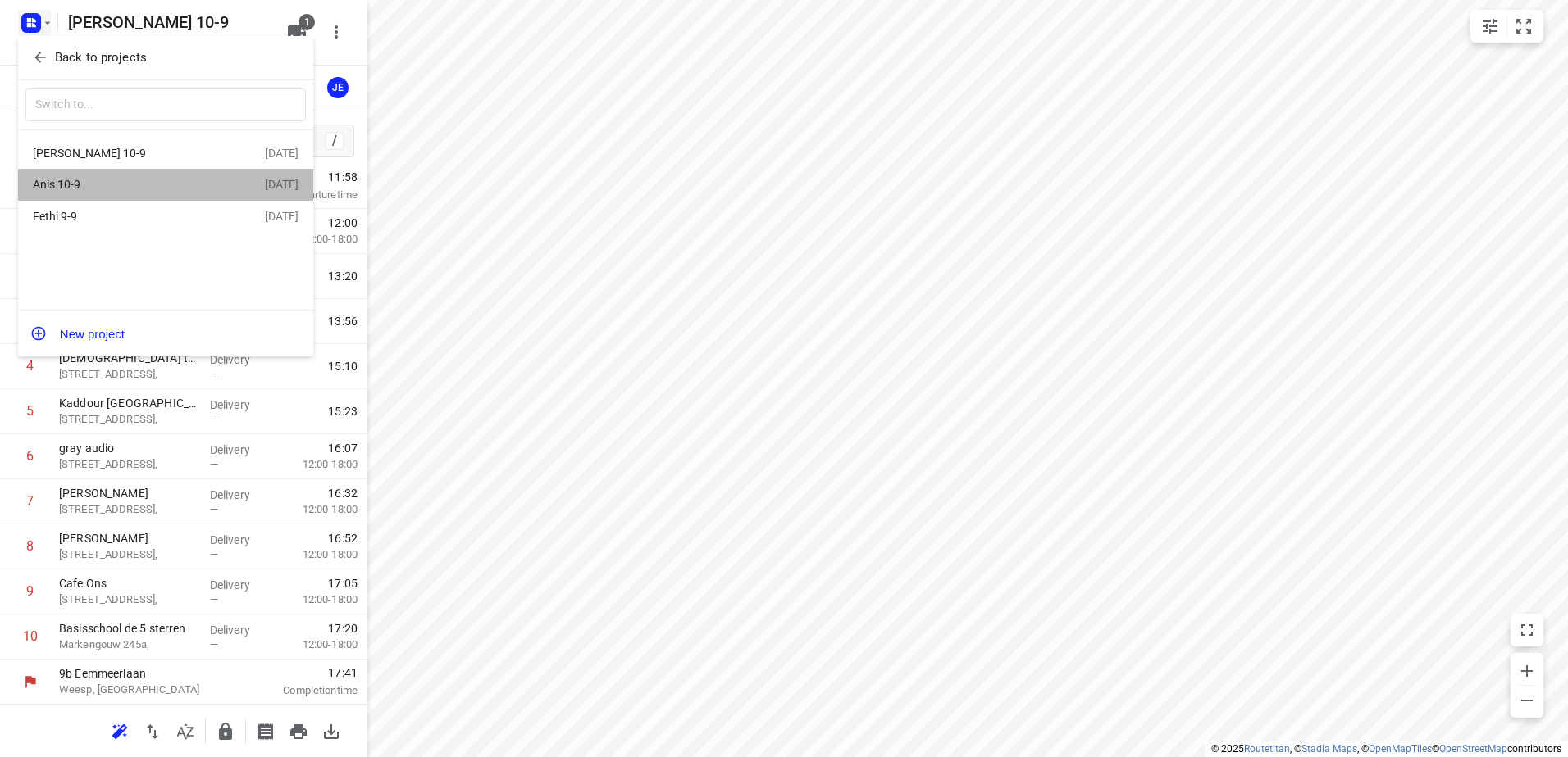
click at [77, 179] on div "Anis 10-9" at bounding box center [127, 185] width 189 height 14
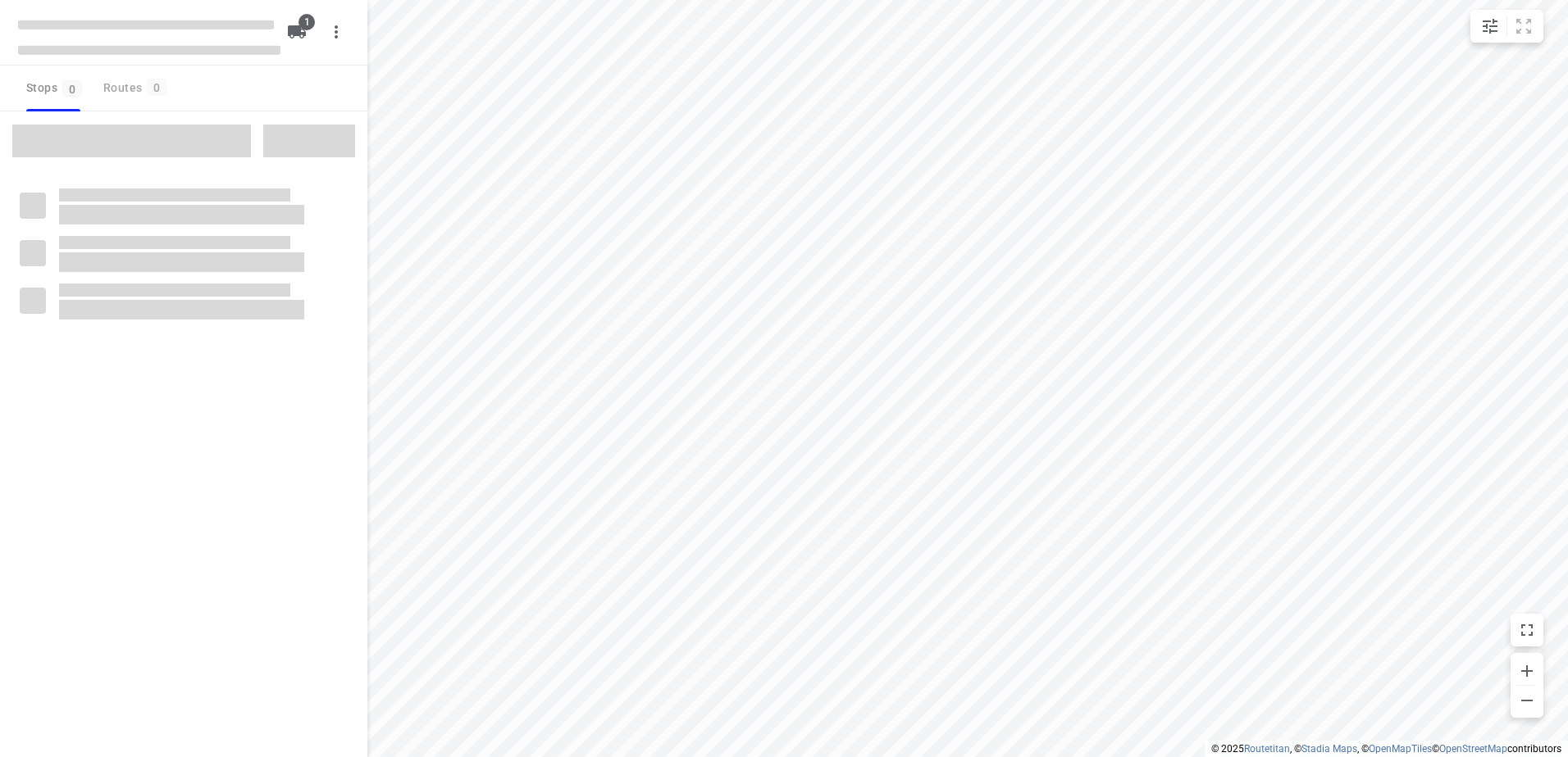
type input "distance"
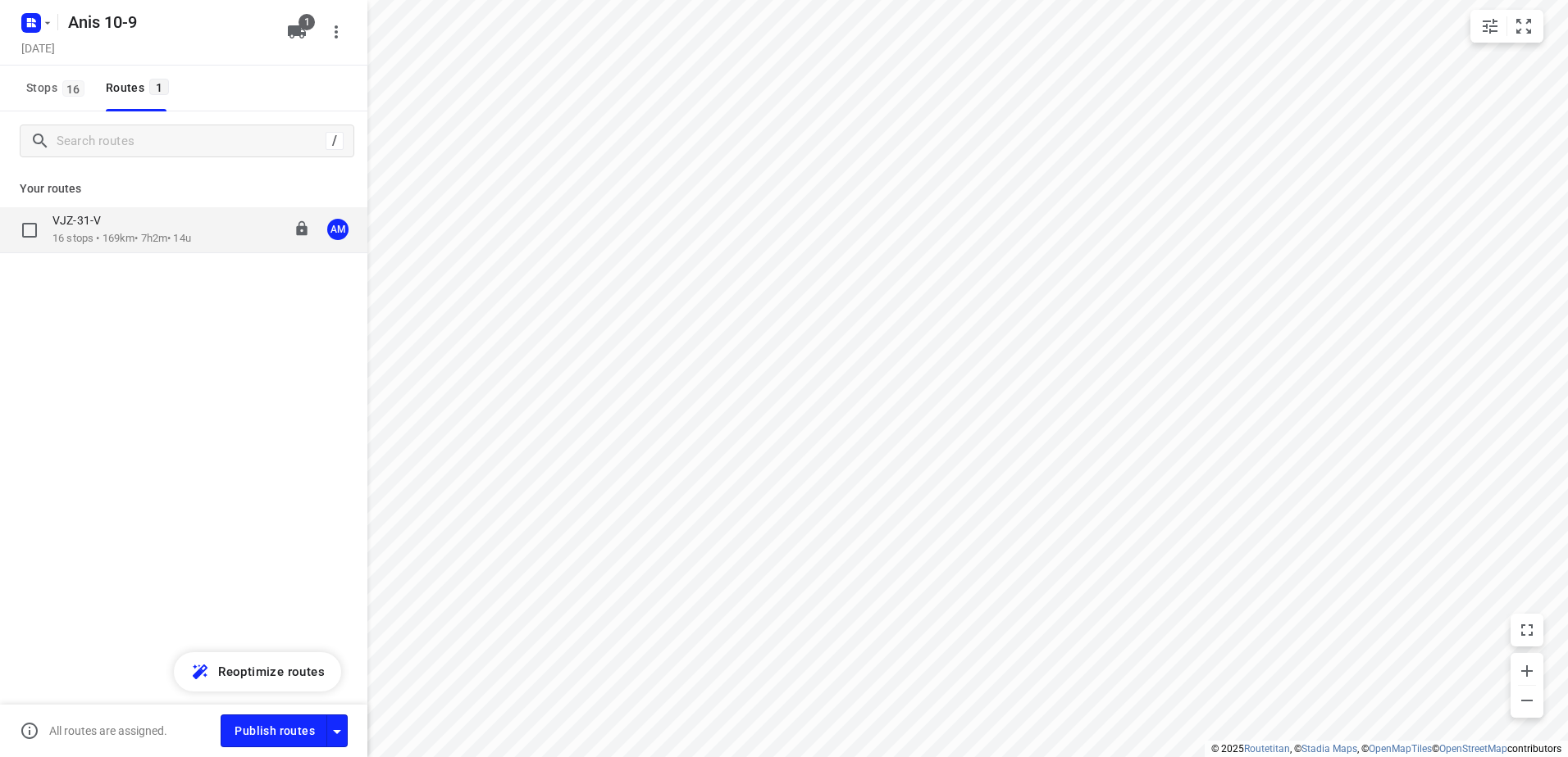
click at [117, 220] on div "VJZ-31-V" at bounding box center [121, 222] width 138 height 18
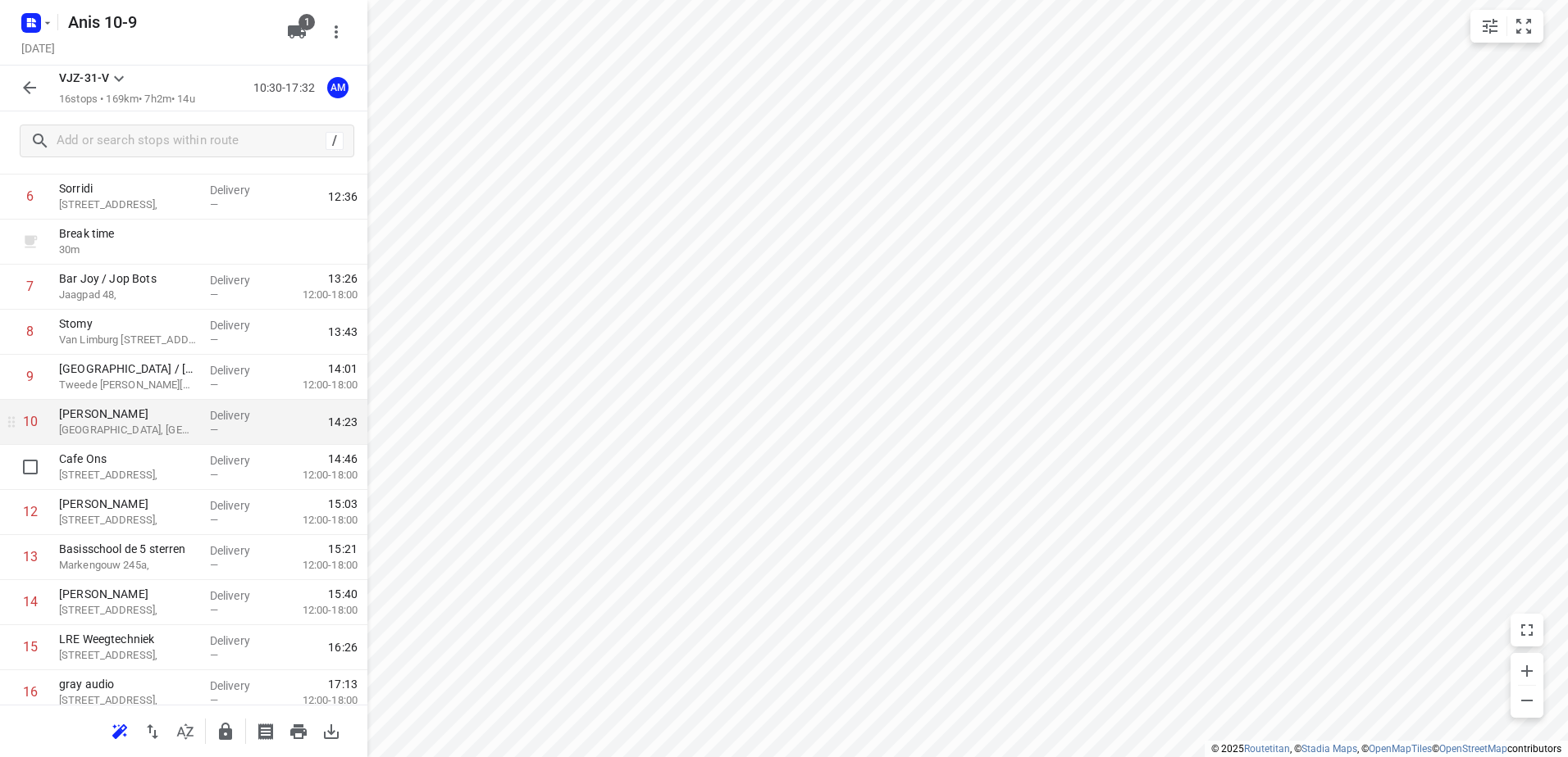
scroll to position [328, 0]
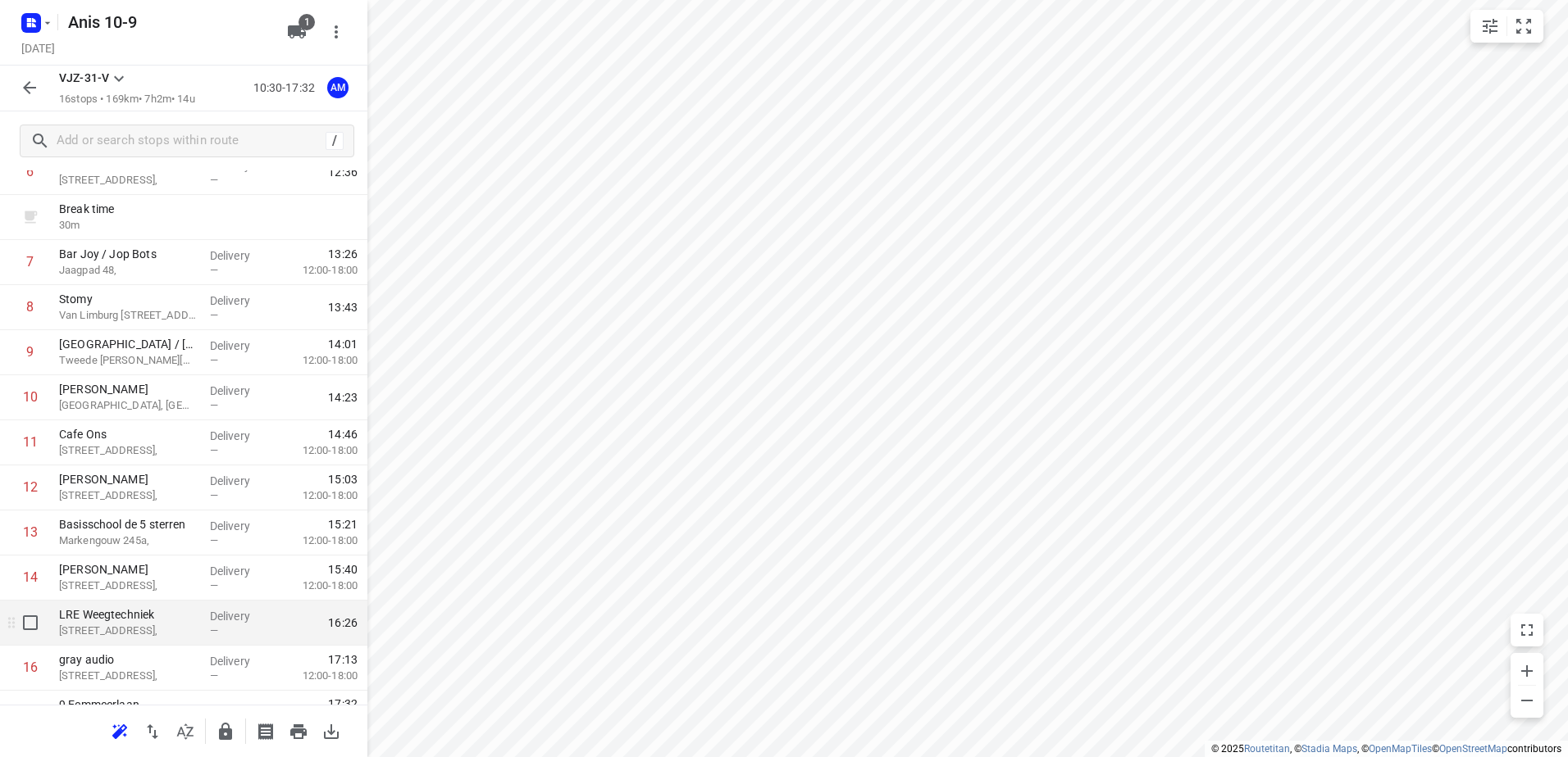
click at [155, 621] on p "LRE Weegtechniek" at bounding box center [128, 615] width 138 height 16
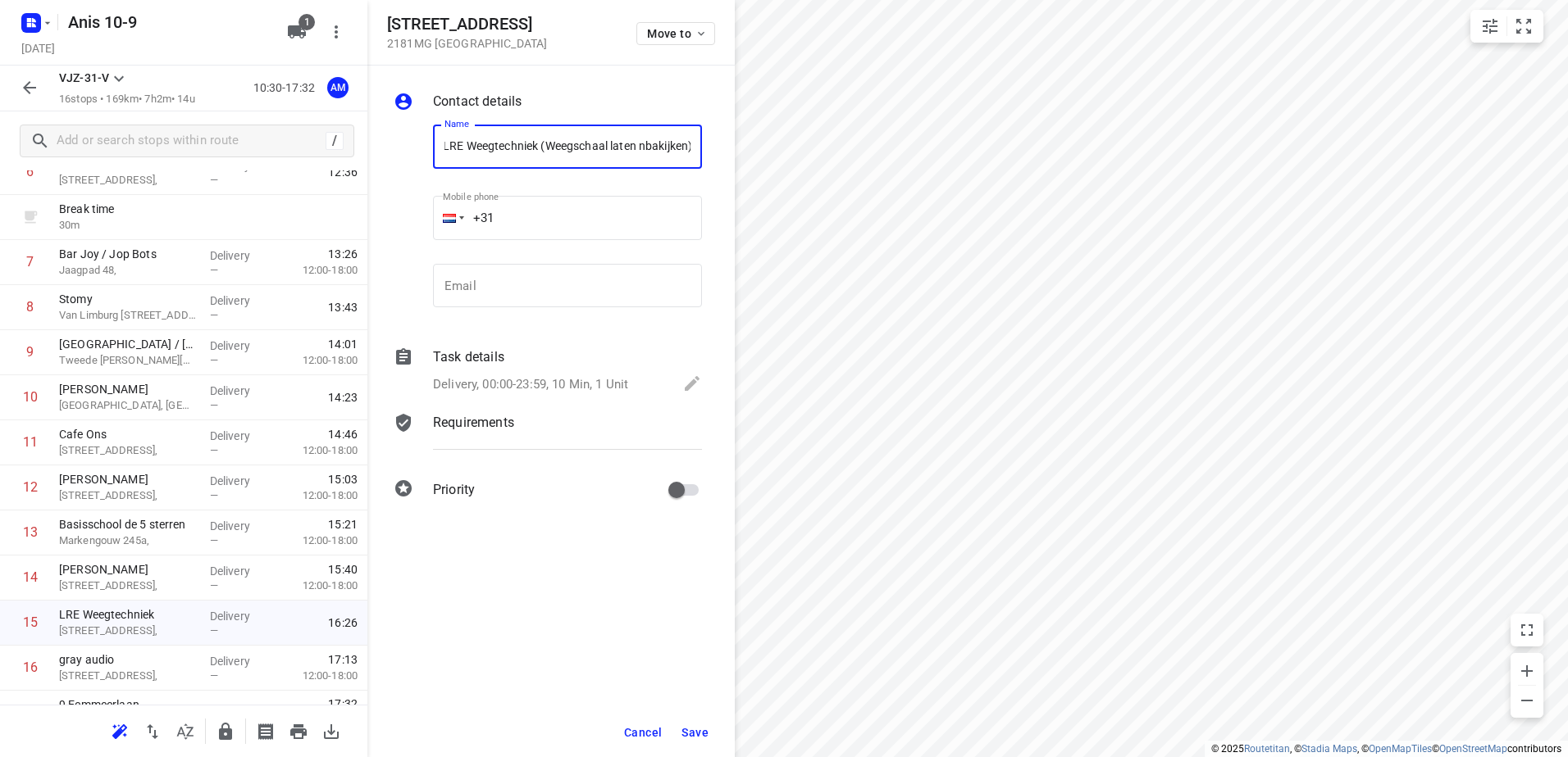
scroll to position [0, 6]
click at [650, 145] on input "LRE Weegtechniek (Weegschaal laten nbakijken)" at bounding box center [568, 147] width 269 height 45
type input "LRE Weegtechniek (Weegschaal laten nakijken)"
click at [697, 732] on span "Save" at bounding box center [695, 733] width 27 height 14
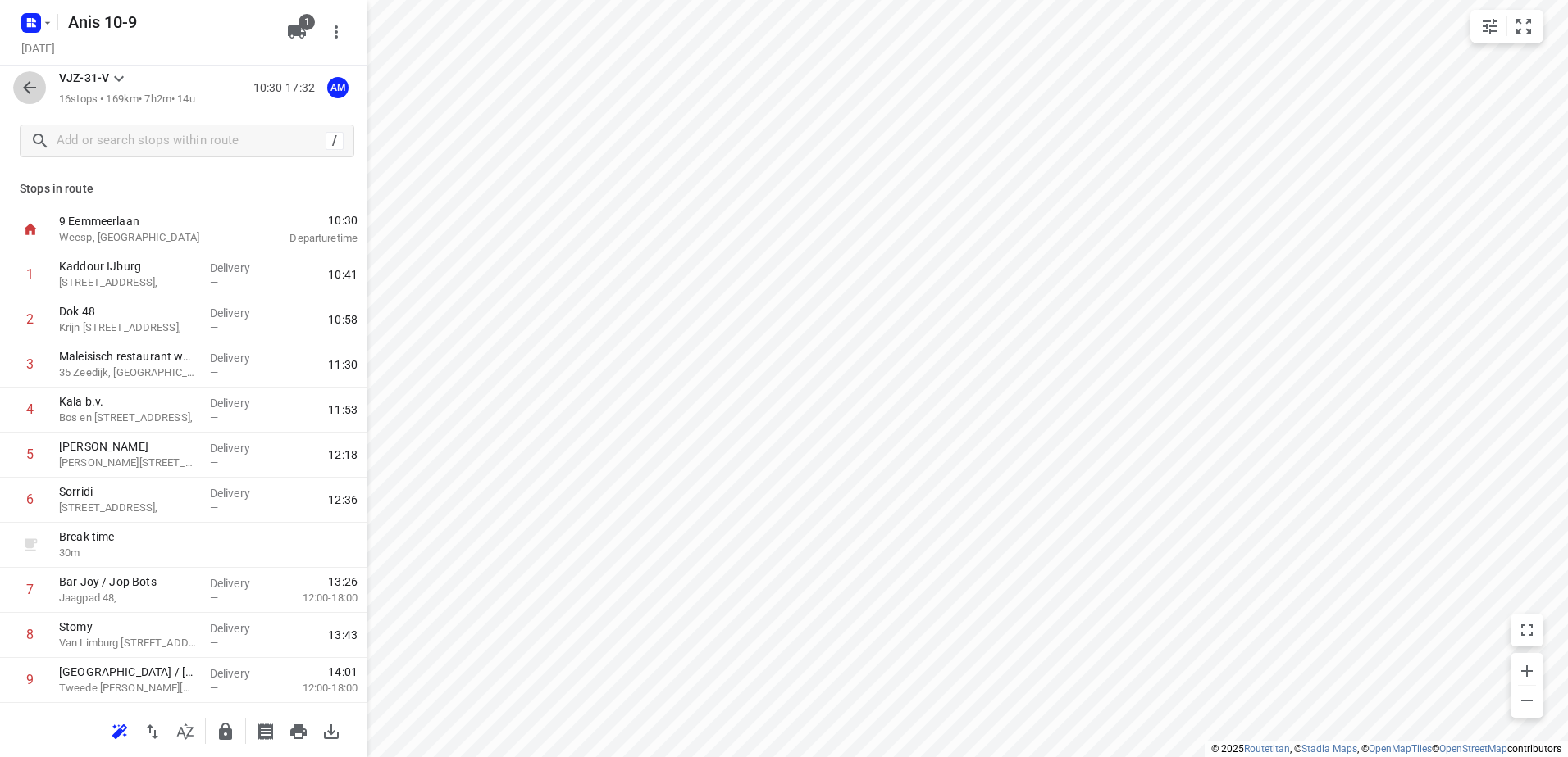
click at [27, 86] on icon "button" at bounding box center [30, 88] width 14 height 14
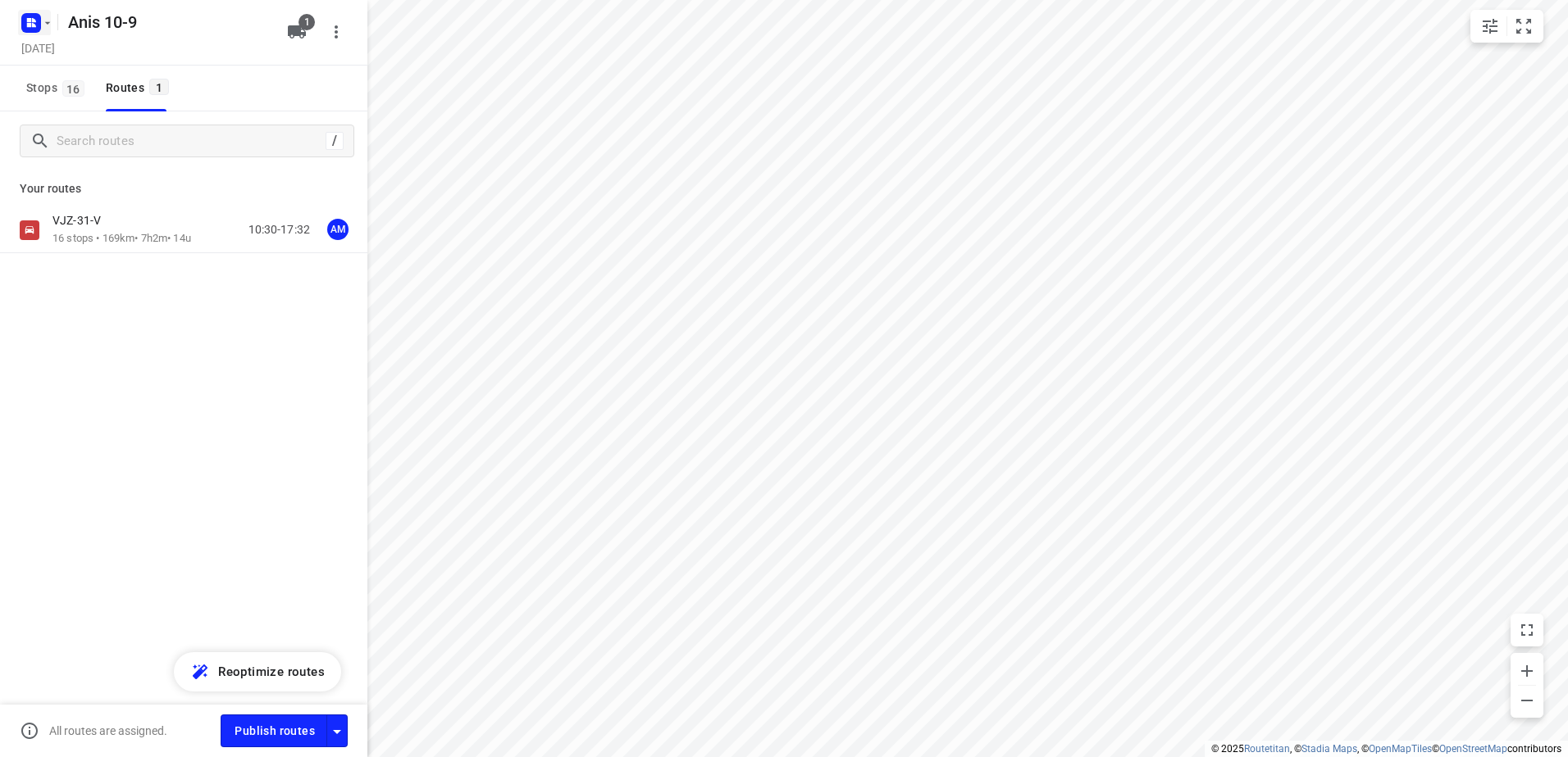
click at [50, 18] on icon "button" at bounding box center [47, 23] width 14 height 14
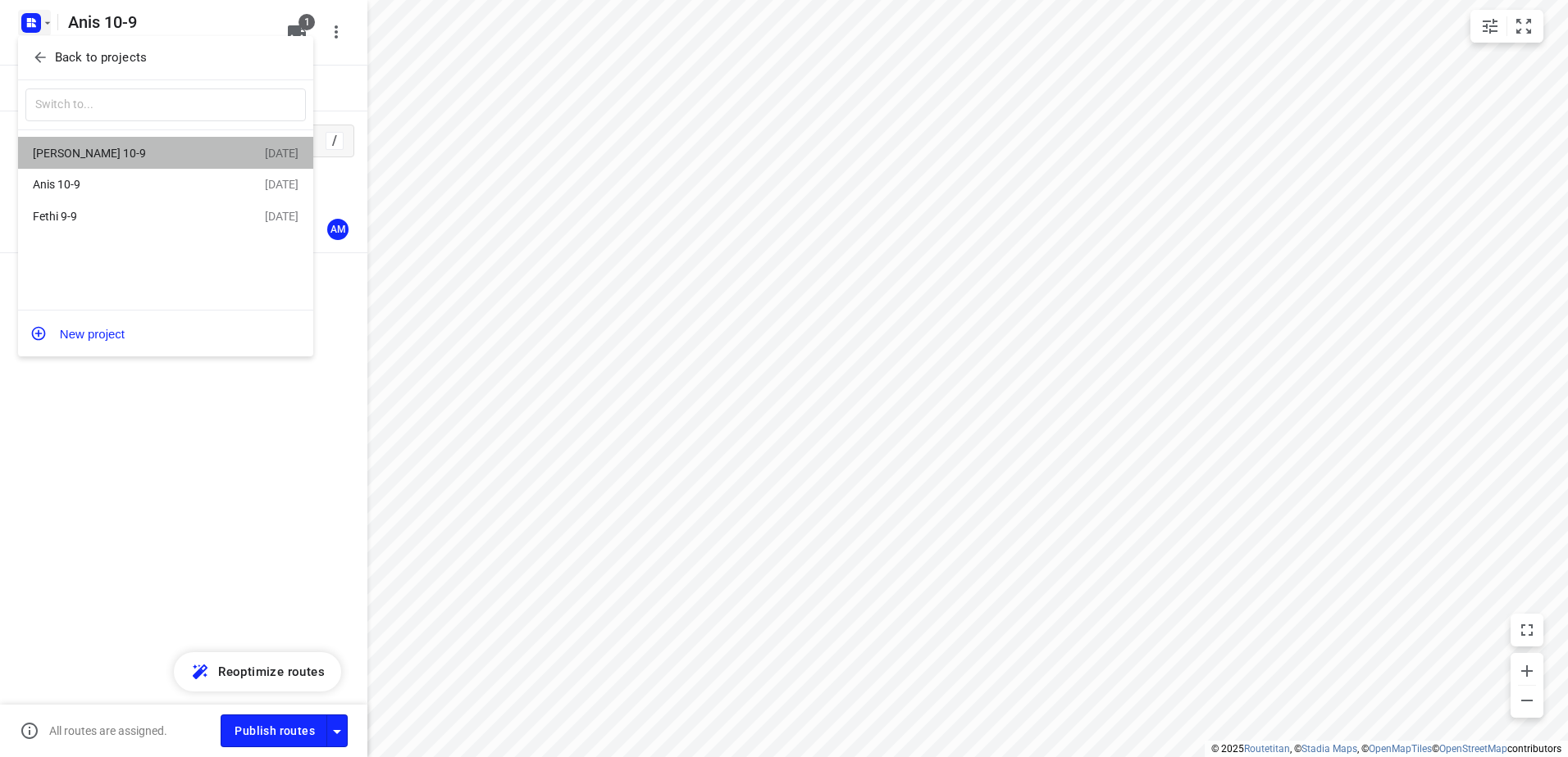
click at [81, 153] on div "[PERSON_NAME] 10-9" at bounding box center [127, 154] width 189 height 14
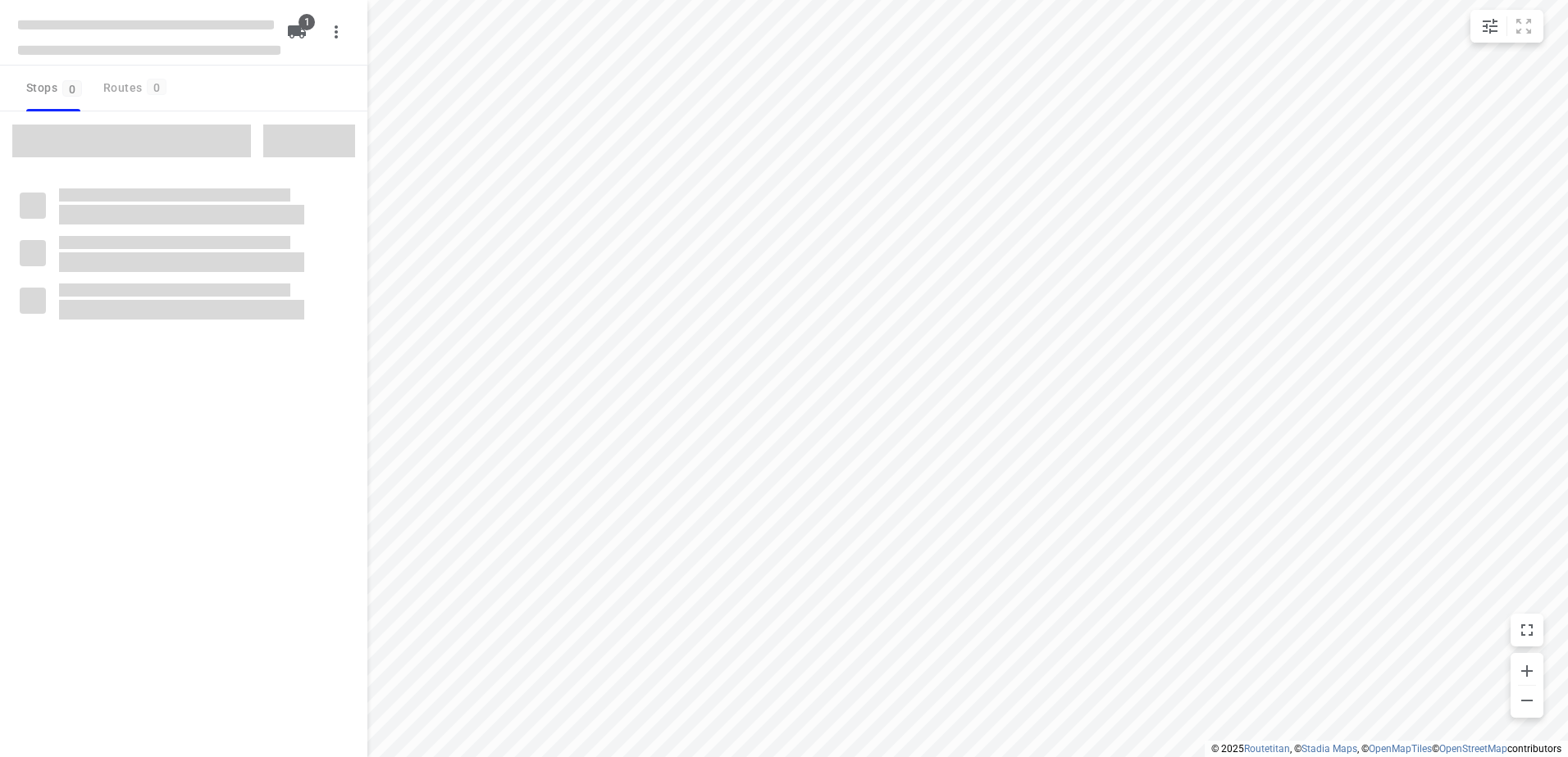
type input "distance"
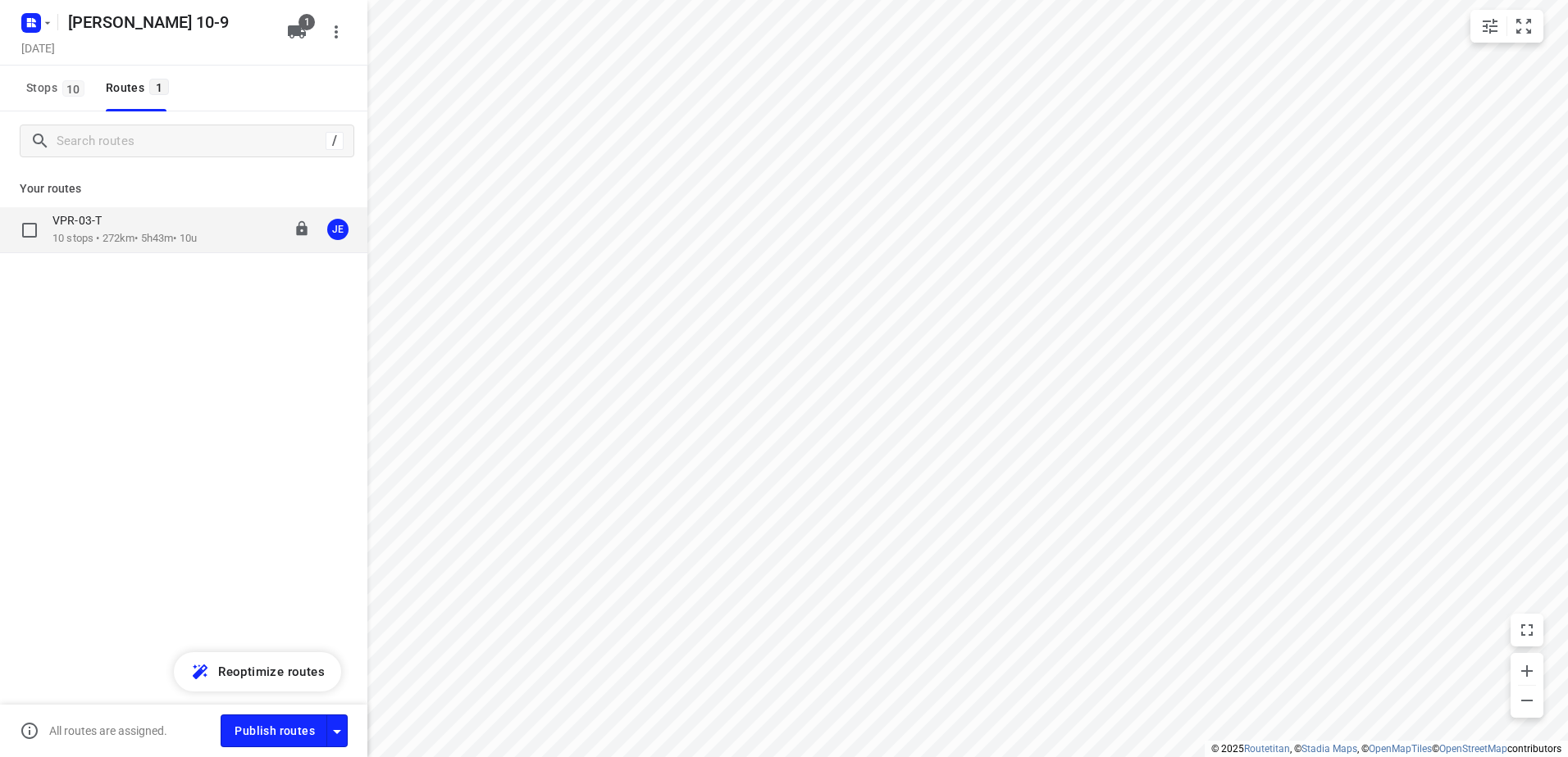
click at [120, 225] on div "VPR-03-T" at bounding box center [124, 222] width 144 height 18
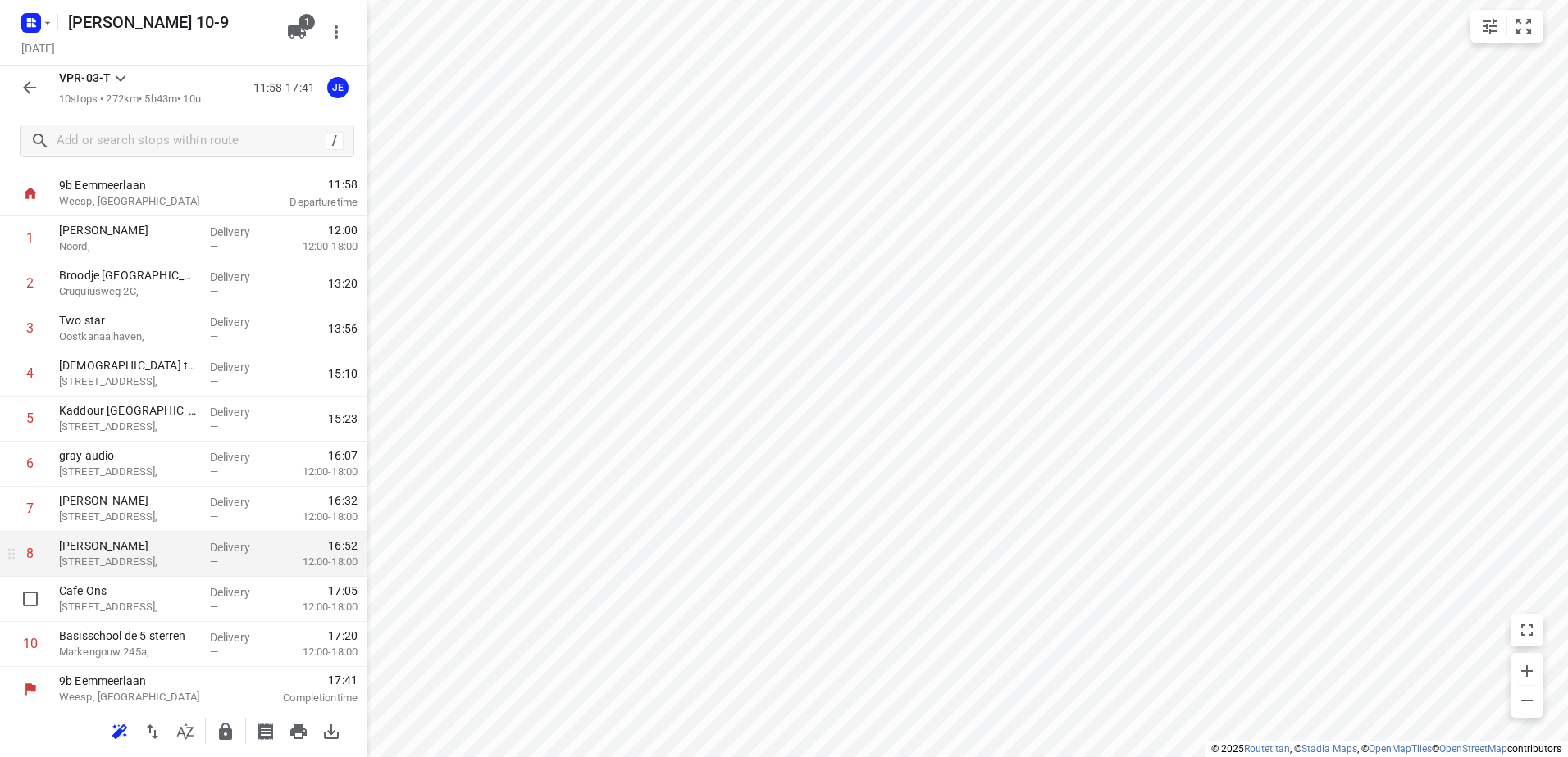
scroll to position [44, 0]
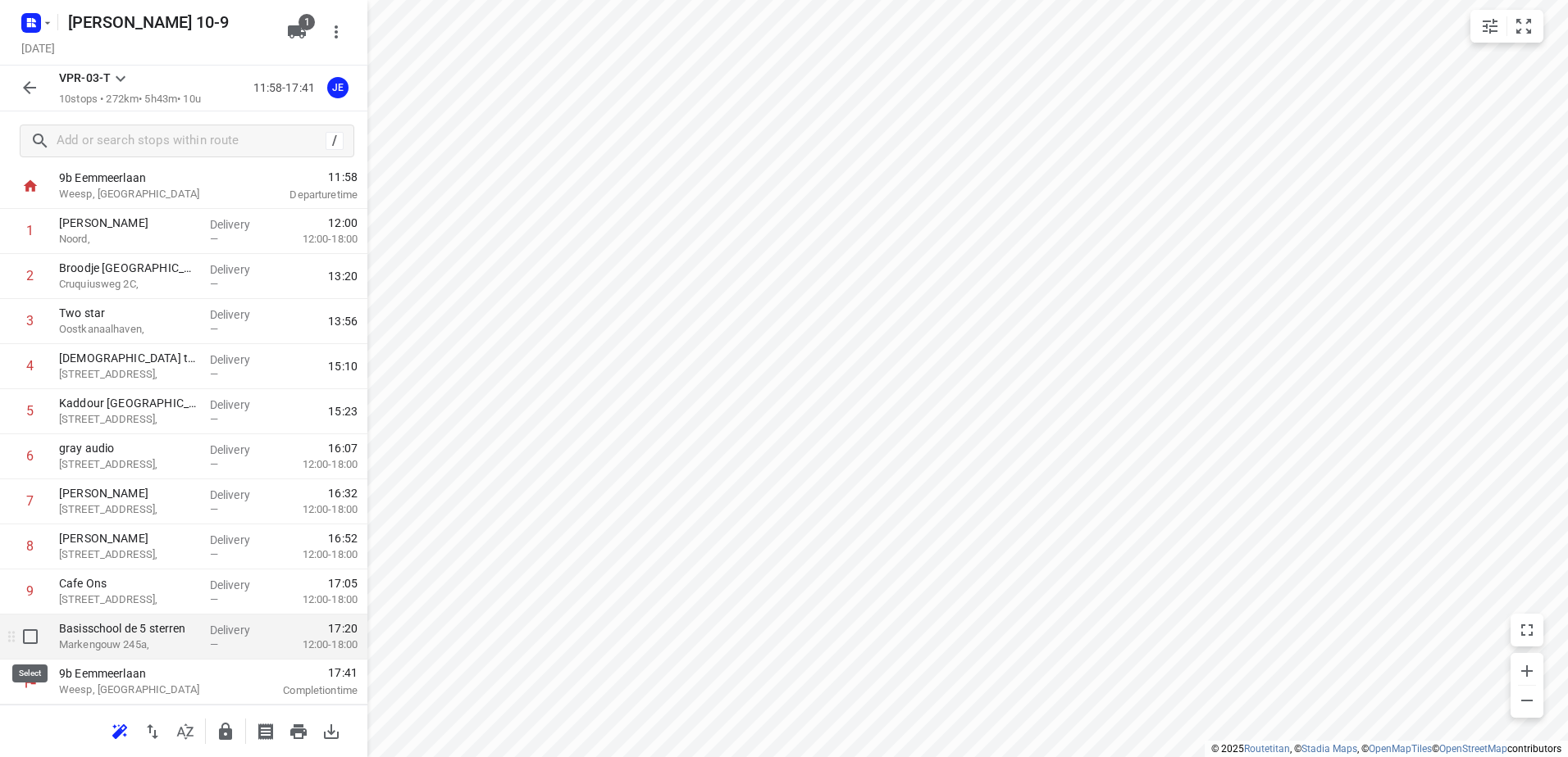
click at [30, 635] on input "checkbox" at bounding box center [30, 637] width 33 height 33
checkbox input "true"
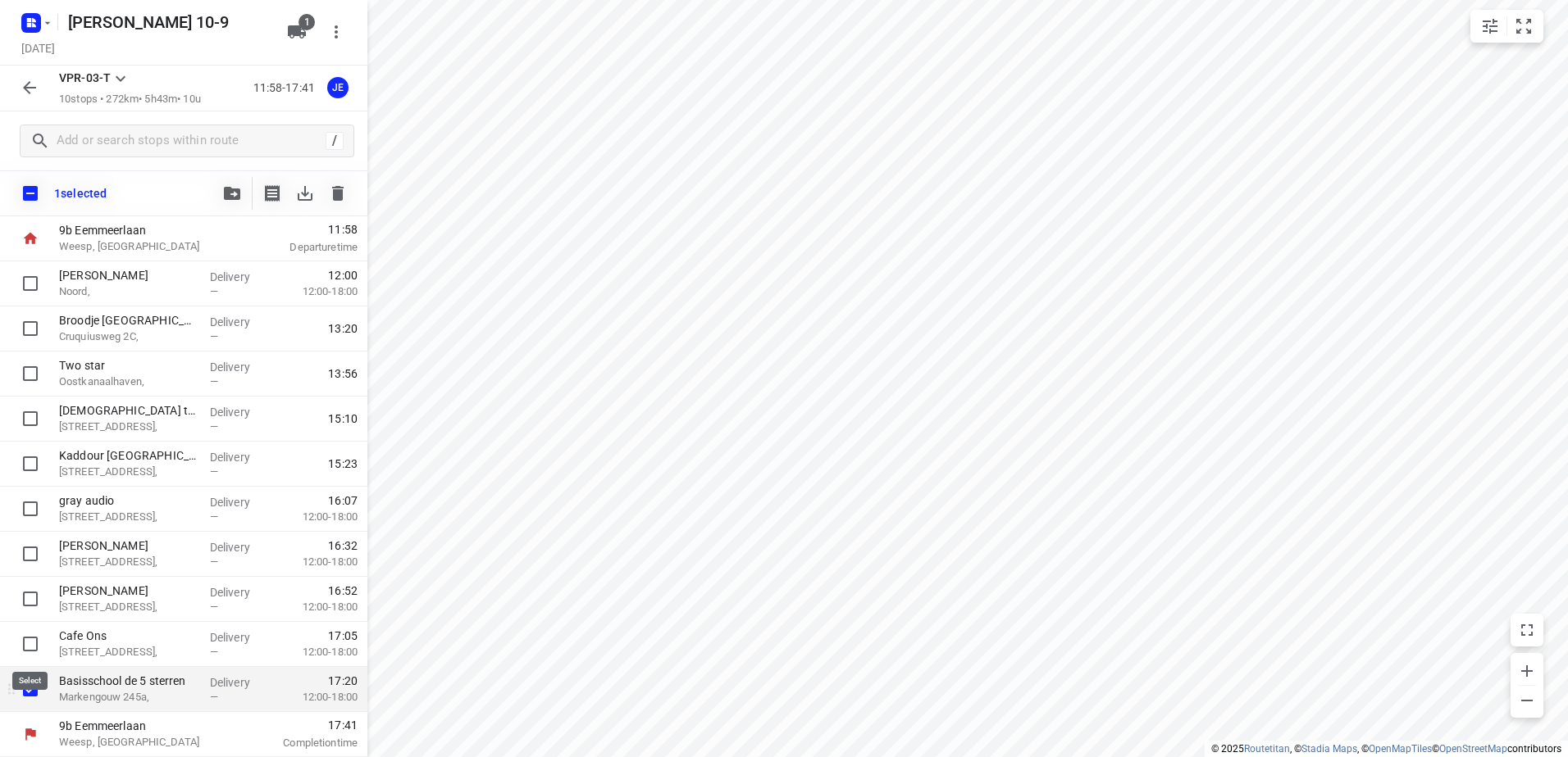
scroll to position [37, 0]
click at [340, 190] on icon "button" at bounding box center [338, 193] width 12 height 15
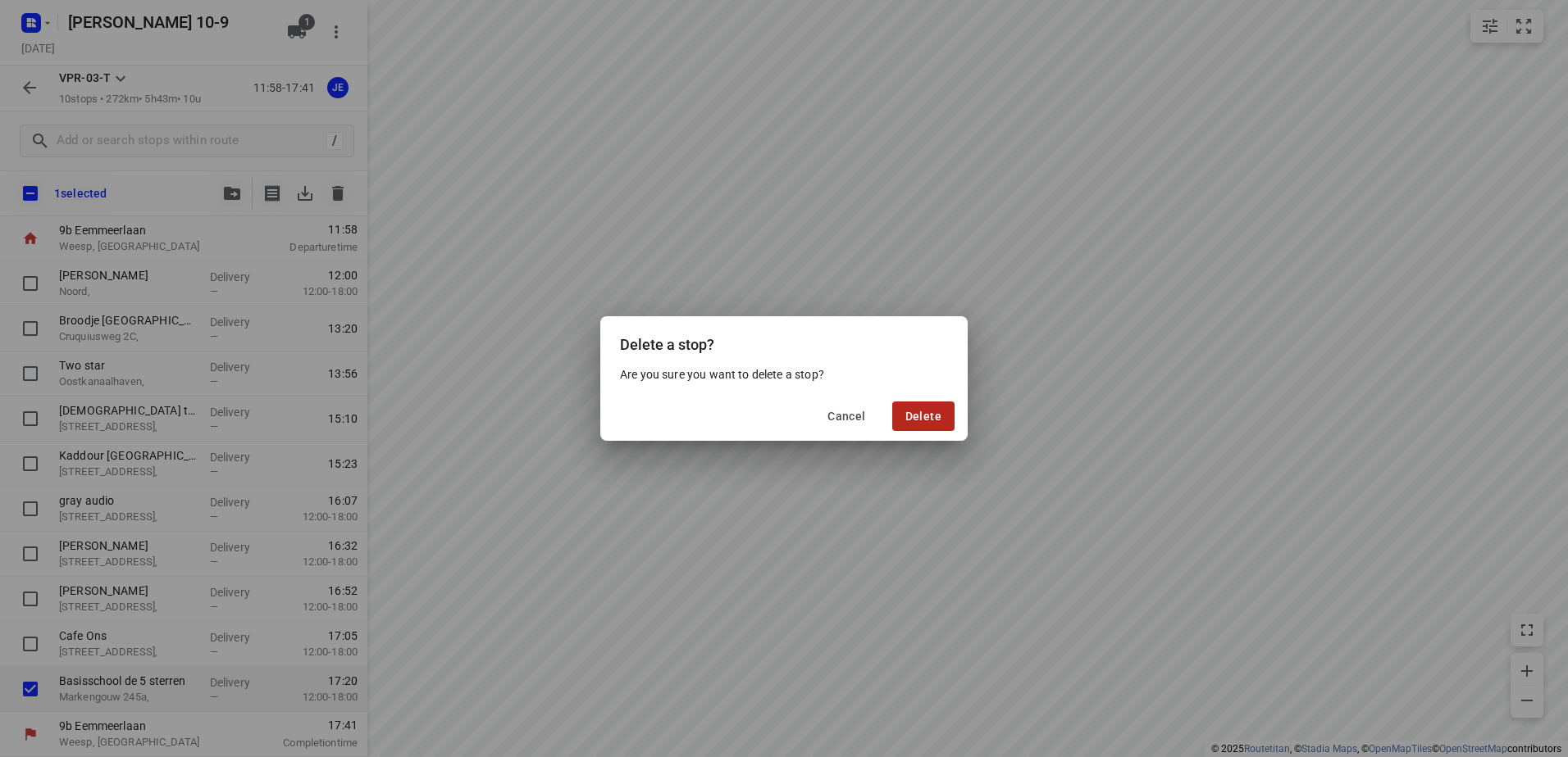
click at [933, 414] on span "Delete" at bounding box center [923, 416] width 36 height 14
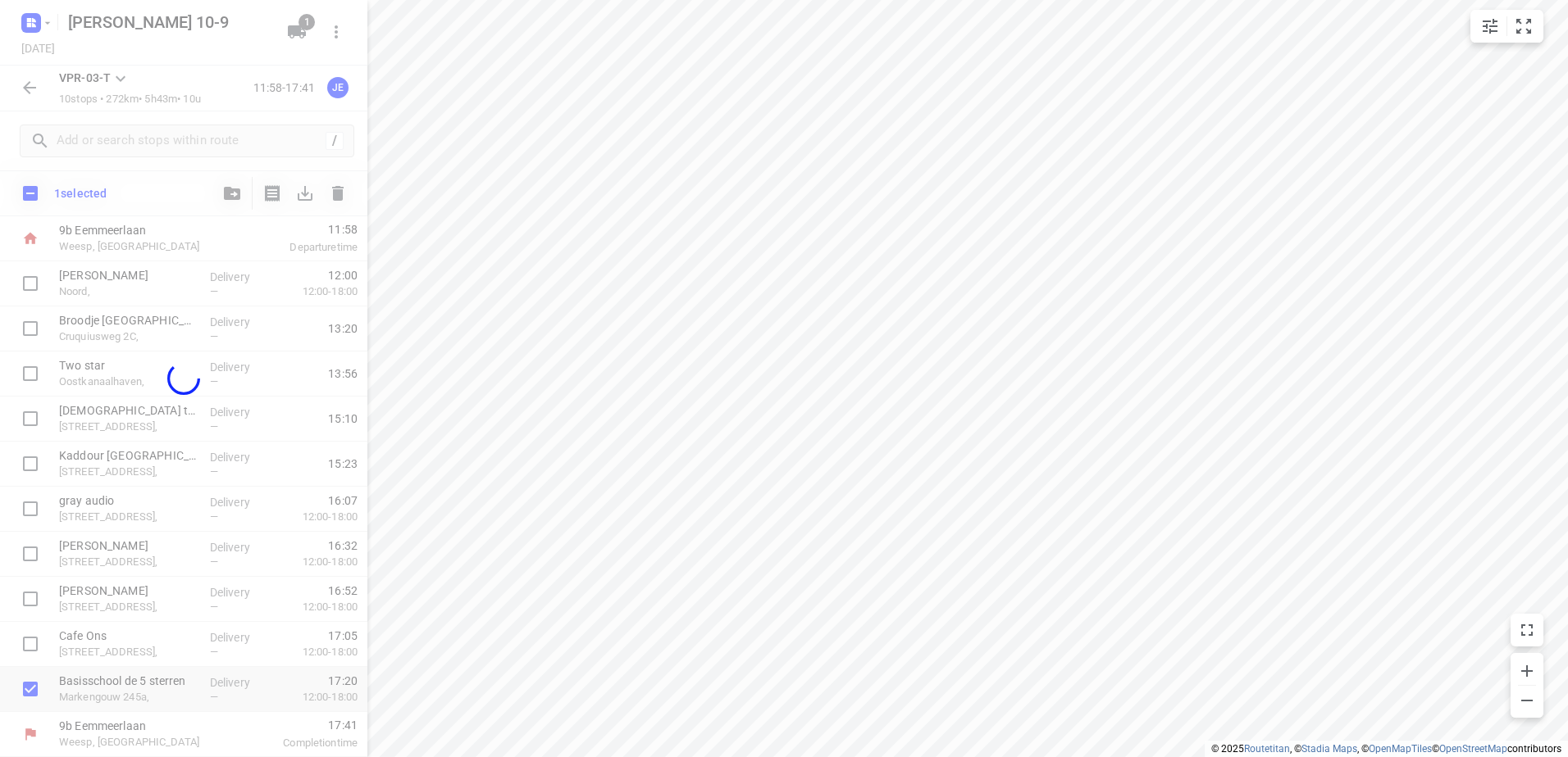
scroll to position [0, 0]
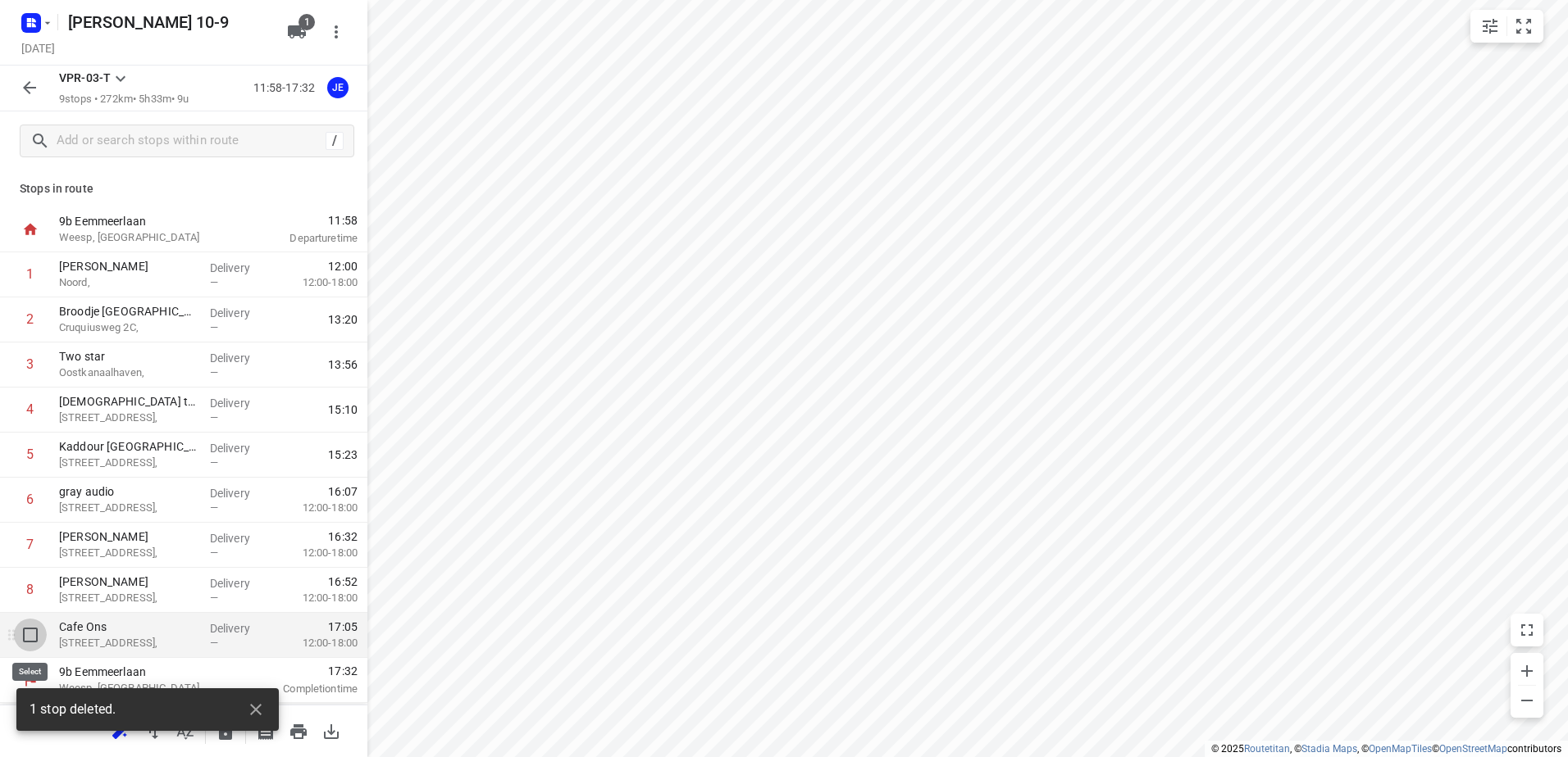
click at [32, 632] on input "checkbox" at bounding box center [30, 635] width 33 height 33
checkbox input "true"
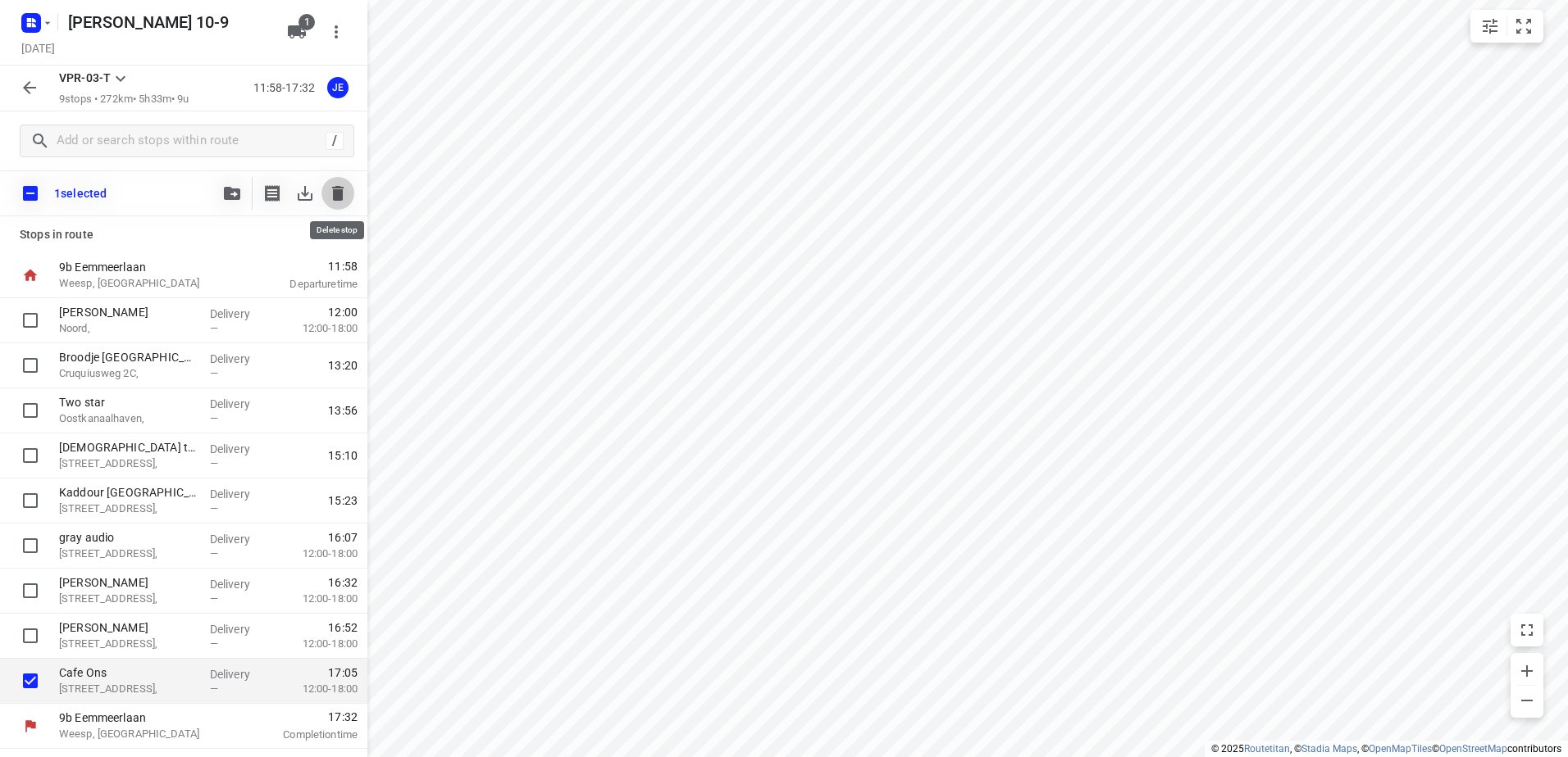
click at [342, 185] on icon "button" at bounding box center [338, 194] width 19 height 19
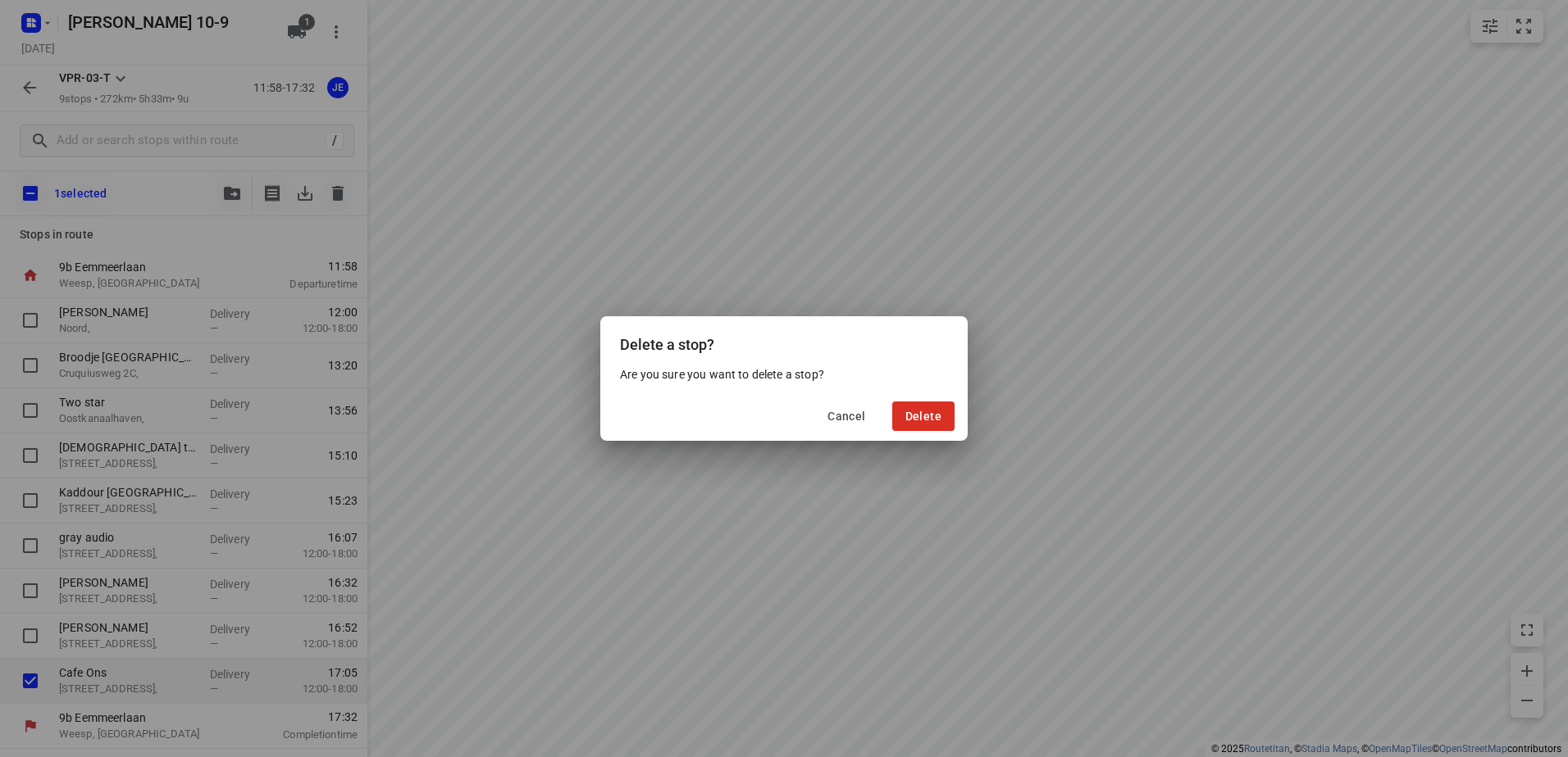
click at [942, 399] on div "Cancel Delete" at bounding box center [784, 416] width 367 height 49
click at [934, 417] on span "Delete" at bounding box center [923, 416] width 36 height 14
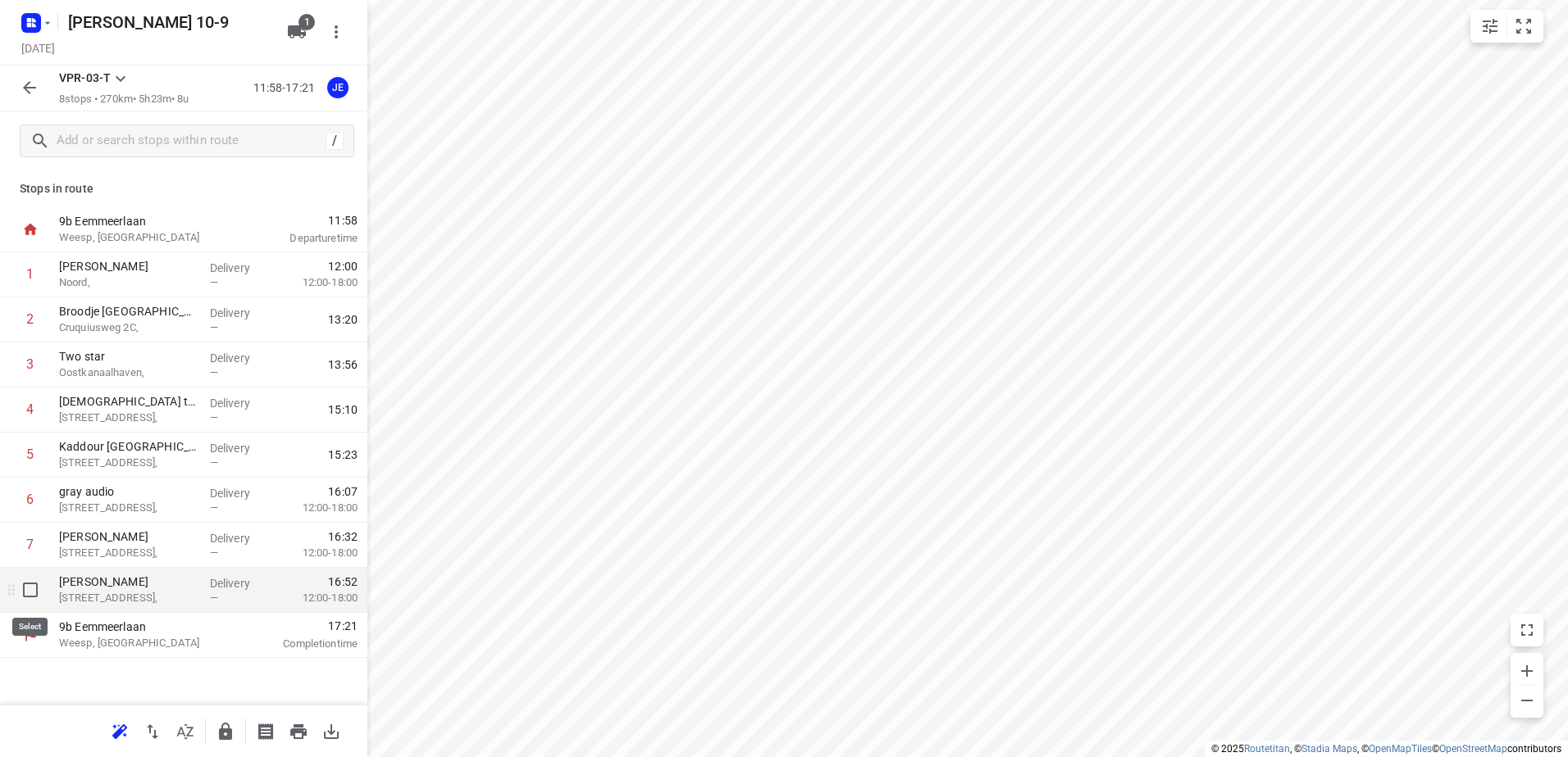
click at [34, 588] on input "checkbox" at bounding box center [30, 590] width 33 height 33
checkbox input "true"
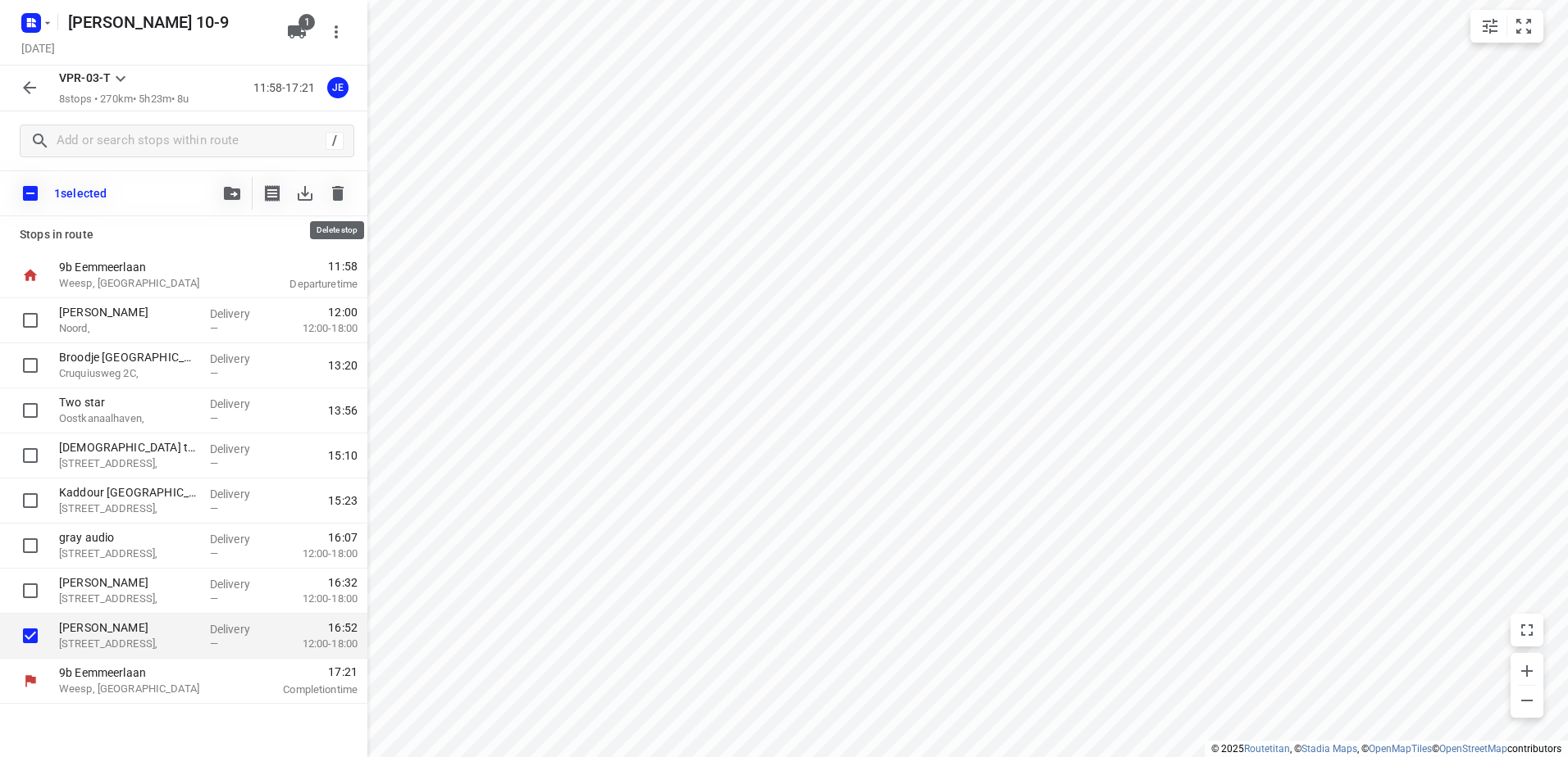
click at [335, 199] on icon "button" at bounding box center [338, 193] width 12 height 15
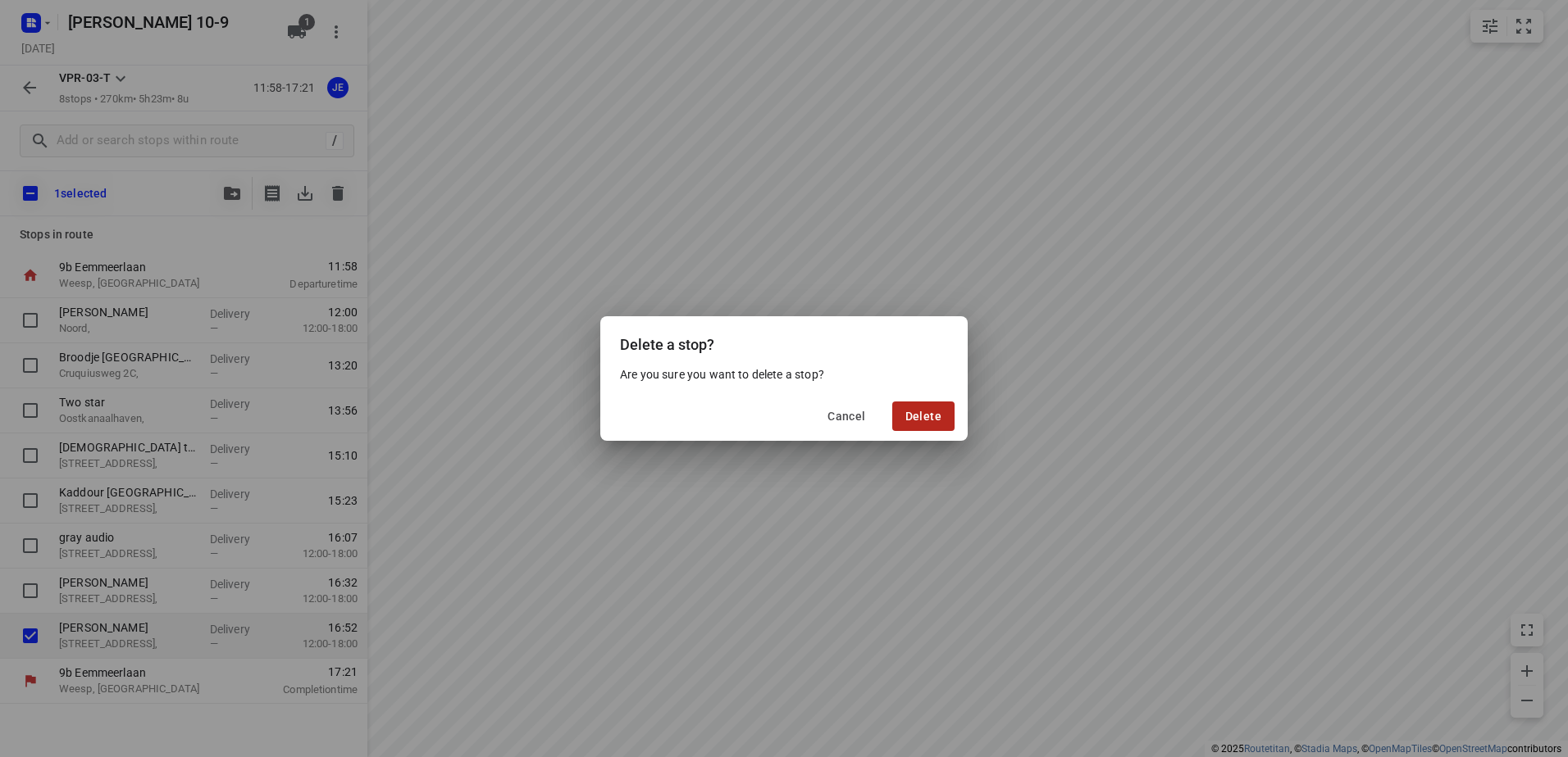
click at [929, 410] on span "Delete" at bounding box center [923, 416] width 36 height 14
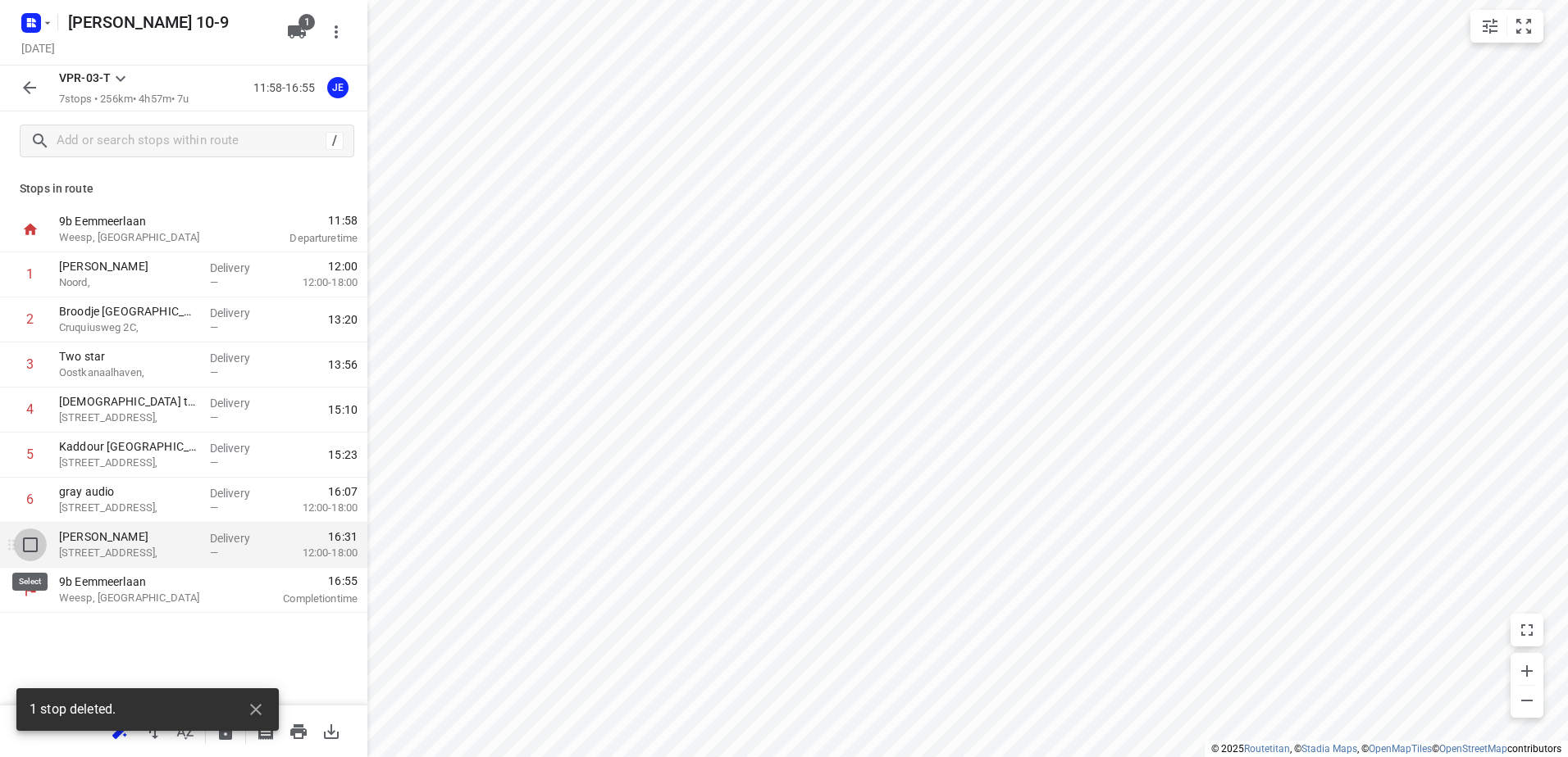
click at [34, 543] on input "checkbox" at bounding box center [30, 545] width 33 height 33
checkbox input "true"
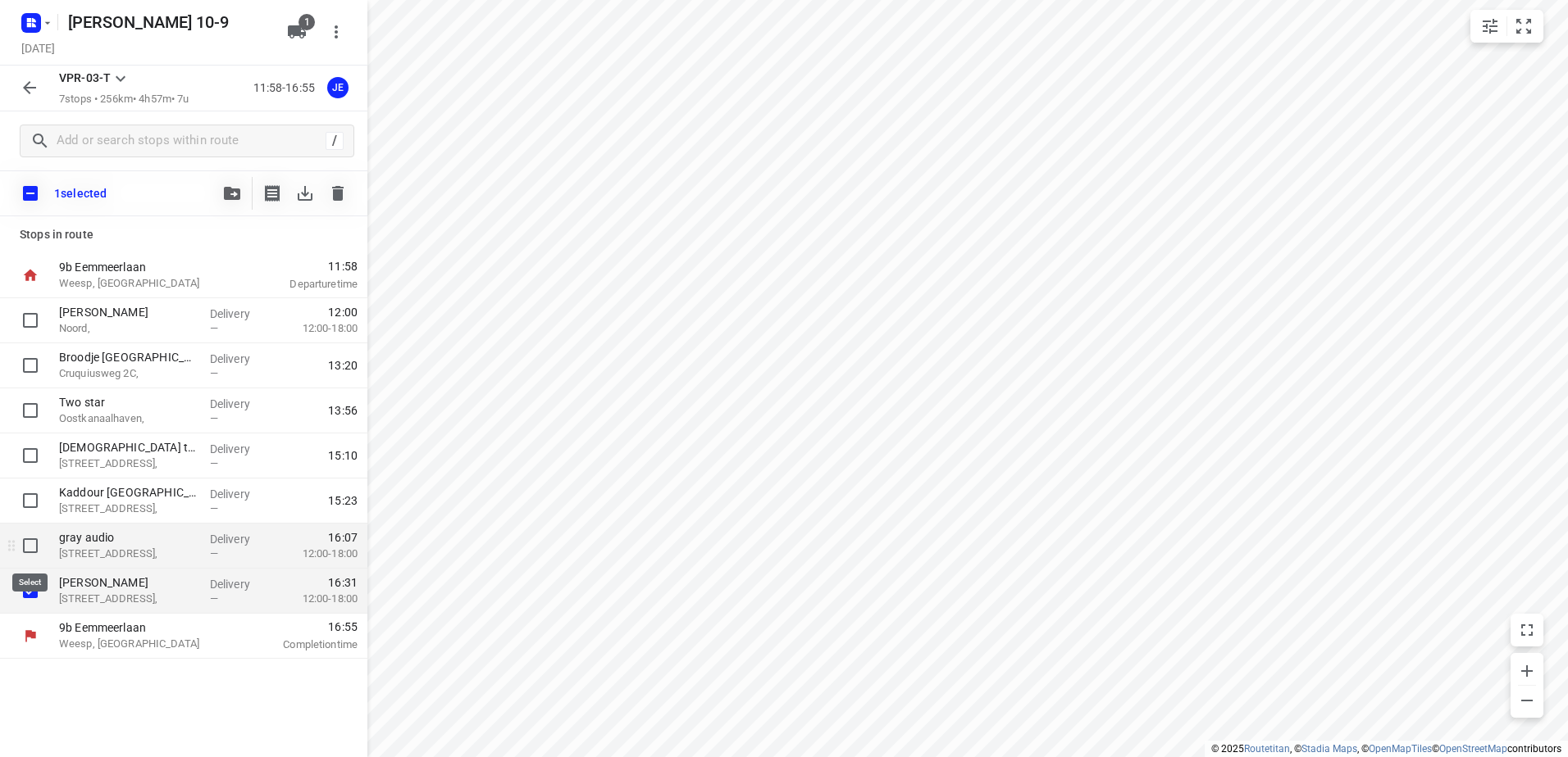
click at [31, 545] on input "checkbox" at bounding box center [30, 546] width 33 height 33
checkbox input "true"
click at [335, 197] on icon "button" at bounding box center [338, 193] width 12 height 15
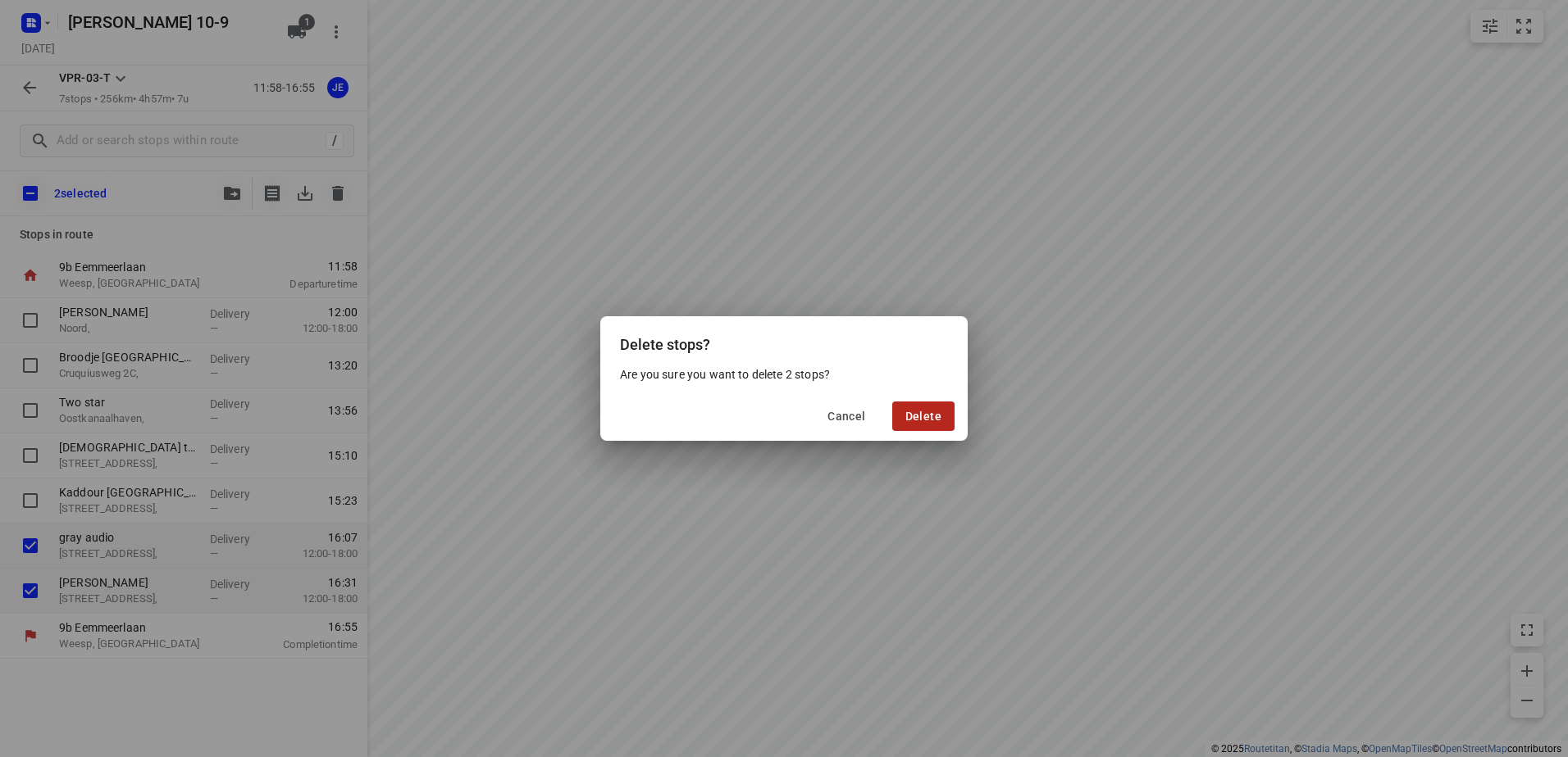
click at [912, 414] on span "Delete" at bounding box center [923, 416] width 36 height 14
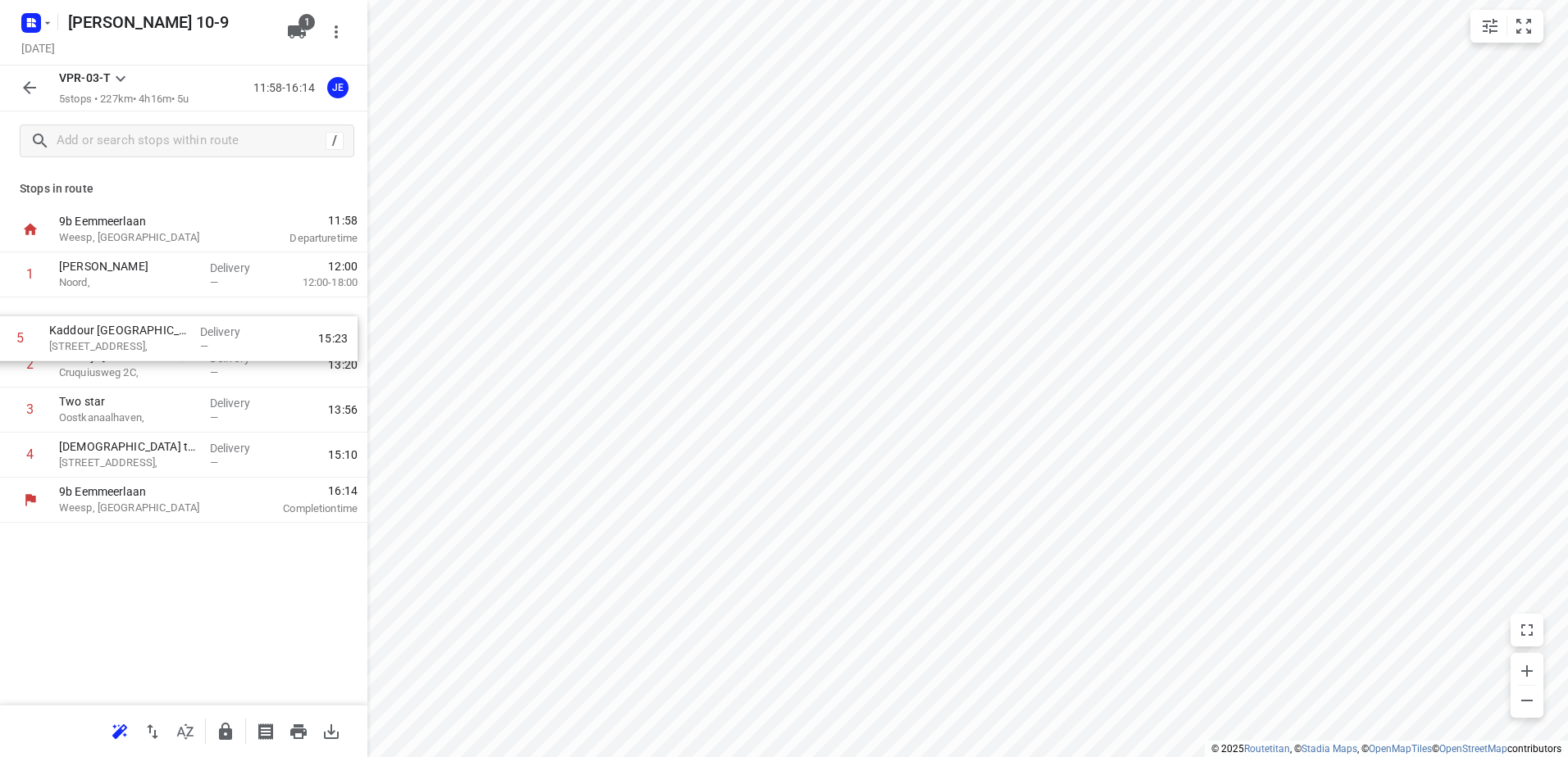
drag, startPoint x: 111, startPoint y: 452, endPoint x: 101, endPoint y: 317, distance: 135.4
click at [101, 317] on div "1 [PERSON_NAME] Noord, Delivery — 12:00 12:00-18:00 2 Broodje [GEOGRAPHIC_DATA]…" at bounding box center [183, 365] width 367 height 226
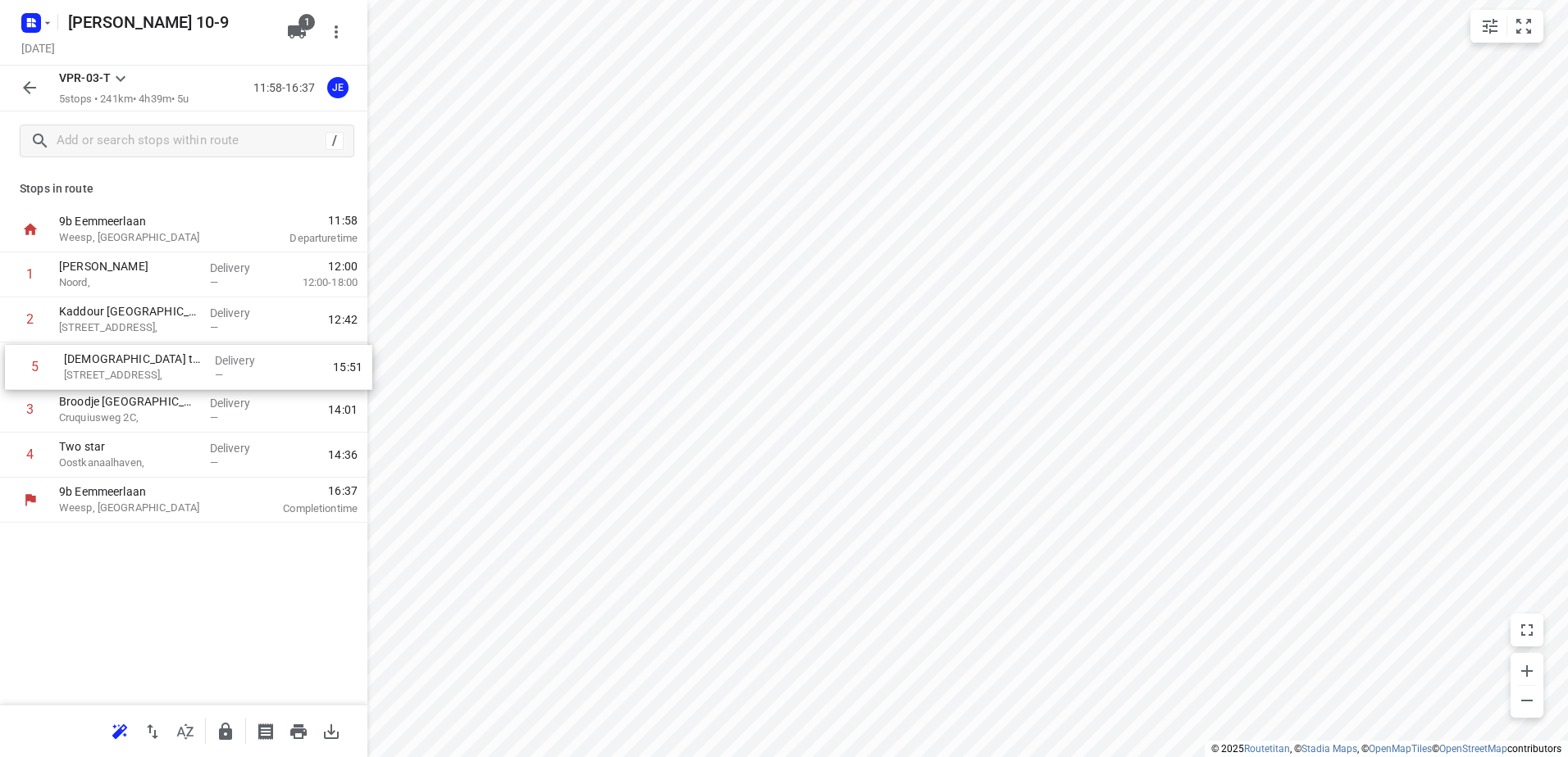
drag, startPoint x: 109, startPoint y: 456, endPoint x: 113, endPoint y: 361, distance: 95.1
click at [113, 361] on div "1 [PERSON_NAME] Noord, Delivery — 12:00 12:00-18:00 2 Kaddour Utrecht [STREET_A…" at bounding box center [183, 365] width 367 height 226
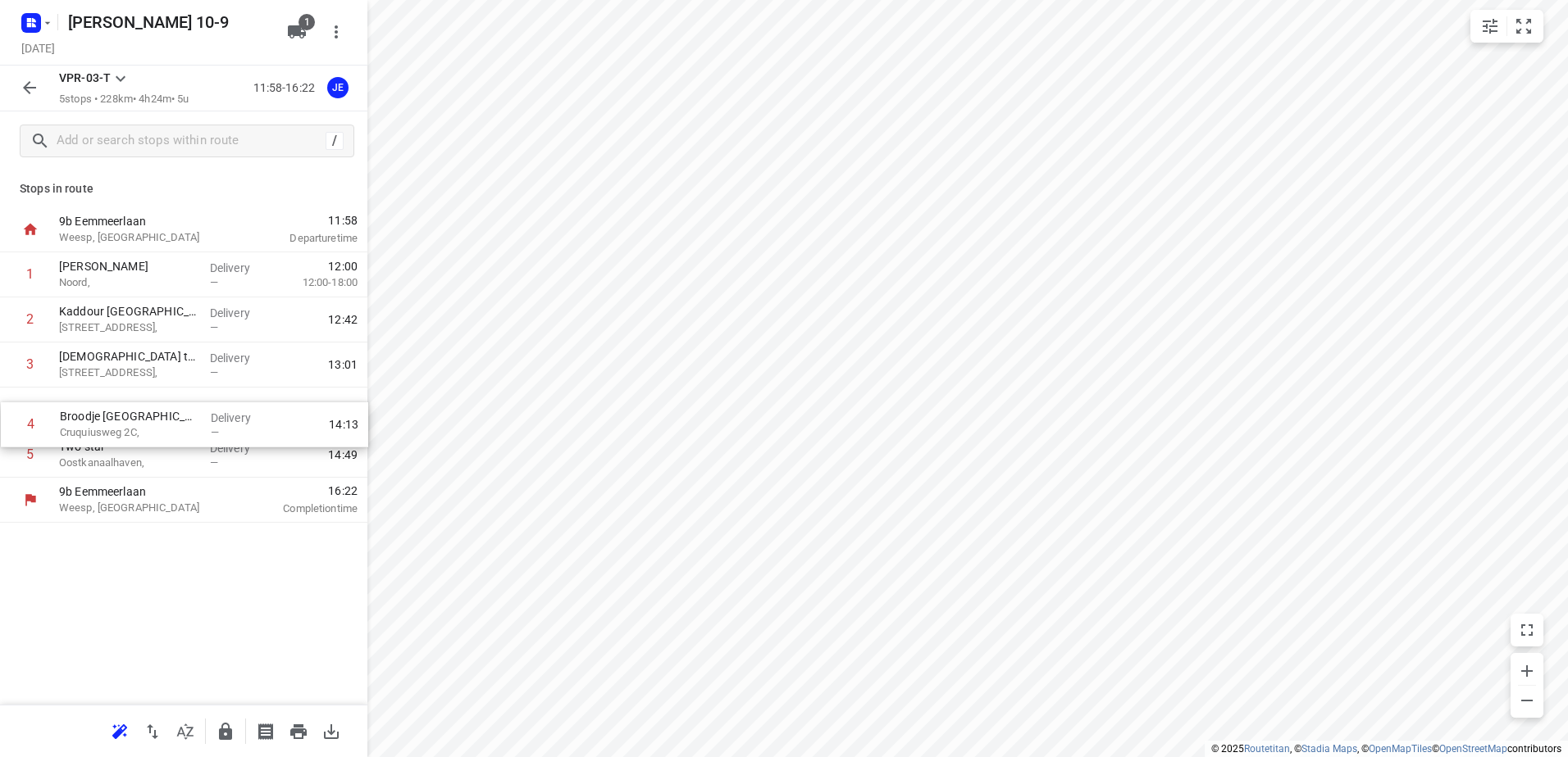
drag, startPoint x: 99, startPoint y: 410, endPoint x: 101, endPoint y: 446, distance: 36.1
click at [101, 446] on div "1 [PERSON_NAME] Noord, Delivery — 12:00 12:00-18:00 2 [GEOGRAPHIC_DATA] [STREET…" at bounding box center [183, 365] width 367 height 226
click at [34, 85] on icon "button" at bounding box center [29, 87] width 19 height 19
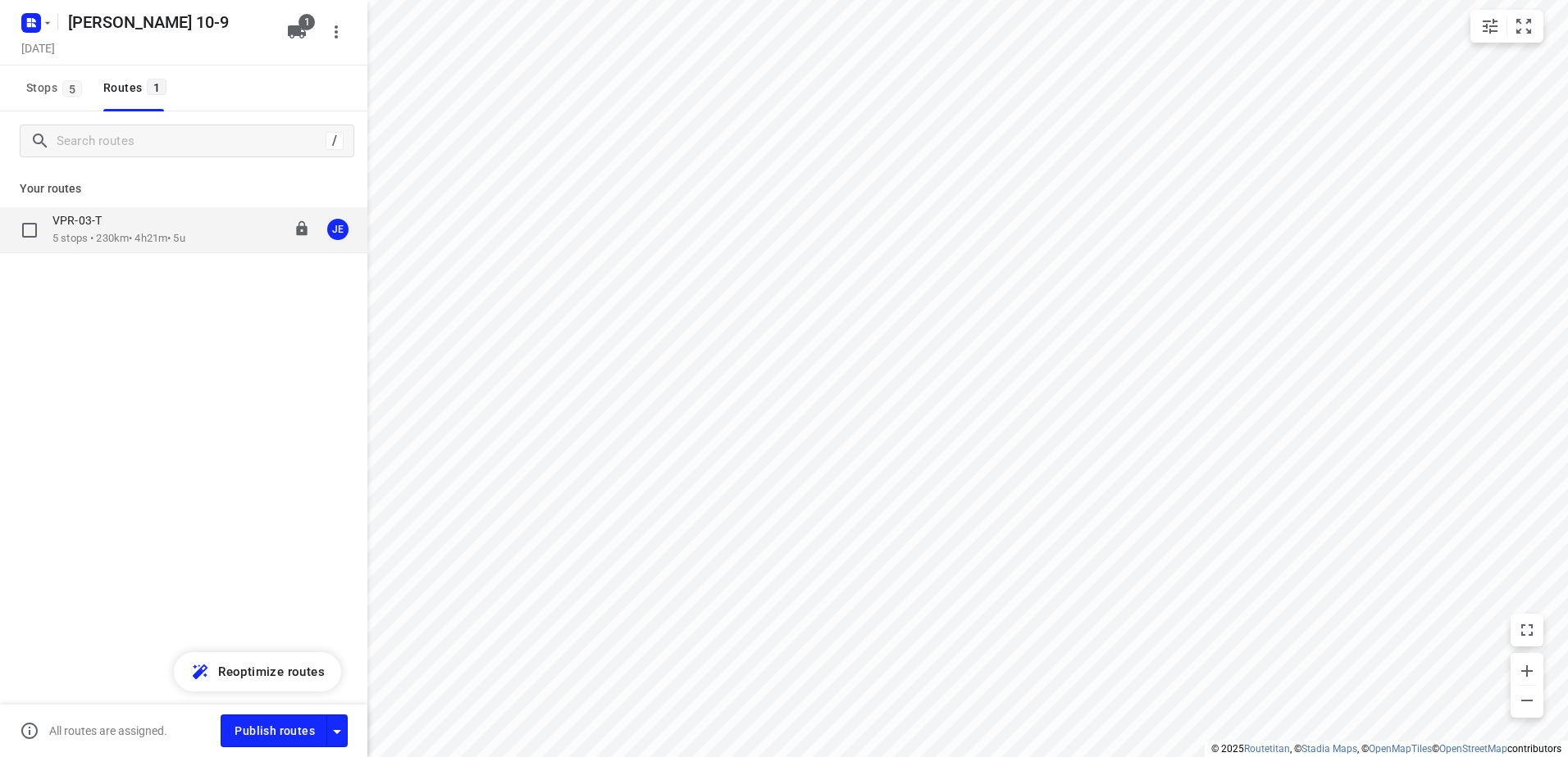
click at [129, 227] on div "VPR-03-T" at bounding box center [118, 222] width 133 height 18
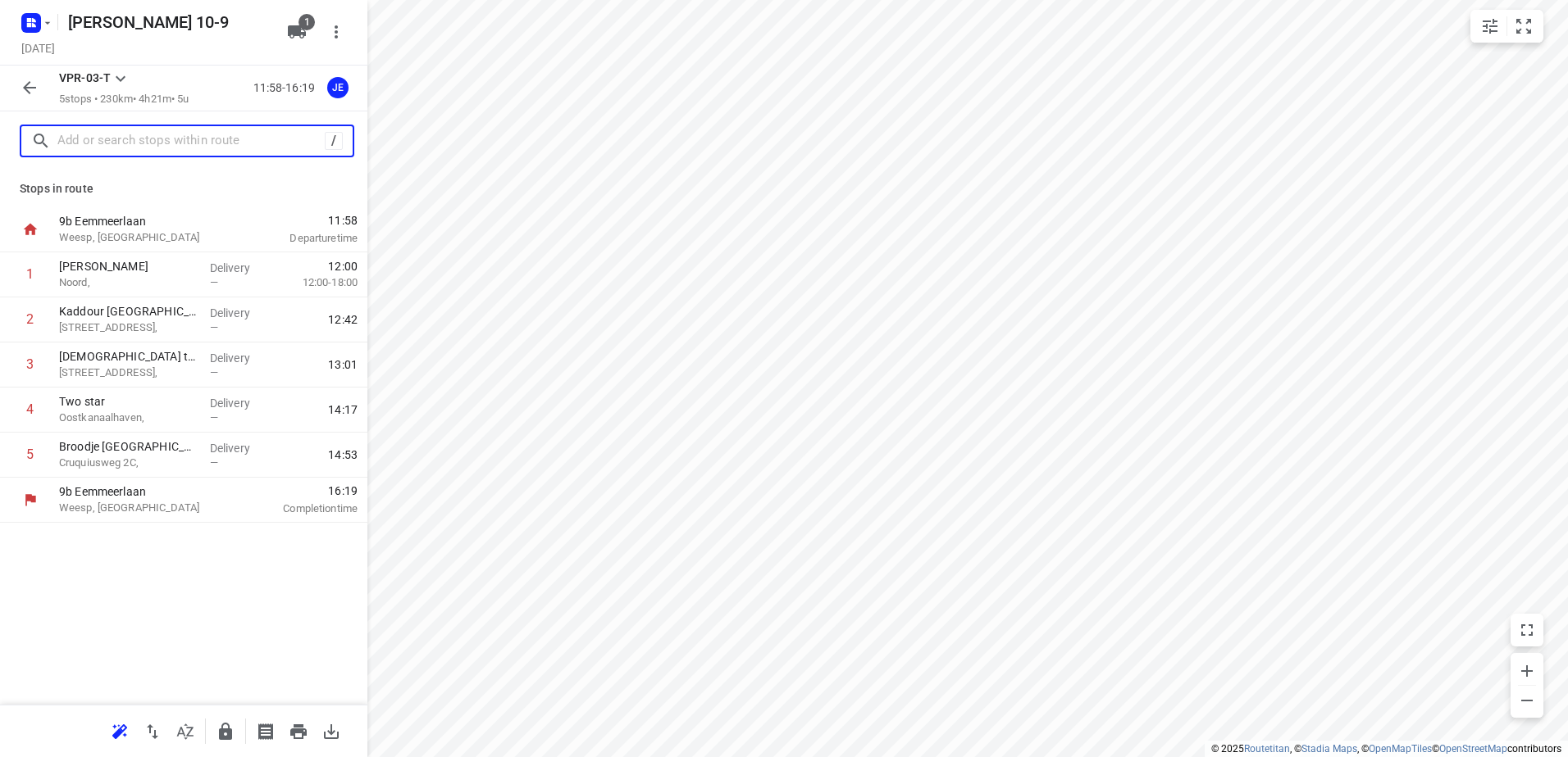
click at [151, 143] on input "text" at bounding box center [191, 141] width 267 height 25
paste input "Amsterdamsestraatweg"
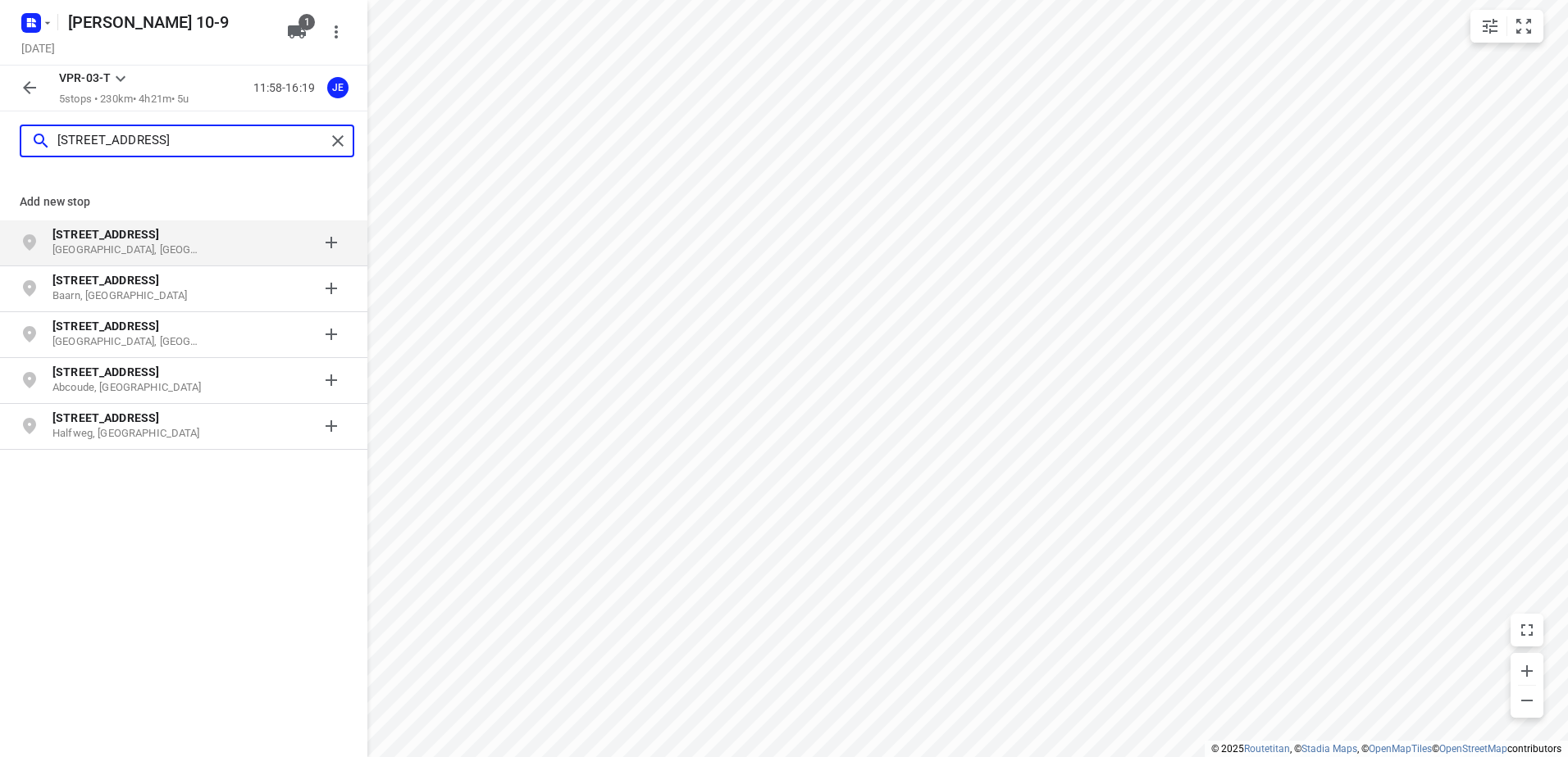
type input "[STREET_ADDRESS]"
click at [131, 235] on b "[STREET_ADDRESS]" at bounding box center [106, 234] width 107 height 14
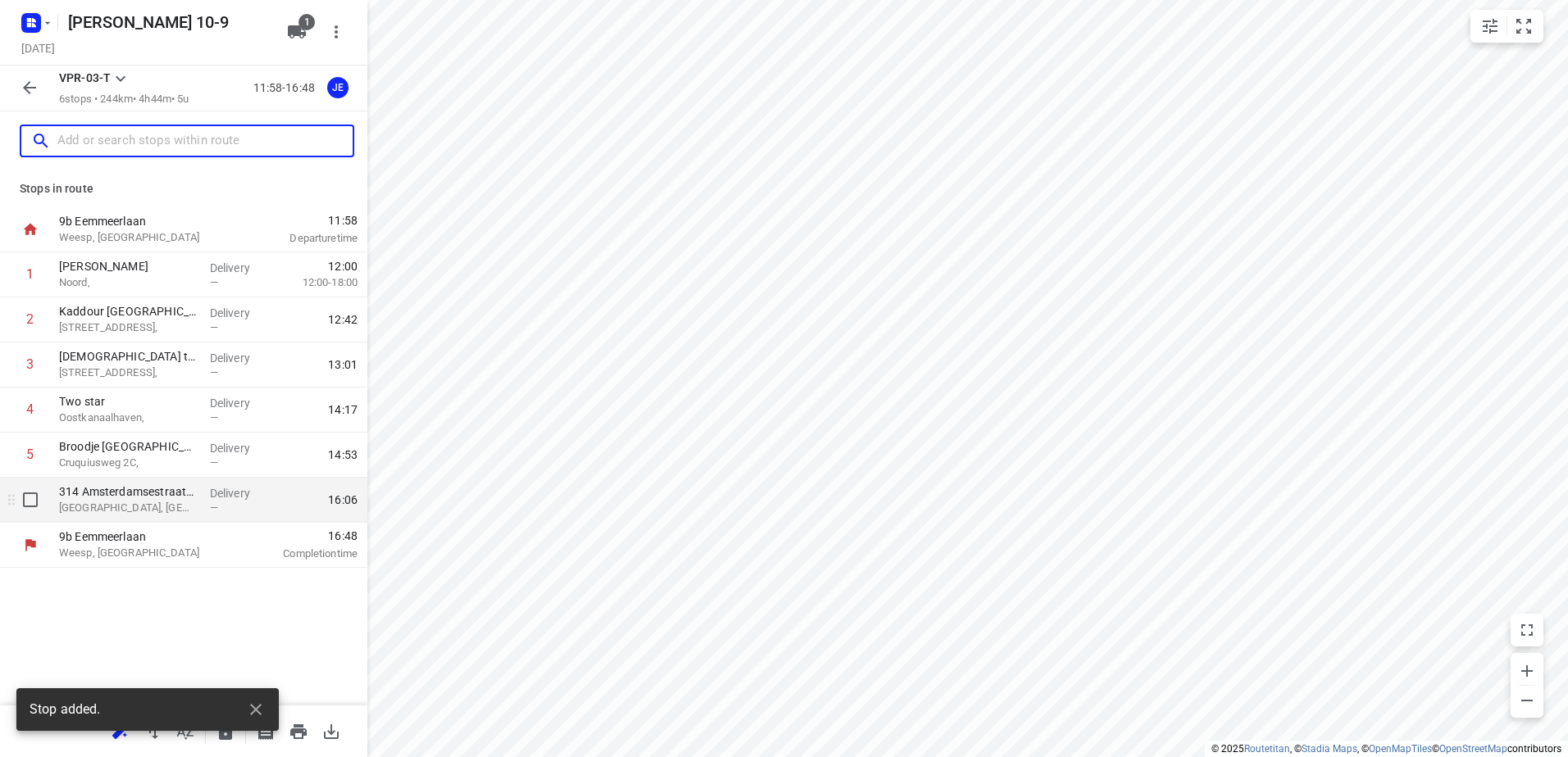
click at [136, 500] on p "314 Amsterdamsestraatweg" at bounding box center [128, 492] width 138 height 16
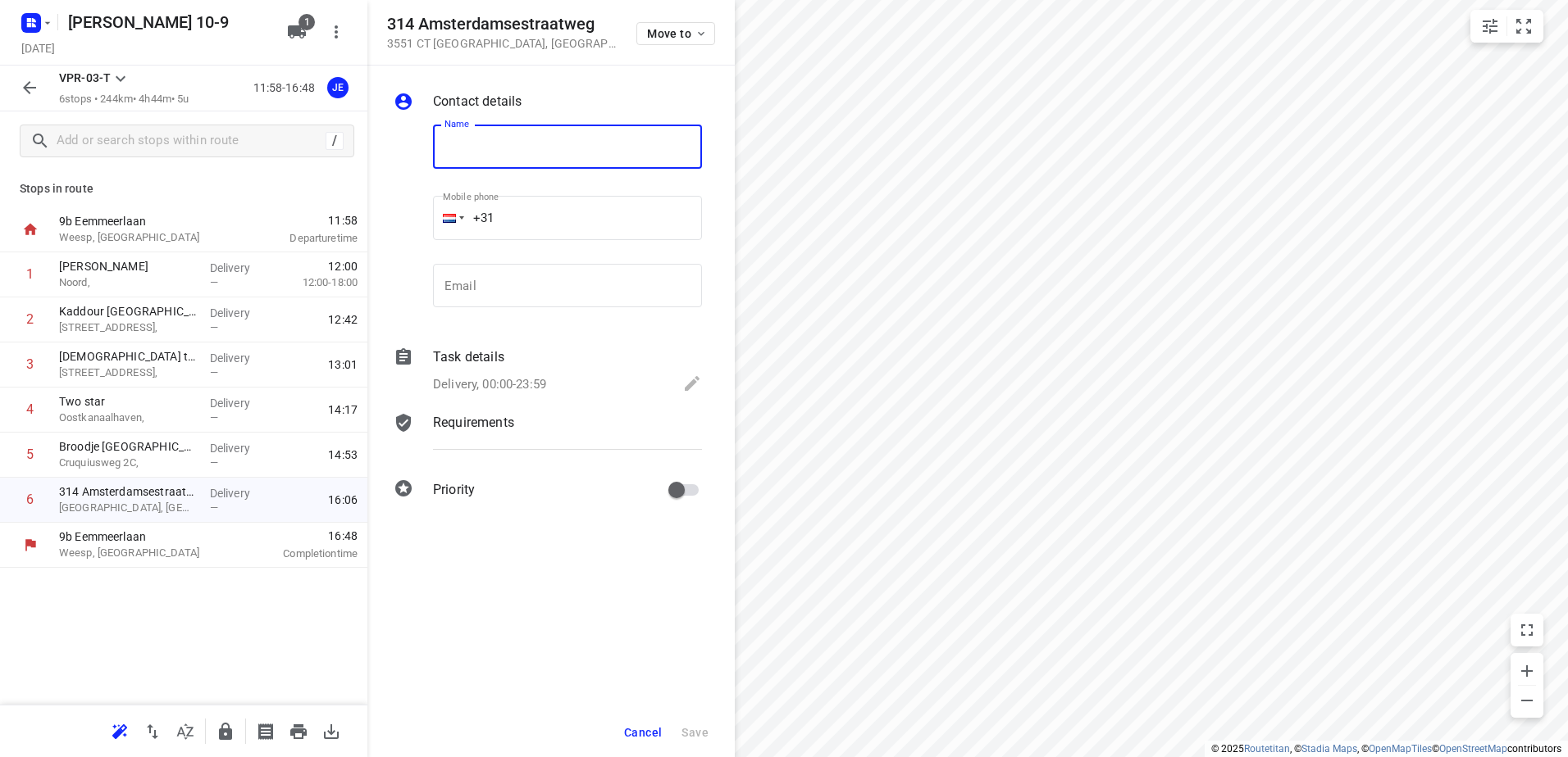
click at [489, 149] on input "text" at bounding box center [568, 147] width 269 height 45
type input "B"
type input "Snackwagen Brandstof"
click at [538, 223] on input "+31" at bounding box center [568, 218] width 269 height 45
click at [594, 236] on input "+31" at bounding box center [568, 218] width 269 height 45
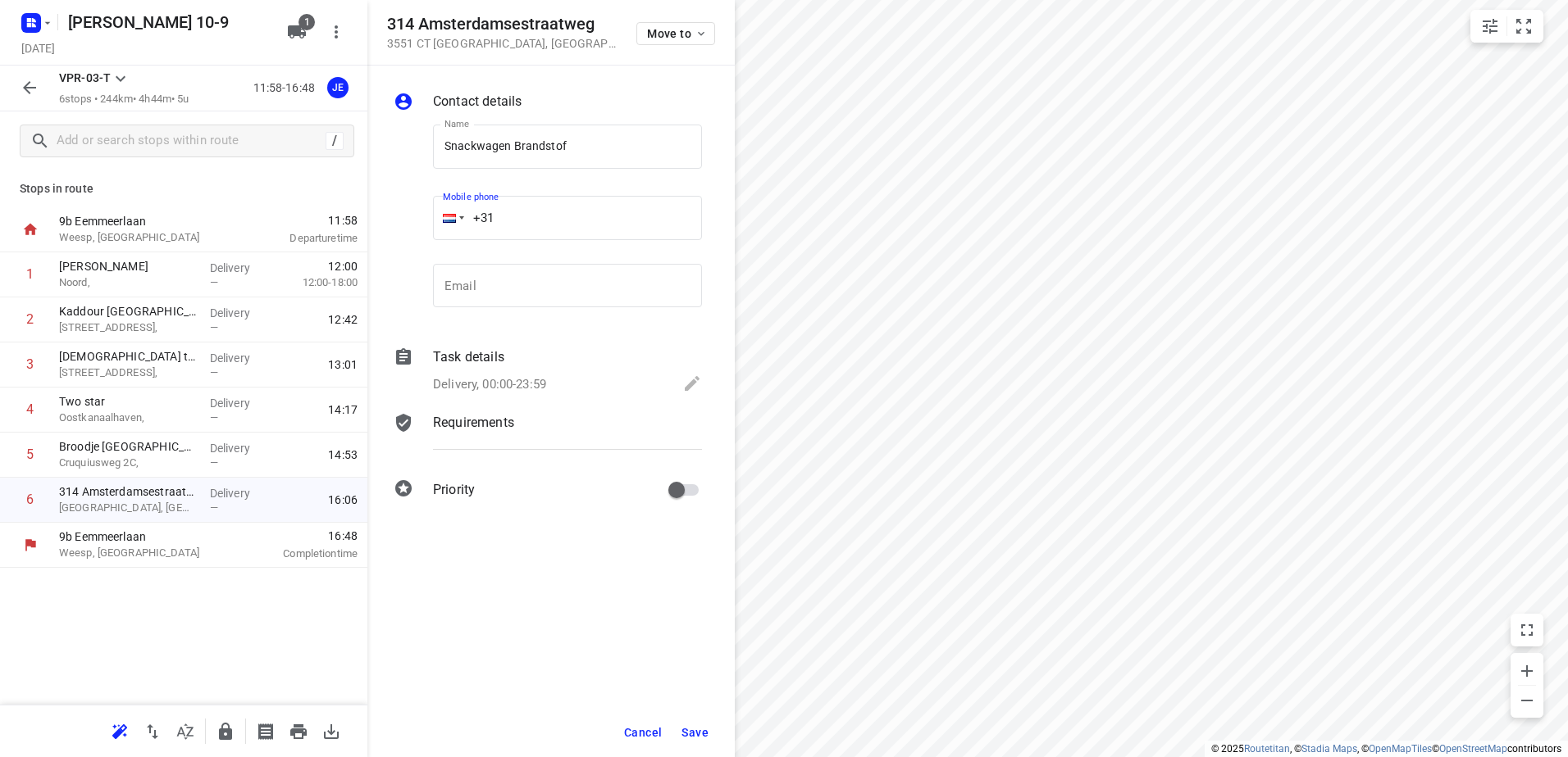
paste input "0644200124"
click at [507, 213] on input "[PHONE_NUMBER]" at bounding box center [568, 218] width 269 height 45
type input "[PHONE_NUMBER]"
click at [693, 373] on div "Task details Delivery, 00:00-23:59" at bounding box center [568, 373] width 276 height 56
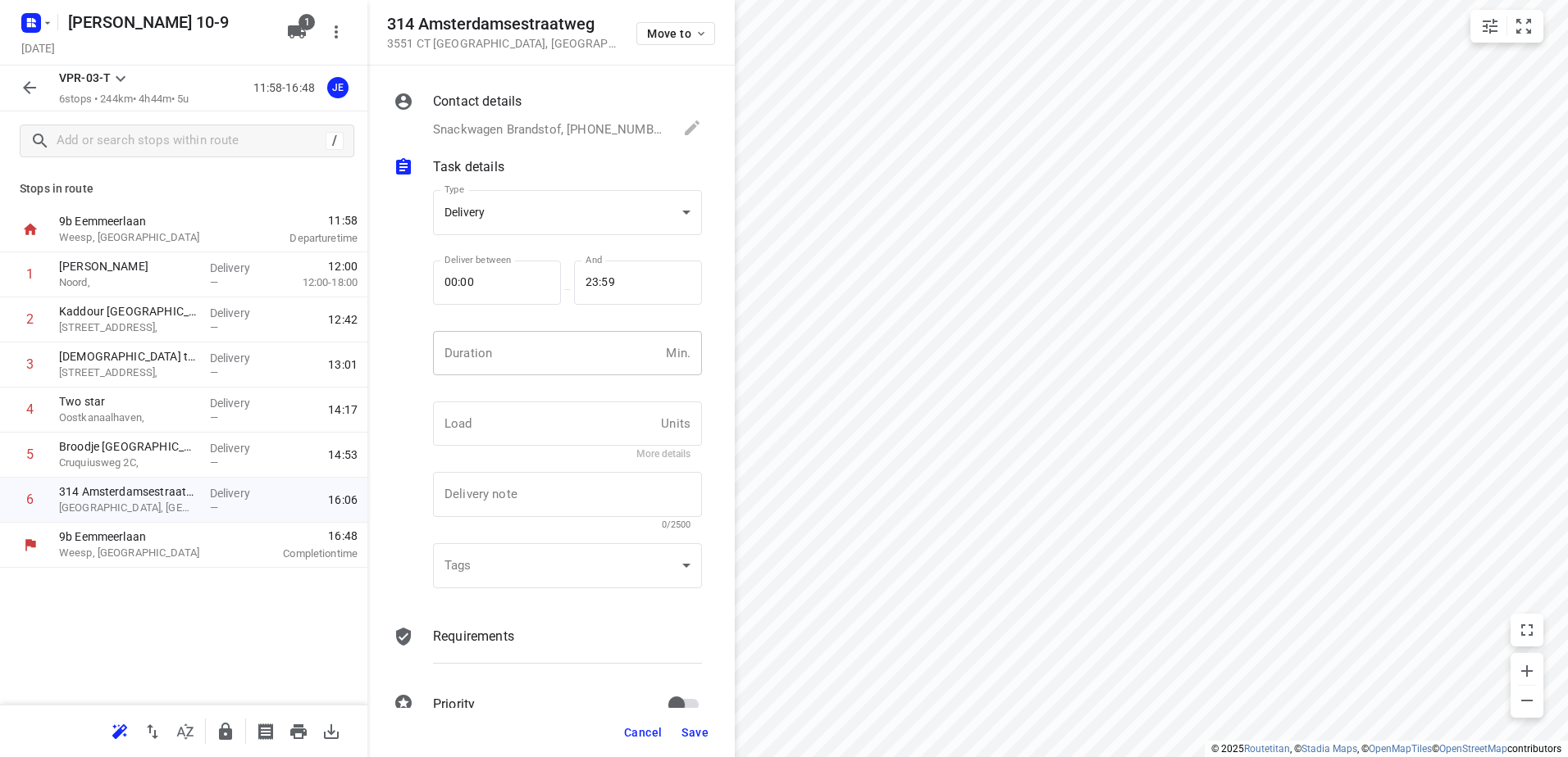
click at [546, 353] on input "number" at bounding box center [546, 353] width 227 height 45
type input "10"
click at [701, 740] on button "Save" at bounding box center [694, 733] width 40 height 29
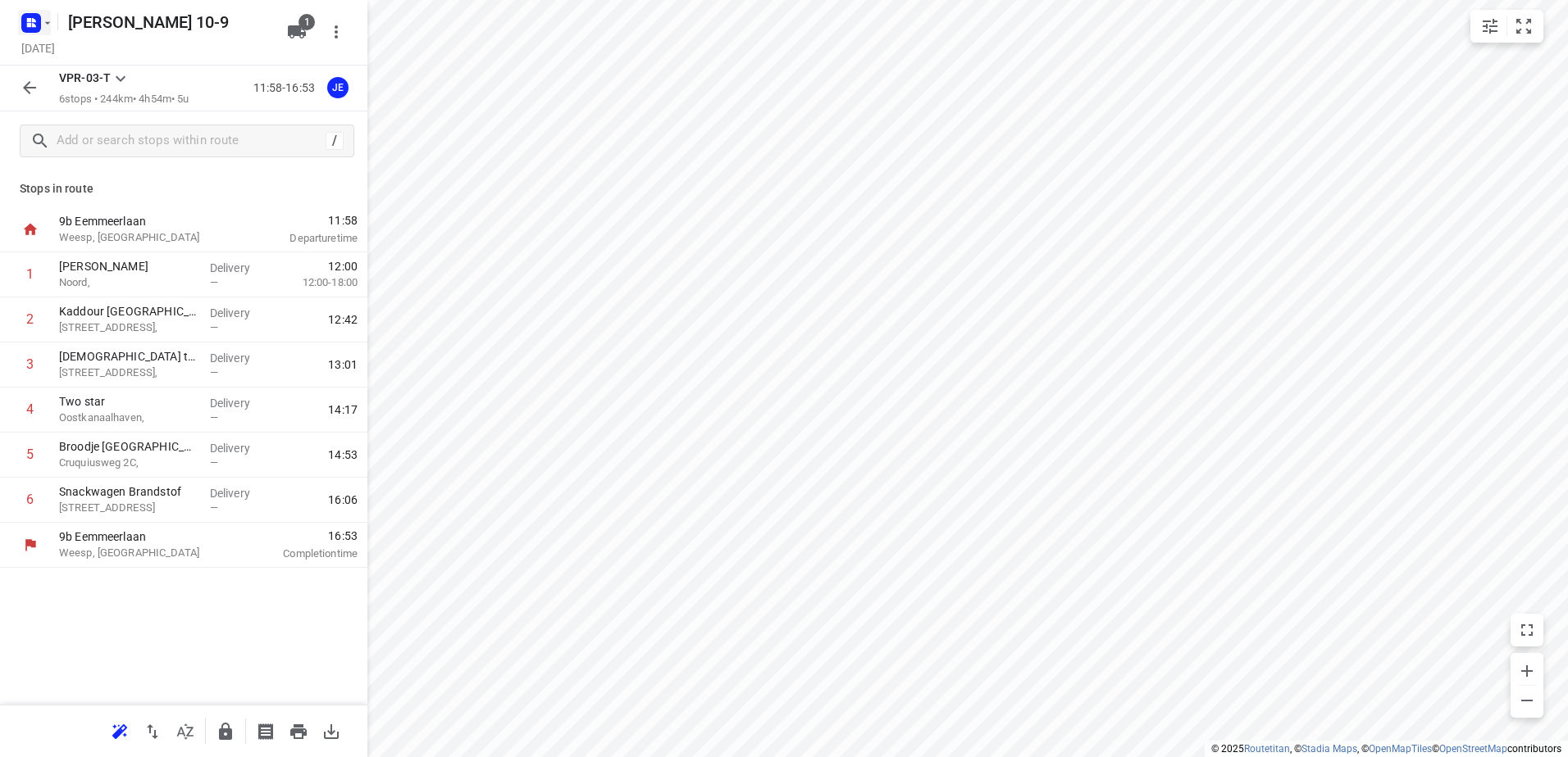
click at [47, 24] on icon "button" at bounding box center [47, 23] width 14 height 14
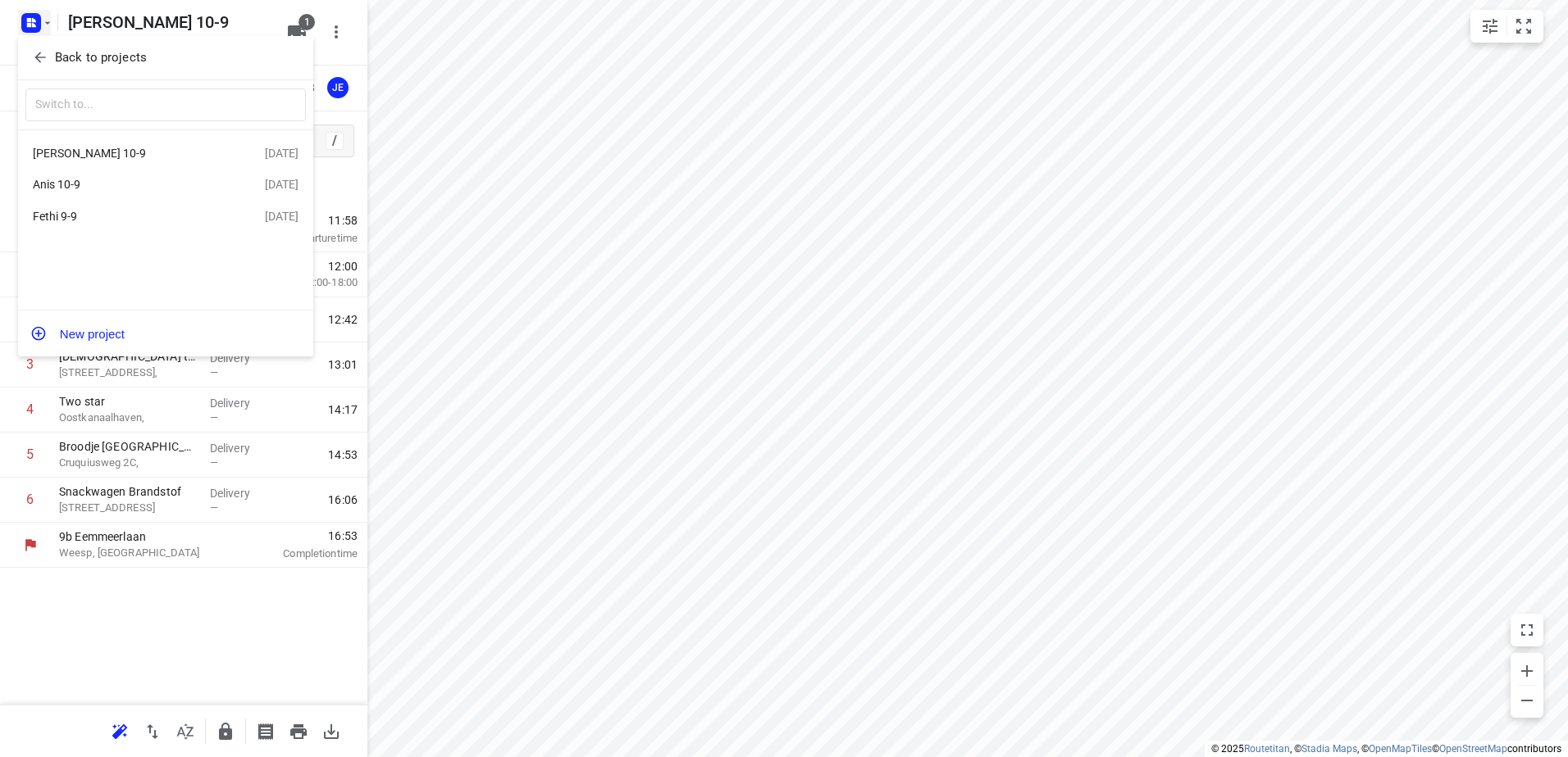
click at [82, 186] on div "Anis 10-9" at bounding box center [127, 185] width 189 height 14
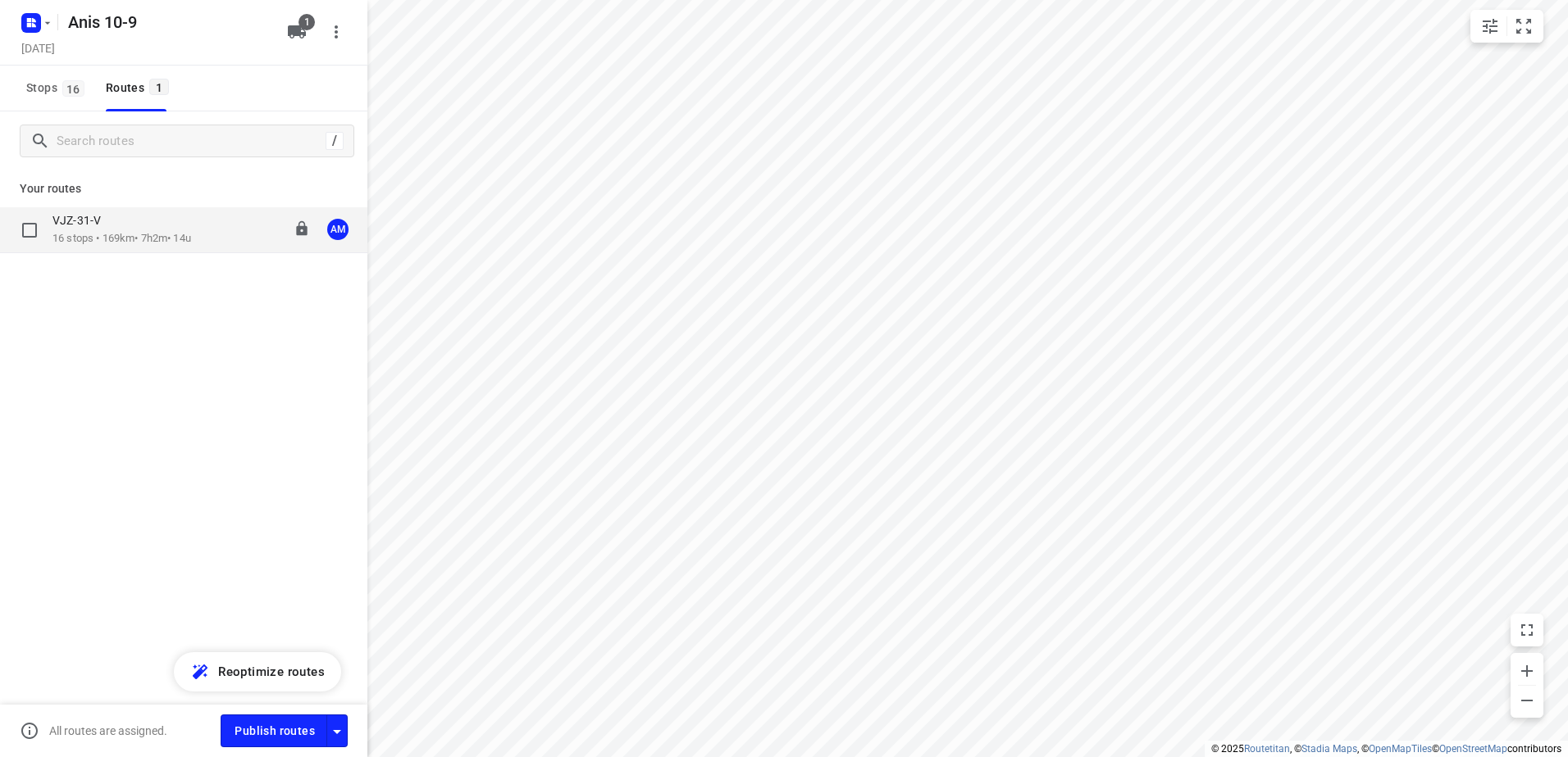
click at [137, 232] on p "16 stops • 169km • 7h2m • 14u" at bounding box center [121, 239] width 138 height 15
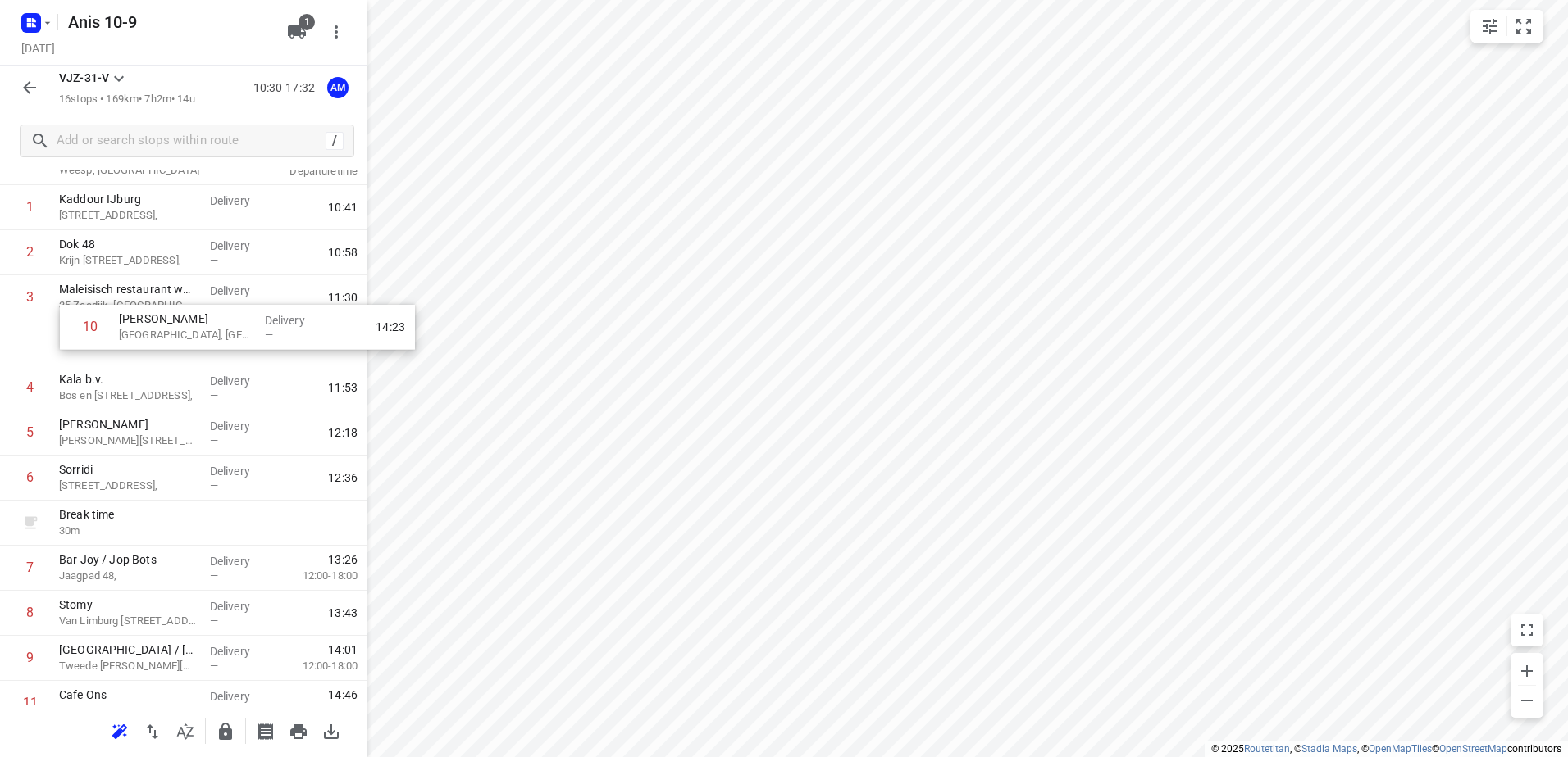
scroll to position [64, 0]
drag, startPoint x: 179, startPoint y: 654, endPoint x: 230, endPoint y: 366, distance: 292.5
click at [230, 366] on div "1 Kaddour IJburg [STREET_ADDRESS], Delivery — 10:41 2 Dok 48 Krijn [STREET_ADDR…" at bounding box center [183, 572] width 367 height 767
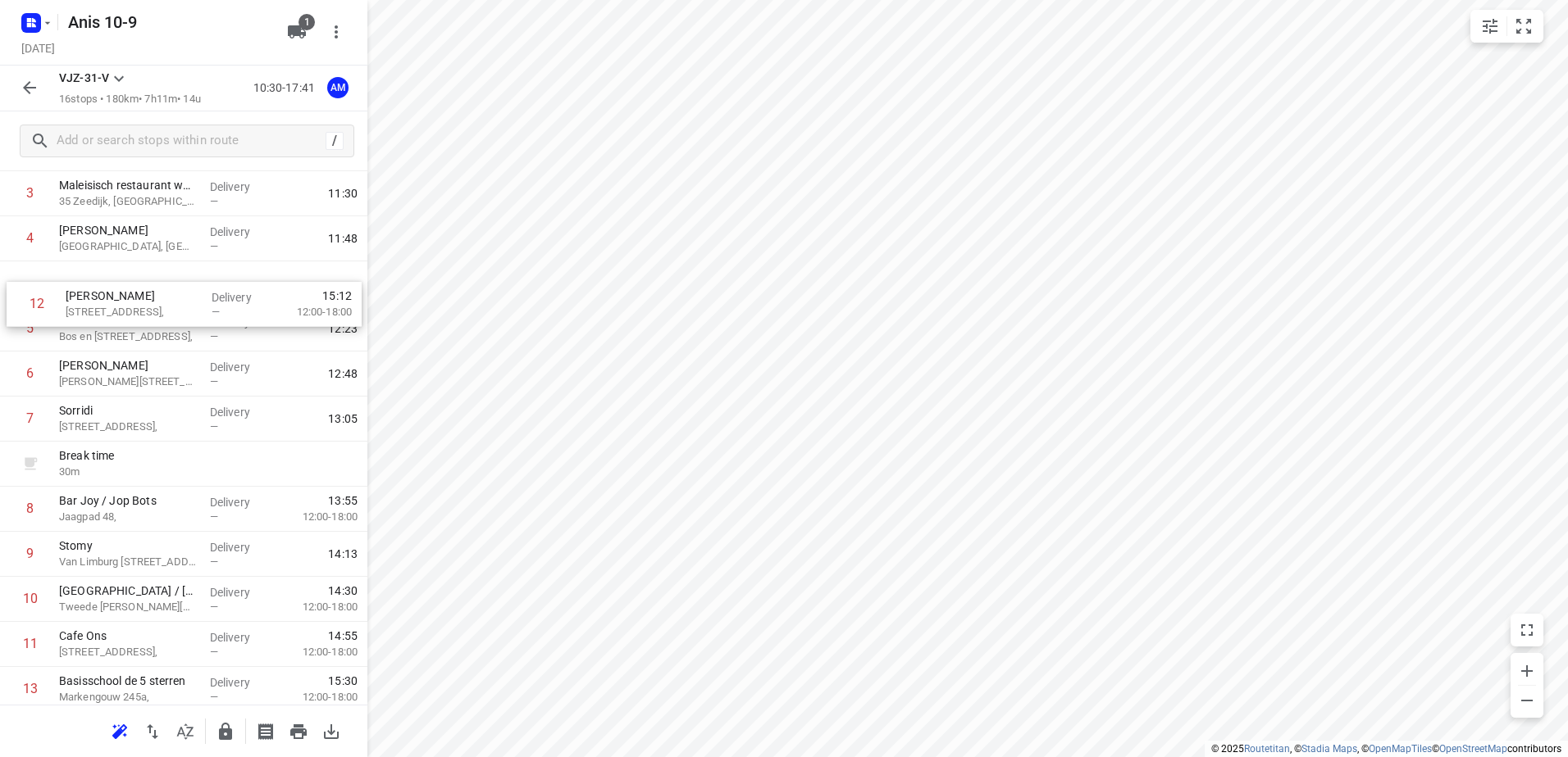
scroll to position [168, 0]
drag, startPoint x: 119, startPoint y: 582, endPoint x: 122, endPoint y: 337, distance: 245.0
click at [122, 337] on div "1 Kaddour IJburg [STREET_ADDRESS], Delivery — 10:41 2 Dok 48 Krijn [STREET_ADDR…" at bounding box center [183, 468] width 367 height 767
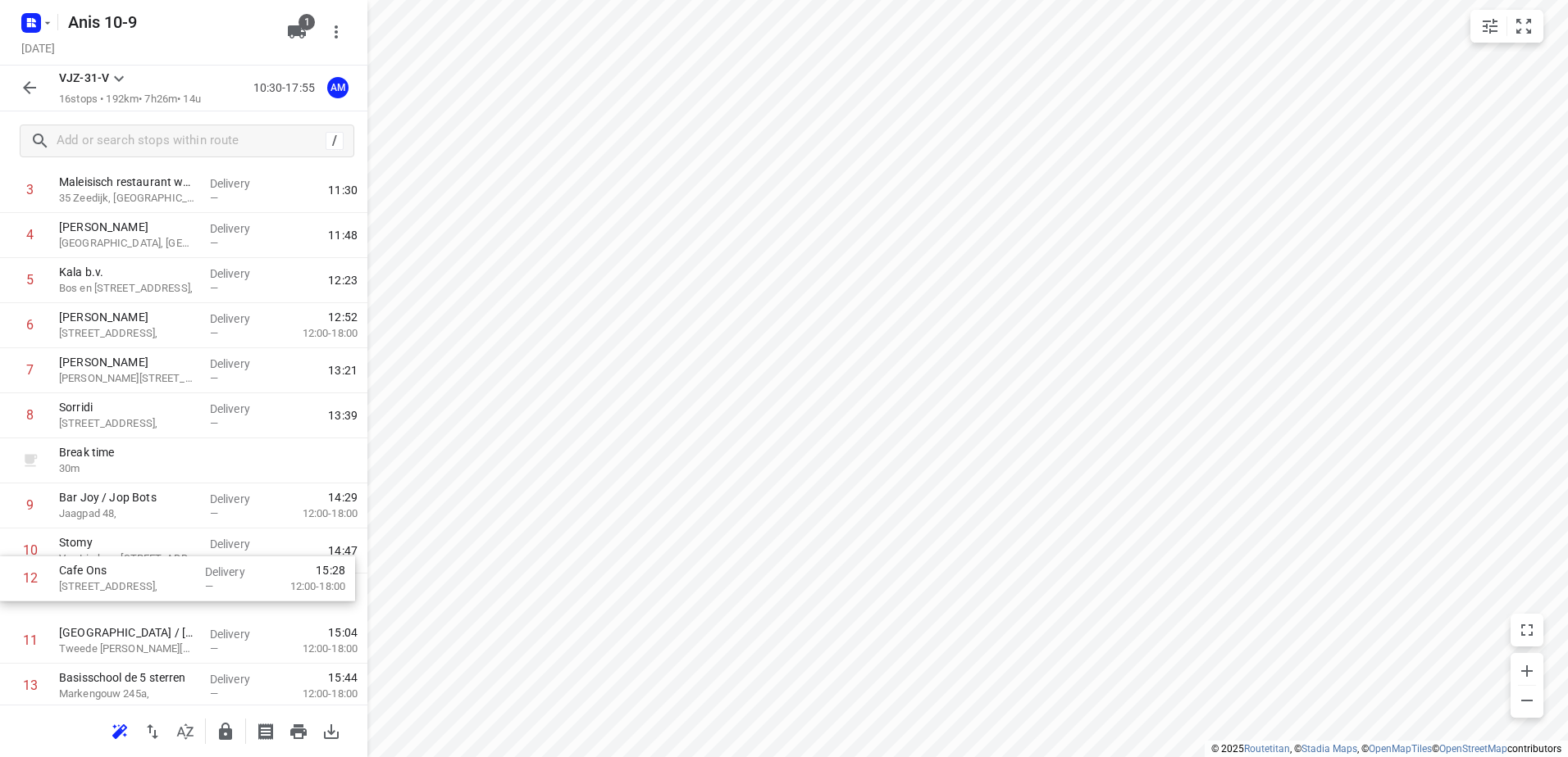
scroll to position [178, 0]
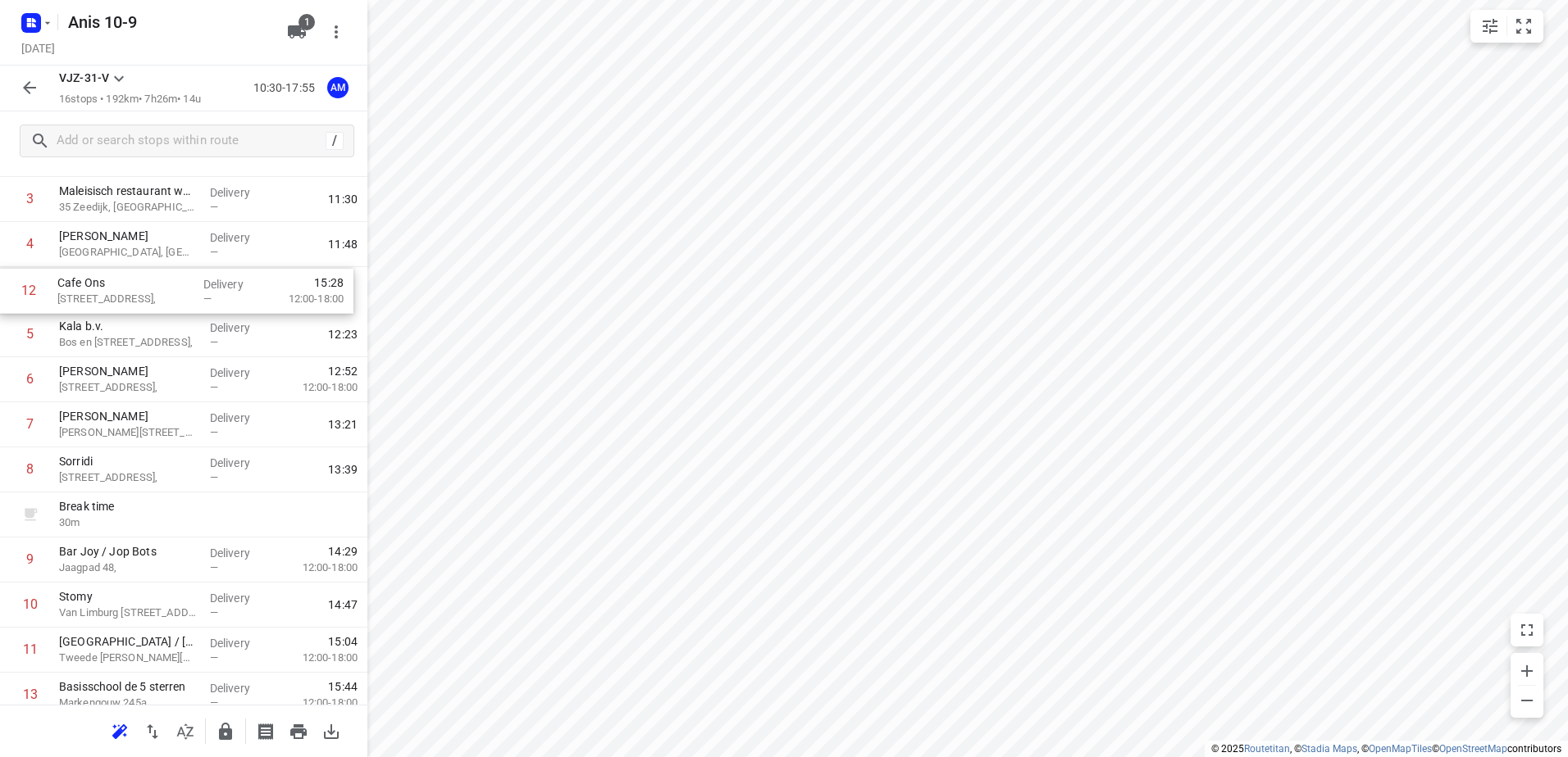
drag, startPoint x: 115, startPoint y: 654, endPoint x: 114, endPoint y: 291, distance: 363.0
click at [114, 291] on div "1 Kaddour IJburg [STREET_ADDRESS], Delivery — 10:41 2 Dok 48 Krijn [STREET_ADDR…" at bounding box center [183, 470] width 367 height 767
drag, startPoint x: 130, startPoint y: 390, endPoint x: 128, endPoint y: 379, distance: 11.2
click at [128, 379] on div "1 Kaddour IJburg Pampuslaan 22, Delivery — 10:41 2 Dok 48 Krijn [STREET_ADDRESS…" at bounding box center [183, 472] width 367 height 767
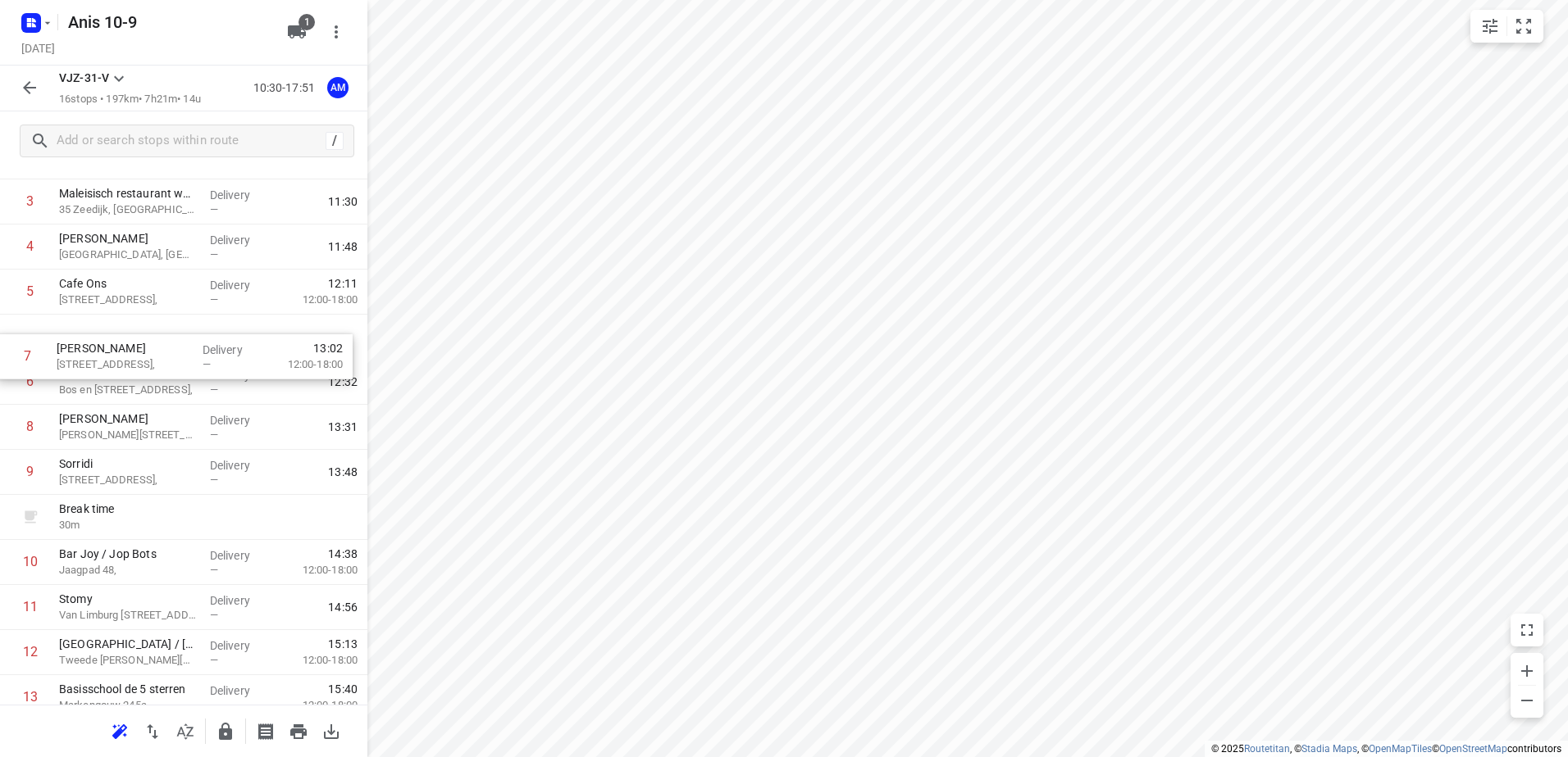
drag, startPoint x: 132, startPoint y: 388, endPoint x: 130, endPoint y: 352, distance: 36.1
click at [130, 352] on div "1 Kaddour IJburg Pampuslaan 22, Delivery — 10:41 2 Dok 48 Krijn [STREET_ADDRESS…" at bounding box center [183, 472] width 367 height 767
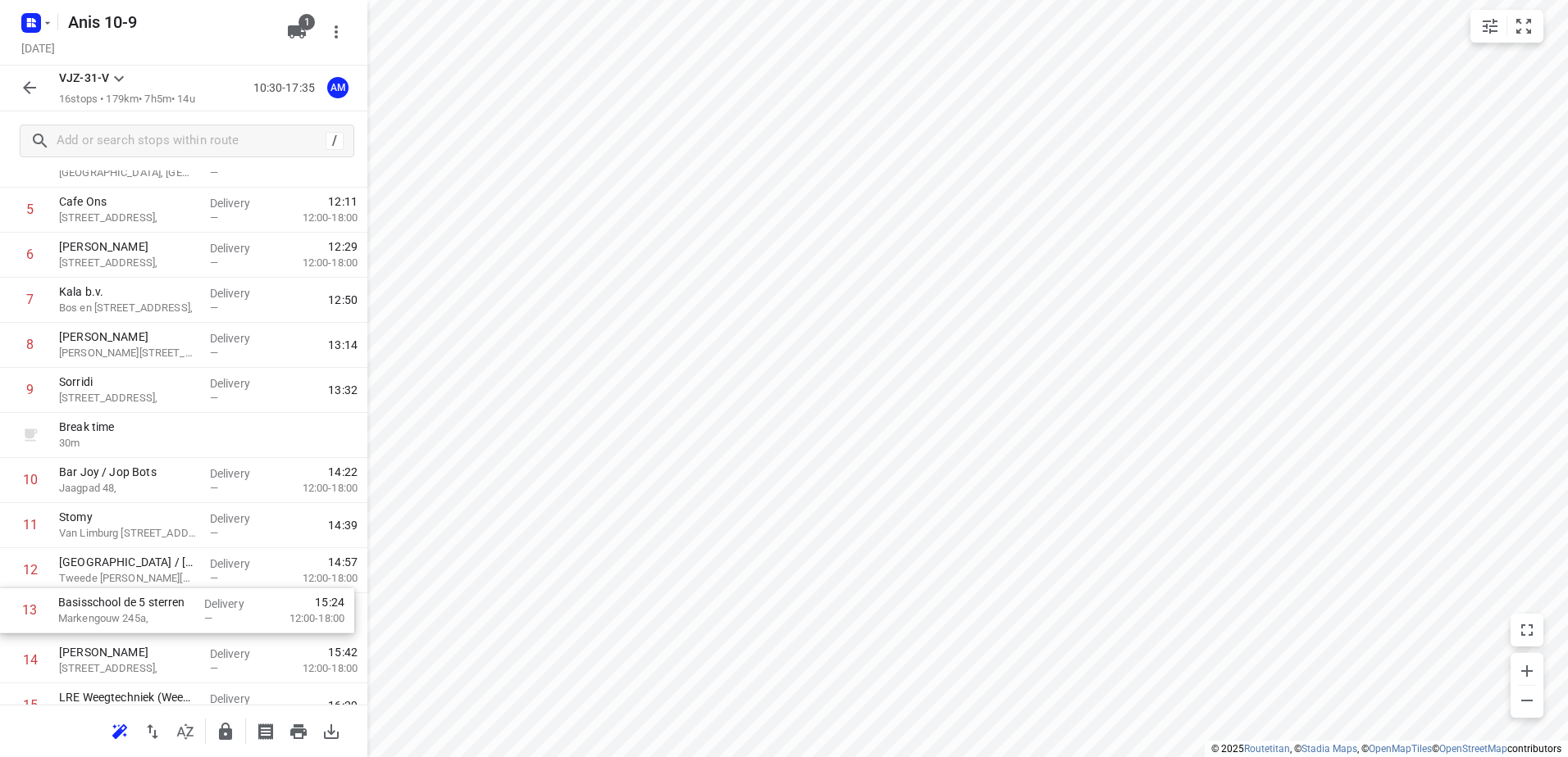
scroll to position [256, 0]
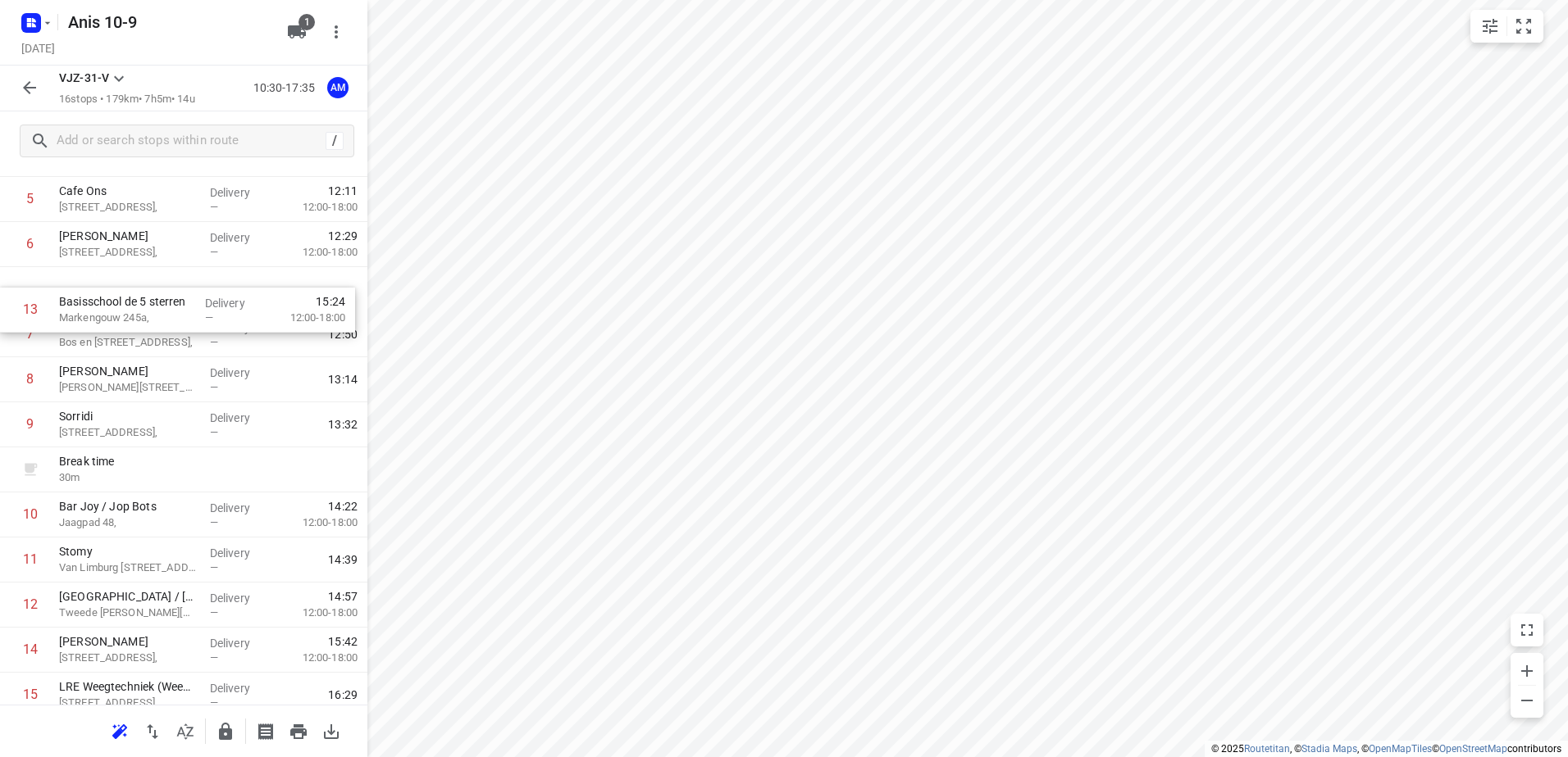
drag, startPoint x: 134, startPoint y: 619, endPoint x: 133, endPoint y: 300, distance: 319.0
click at [133, 300] on div "1 Kaddour IJburg Pampuslaan 22, Delivery — 10:41 2 Dok 48 Krijn [STREET_ADDRESS…" at bounding box center [183, 380] width 367 height 767
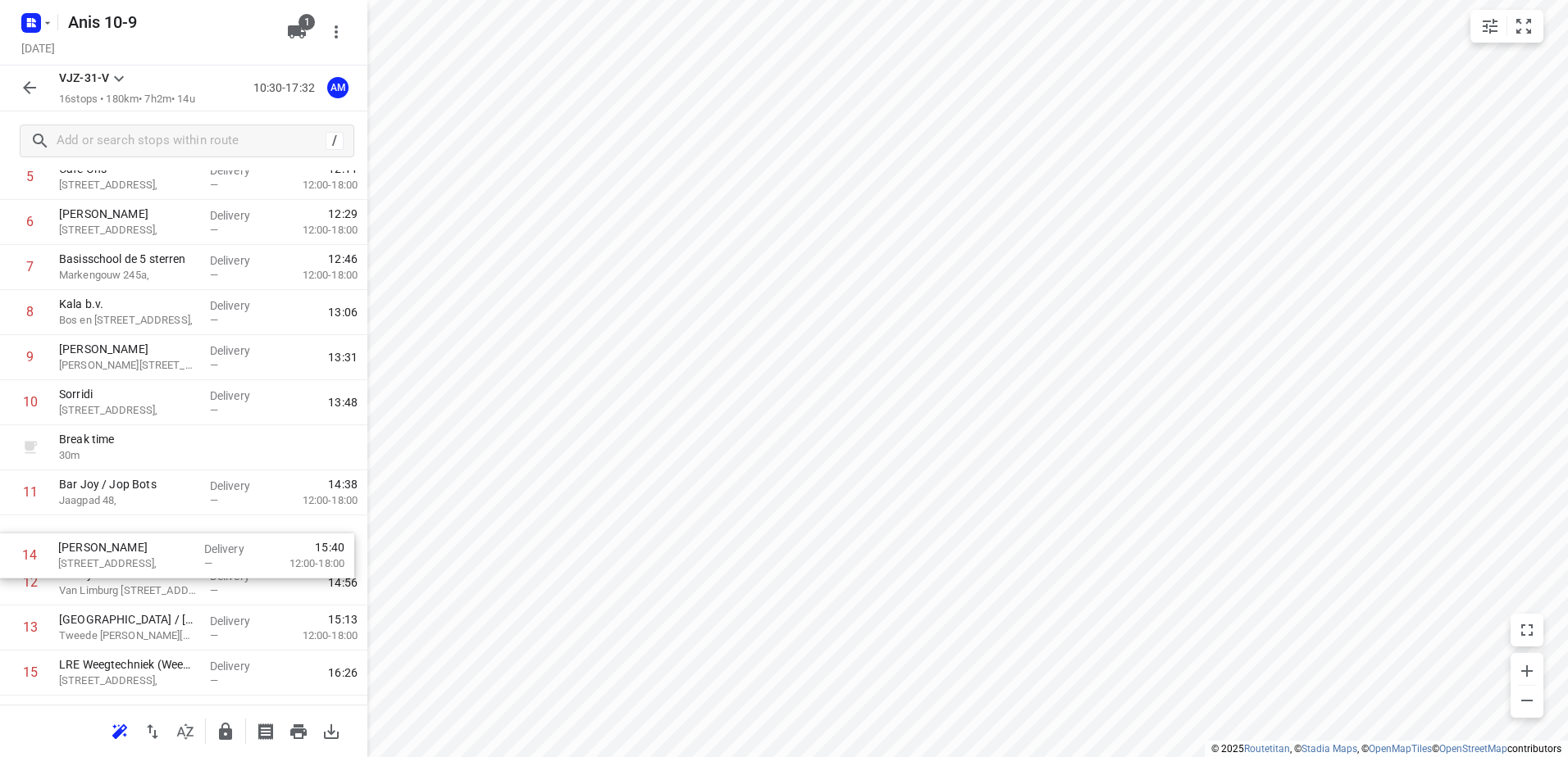
scroll to position [279, 0]
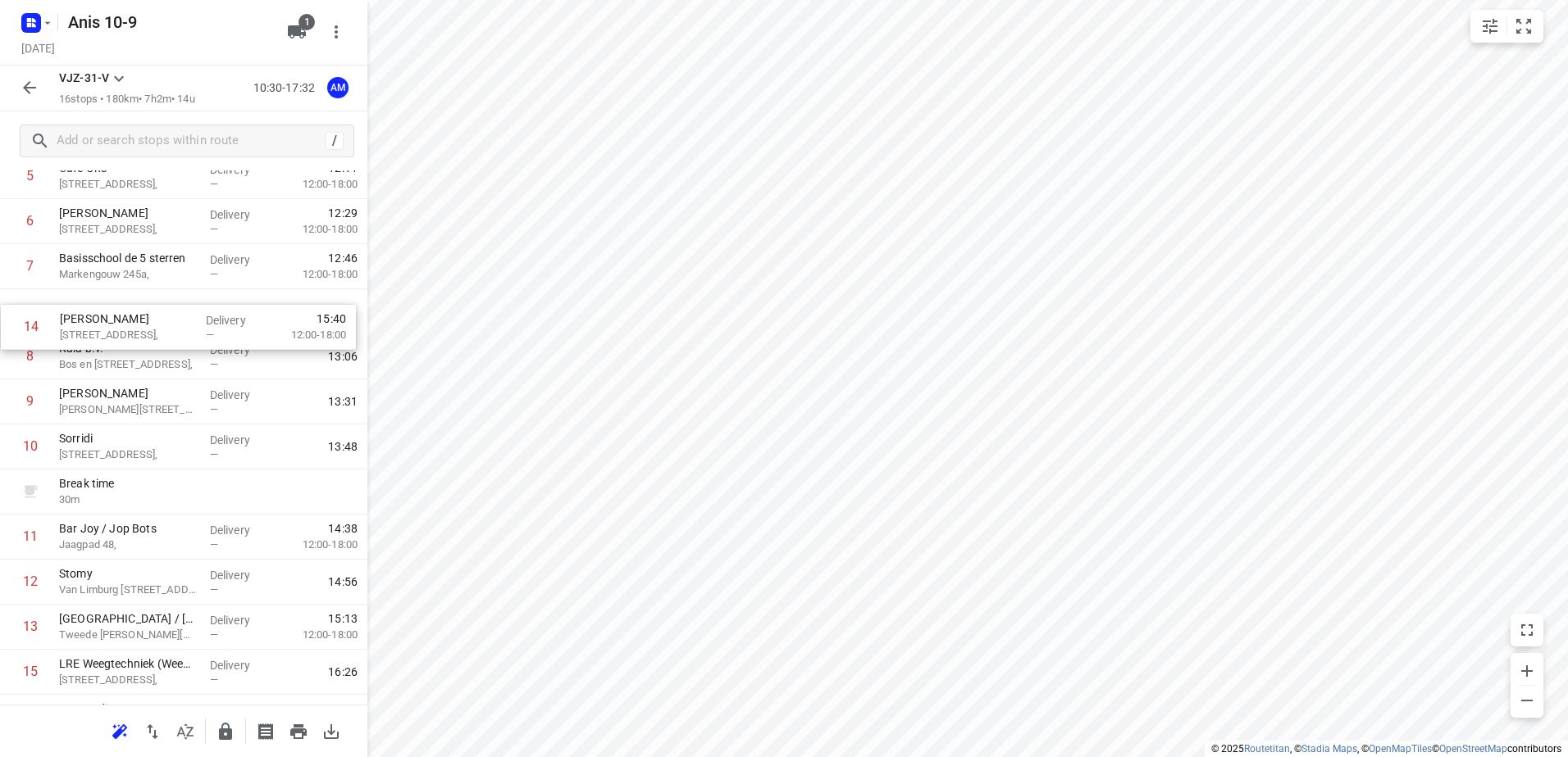
drag, startPoint x: 109, startPoint y: 651, endPoint x: 111, endPoint y: 321, distance: 330.0
click at [111, 321] on div "1 [GEOGRAPHIC_DATA], Delivery — 10:41 2 Dok 48 Krijn [STREET_ADDRESS], Delivery…" at bounding box center [183, 357] width 367 height 767
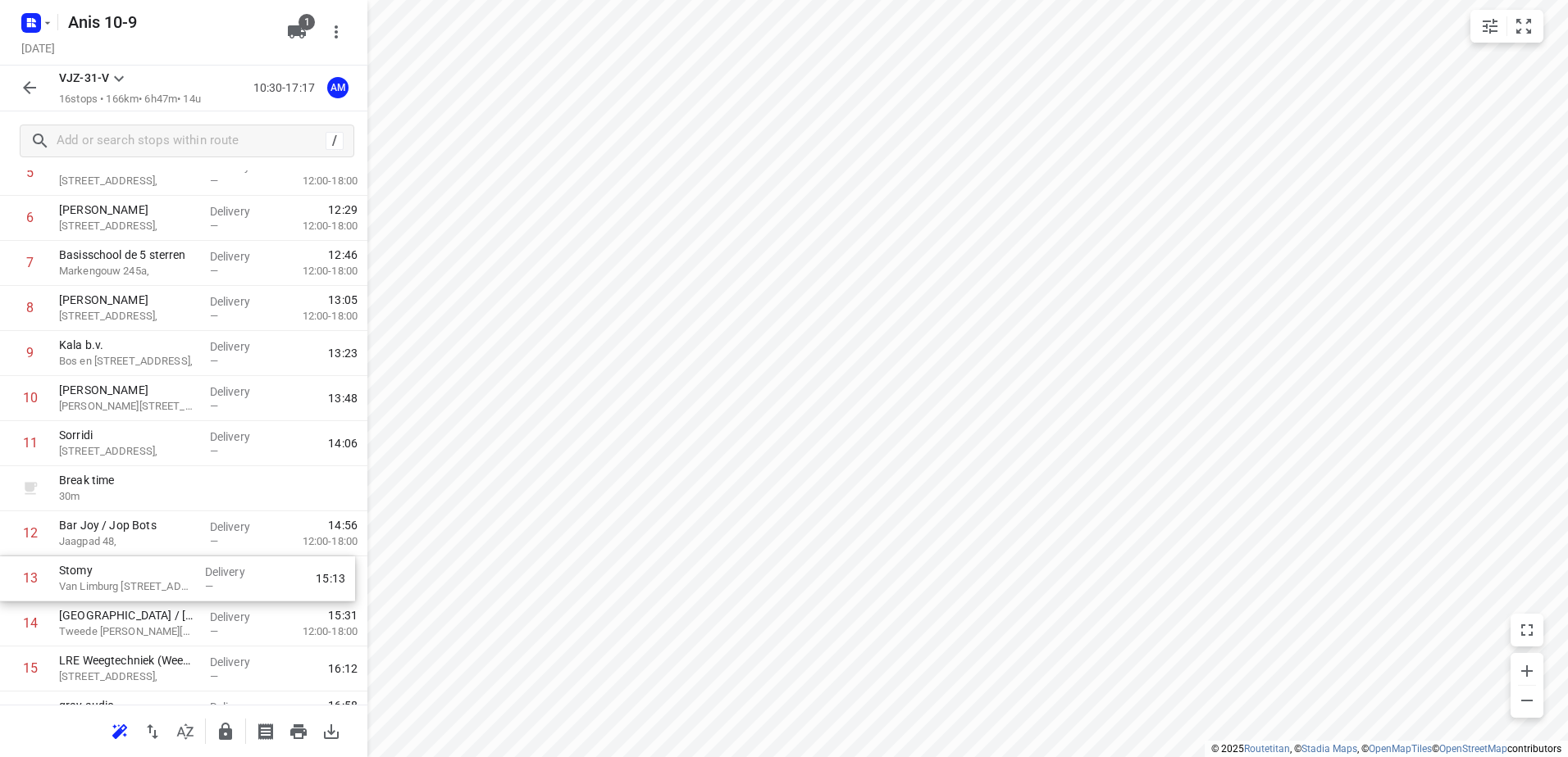
scroll to position [285, 0]
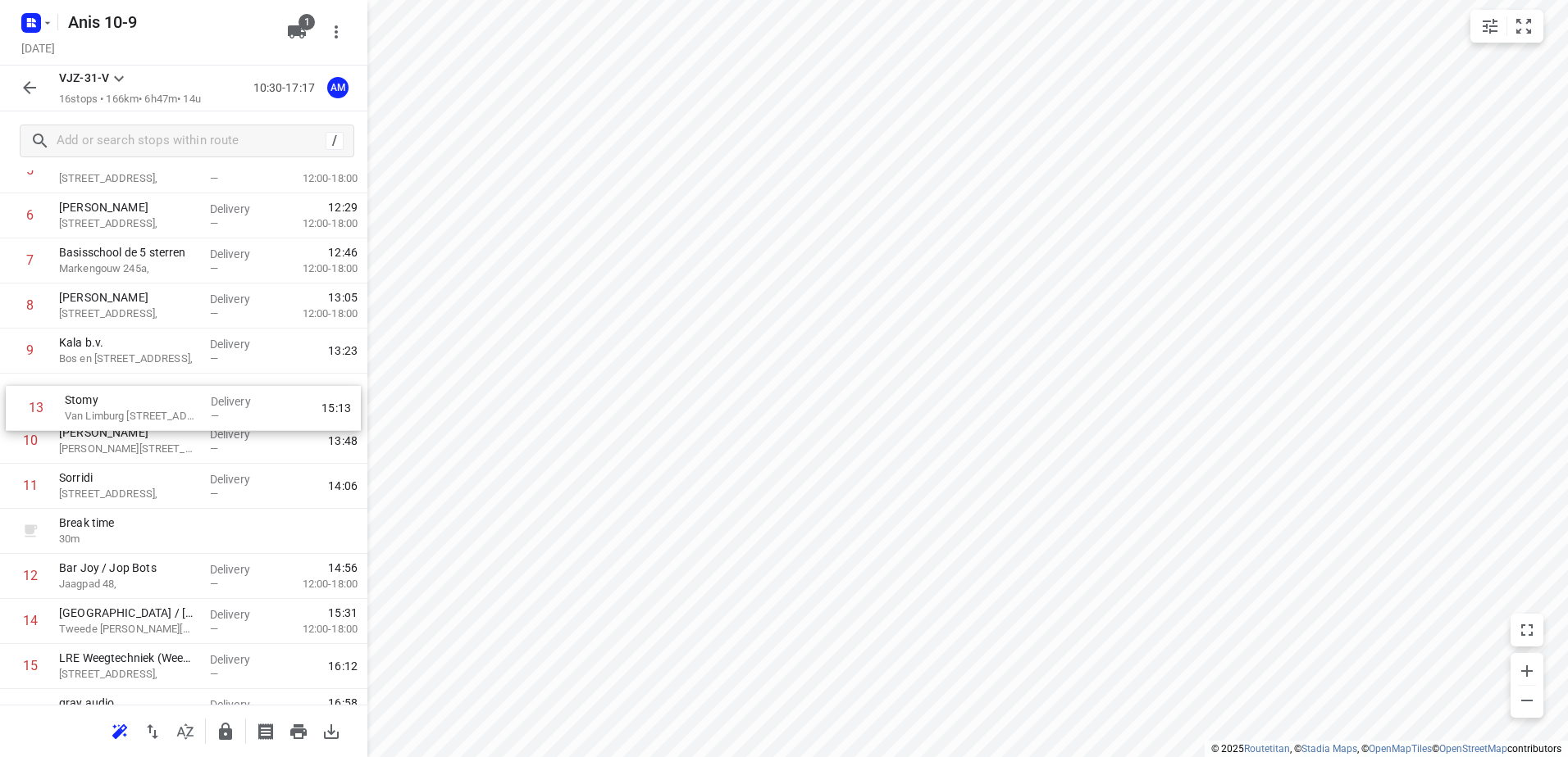
drag, startPoint x: 137, startPoint y: 590, endPoint x: 142, endPoint y: 411, distance: 179.1
click at [142, 411] on div "1 [GEOGRAPHIC_DATA], Delivery — 10:41 2 Dok 48 Krijn [STREET_ADDRESS], Delivery…" at bounding box center [183, 351] width 367 height 767
drag, startPoint x: 109, startPoint y: 364, endPoint x: 106, endPoint y: 401, distance: 37.1
click at [106, 401] on div "1 [GEOGRAPHIC_DATA], Delivery — 10:41 2 Dok 48 Krijn [STREET_ADDRESS], Delivery…" at bounding box center [183, 351] width 367 height 767
drag, startPoint x: 108, startPoint y: 359, endPoint x: 104, endPoint y: 399, distance: 40.2
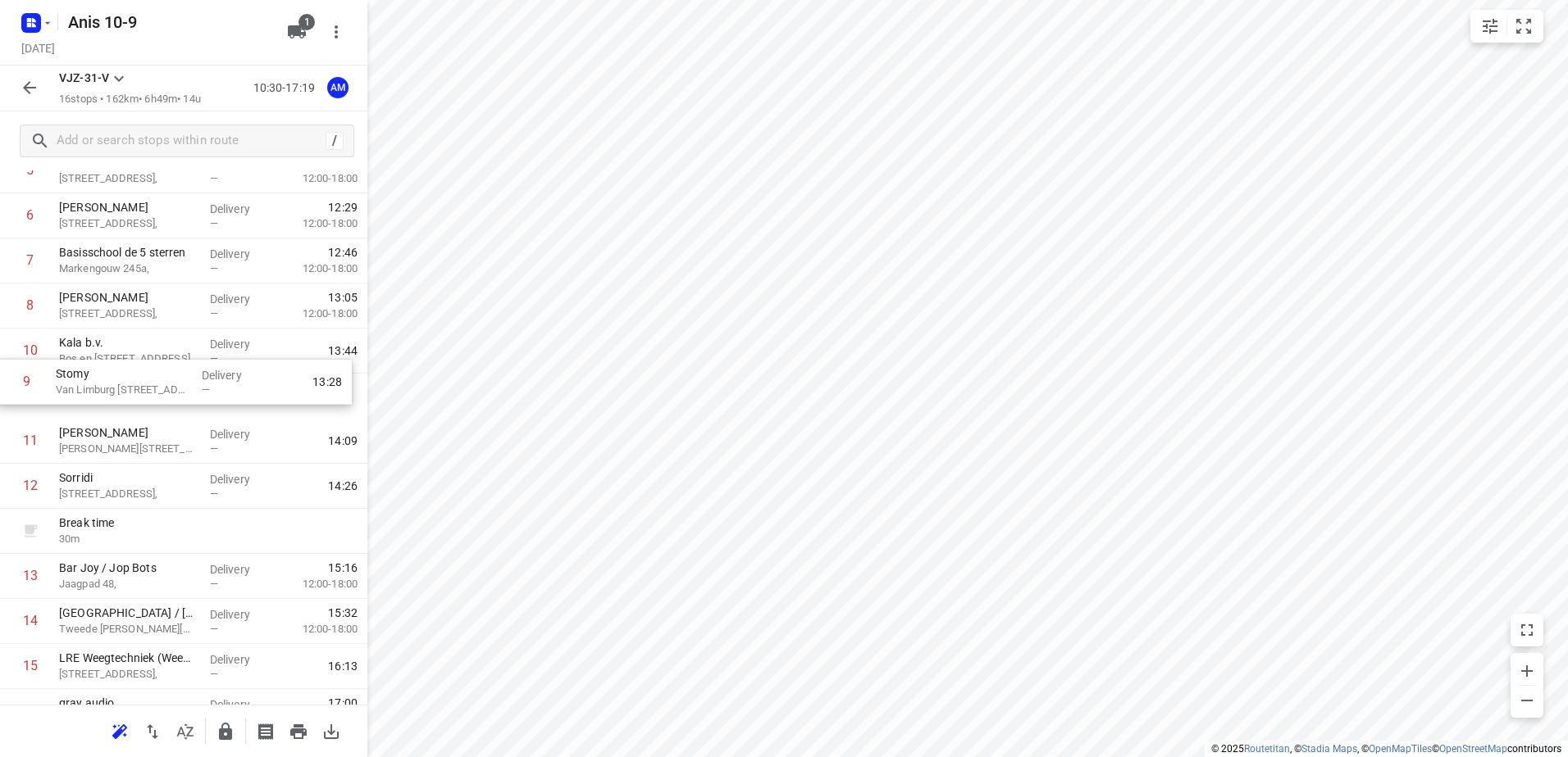
click at [104, 399] on div "1 [GEOGRAPHIC_DATA], Delivery — 10:41 2 Dok 48 Krijn [STREET_ADDRESS], Delivery…" at bounding box center [183, 351] width 367 height 767
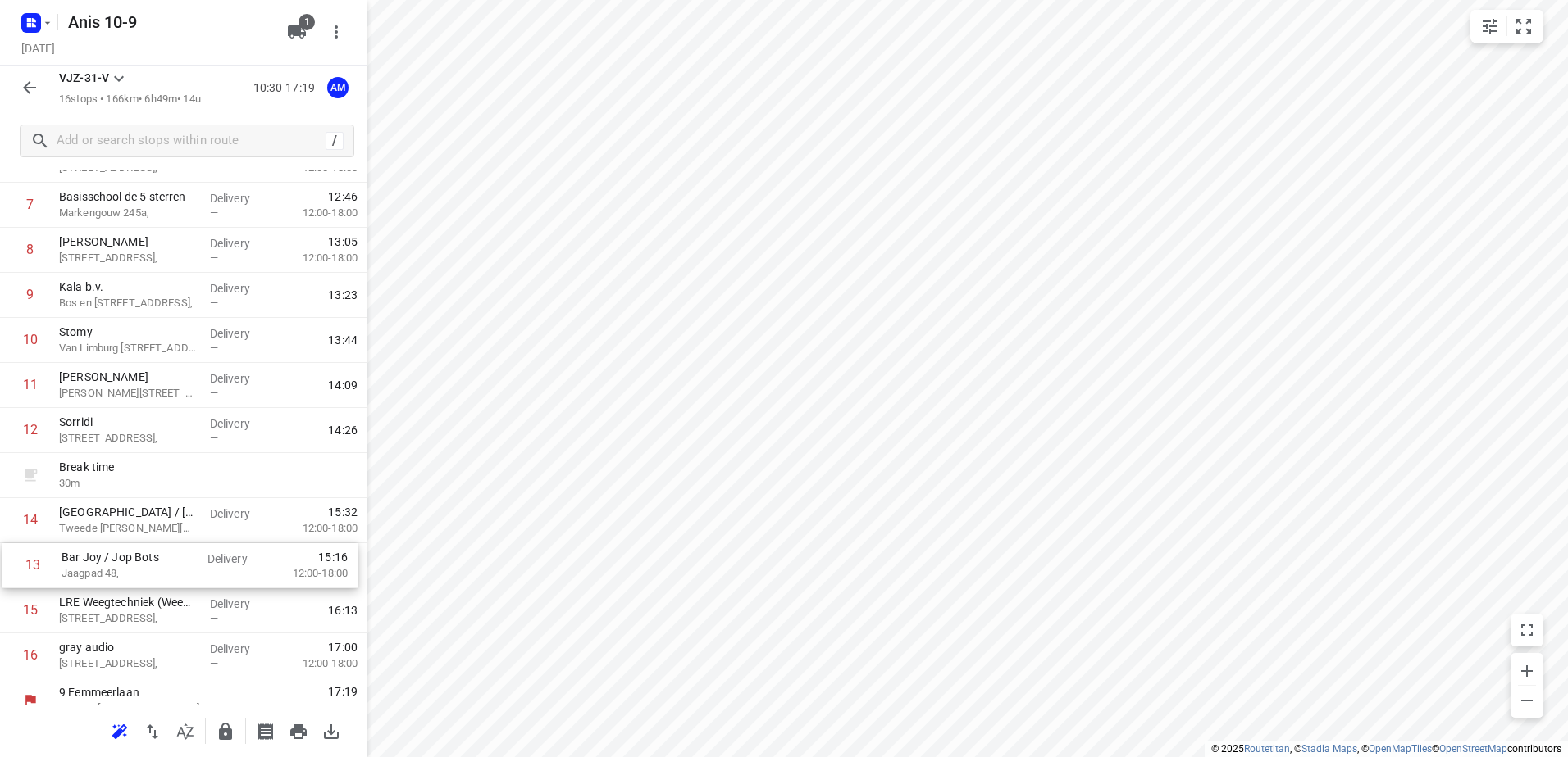
scroll to position [341, 0]
drag, startPoint x: 123, startPoint y: 582, endPoint x: 126, endPoint y: 543, distance: 39.1
click at [126, 543] on div "1 [GEOGRAPHIC_DATA], Delivery — 10:41 2 Dok 48 Krijn [STREET_ADDRESS], Delivery…" at bounding box center [183, 295] width 367 height 767
drag, startPoint x: 99, startPoint y: 568, endPoint x: 100, endPoint y: 521, distance: 47.0
click at [100, 521] on div "1 [GEOGRAPHIC_DATA], Delivery — 10:41 2 Dok 48 Krijn [STREET_ADDRESS], Delivery…" at bounding box center [183, 295] width 367 height 767
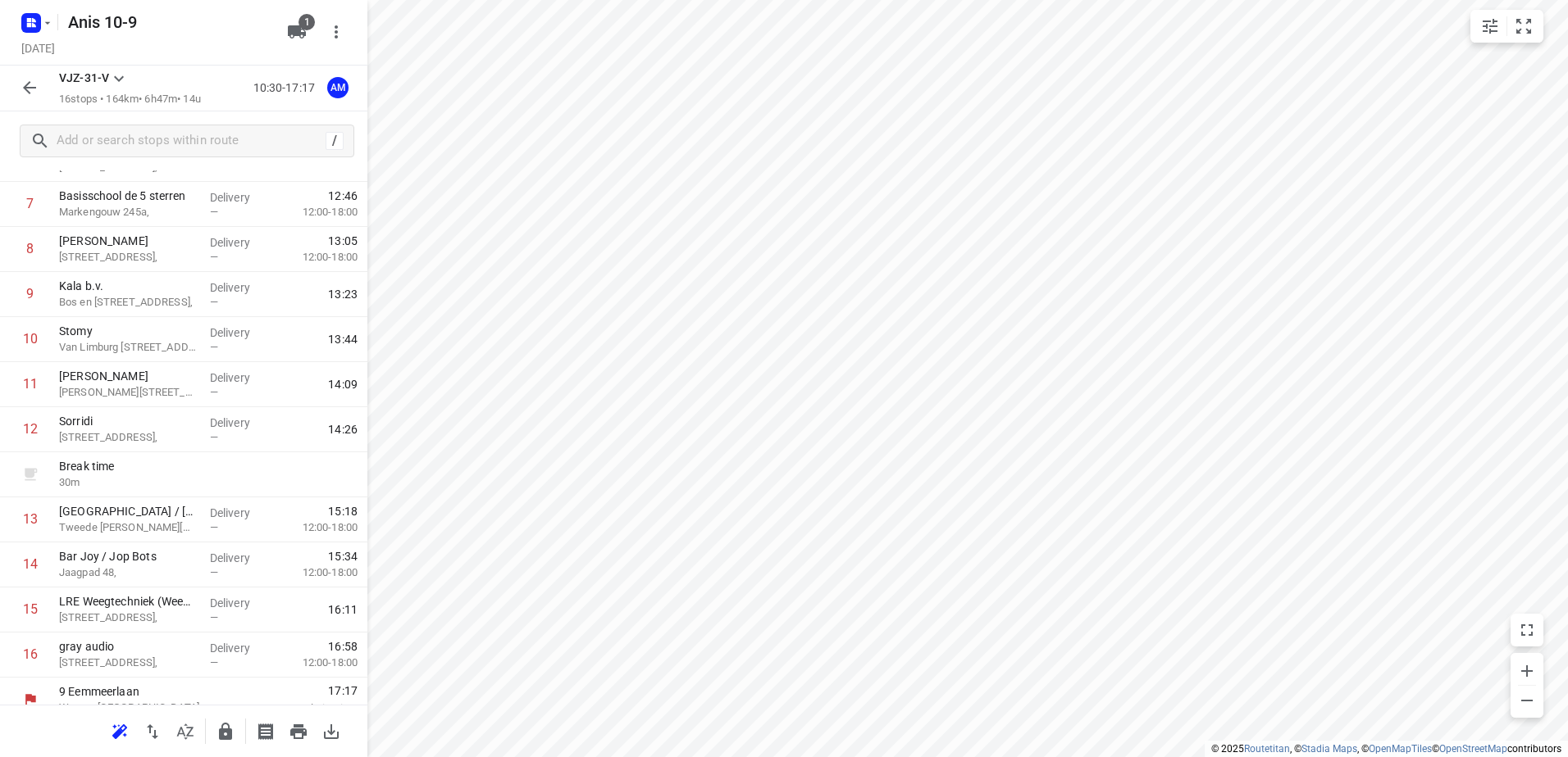
click at [24, 85] on icon "button" at bounding box center [29, 87] width 19 height 19
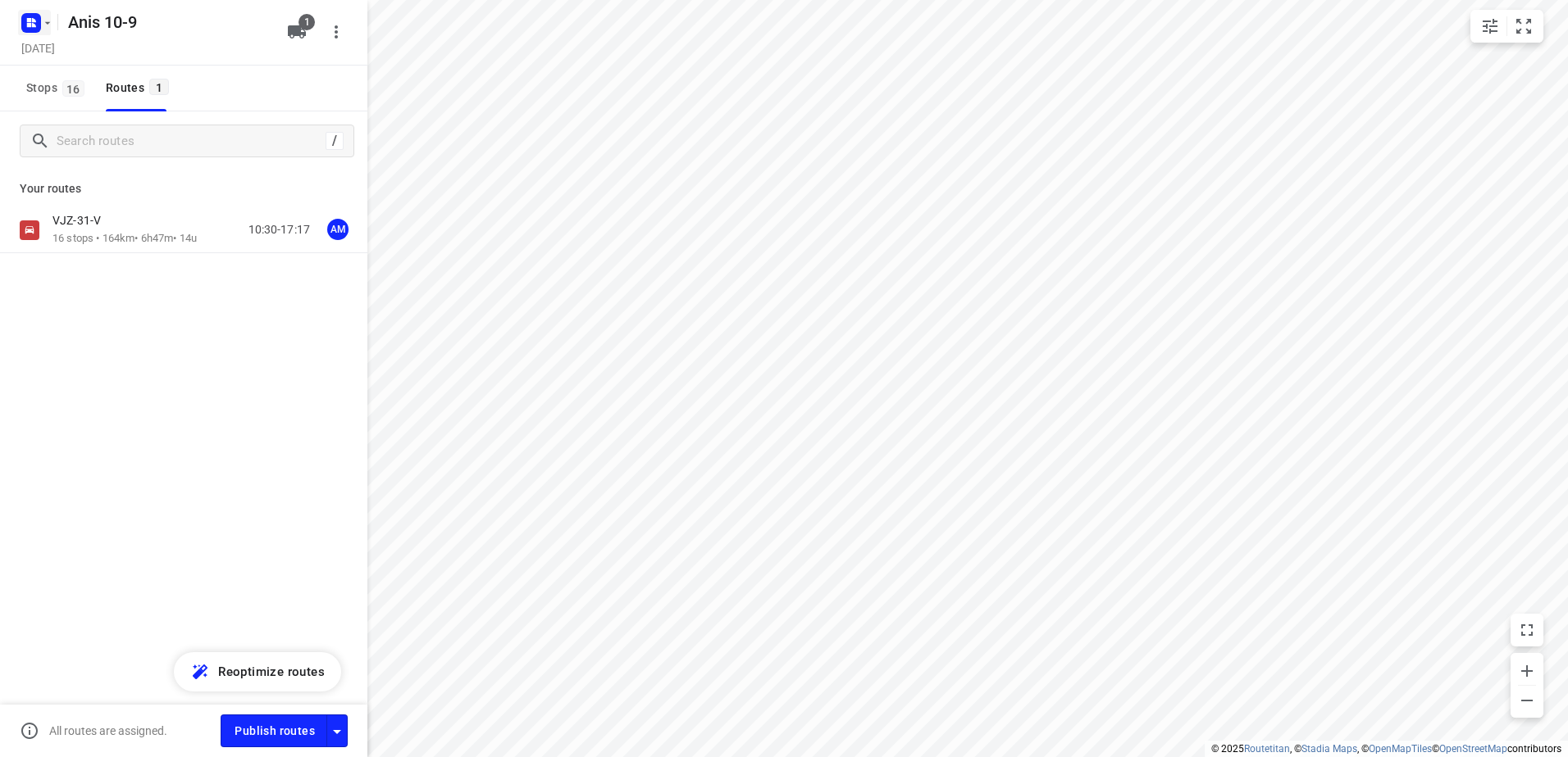
click at [47, 17] on icon "button" at bounding box center [47, 23] width 14 height 14
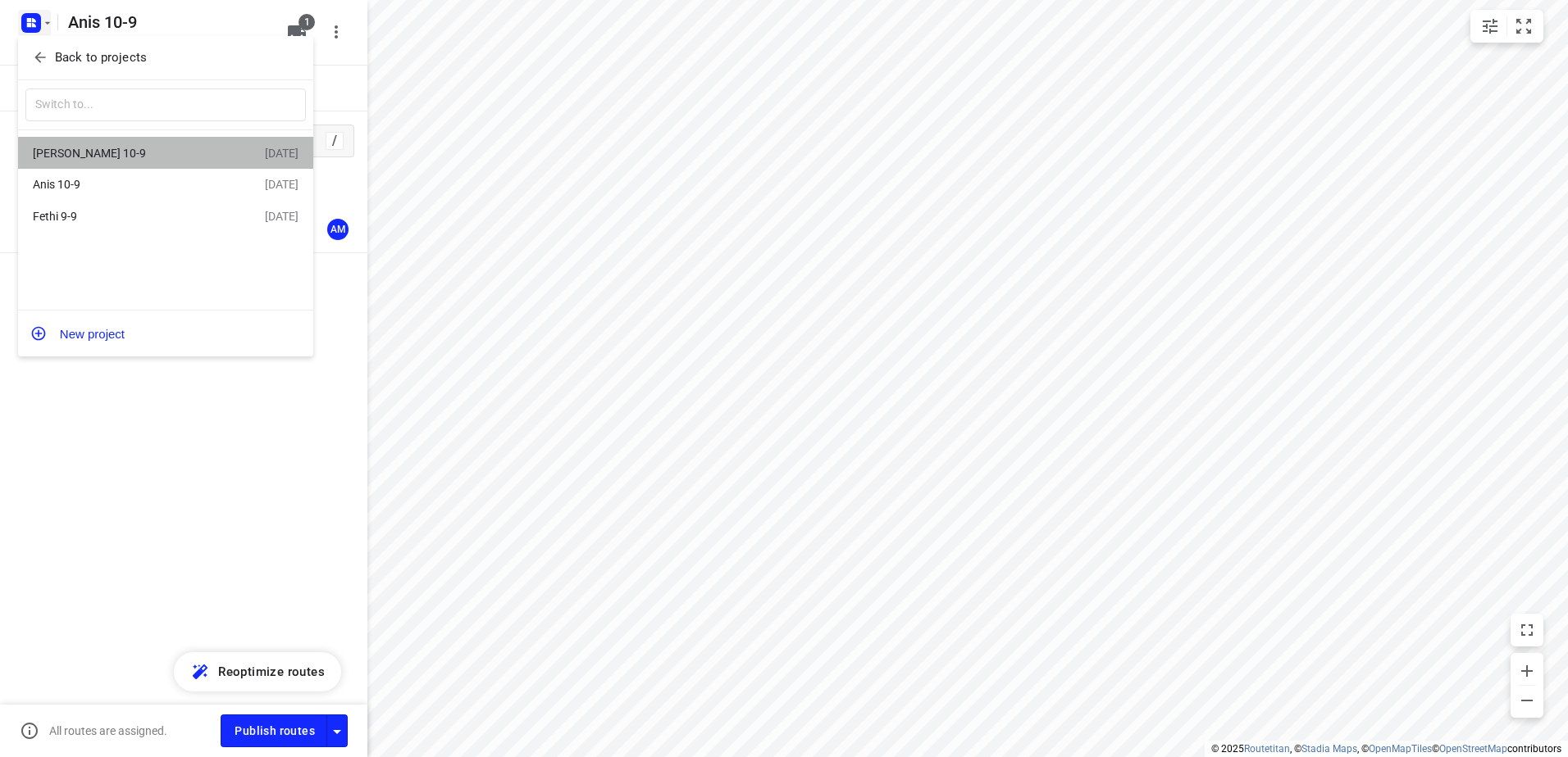
click at [72, 152] on div "[PERSON_NAME] 10-9" at bounding box center [127, 154] width 189 height 14
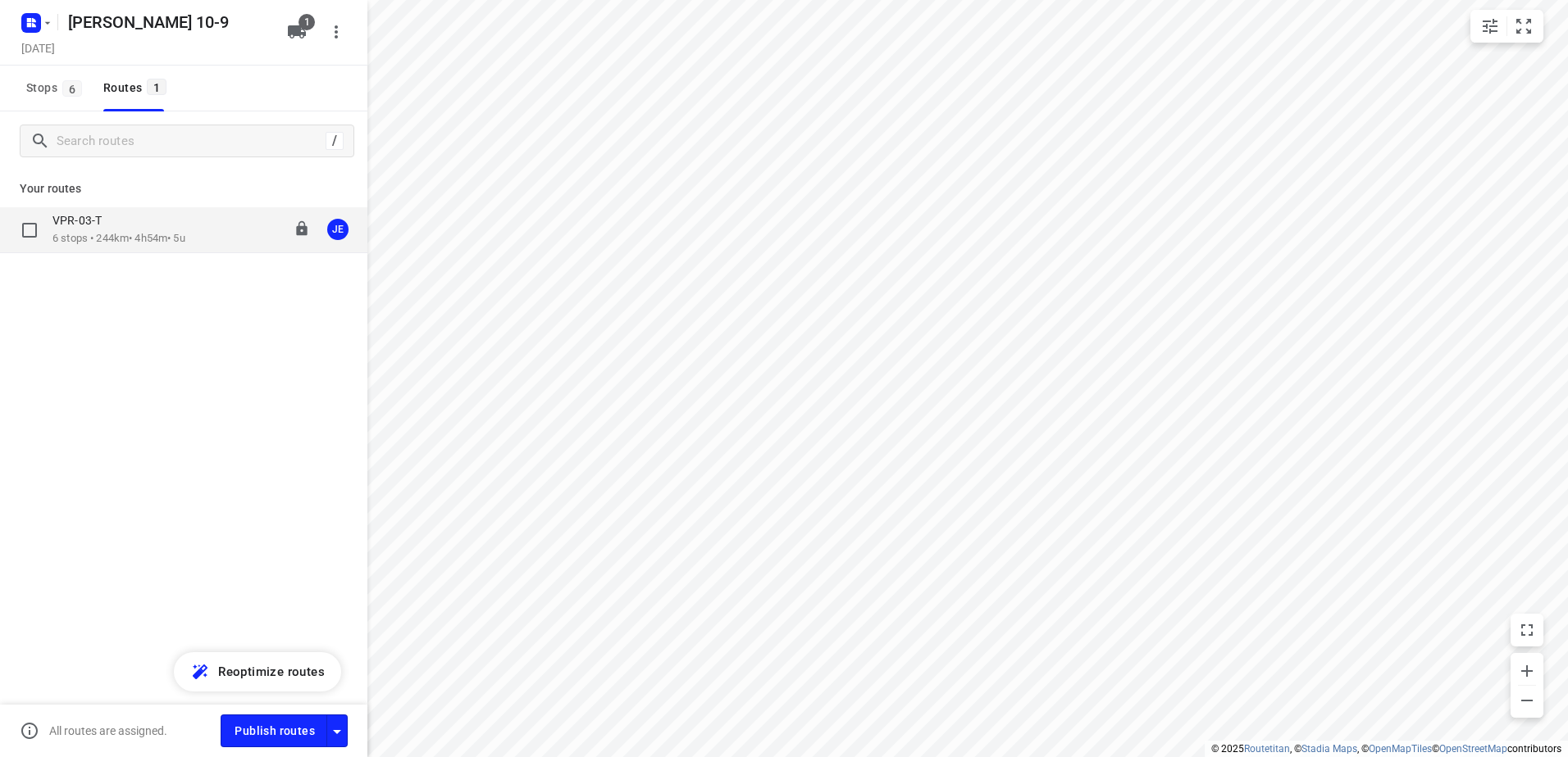
click at [148, 232] on p "6 stops • 244km • 4h54m • 5u" at bounding box center [118, 239] width 133 height 15
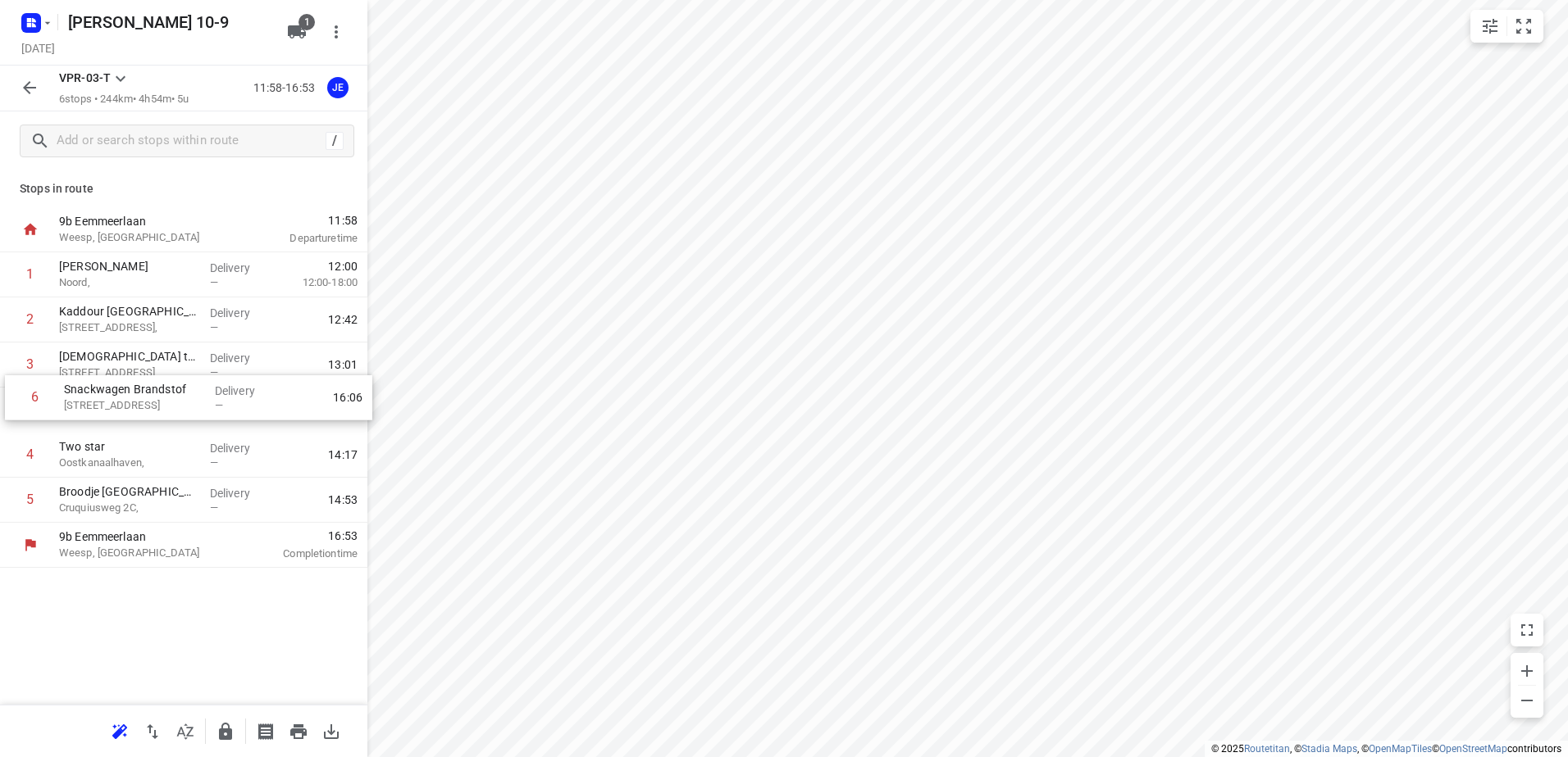
drag, startPoint x: 152, startPoint y: 504, endPoint x: 158, endPoint y: 398, distance: 106.2
click at [158, 398] on div "1 [PERSON_NAME][GEOGRAPHIC_DATA], Delivery — 12:00 12:00-18:00 2 Kaddour Utrech…" at bounding box center [183, 387] width 367 height 270
drag, startPoint x: 117, startPoint y: 413, endPoint x: 117, endPoint y: 369, distance: 44.0
click at [117, 369] on div "1 [PERSON_NAME] Noord, Delivery — 12:00 12:00-18:00 2 [GEOGRAPHIC_DATA] [STREET…" at bounding box center [183, 387] width 367 height 270
drag, startPoint x: 126, startPoint y: 373, endPoint x: 126, endPoint y: 409, distance: 36.0
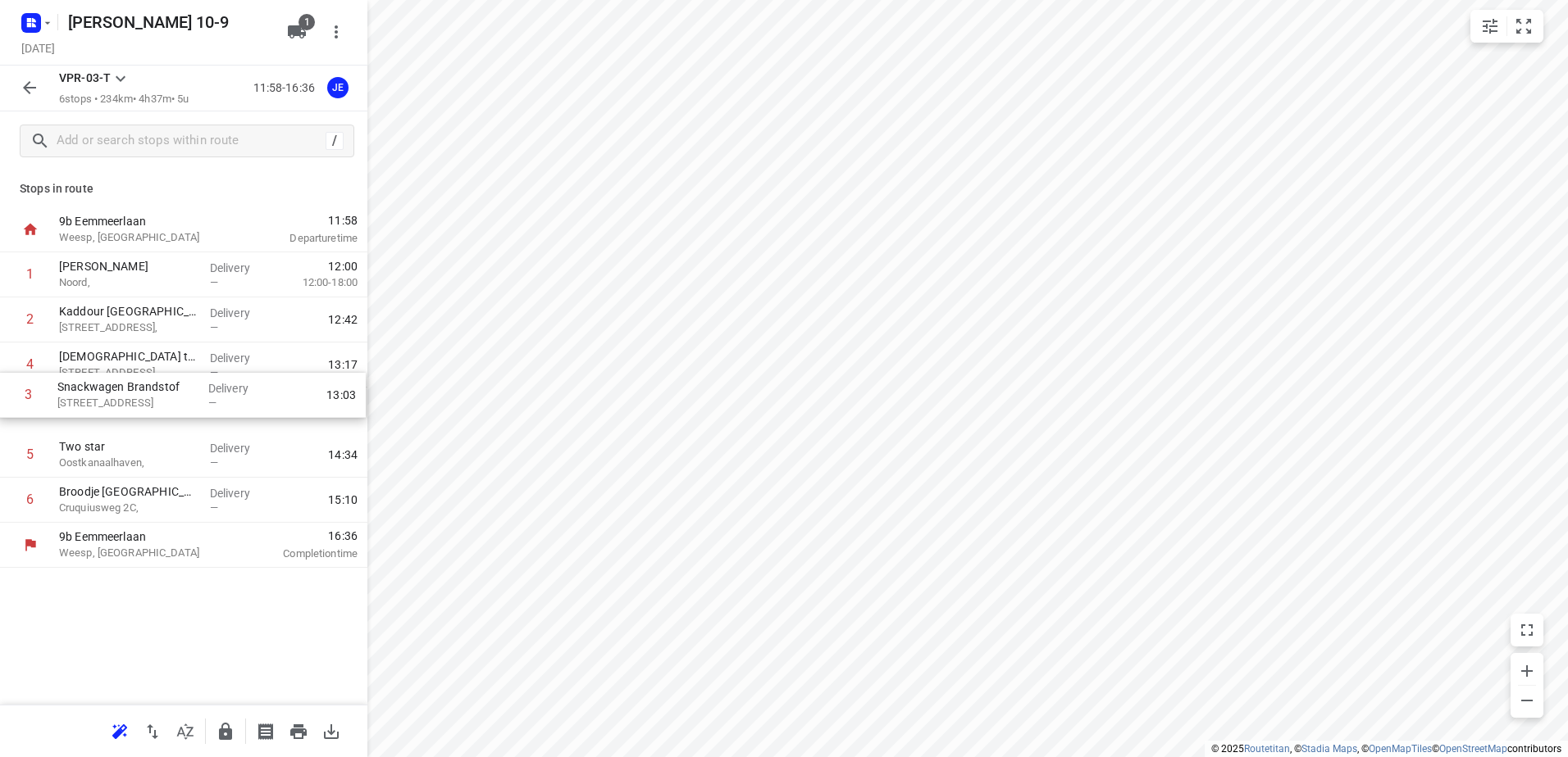
click at [126, 409] on div "1 [PERSON_NAME] Noord, Delivery — 12:00 12:00-18:00 2 Kaddour Utrecht [STREET_A…" at bounding box center [183, 387] width 367 height 270
click at [24, 83] on icon "button" at bounding box center [29, 87] width 19 height 19
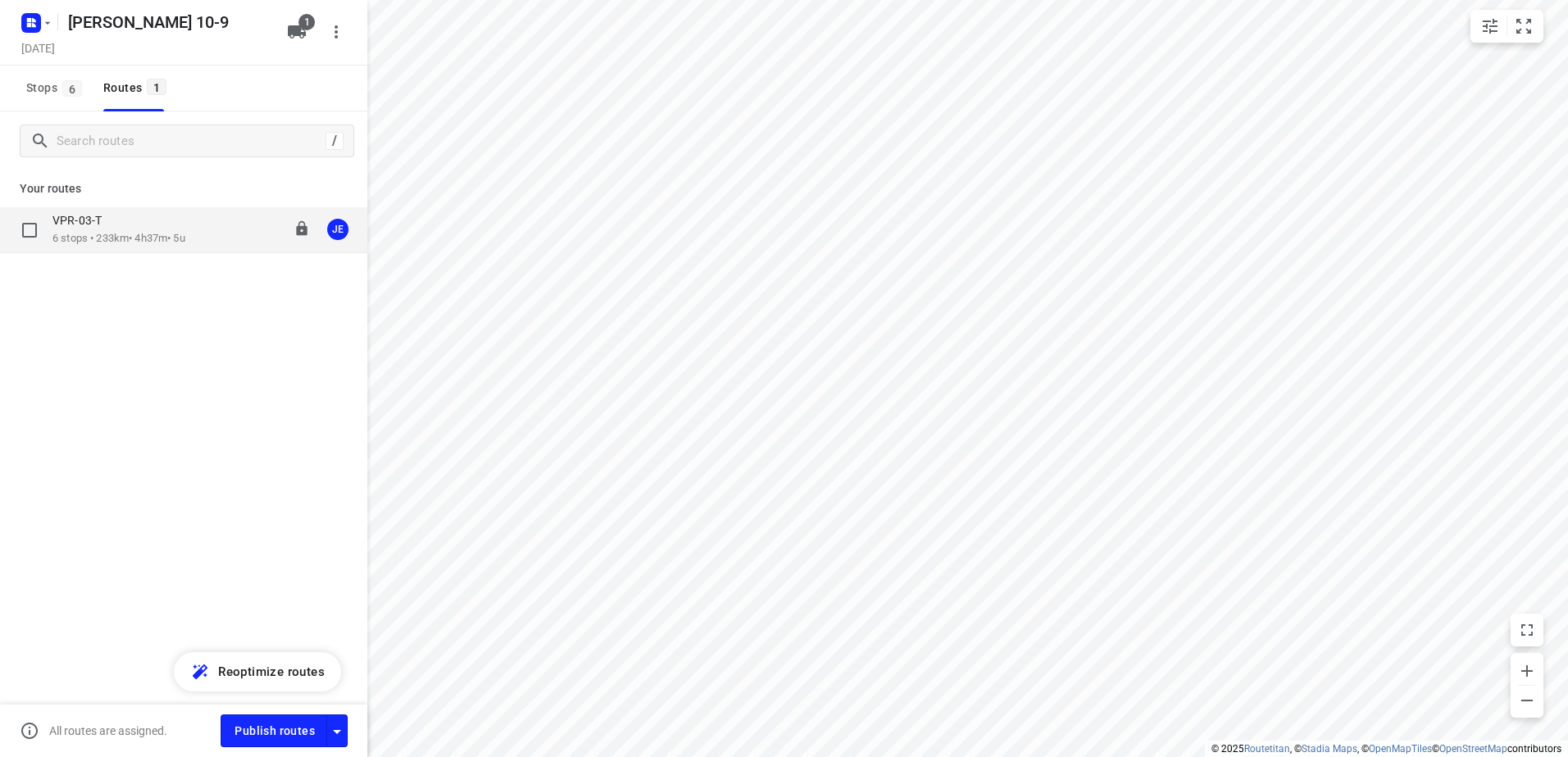
click at [130, 228] on div "VPR-03-T" at bounding box center [118, 222] width 133 height 18
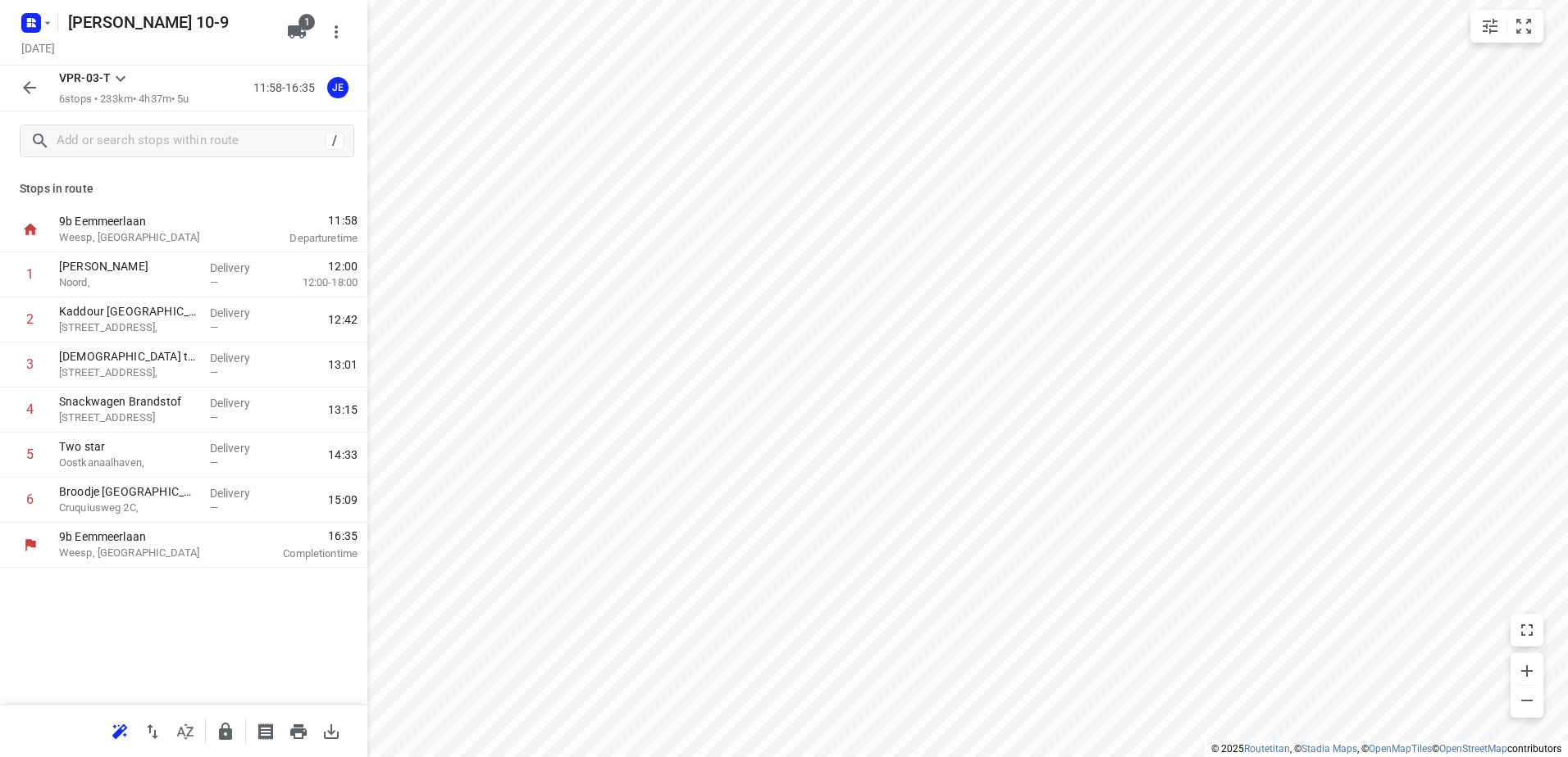
click at [25, 94] on icon "button" at bounding box center [29, 87] width 19 height 19
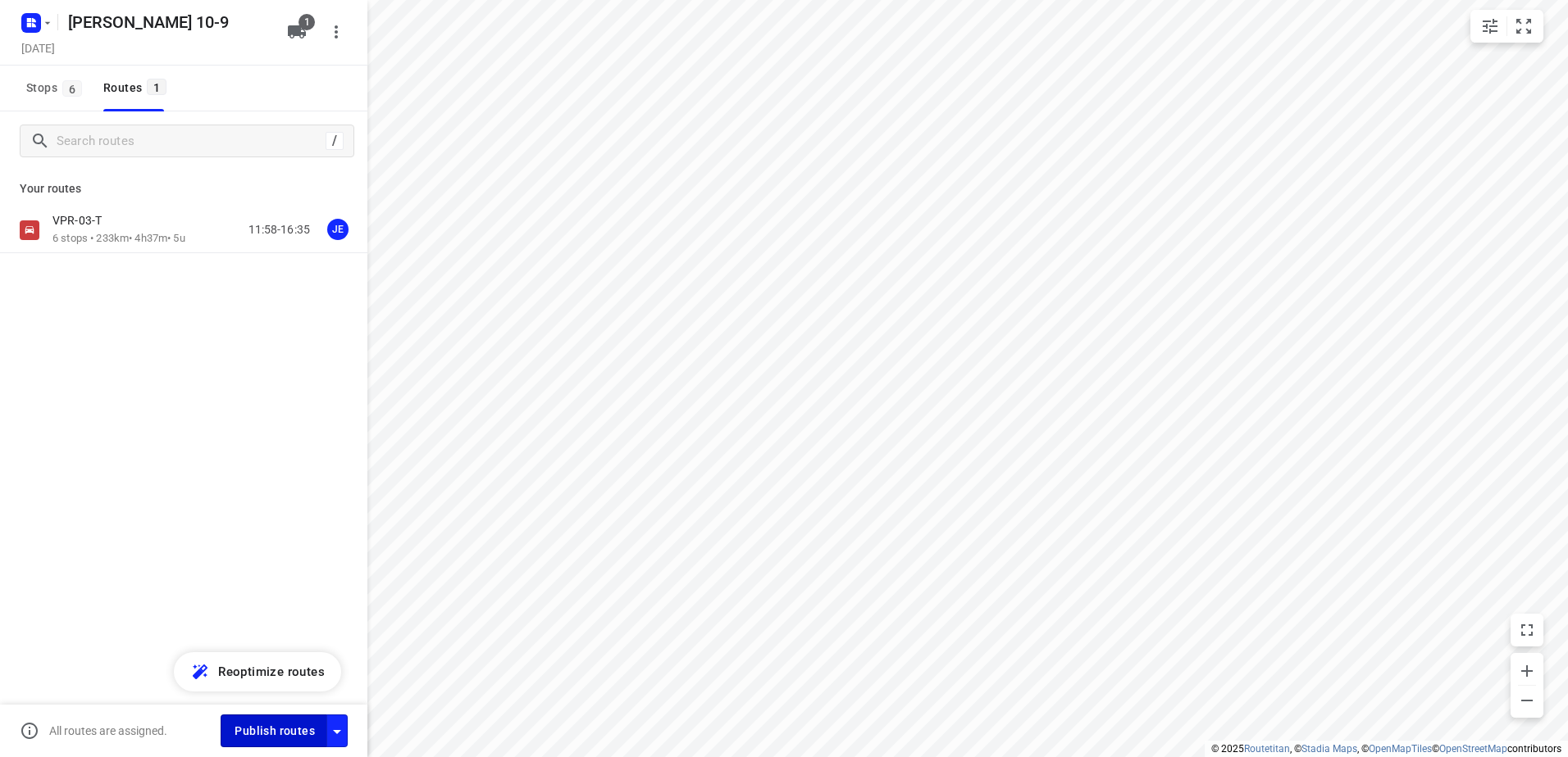
click at [291, 730] on span "Publish routes" at bounding box center [274, 731] width 80 height 20
click at [50, 23] on icon "button" at bounding box center [47, 23] width 14 height 14
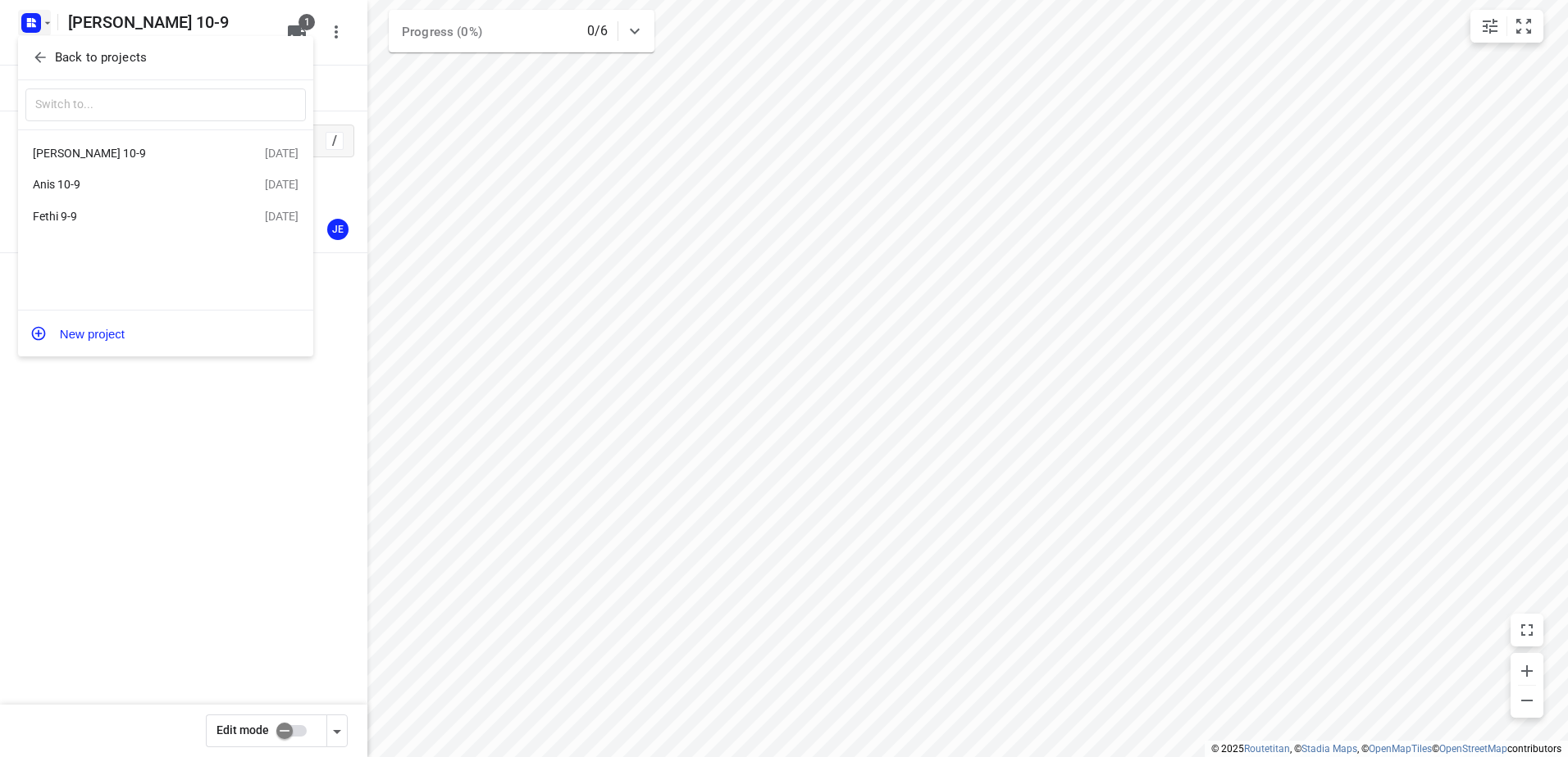
click at [72, 179] on div "Anis 10-9" at bounding box center [127, 185] width 189 height 14
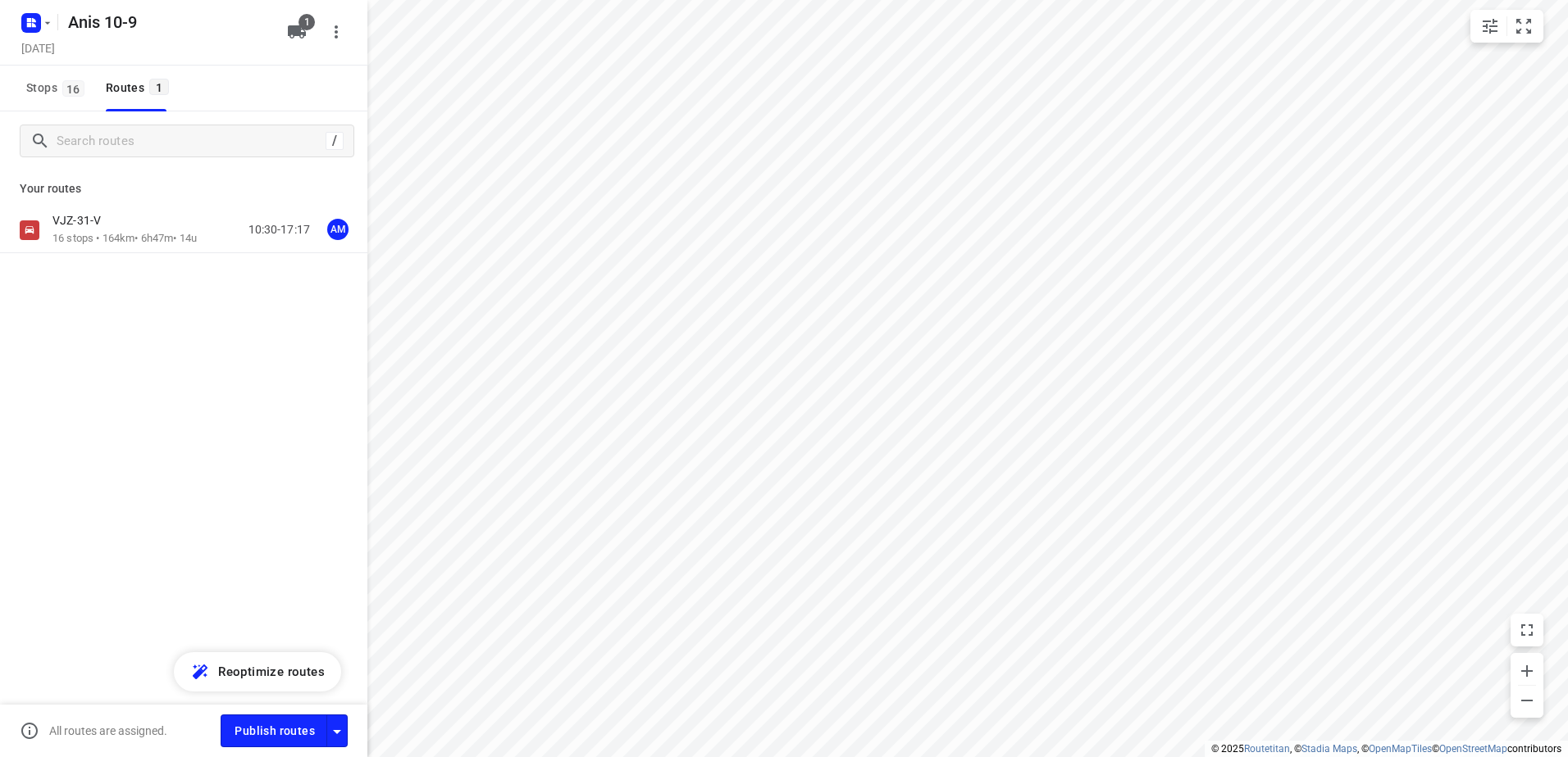
click at [205, 449] on div "/ Your routes VJZ-31-V 16 stops • 164km • 6h47m • 14u 10:30-17:17 AM" at bounding box center [183, 457] width 367 height 692
click at [108, 238] on p "16 stops • 164km • 6h47m • 14u" at bounding box center [124, 239] width 144 height 15
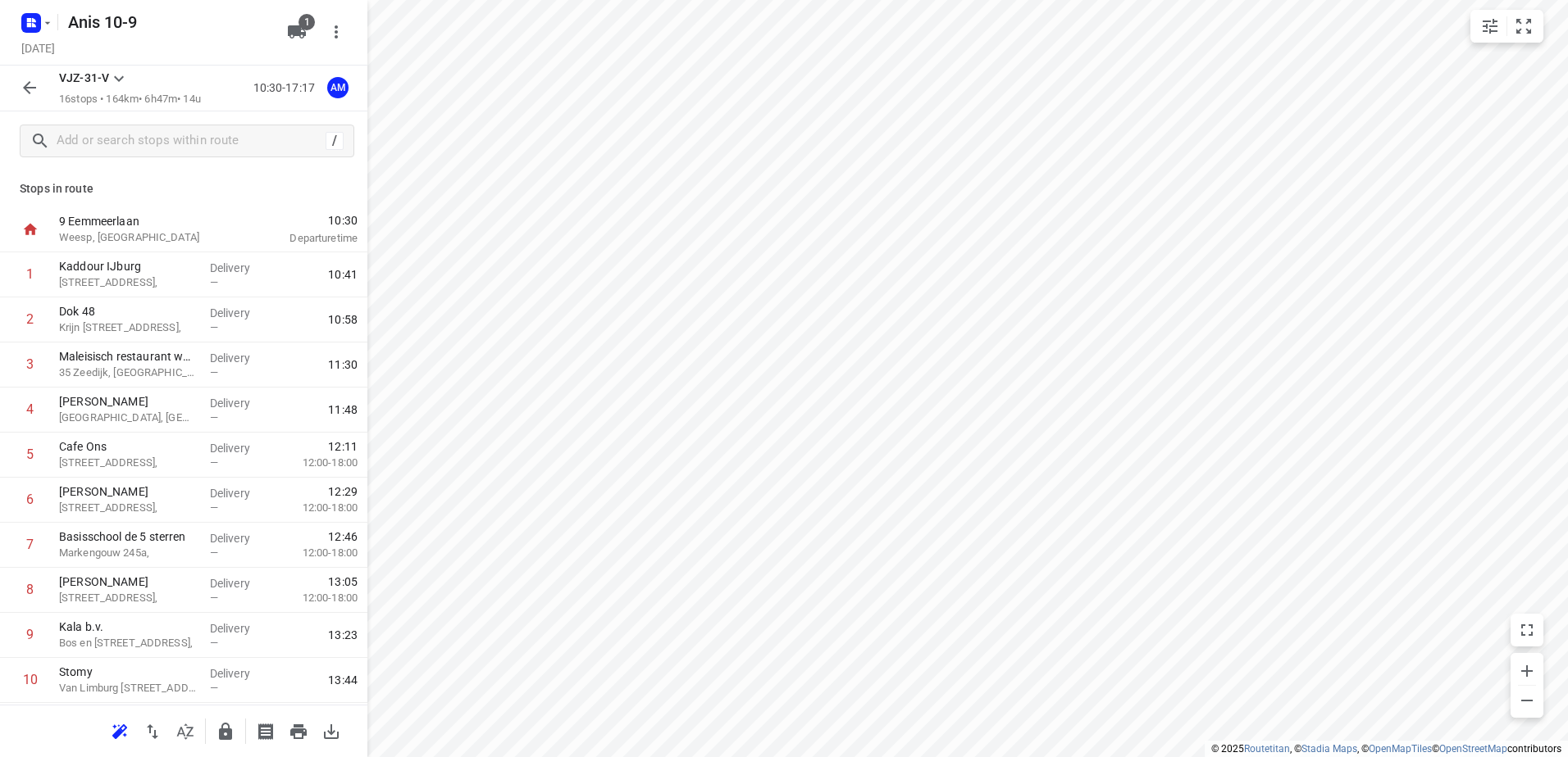
click at [18, 85] on button "button" at bounding box center [30, 88] width 33 height 33
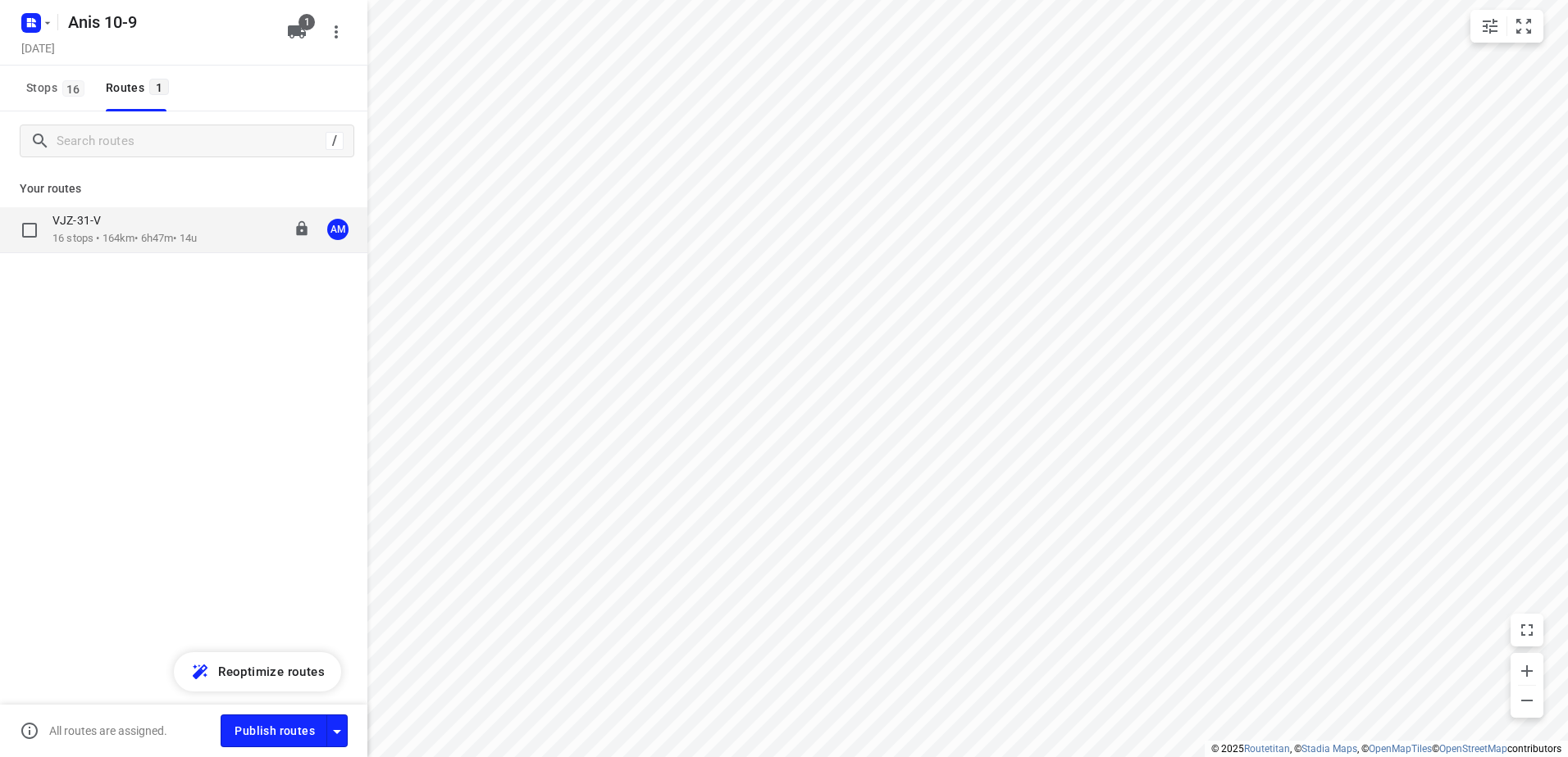
click at [112, 231] on p "16 stops • 164km • 6h47m • 14u" at bounding box center [124, 239] width 144 height 15
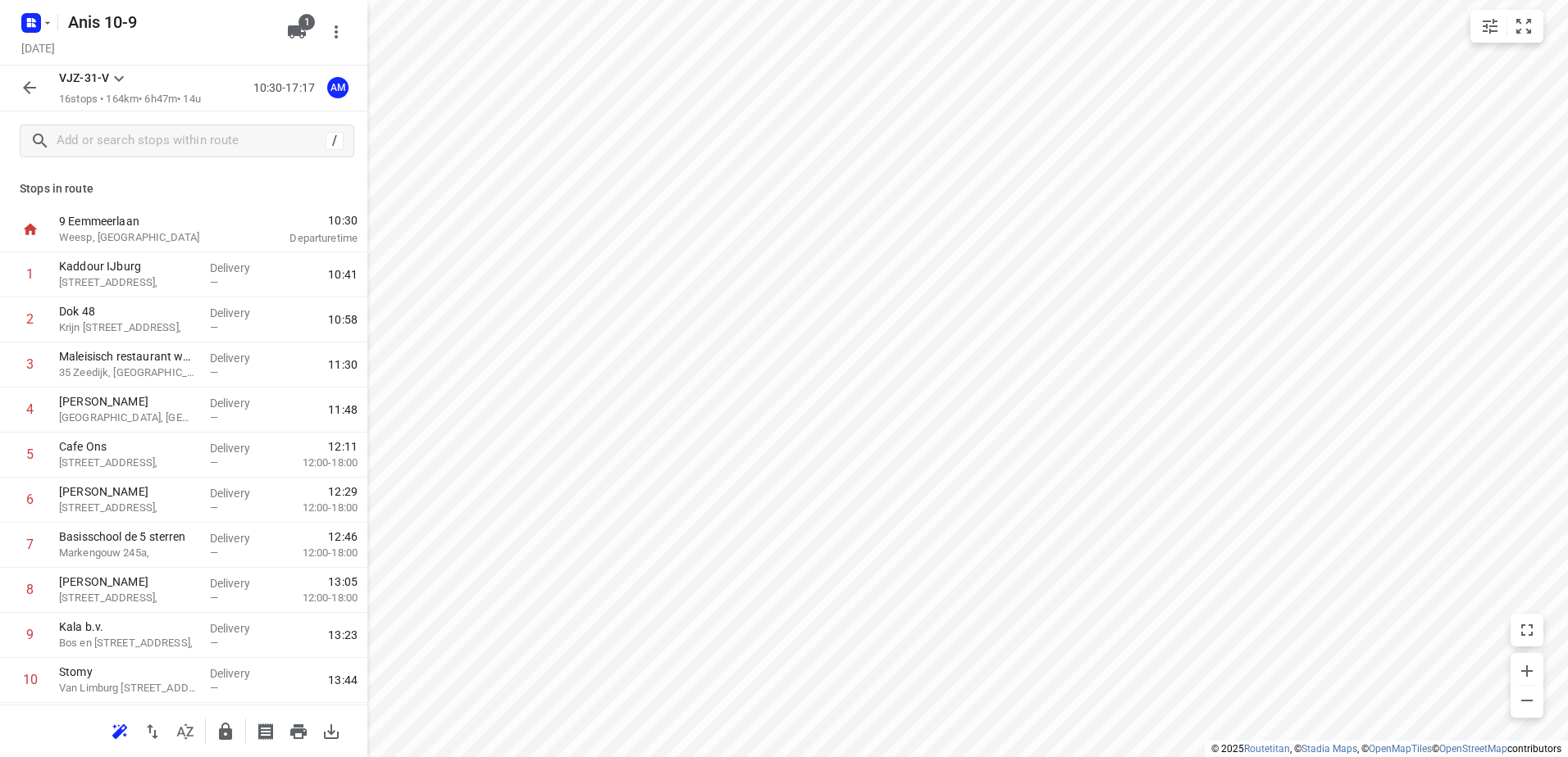
click at [24, 80] on icon "button" at bounding box center [29, 87] width 19 height 19
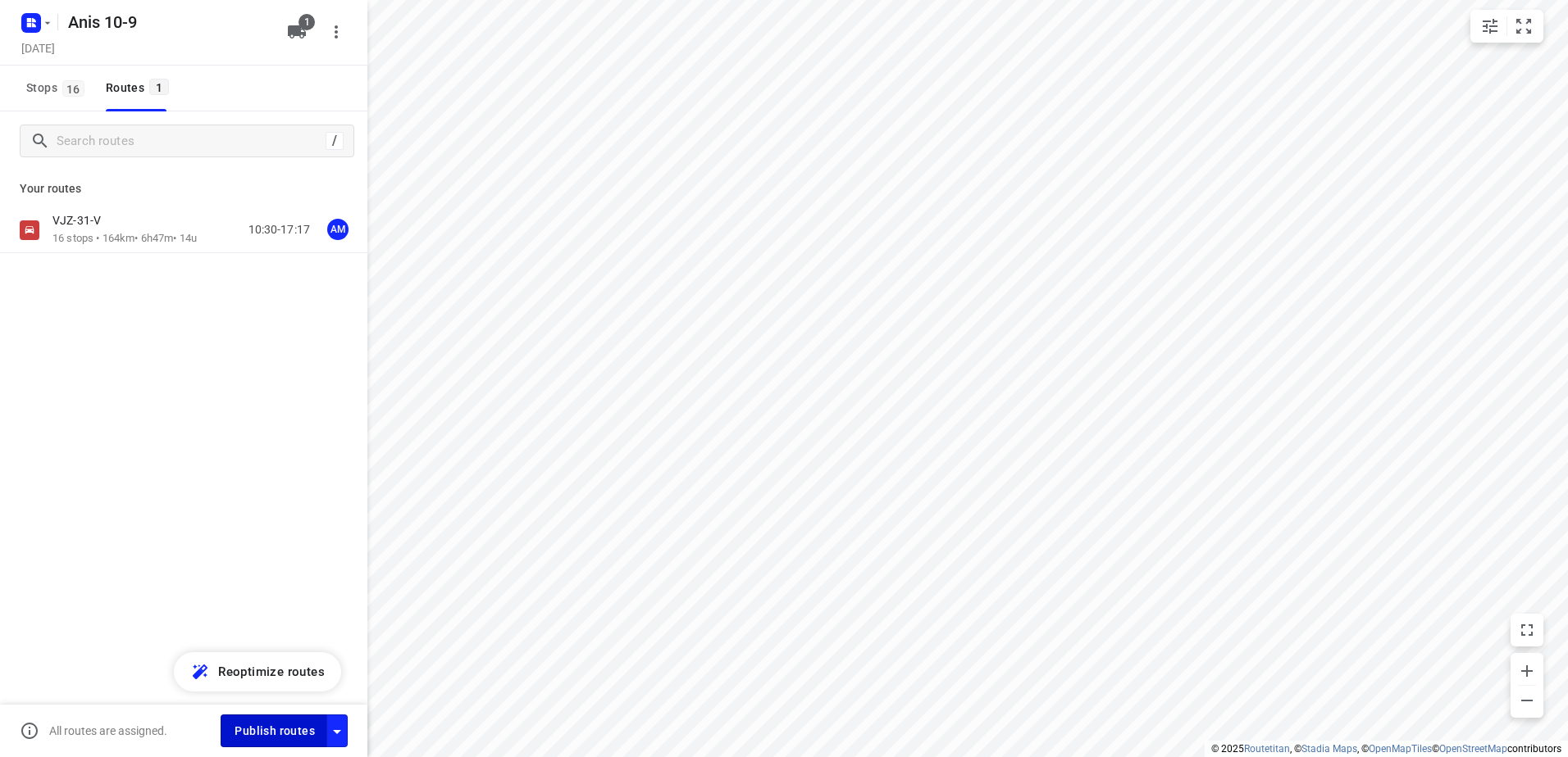
click at [282, 729] on span "Publish routes" at bounding box center [274, 731] width 80 height 20
click at [51, 24] on icon "button" at bounding box center [47, 23] width 14 height 14
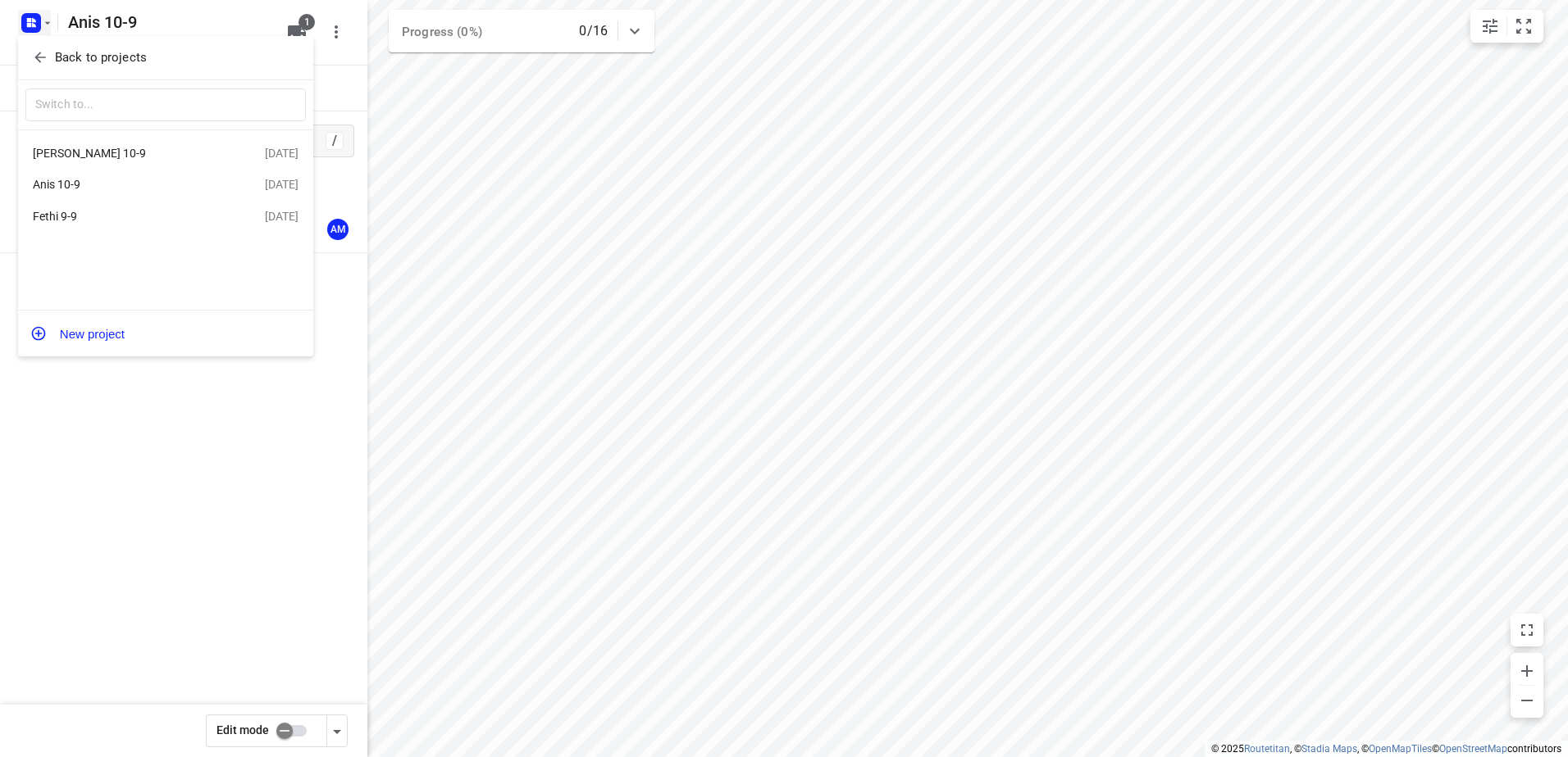
click at [74, 149] on div "[PERSON_NAME] 10-9" at bounding box center [127, 154] width 189 height 14
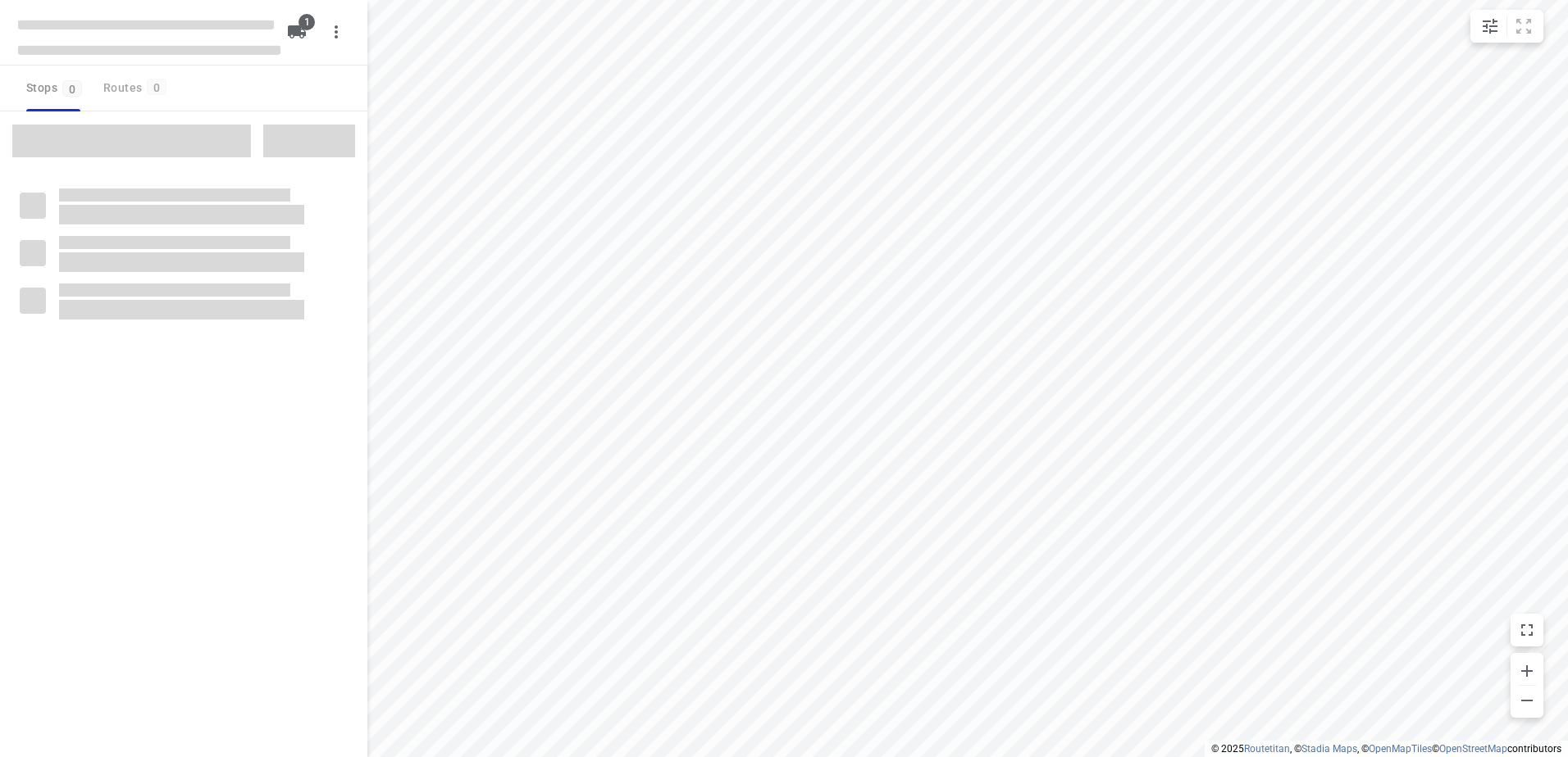
type input "distance"
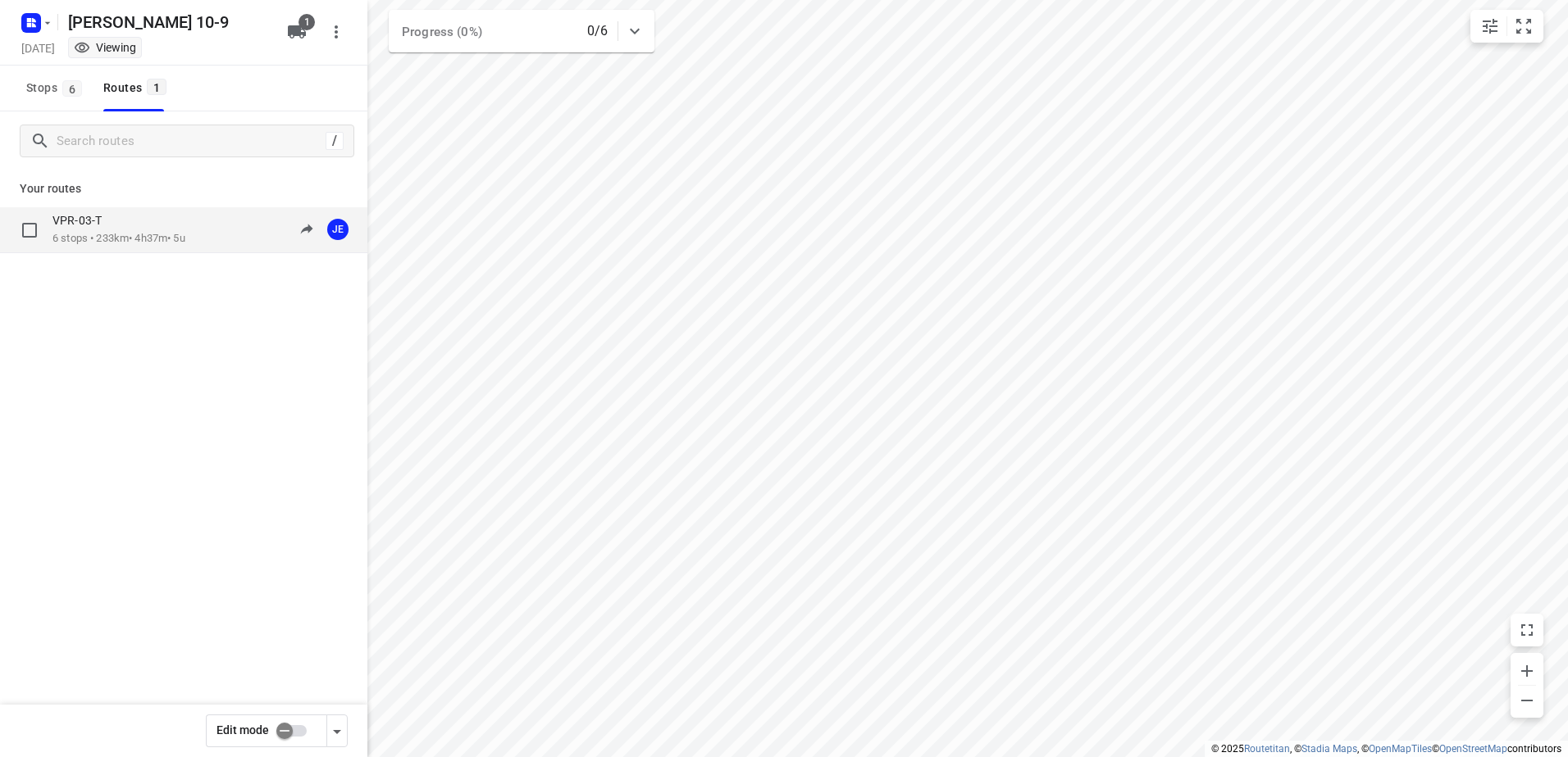
click at [115, 220] on div "VPR-03-T" at bounding box center [118, 222] width 133 height 18
